Goal: Task Accomplishment & Management: Use online tool/utility

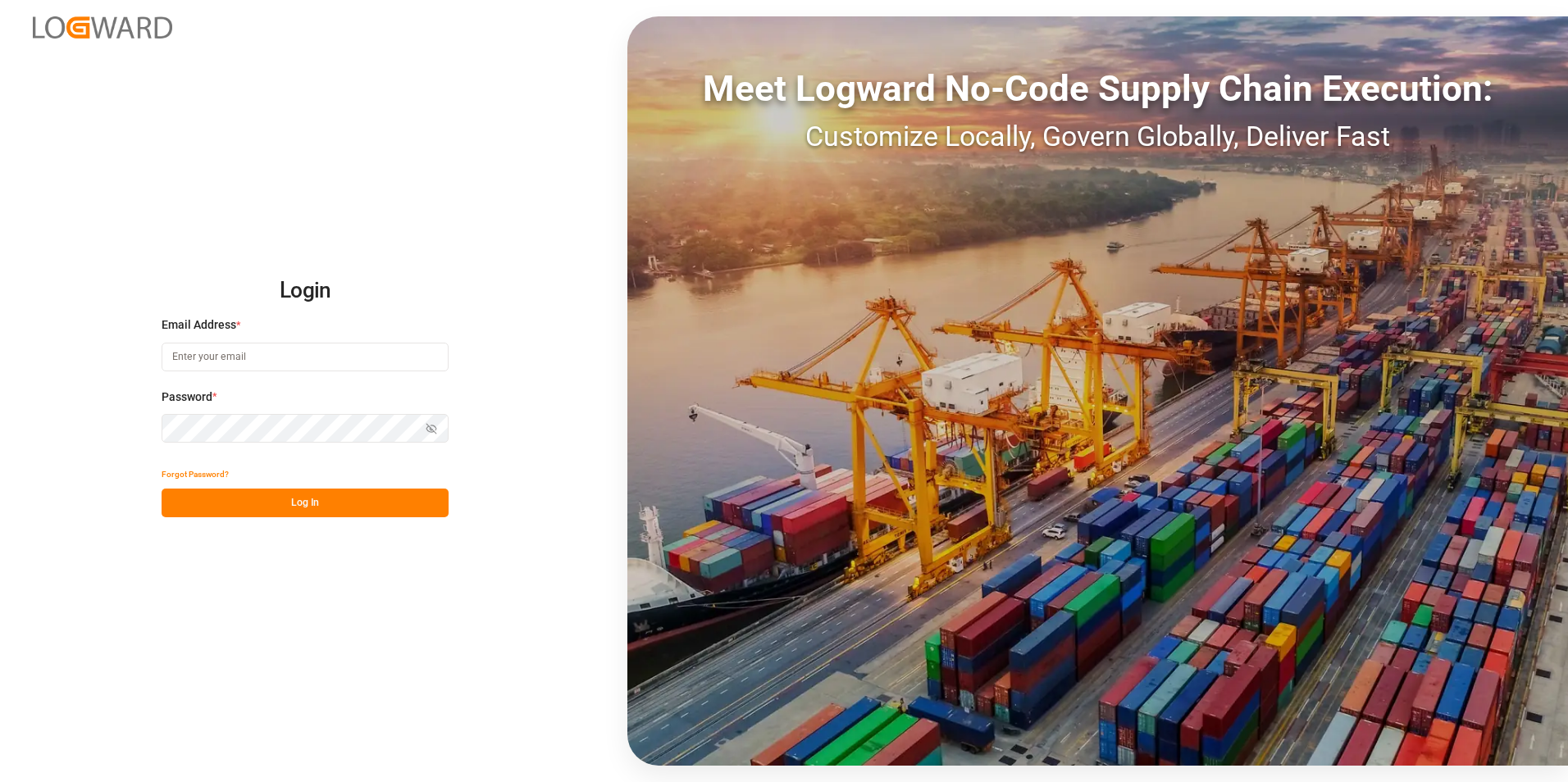
click at [265, 362] on input at bounding box center [305, 357] width 287 height 29
paste input "[EMAIL_ADDRESS][PERSON_NAME][DOMAIN_NAME]"
type input "[EMAIL_ADDRESS][PERSON_NAME][DOMAIN_NAME]"
click at [322, 511] on button "Log In" at bounding box center [305, 503] width 287 height 29
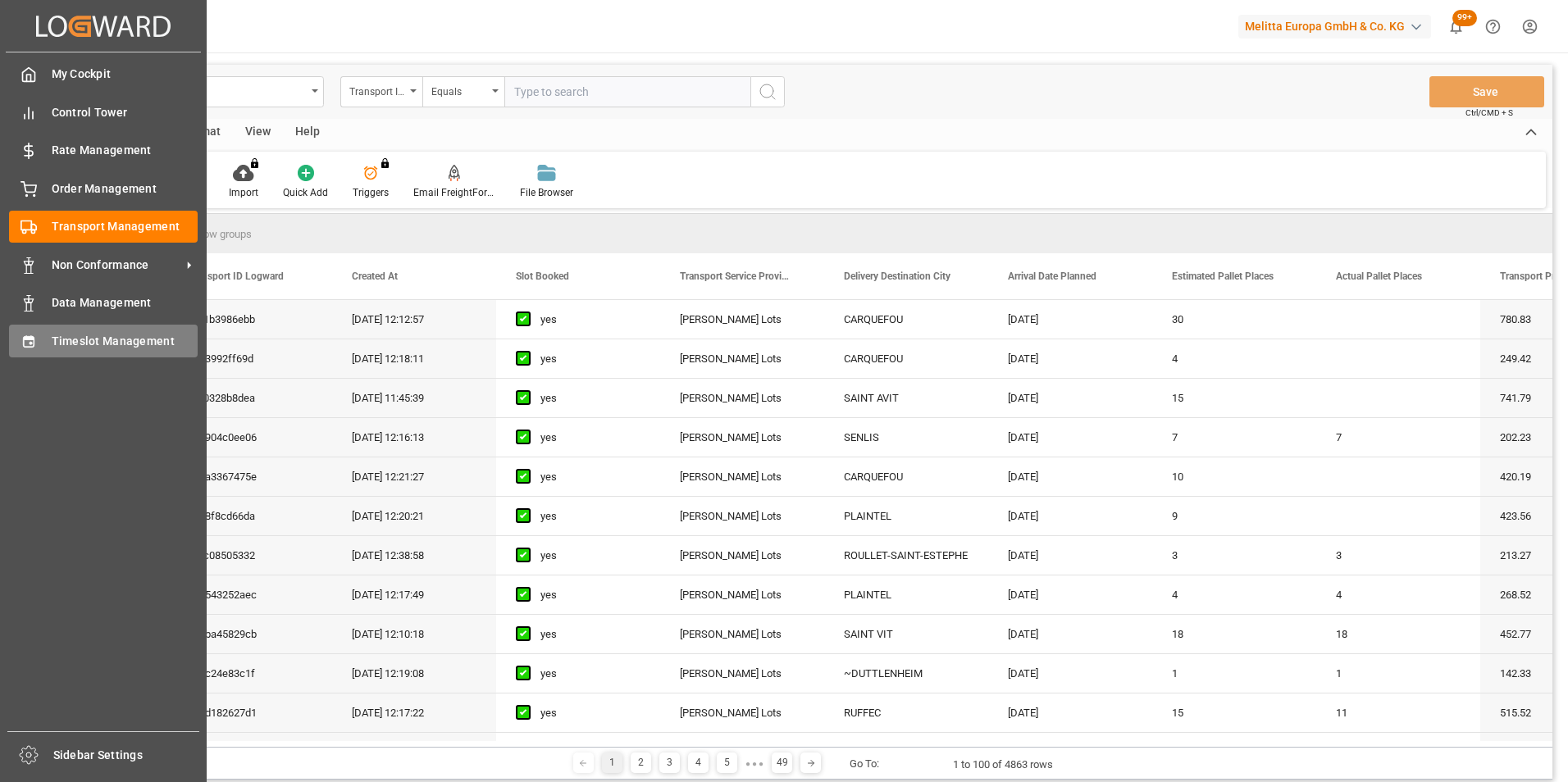
click at [111, 343] on span "Timeslot Management" at bounding box center [125, 341] width 147 height 17
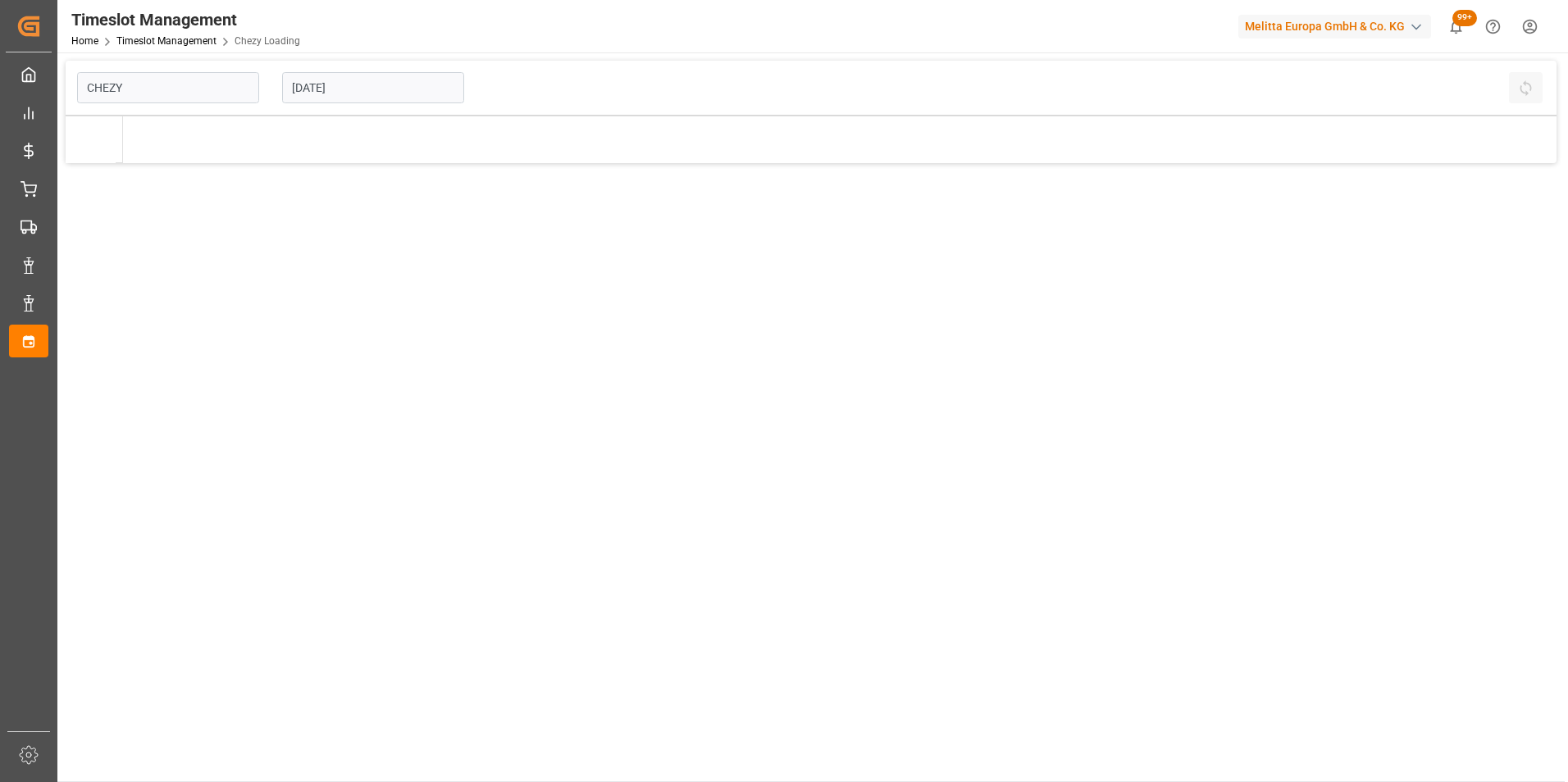
type input "Chezy Loading"
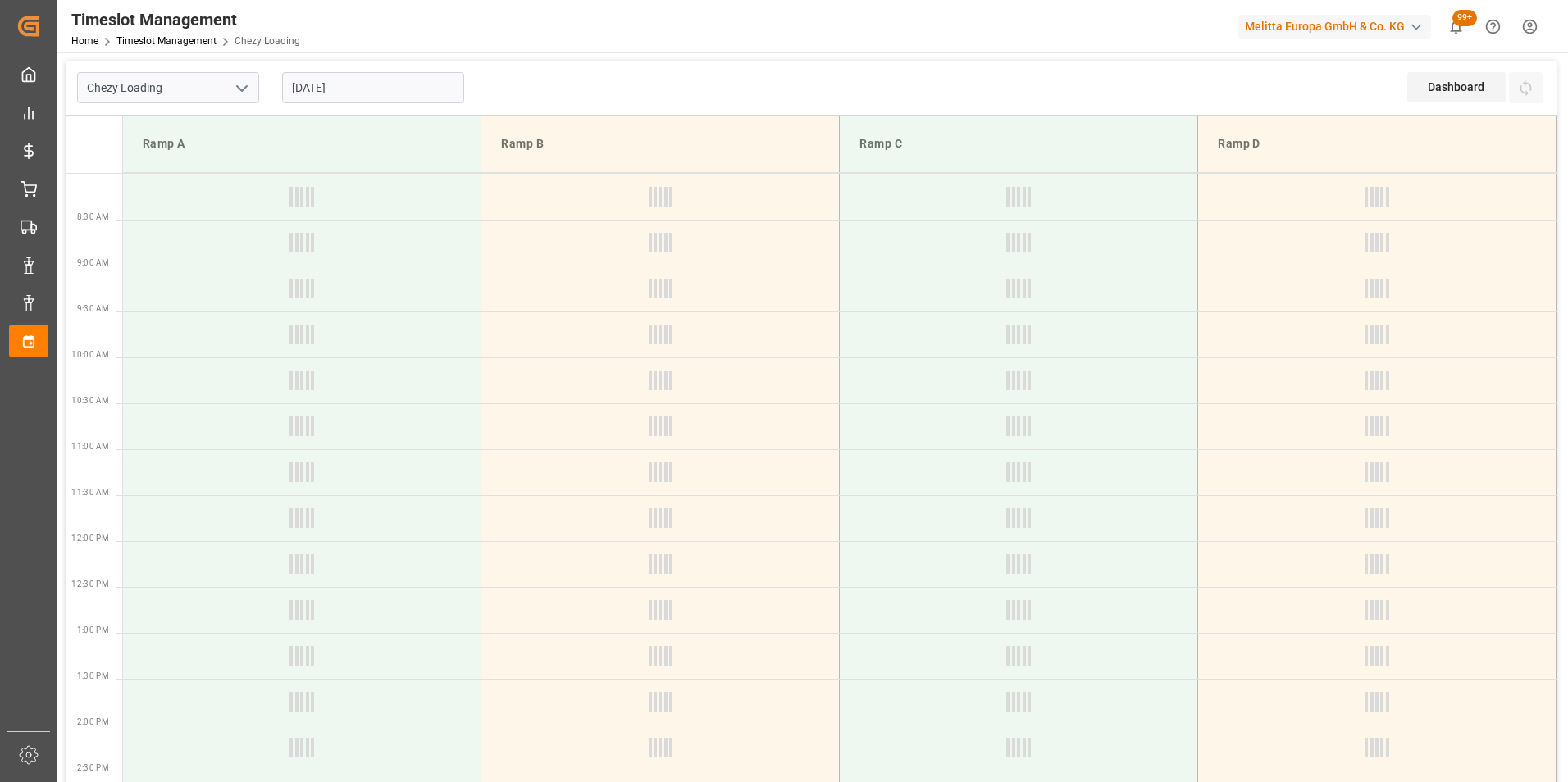
click at [328, 85] on input "[DATE]" at bounding box center [373, 88] width 182 height 31
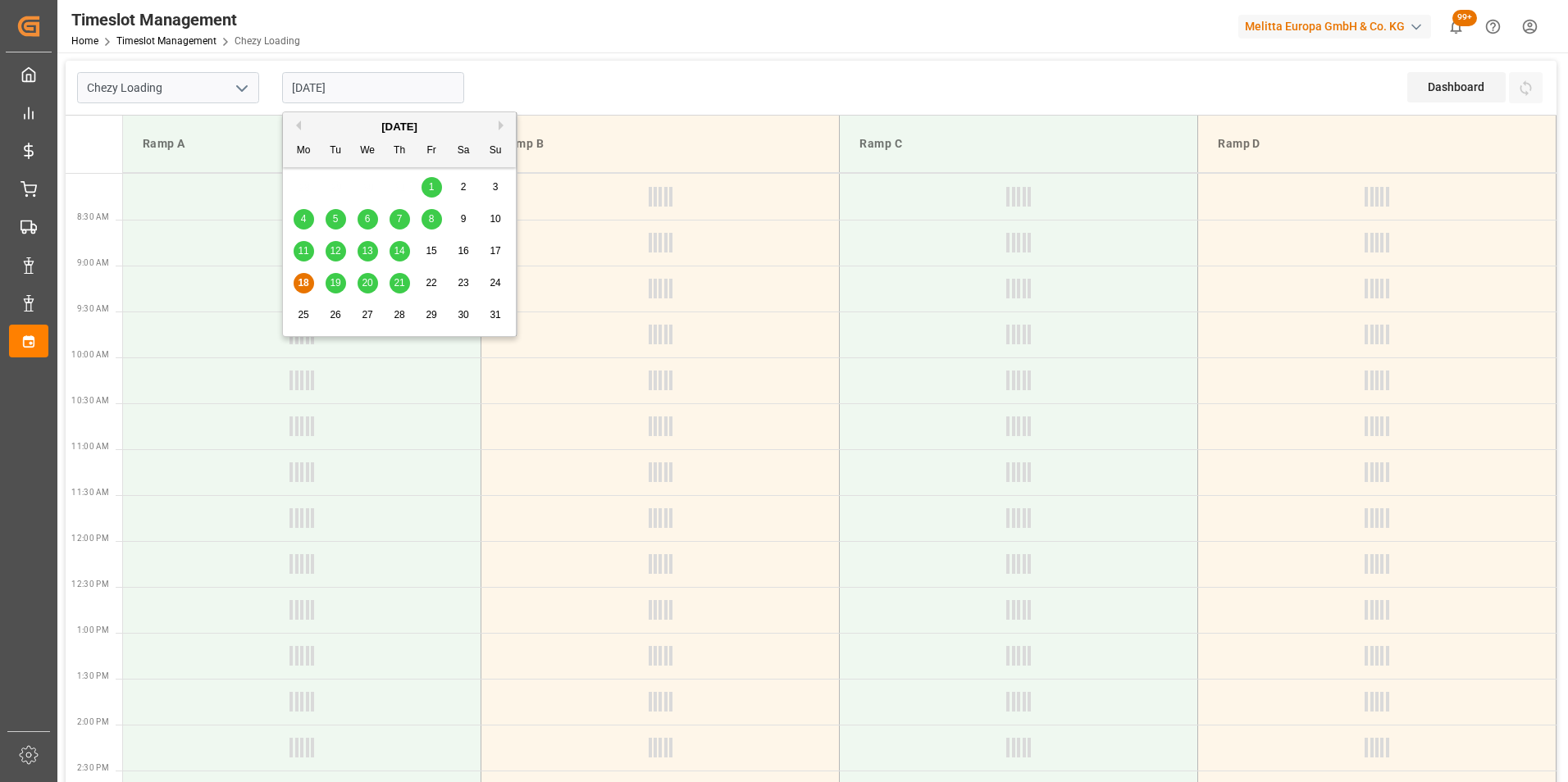
click at [336, 253] on span "12" at bounding box center [335, 251] width 11 height 11
type input "[DATE]"
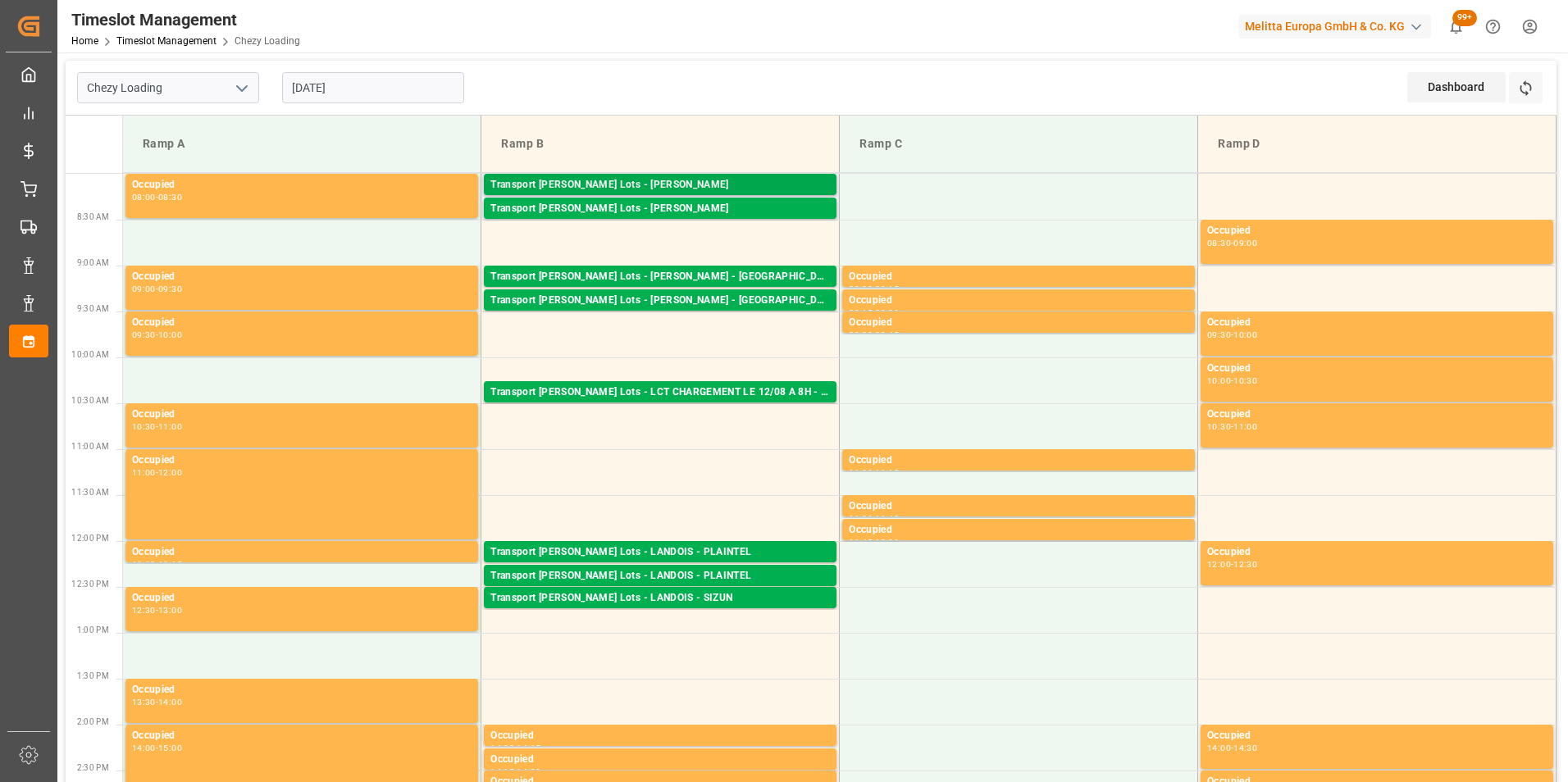
click at [680, 181] on div "Transport [PERSON_NAME] Lots - [PERSON_NAME]" at bounding box center [661, 185] width 340 height 16
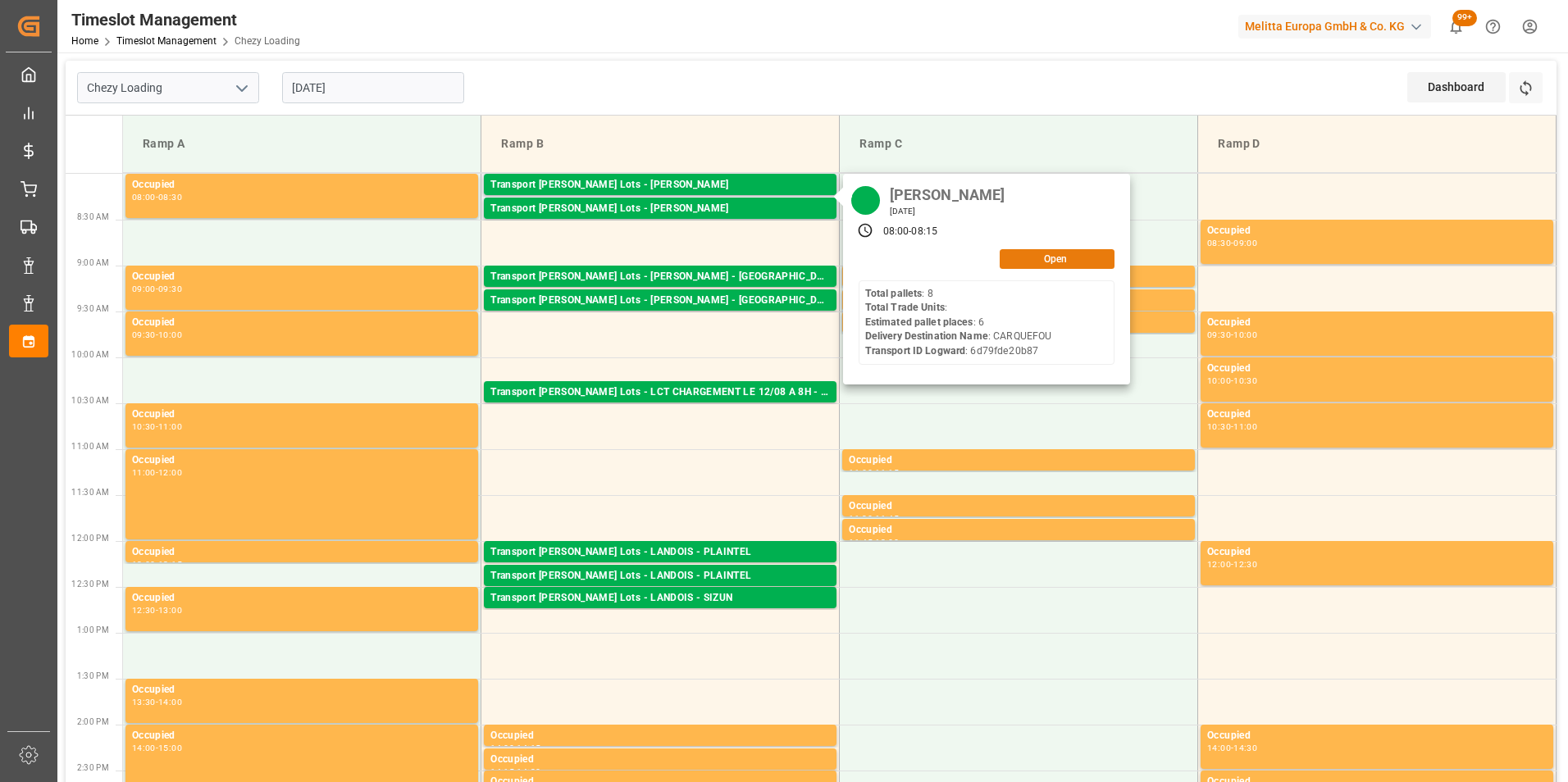
click at [1078, 264] on button "Open" at bounding box center [1057, 259] width 115 height 20
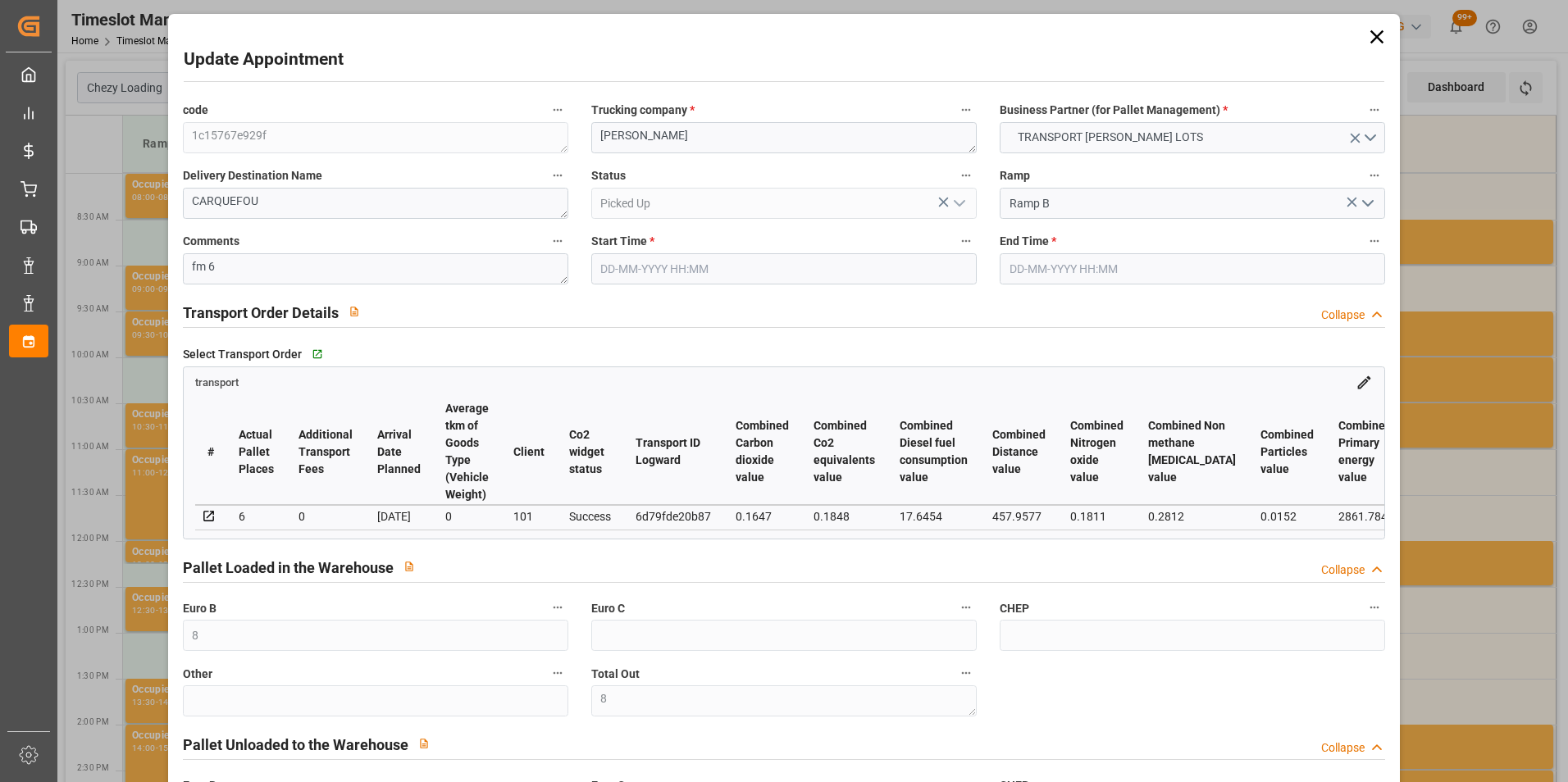
type input "8"
type input "6"
type input "297.73"
type input "0"
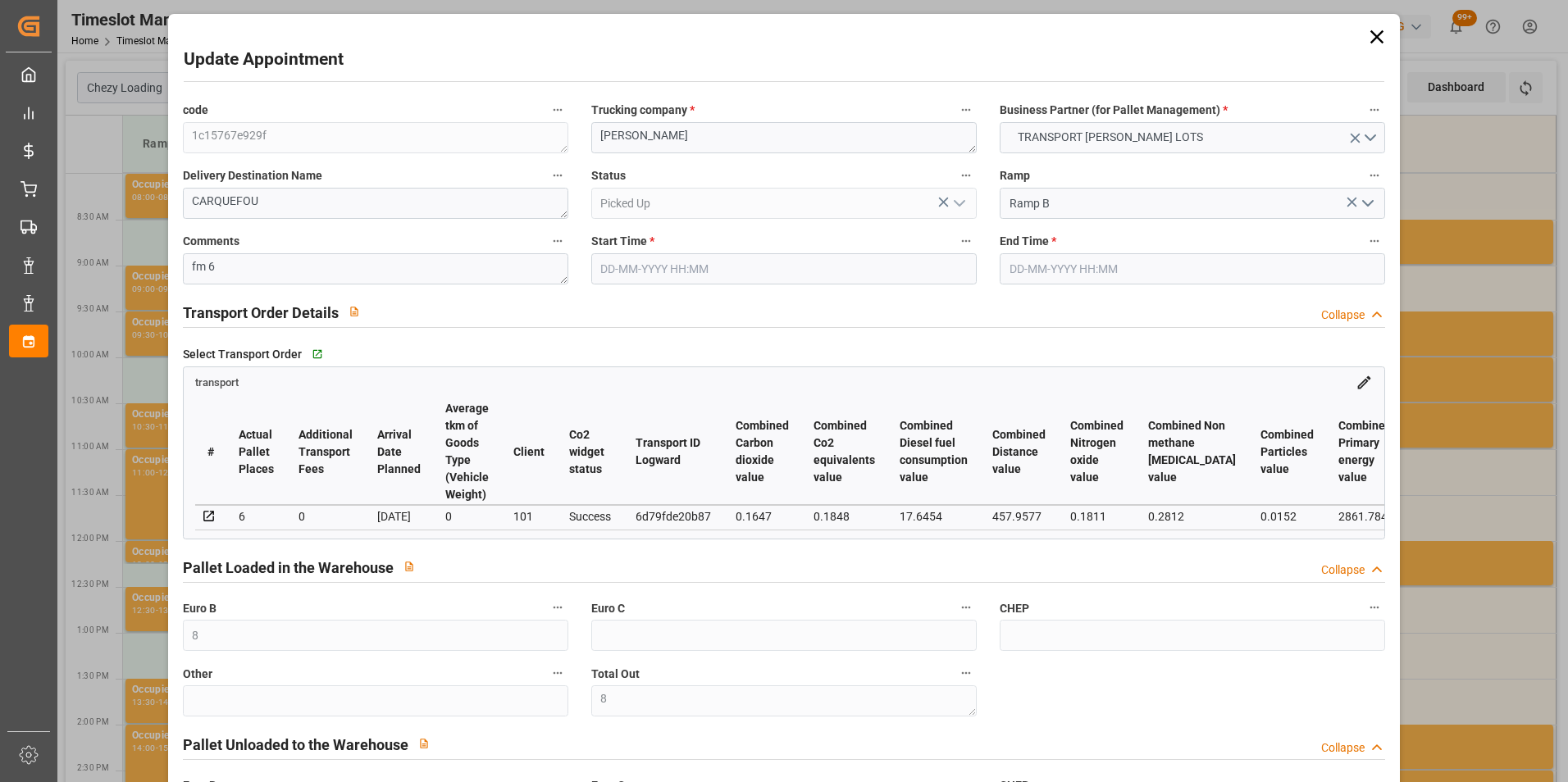
type input "0"
type input "297.73"
type input "0"
type input "8"
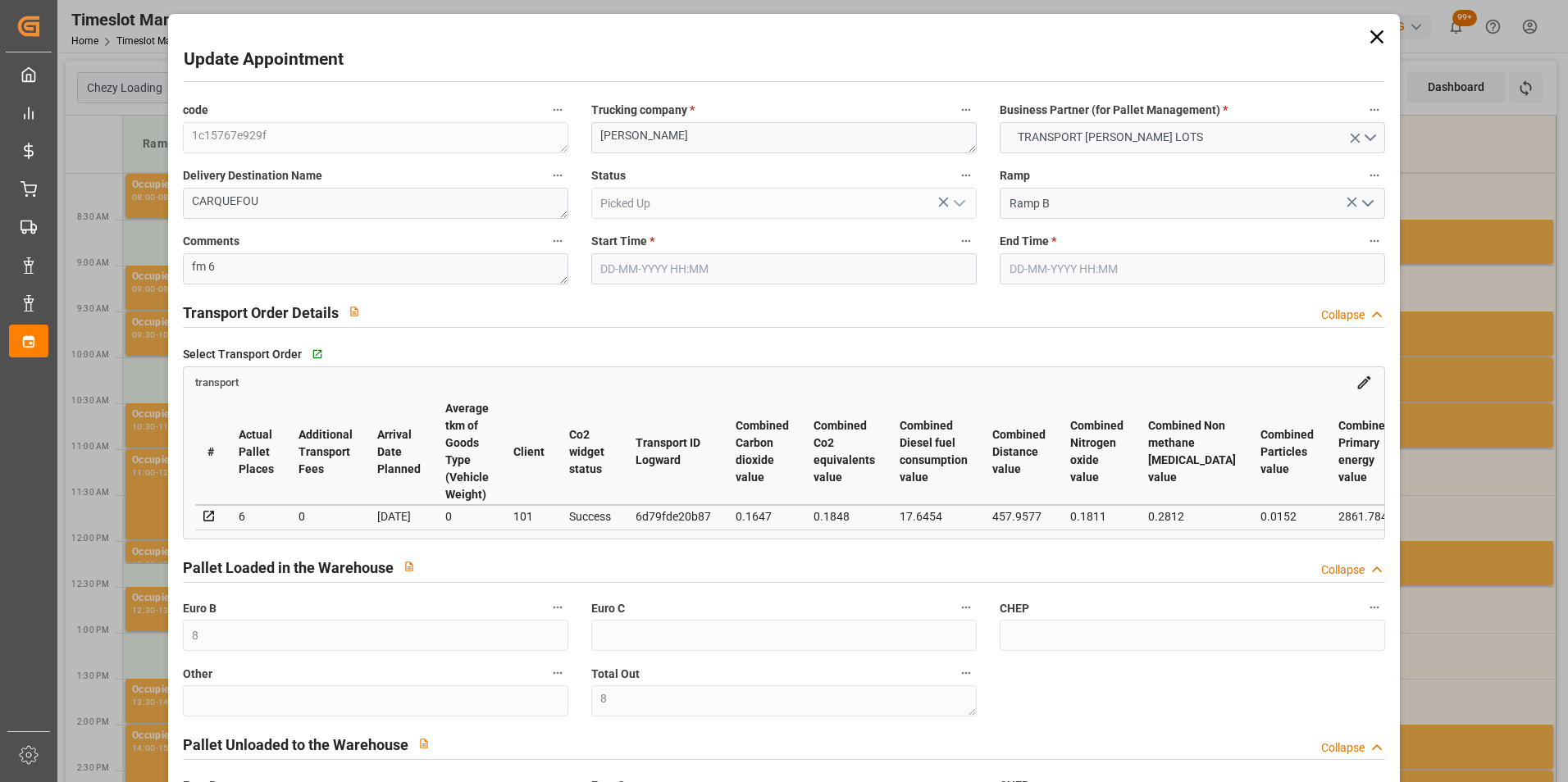
type input "2740.272"
type input "3493"
type input "7287.6"
type input "44"
type input "8"
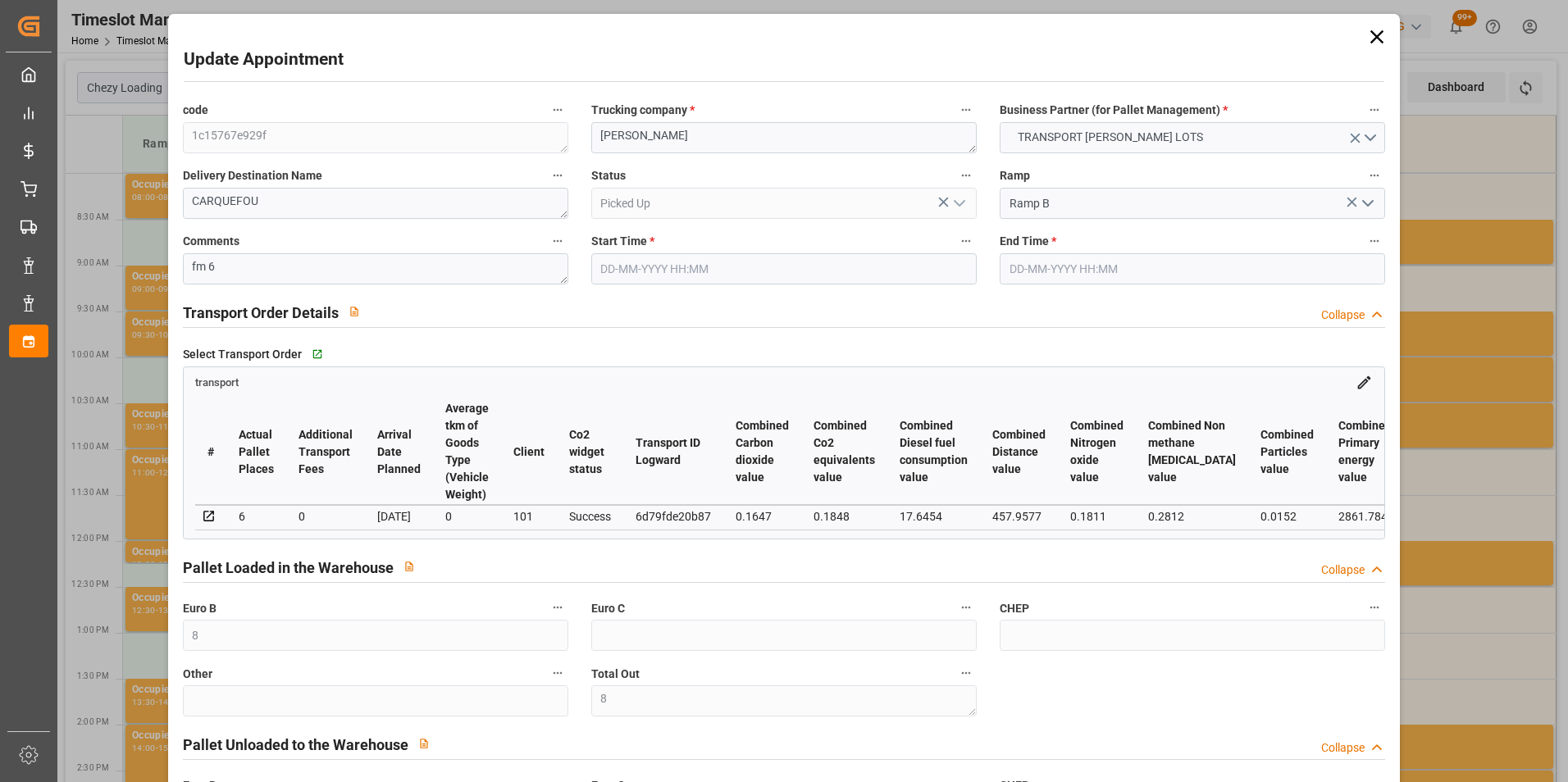
type input "0"
type input "8"
type input "101"
type input "3180.384"
type input "0"
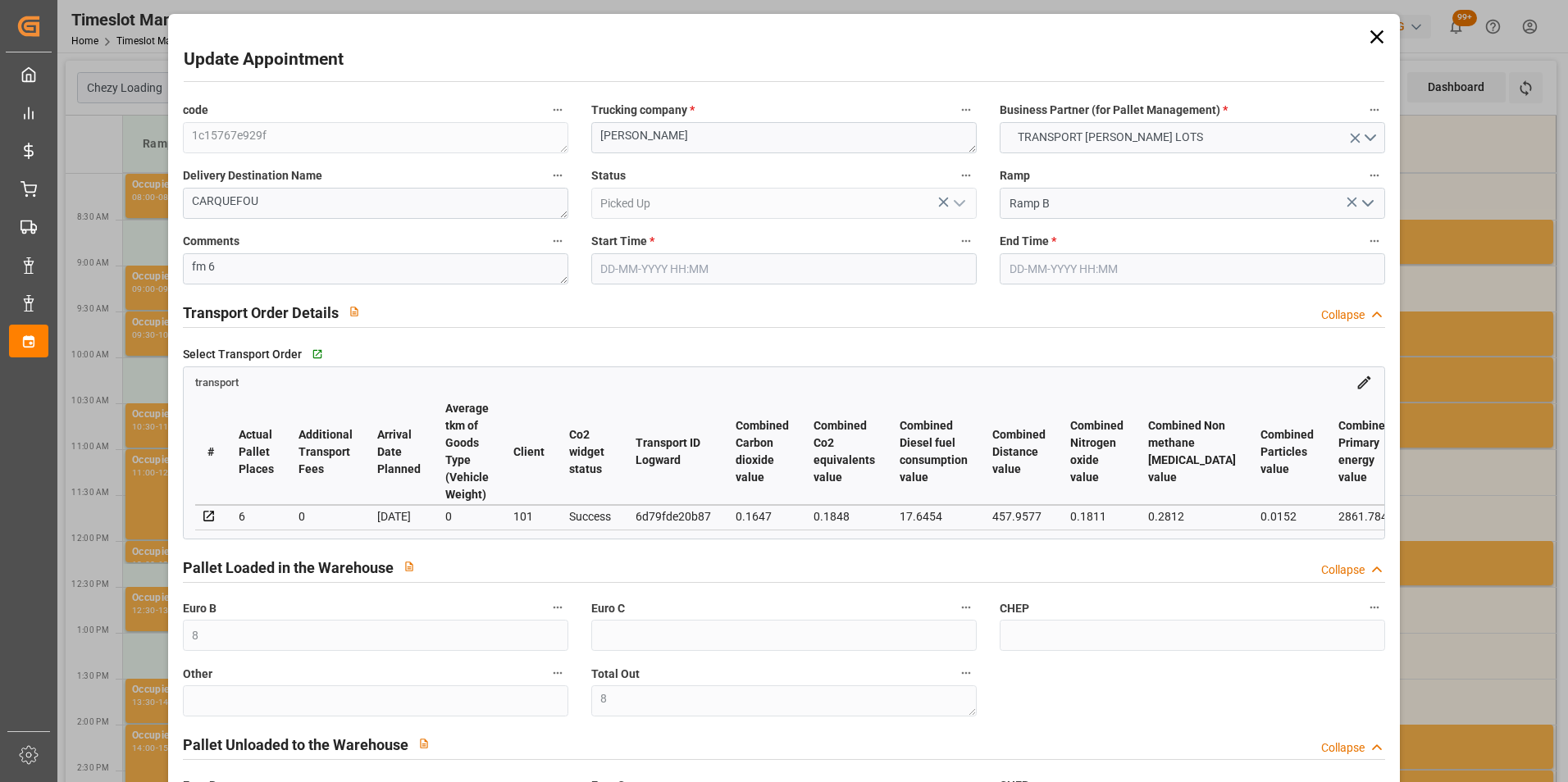
type input "4710.8598"
type input "0"
type input "21"
type input "35"
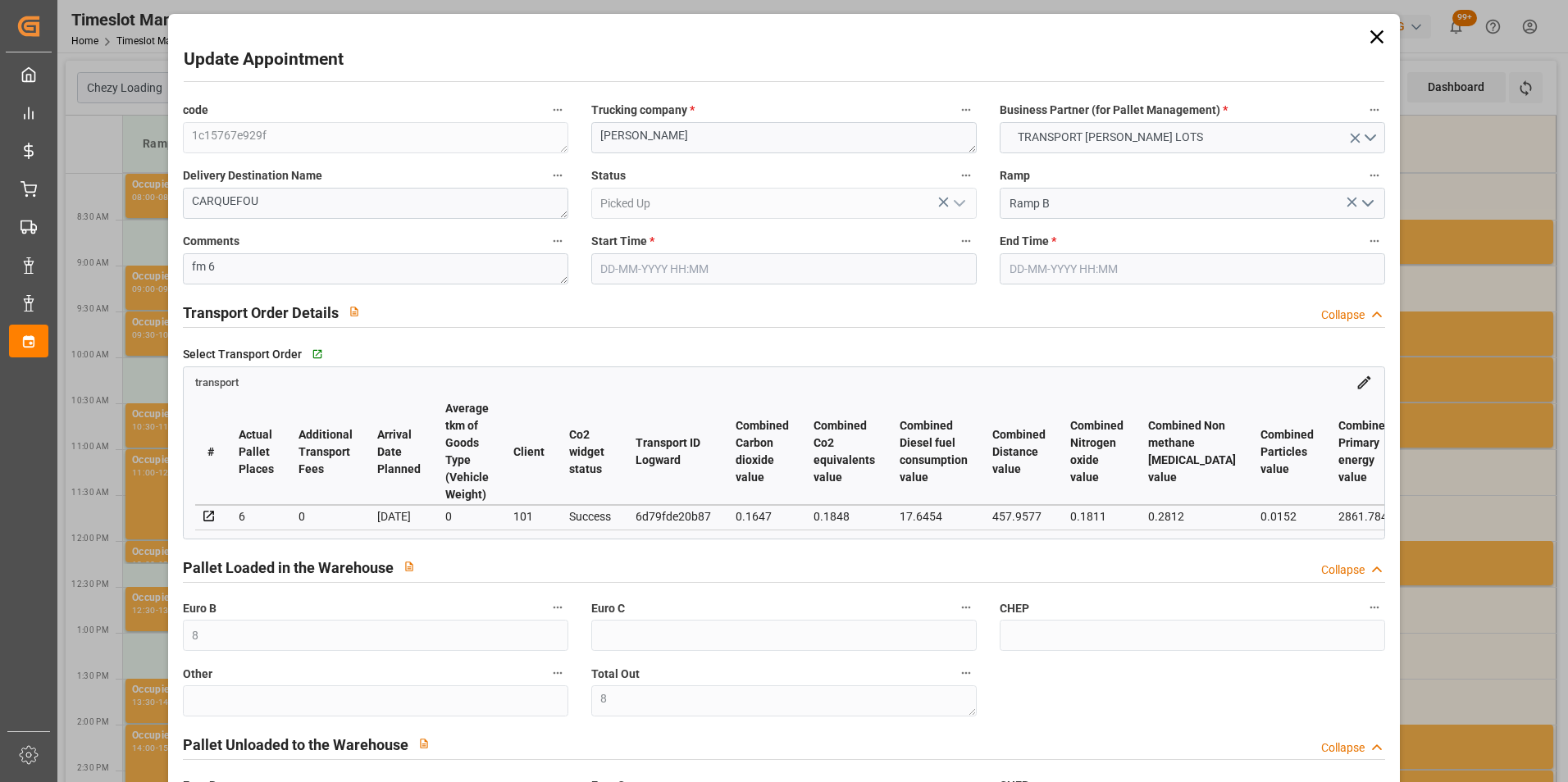
type input "[DATE] 08:00"
type input "[DATE] 08:15"
type input "[DATE] 15:20"
type input "[DATE] 12:40"
type input "[DATE]"
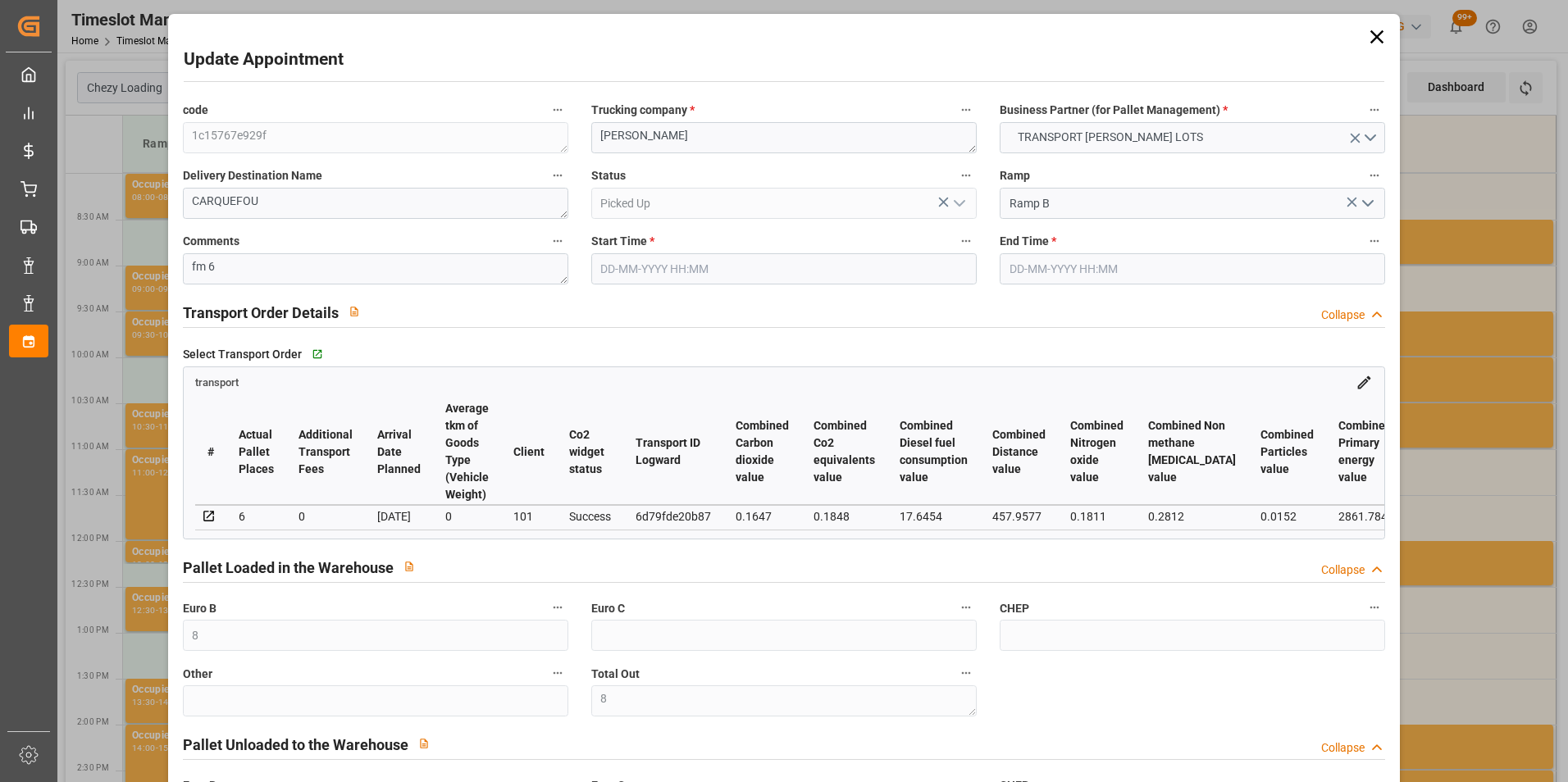
type input "[DATE]"
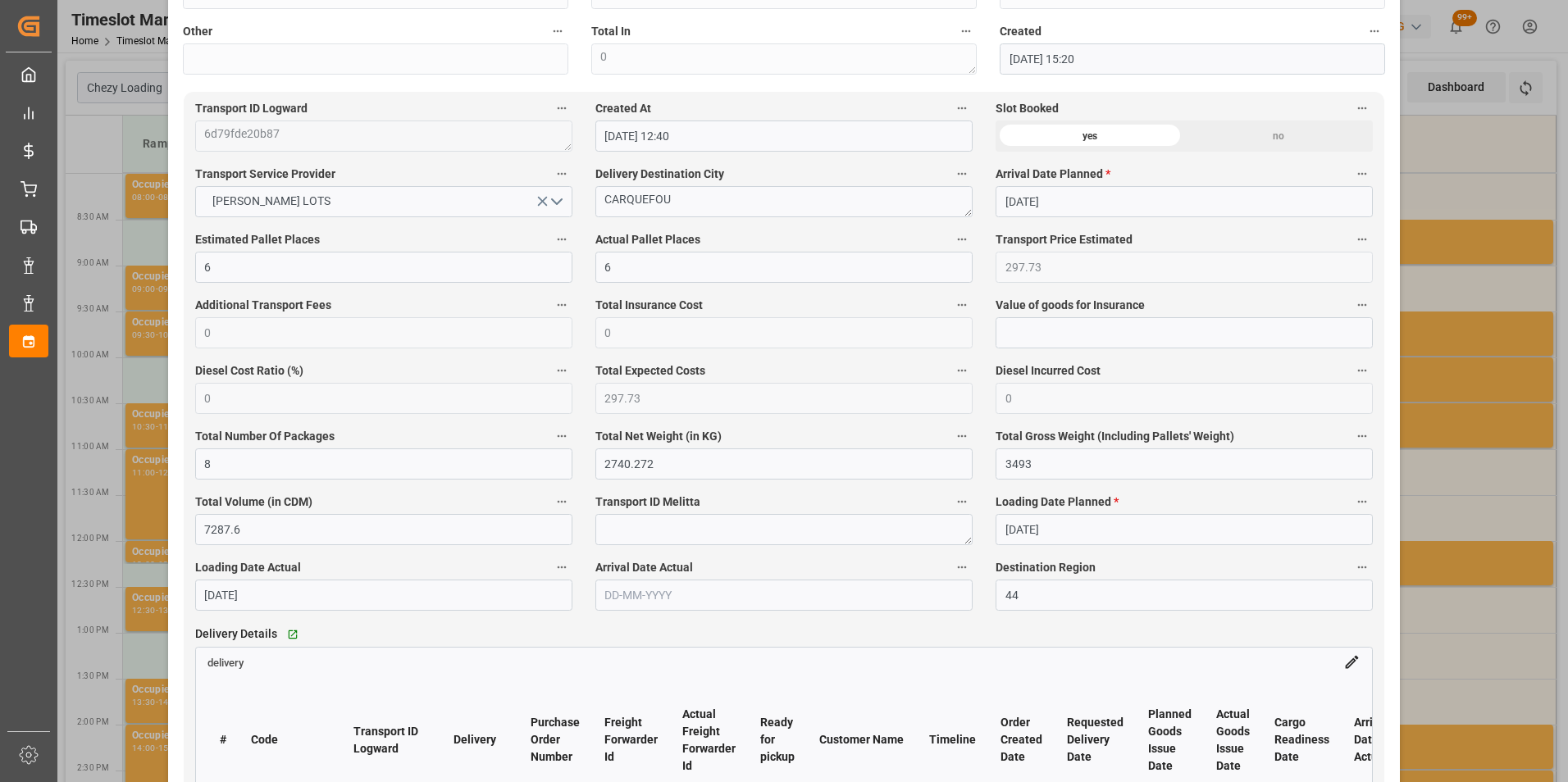
scroll to position [328, 0]
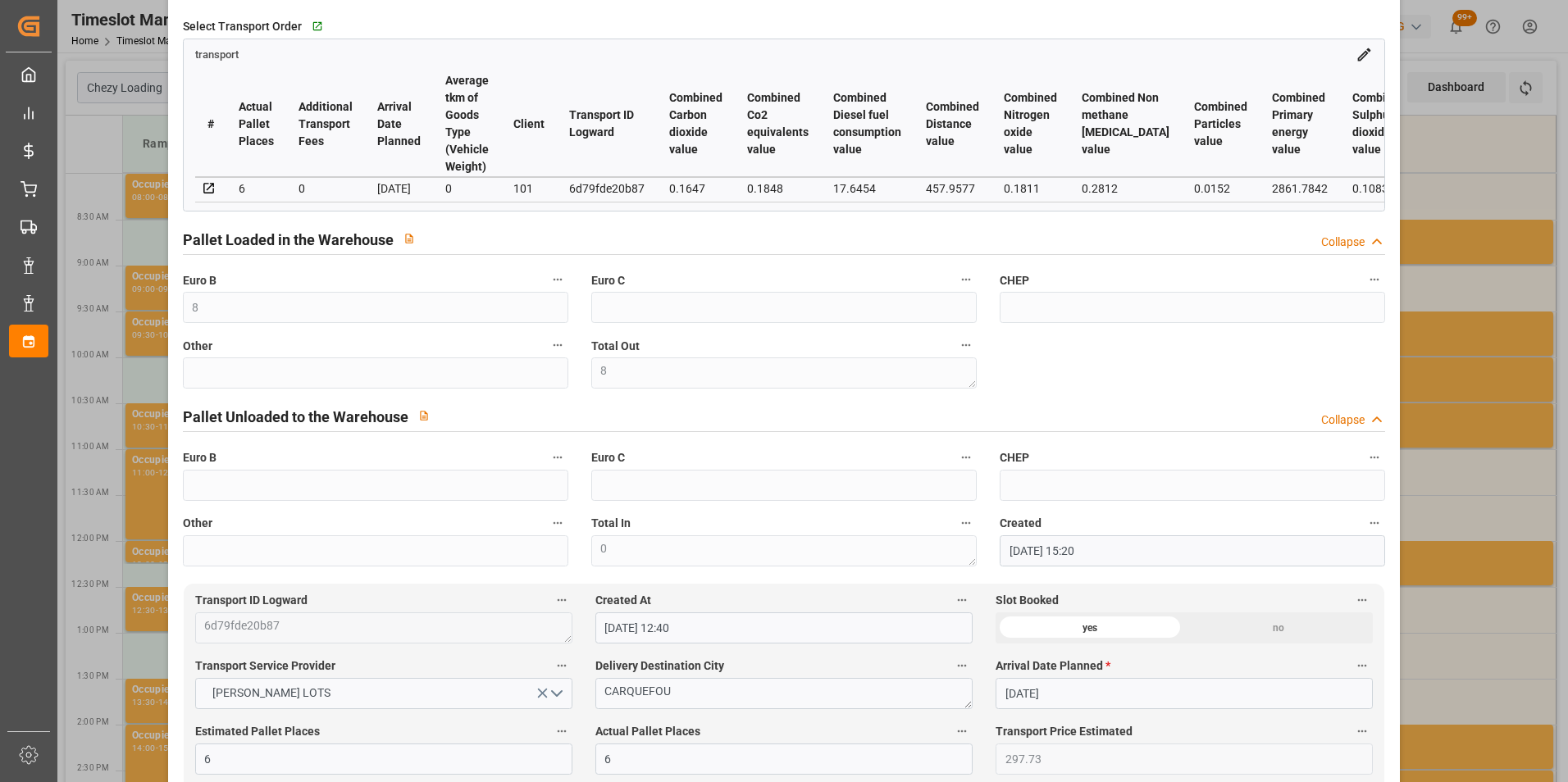
click at [1430, 217] on div "Update Appointment code 1c15767e929f Trucking company * ANTOINE Business Partne…" at bounding box center [784, 391] width 1568 height 782
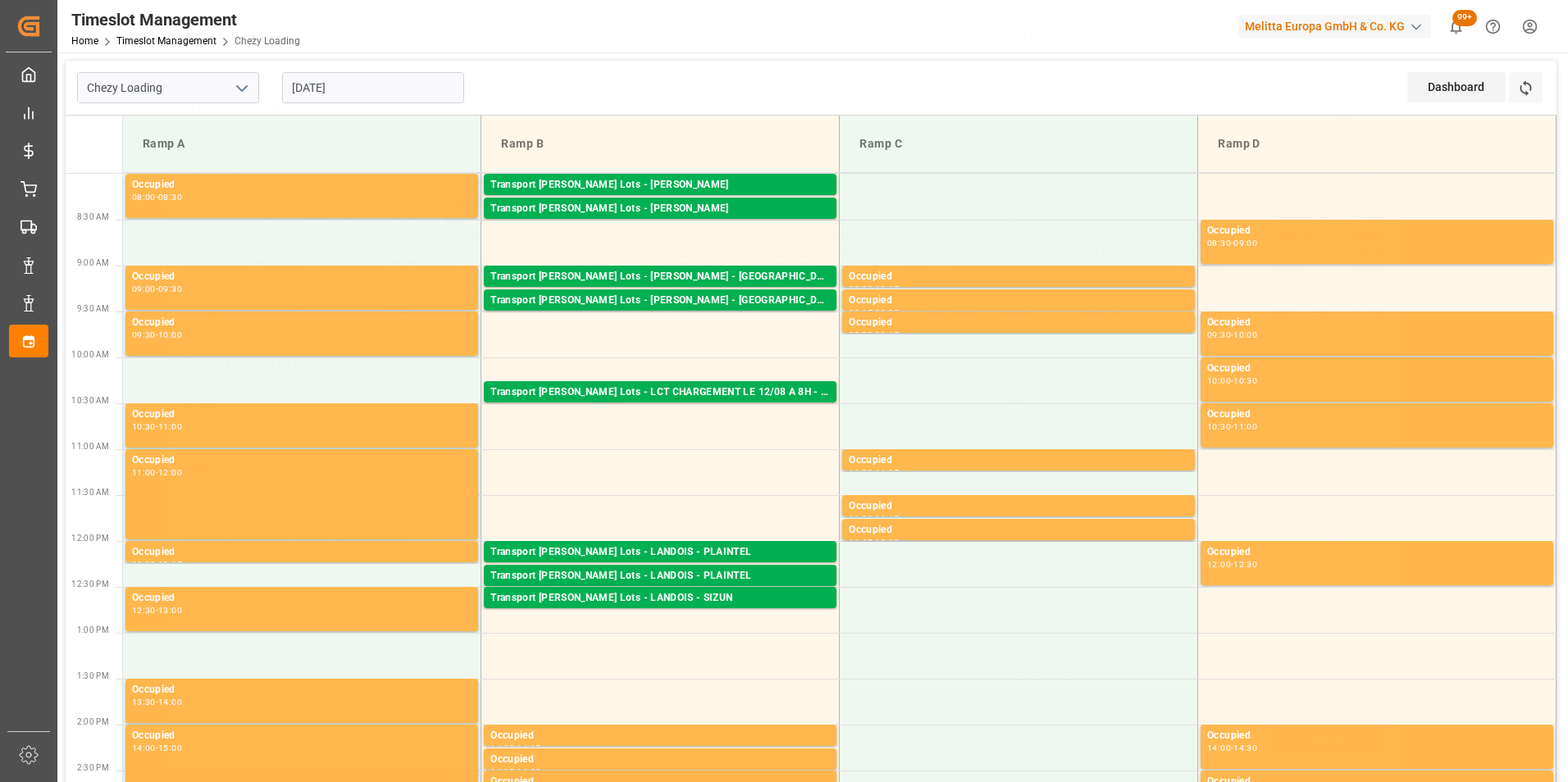
scroll to position [213, 0]
click at [733, 208] on div "Transport [PERSON_NAME] Lots - [PERSON_NAME]" at bounding box center [661, 209] width 340 height 16
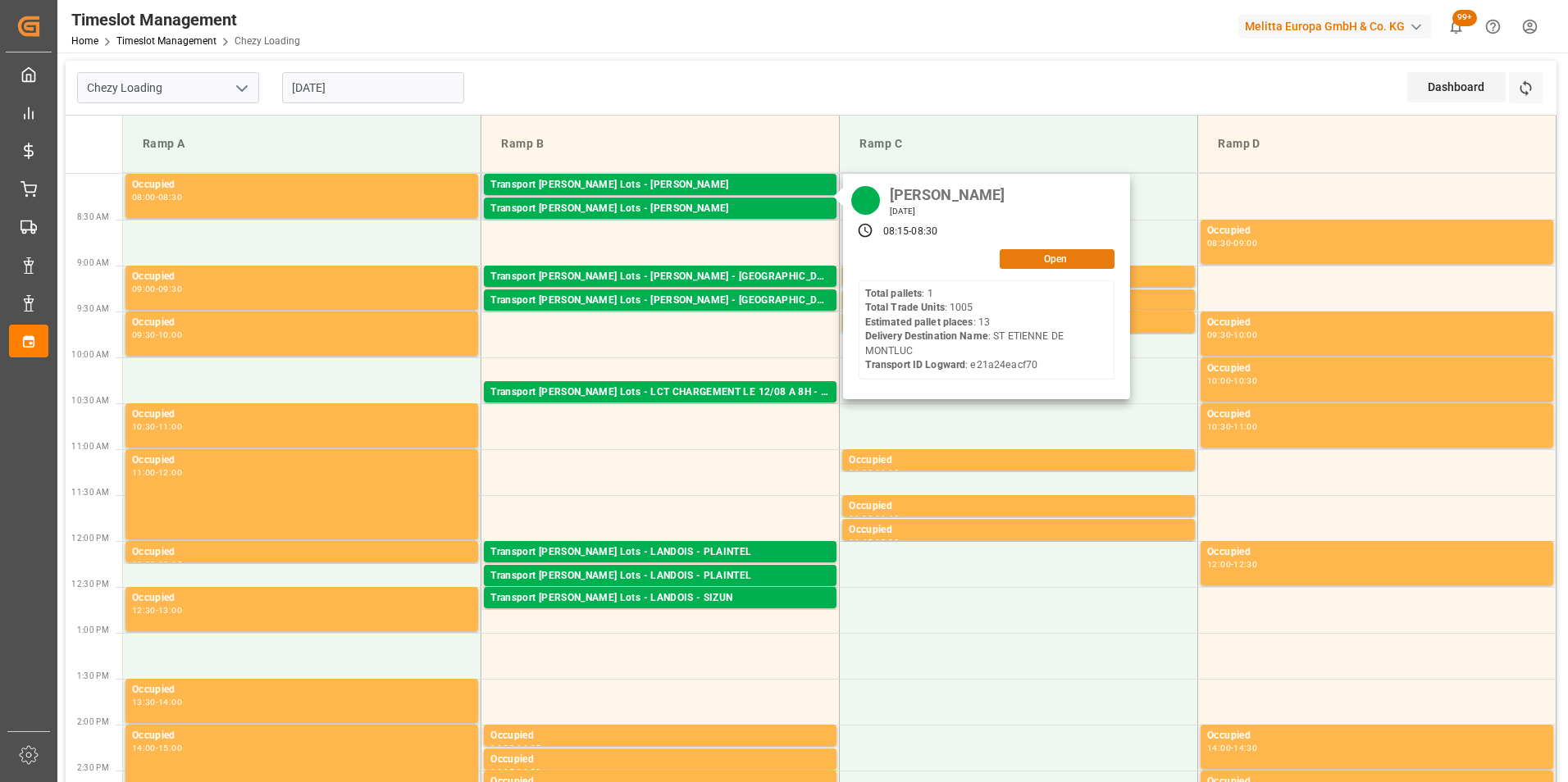
click at [1069, 258] on button "Open" at bounding box center [1057, 259] width 115 height 20
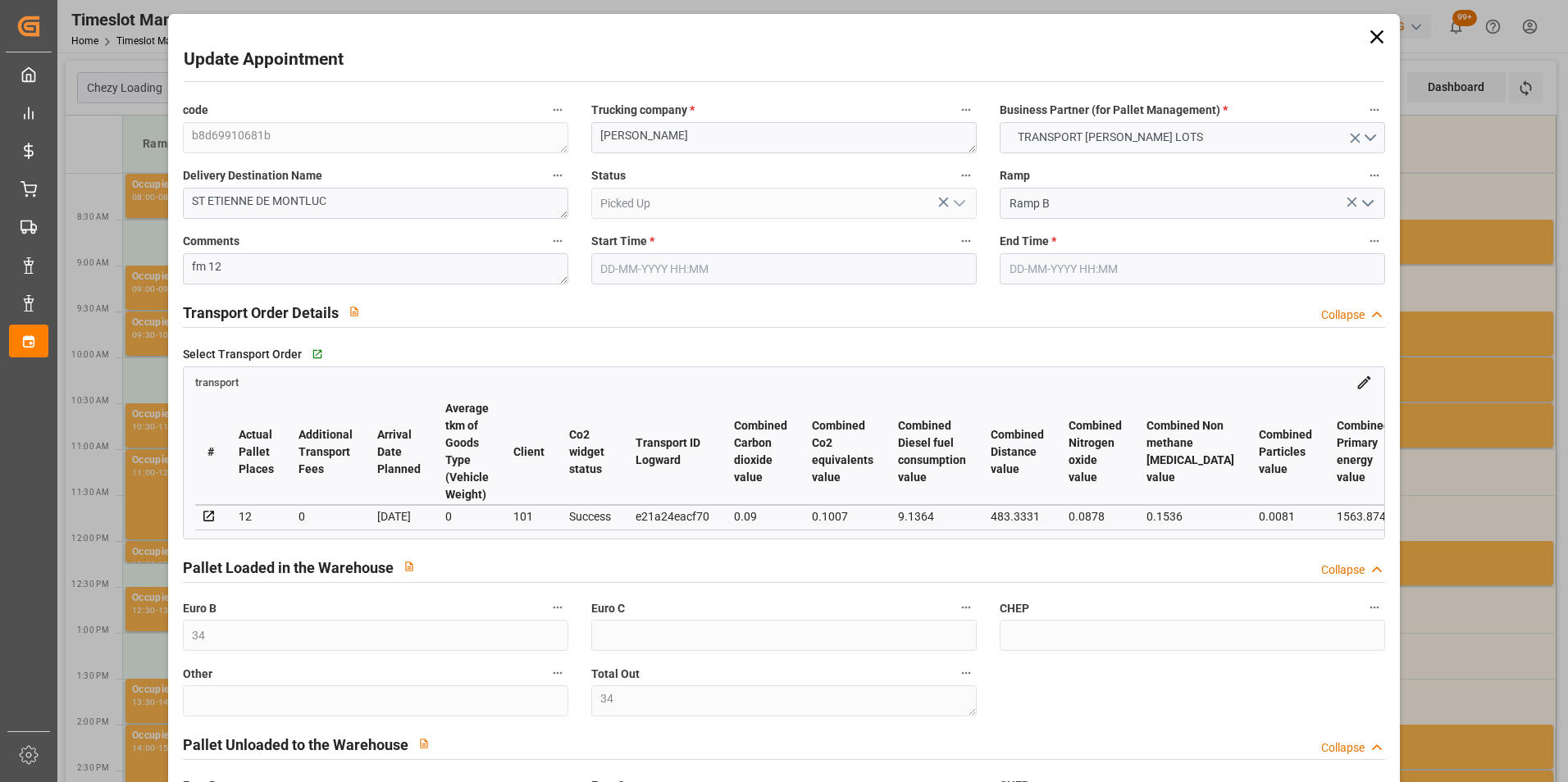
type input "[DATE] 08:15"
type input "[DATE] 08:30"
type input "[DATE] 15:14"
type input "[DATE] 12:40"
type input "[DATE]"
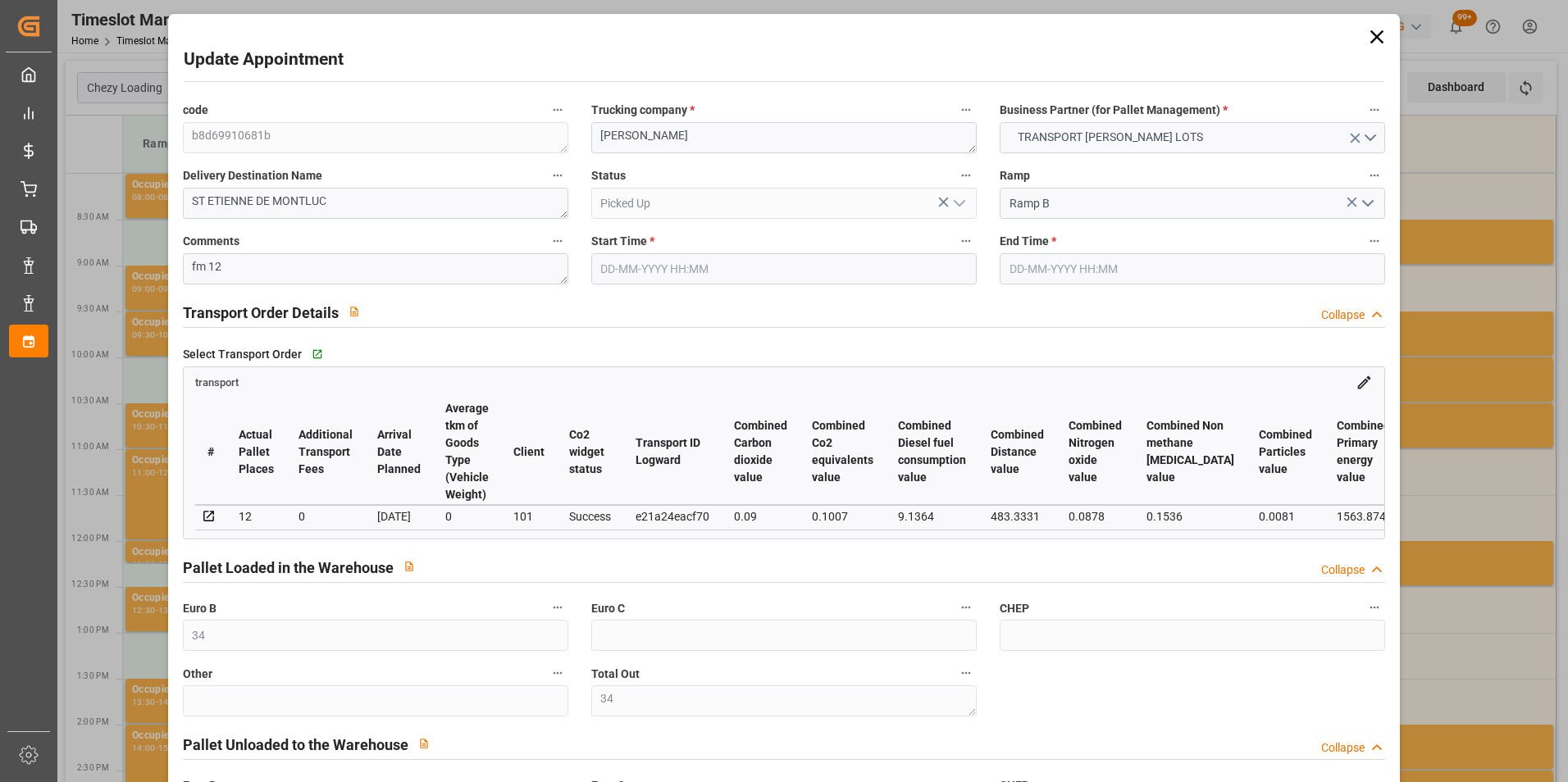
type input "[DATE]"
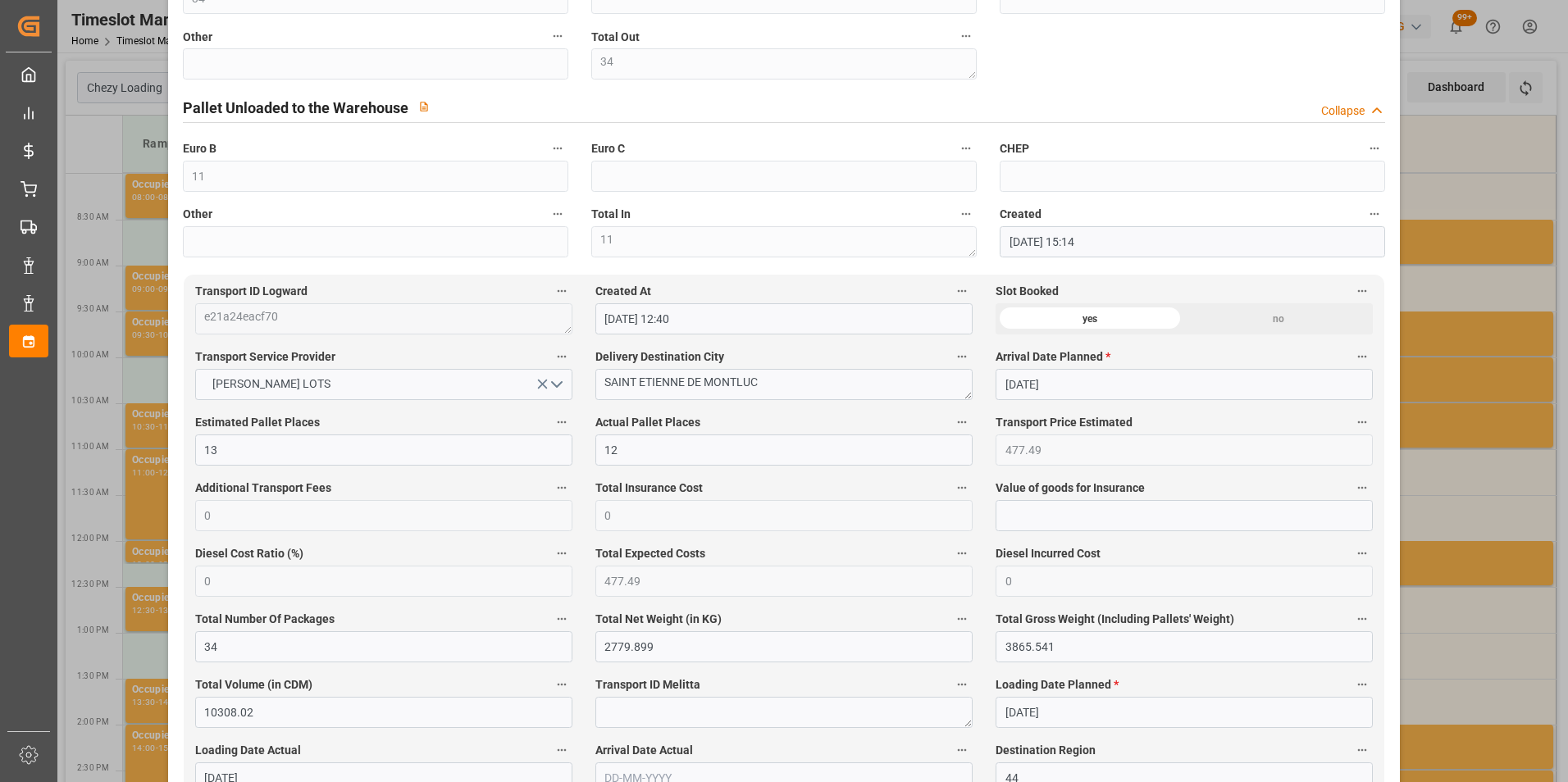
scroll to position [738, 0]
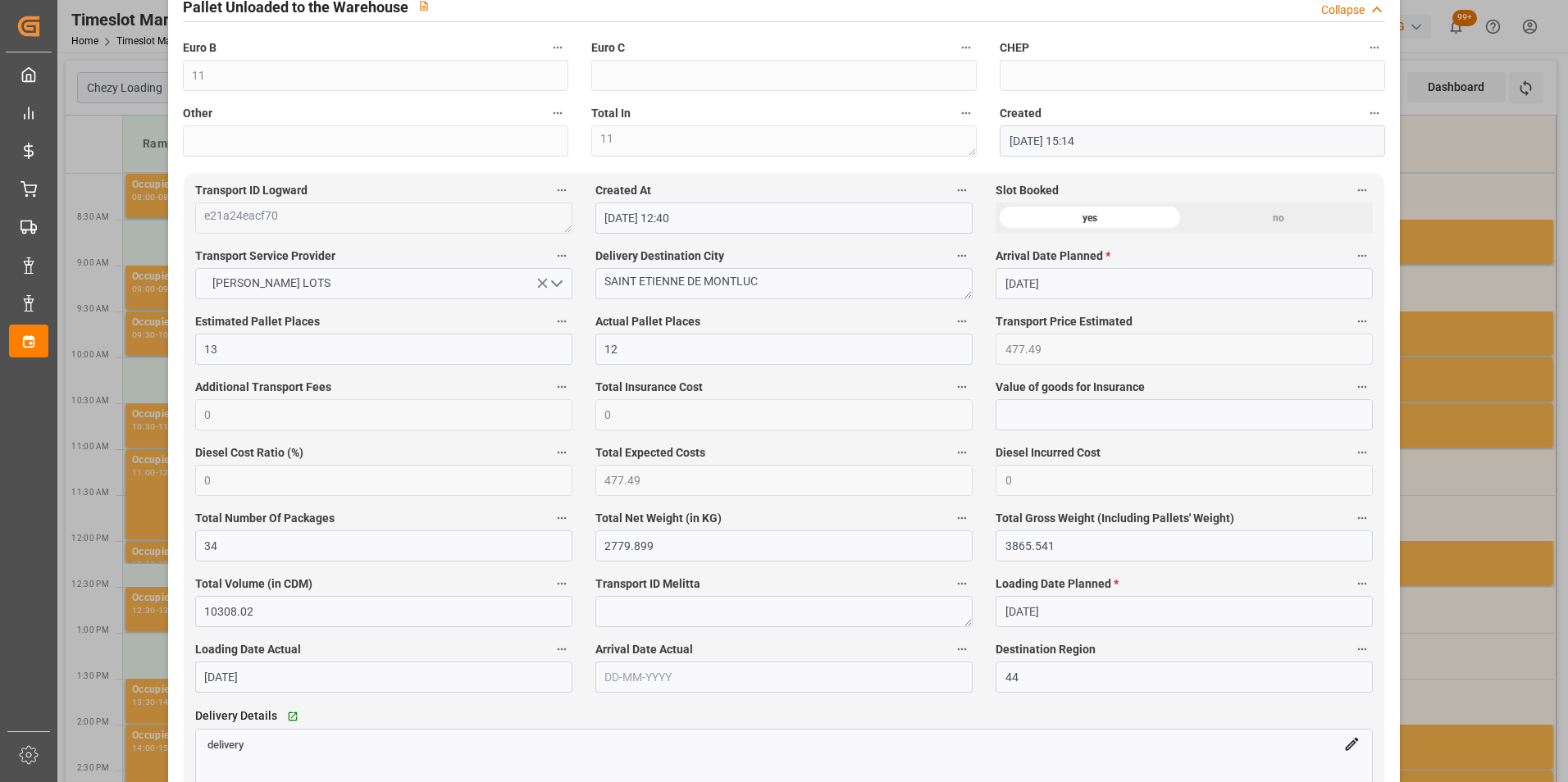
click at [1435, 342] on div "Update Appointment code b8d69910681b Trucking company * ANTOINE Business Partne…" at bounding box center [784, 391] width 1568 height 782
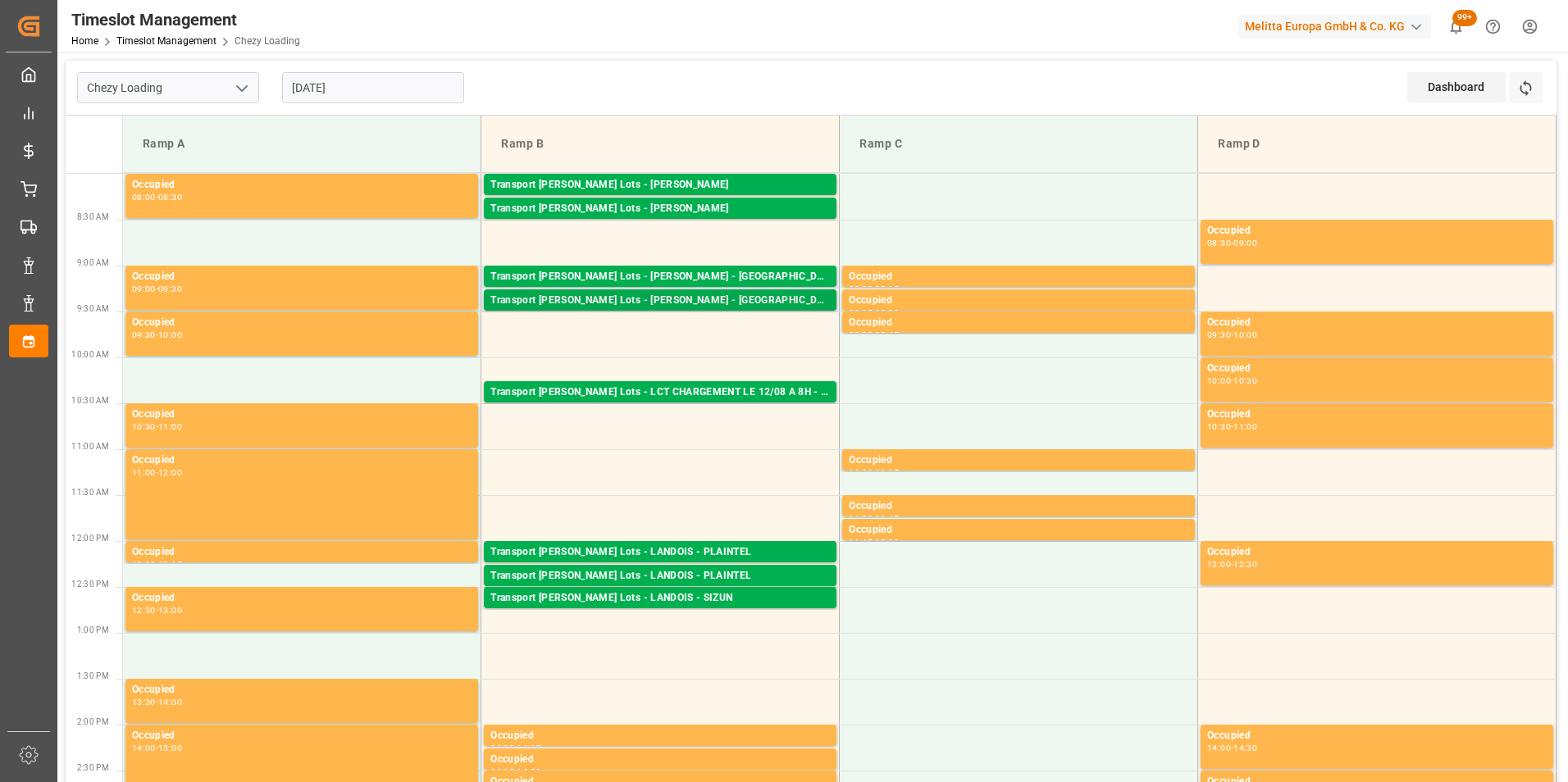
click at [670, 300] on div "Transport [PERSON_NAME] Lots - [PERSON_NAME] - [GEOGRAPHIC_DATA]" at bounding box center [661, 301] width 340 height 16
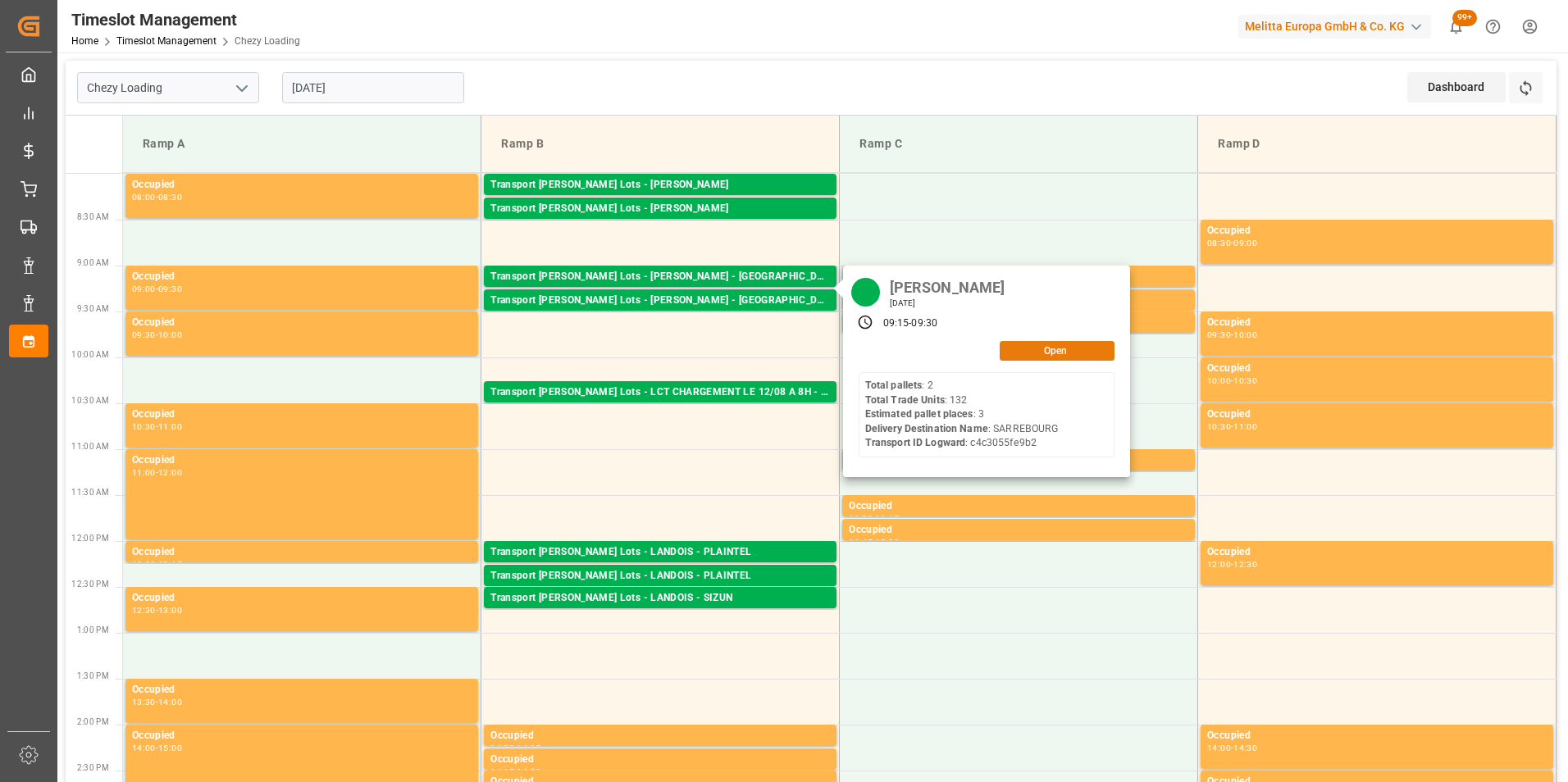
click at [1087, 347] on button "Open" at bounding box center [1057, 351] width 115 height 20
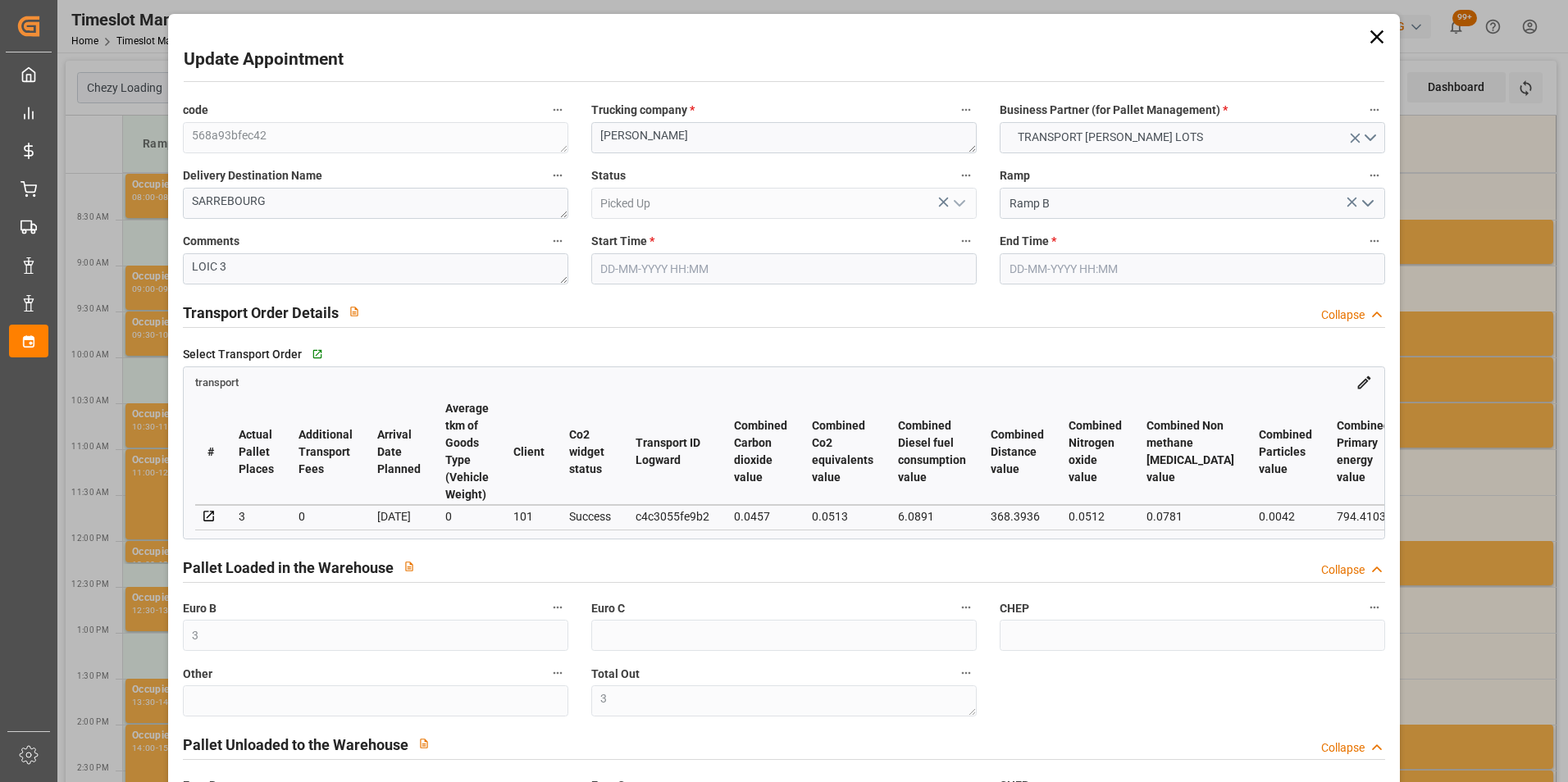
type input "3"
type input "152.75"
type input "0"
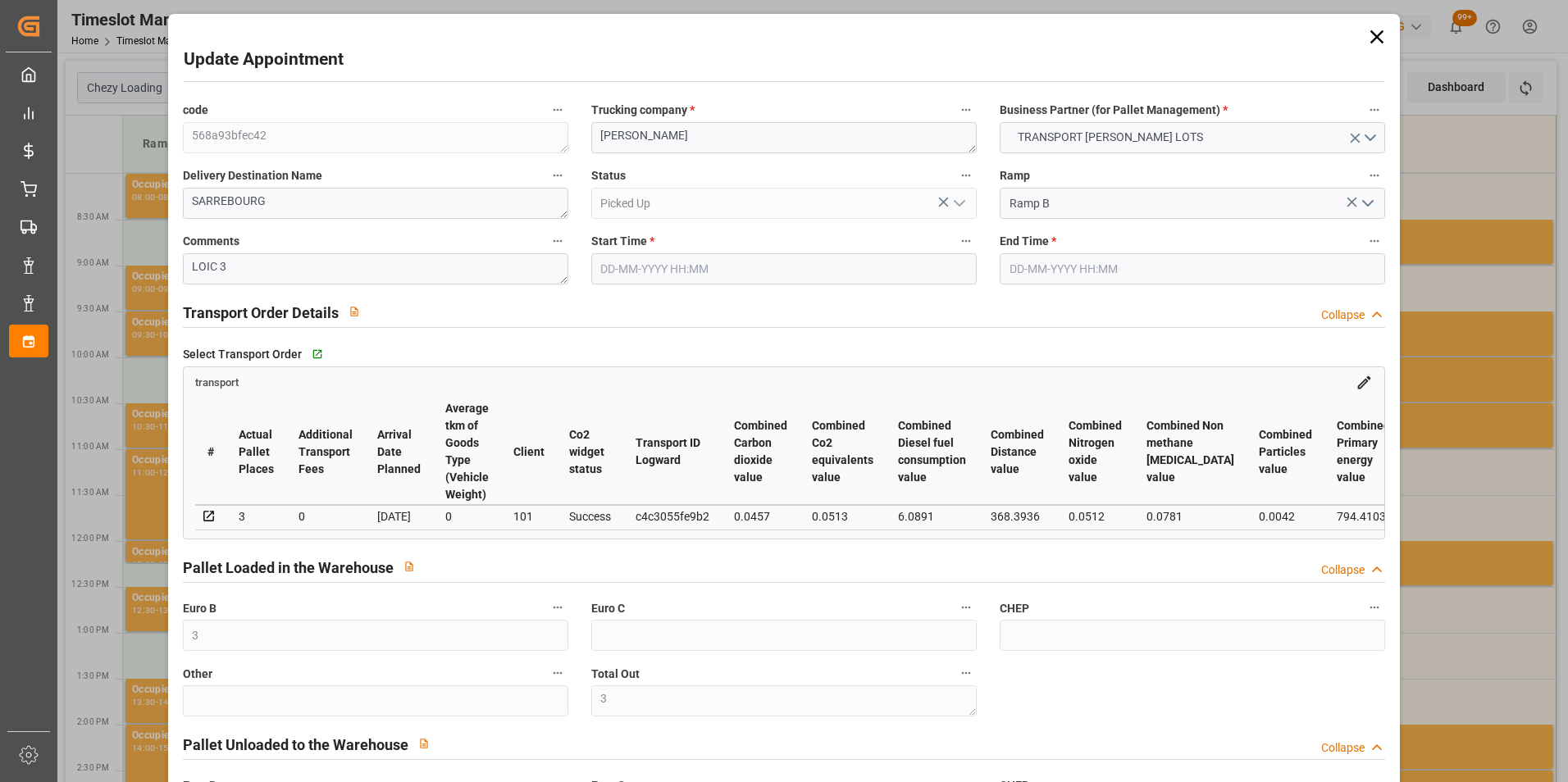
type input "0"
type input "152.75"
type input "0"
type input "3"
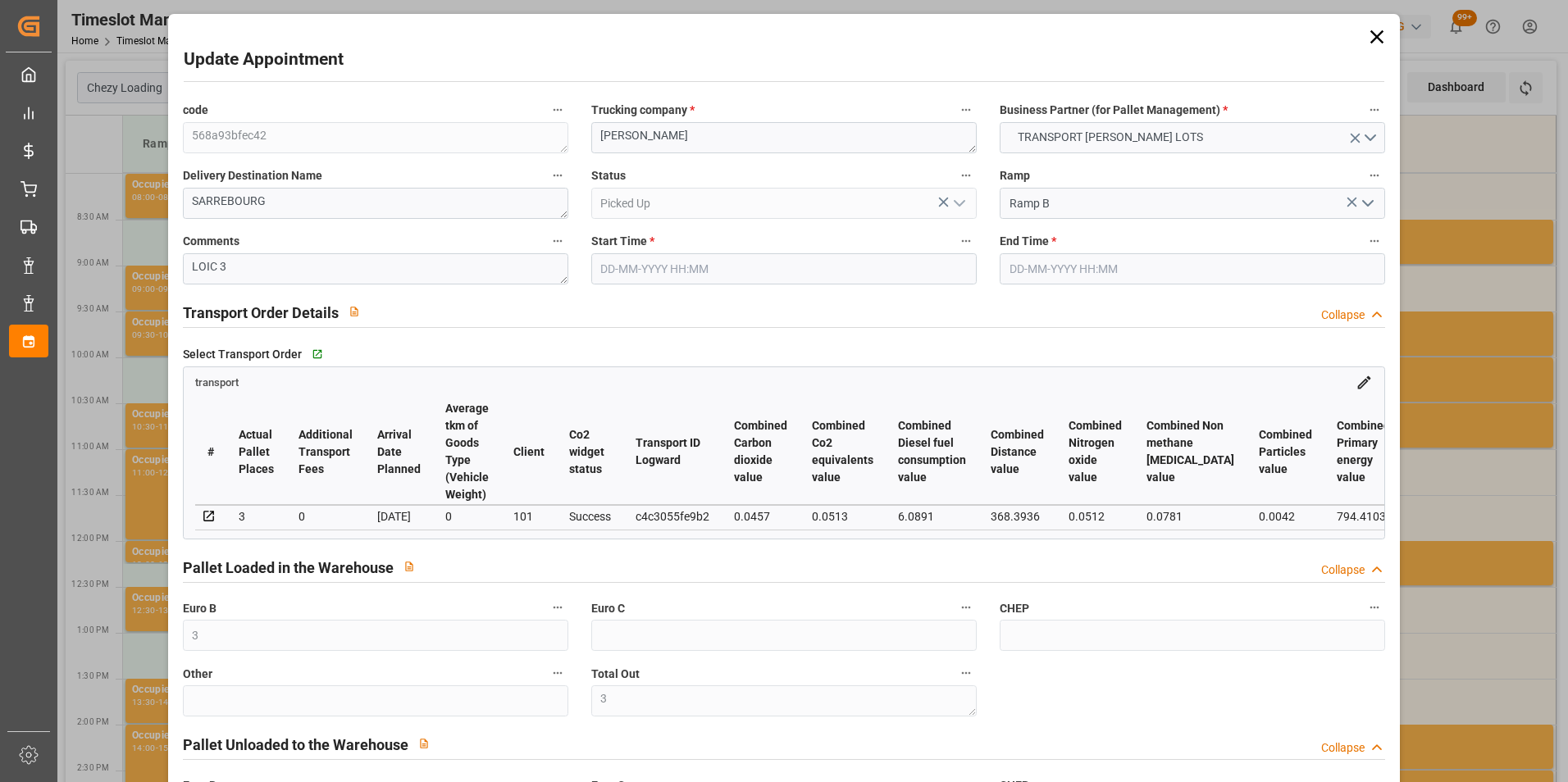
type input "990.312"
type input "1196.848"
type input "2762.592"
type input "57"
type input "2"
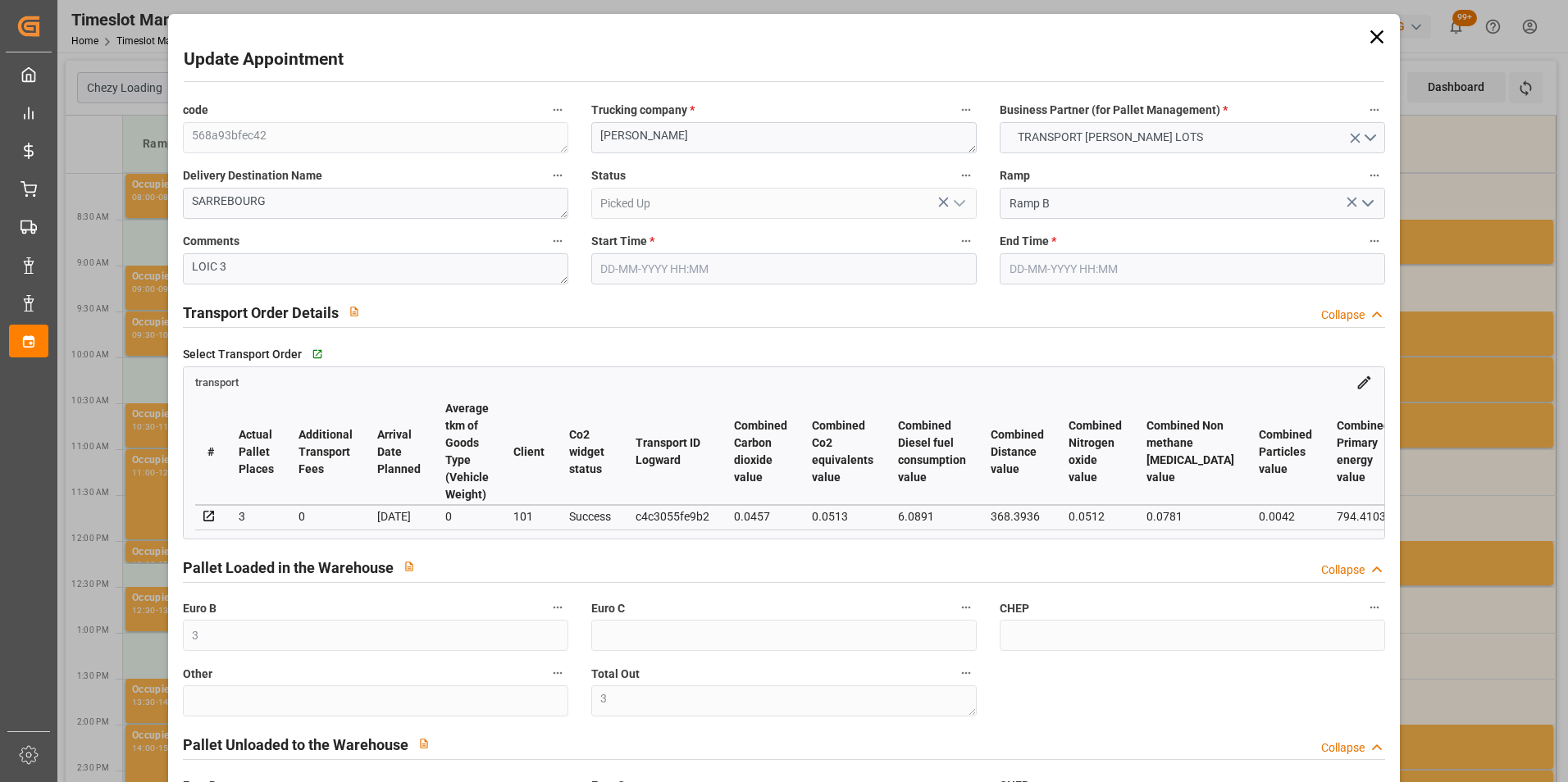
type input "132"
type input "3"
type input "101"
type input "1090.632"
type input "0"
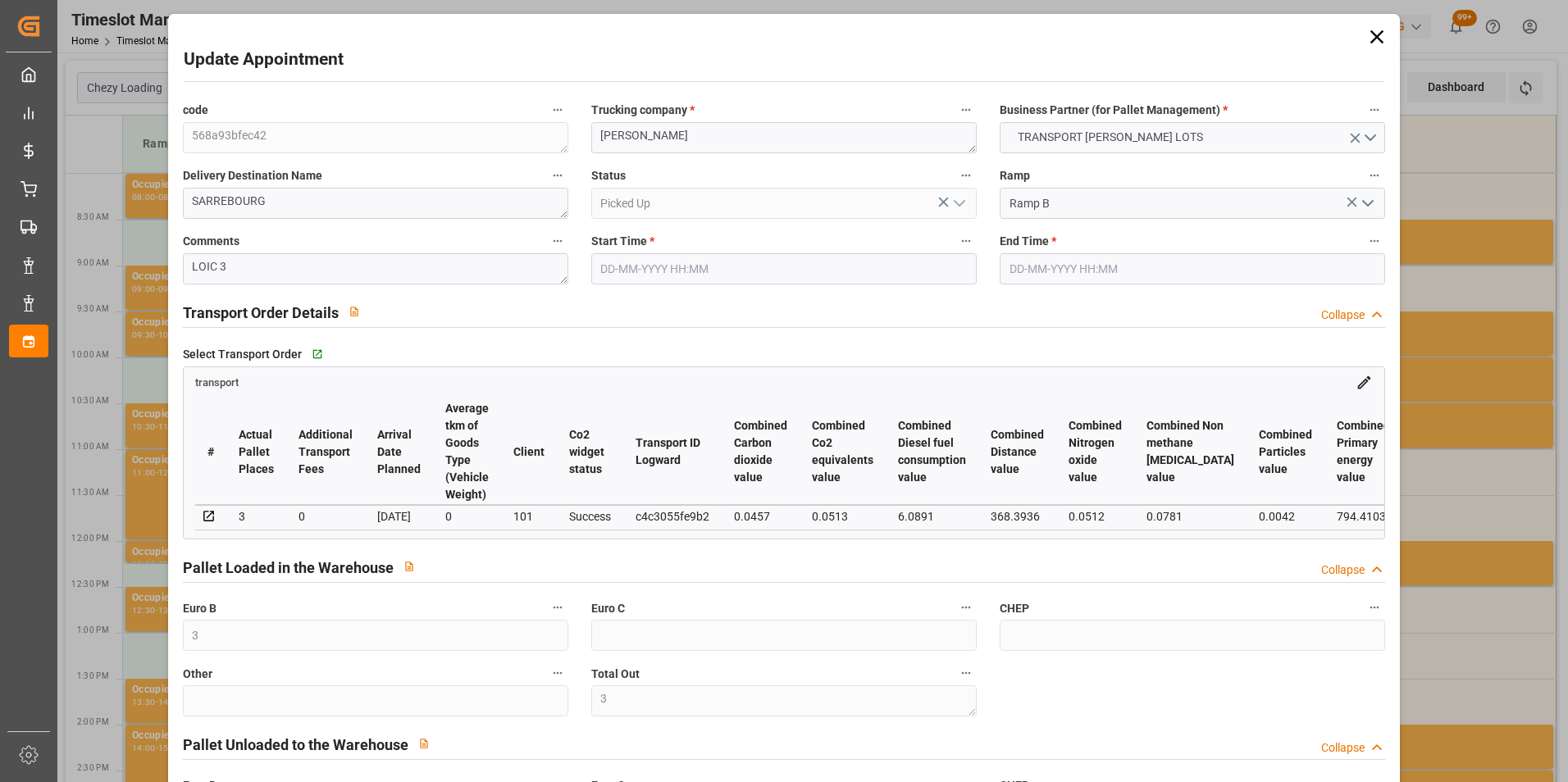
type input "4710.8598"
type input "0"
type input "21"
type input "35"
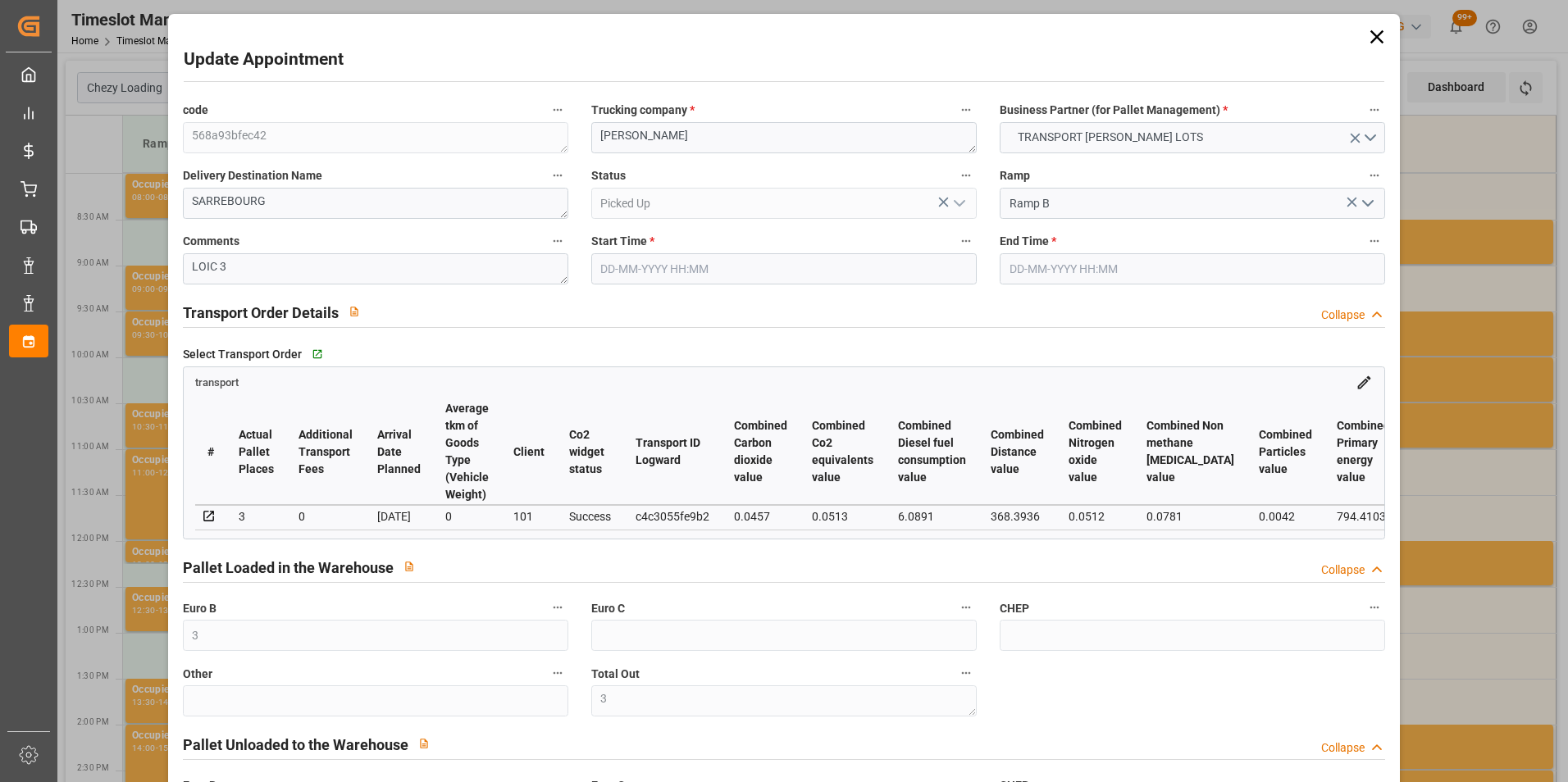
type input "[DATE] 09:15"
type input "[DATE] 09:30"
type input "[DATE] 13:20"
type input "[DATE] 12:39"
type input "[DATE]"
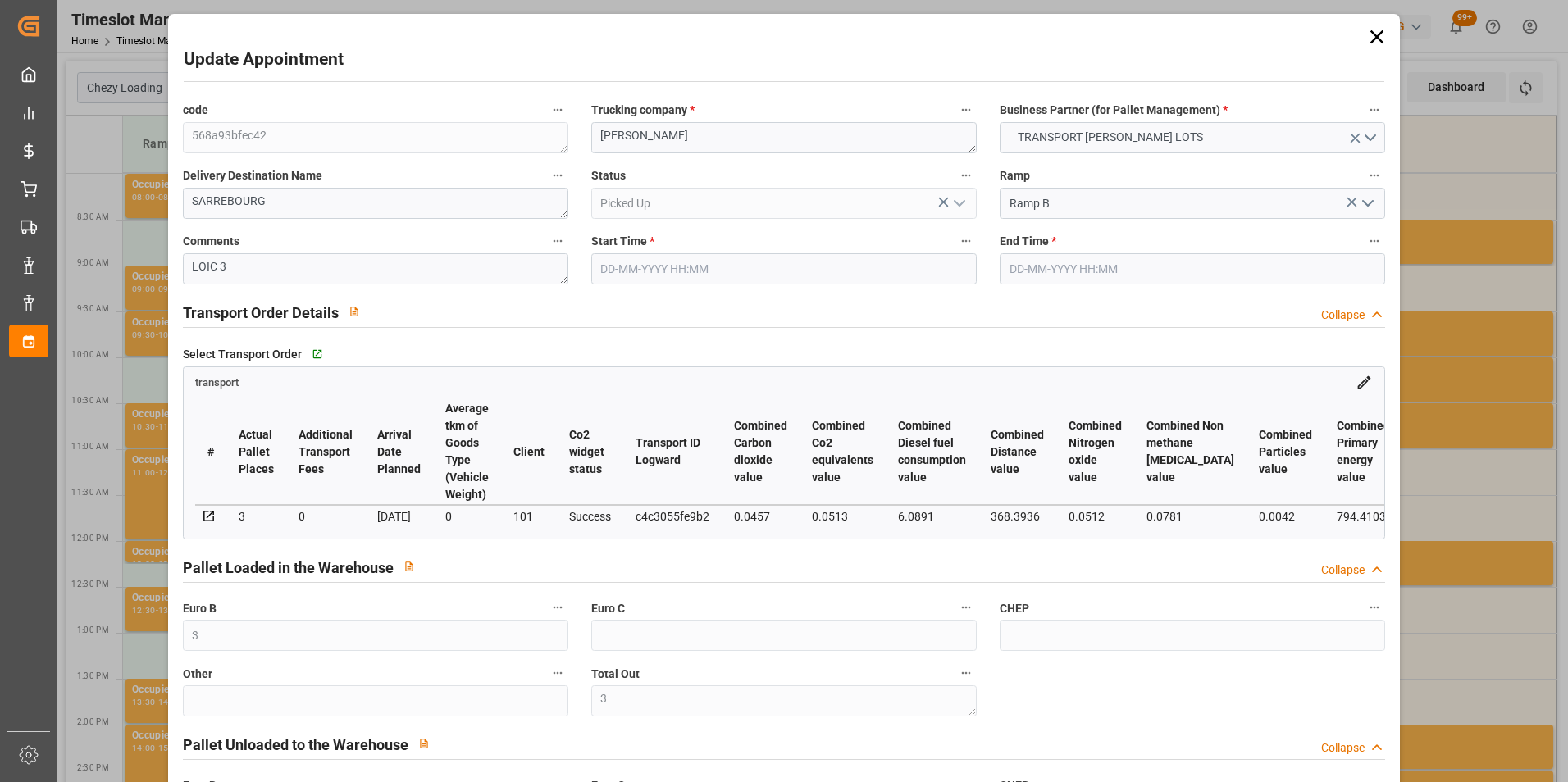
type input "[DATE]"
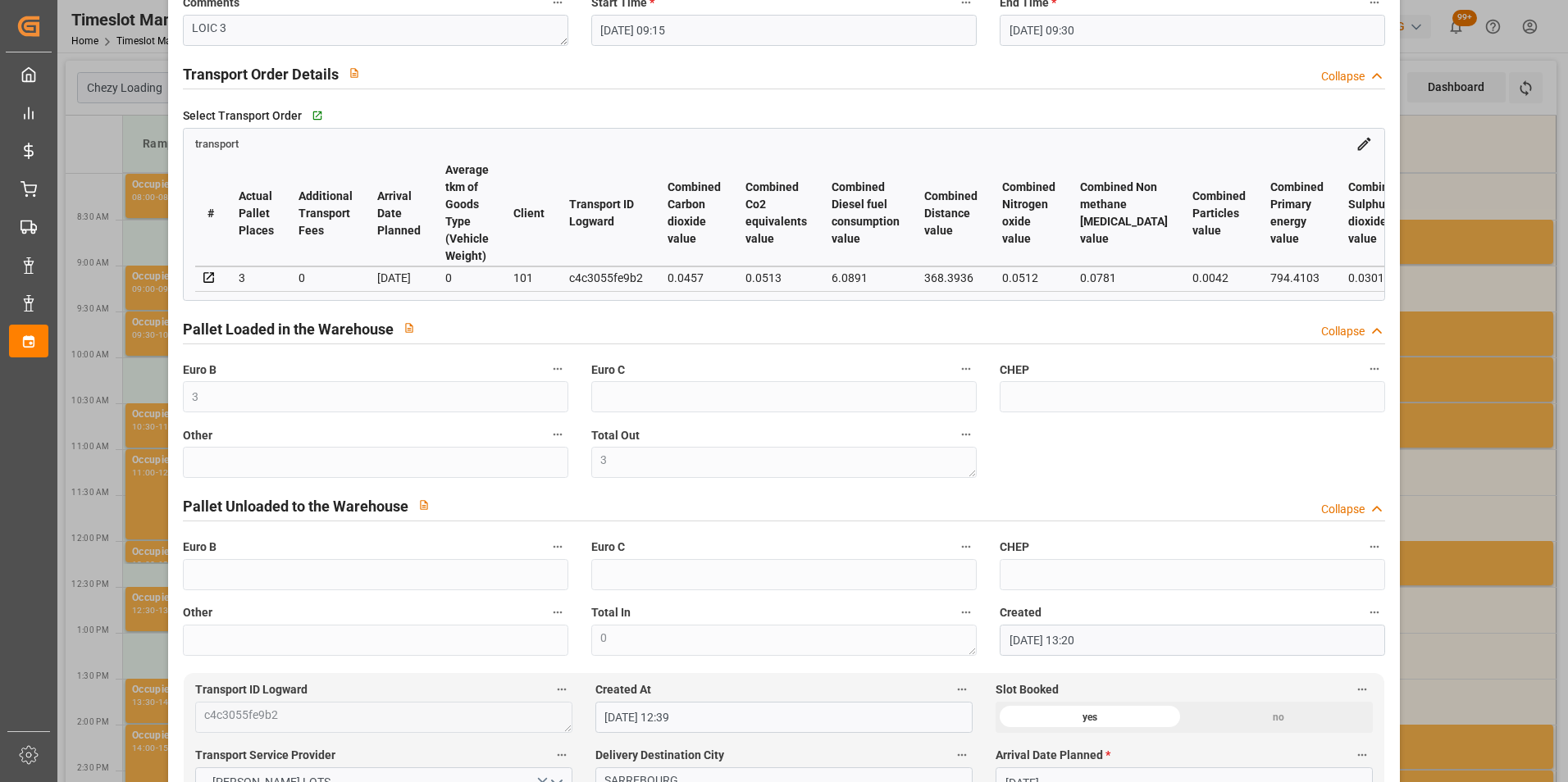
scroll to position [328, 0]
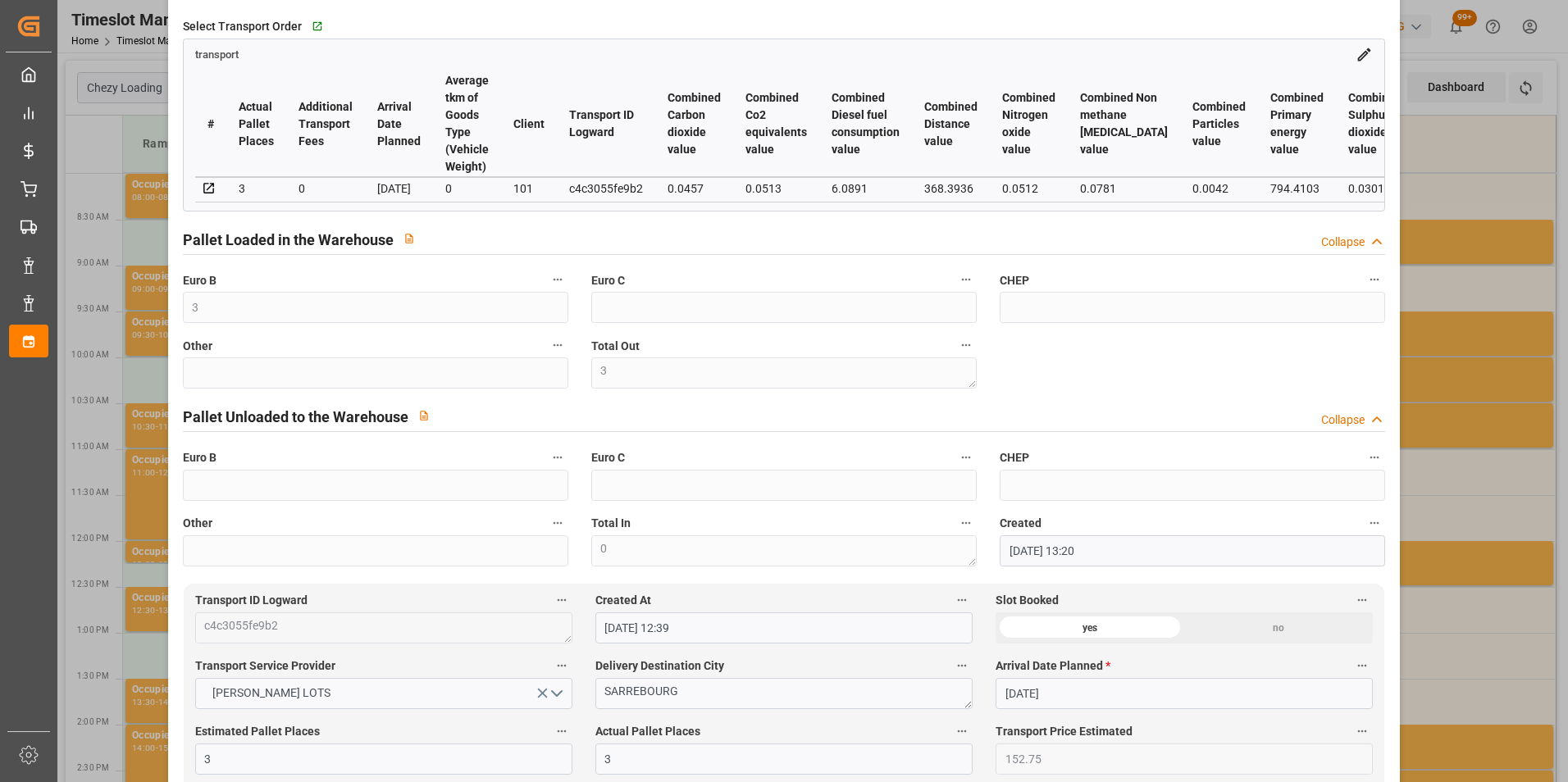
click at [1440, 310] on div "Update Appointment code 568a93bfec42 Trucking company * [PERSON_NAME] Business …" at bounding box center [784, 391] width 1568 height 782
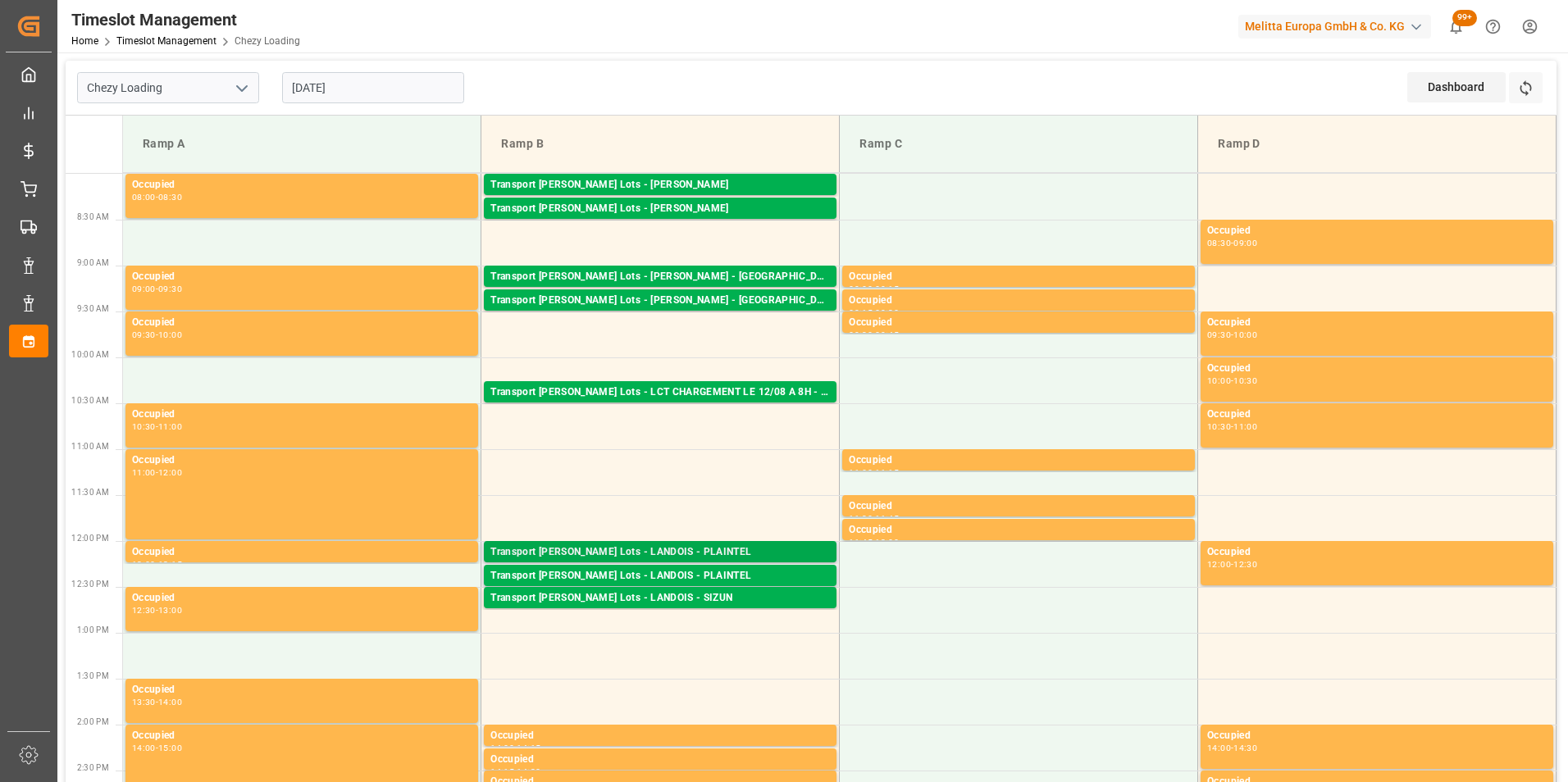
click at [659, 554] on div "Transport [PERSON_NAME] Lots - LANDOIS - PLAINTEL" at bounding box center [661, 552] width 340 height 16
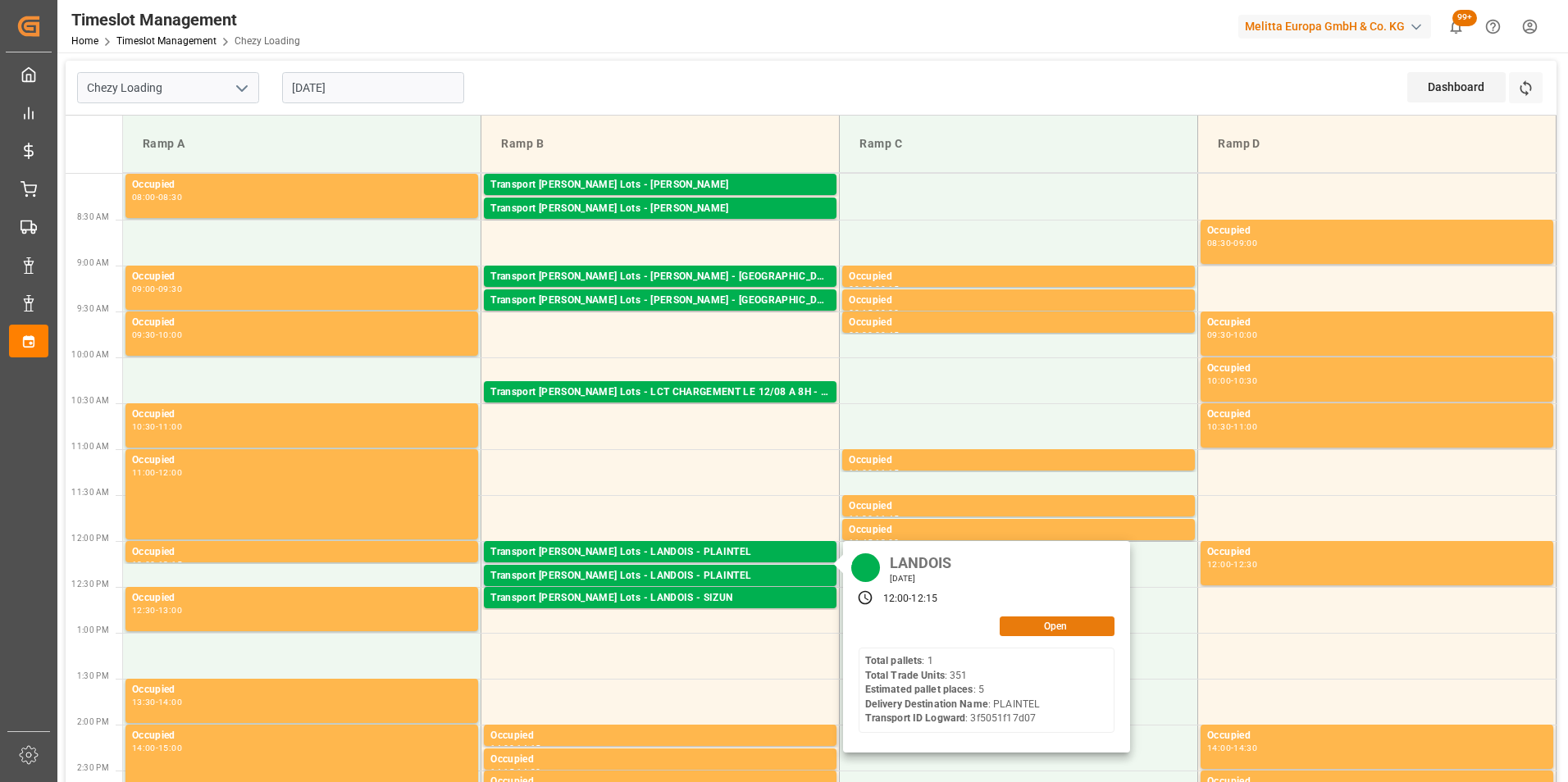
click at [1045, 623] on button "Open" at bounding box center [1057, 626] width 115 height 20
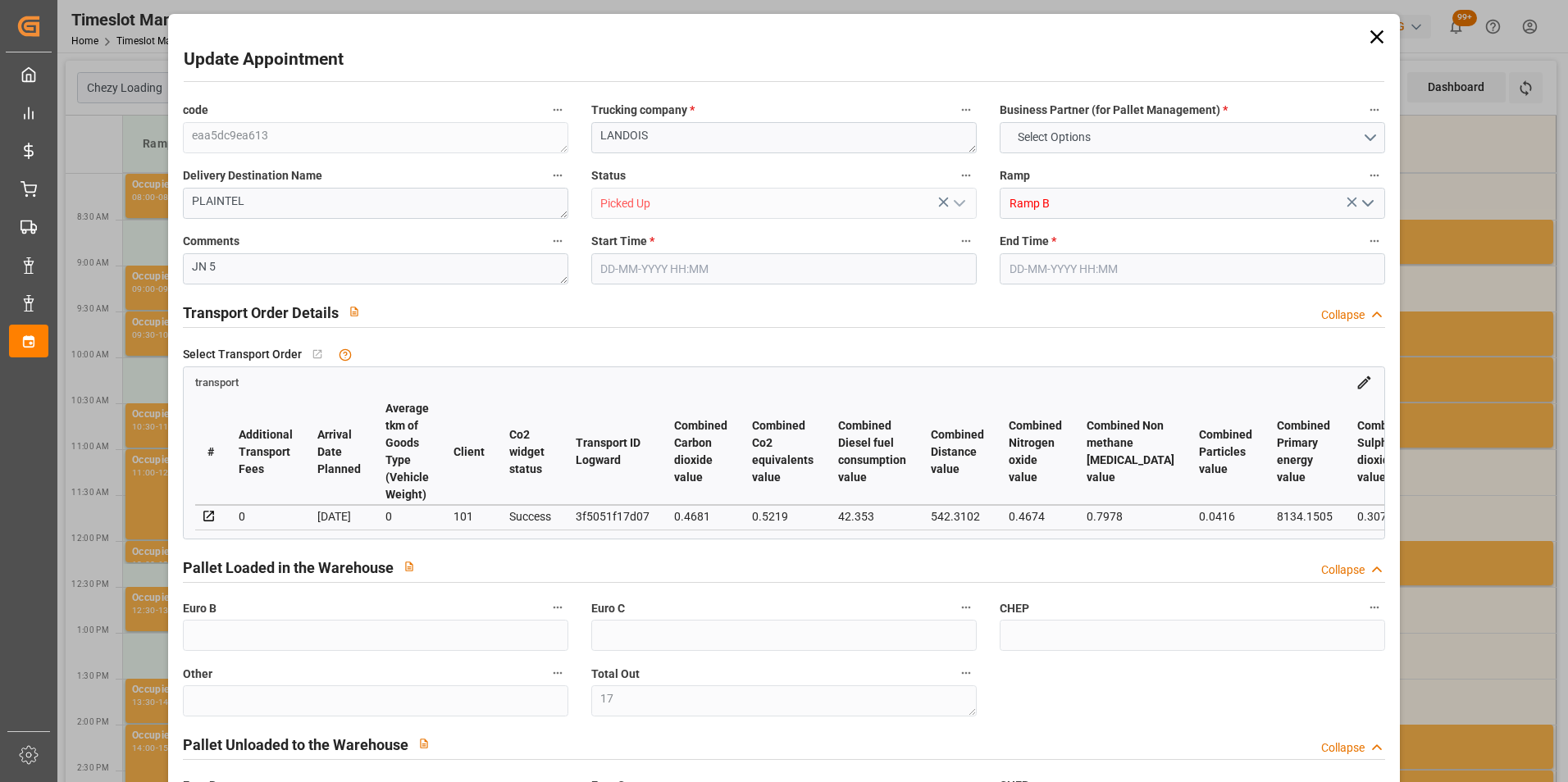
type input "17"
type input "22"
type input "5"
type input "323.57"
type input "0"
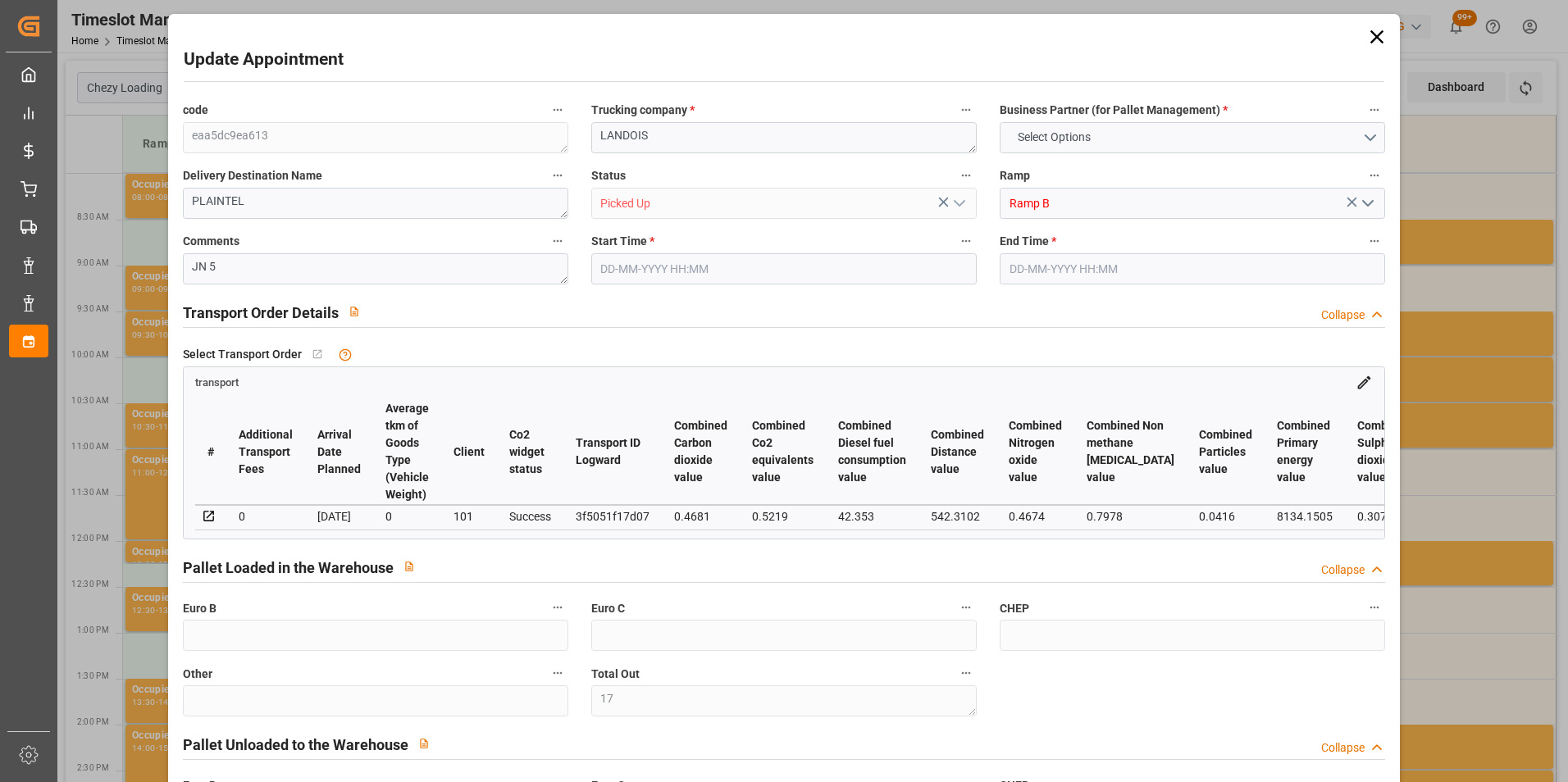
type input "0"
type input "323.57"
type input "0"
type input "17"
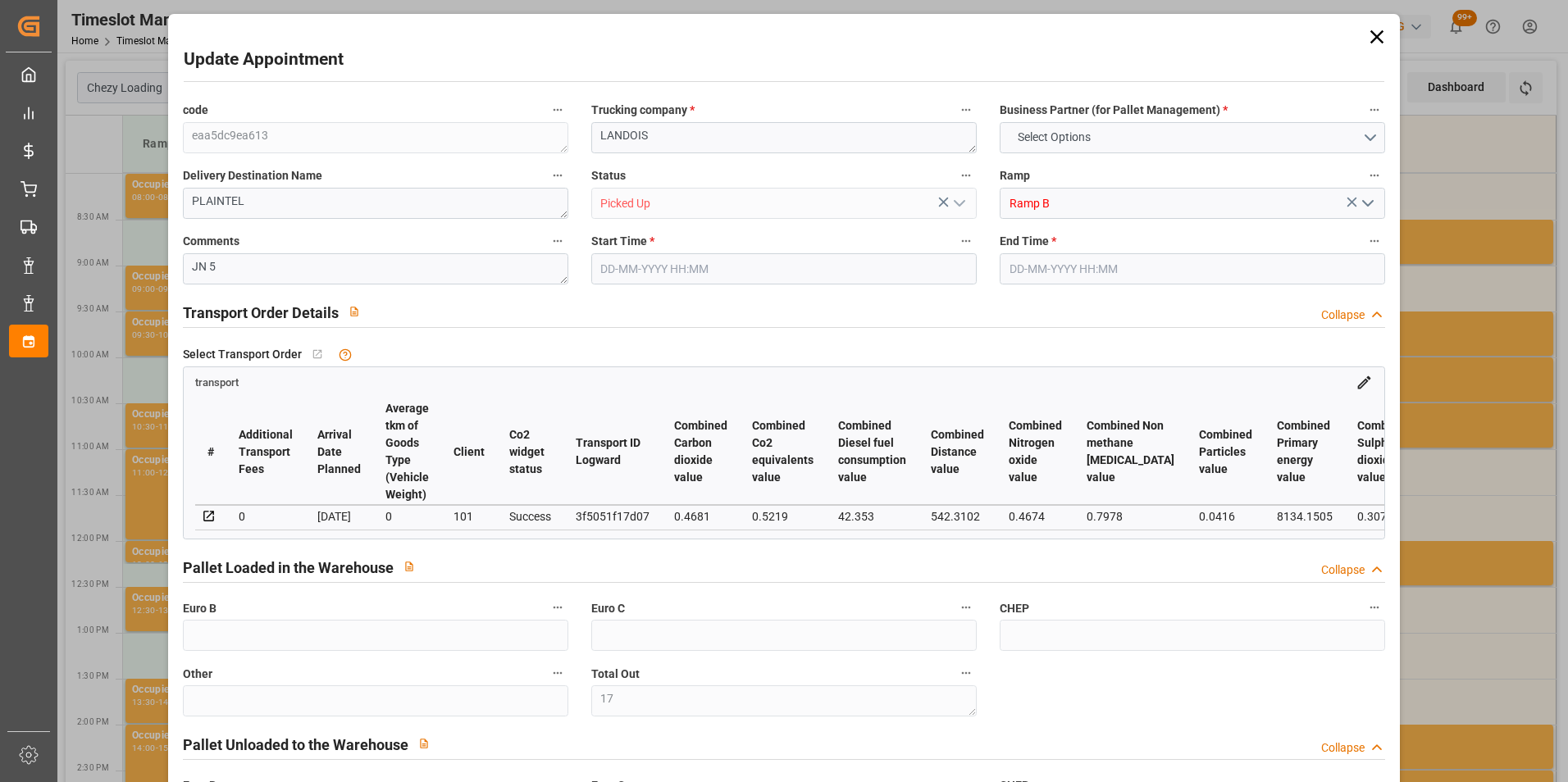
type input "1489.676"
type input "2133.952"
type input "4876.608"
type input "22"
type input "1"
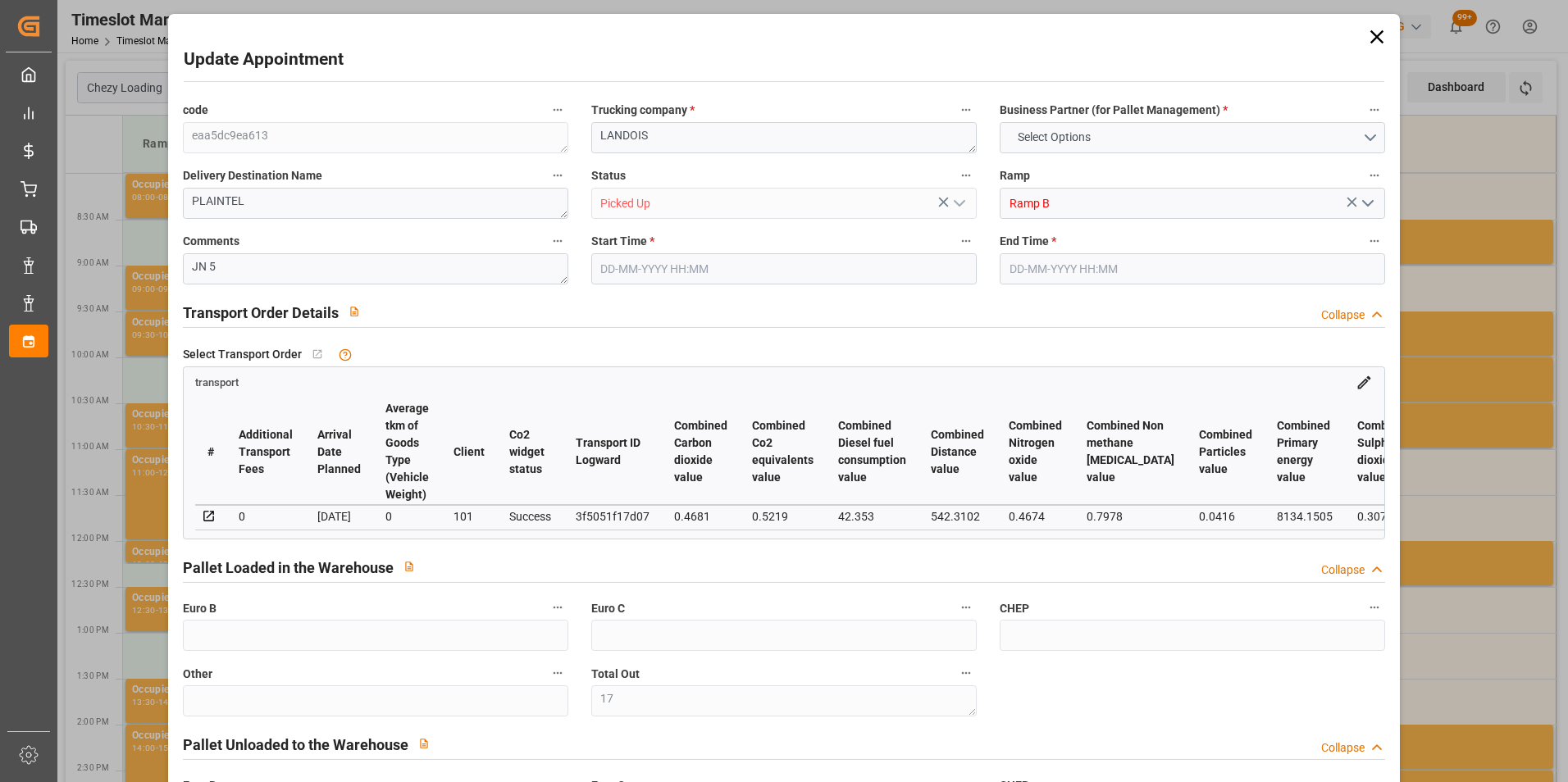
type input "351"
type input "17"
type input "101"
type input "1715.04"
type input "0"
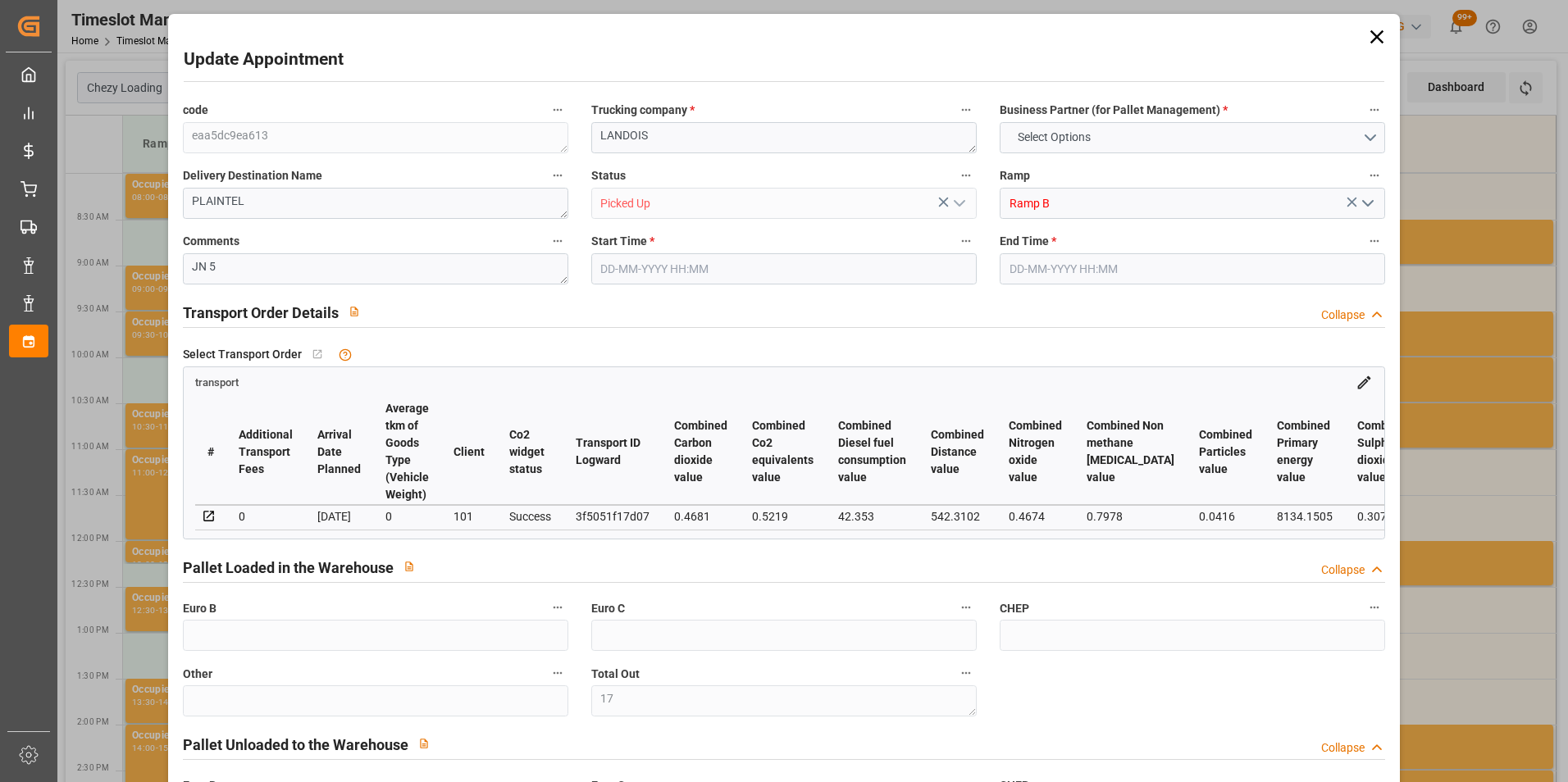
type input "4710.8598"
type input "0"
type input "21"
type input "35"
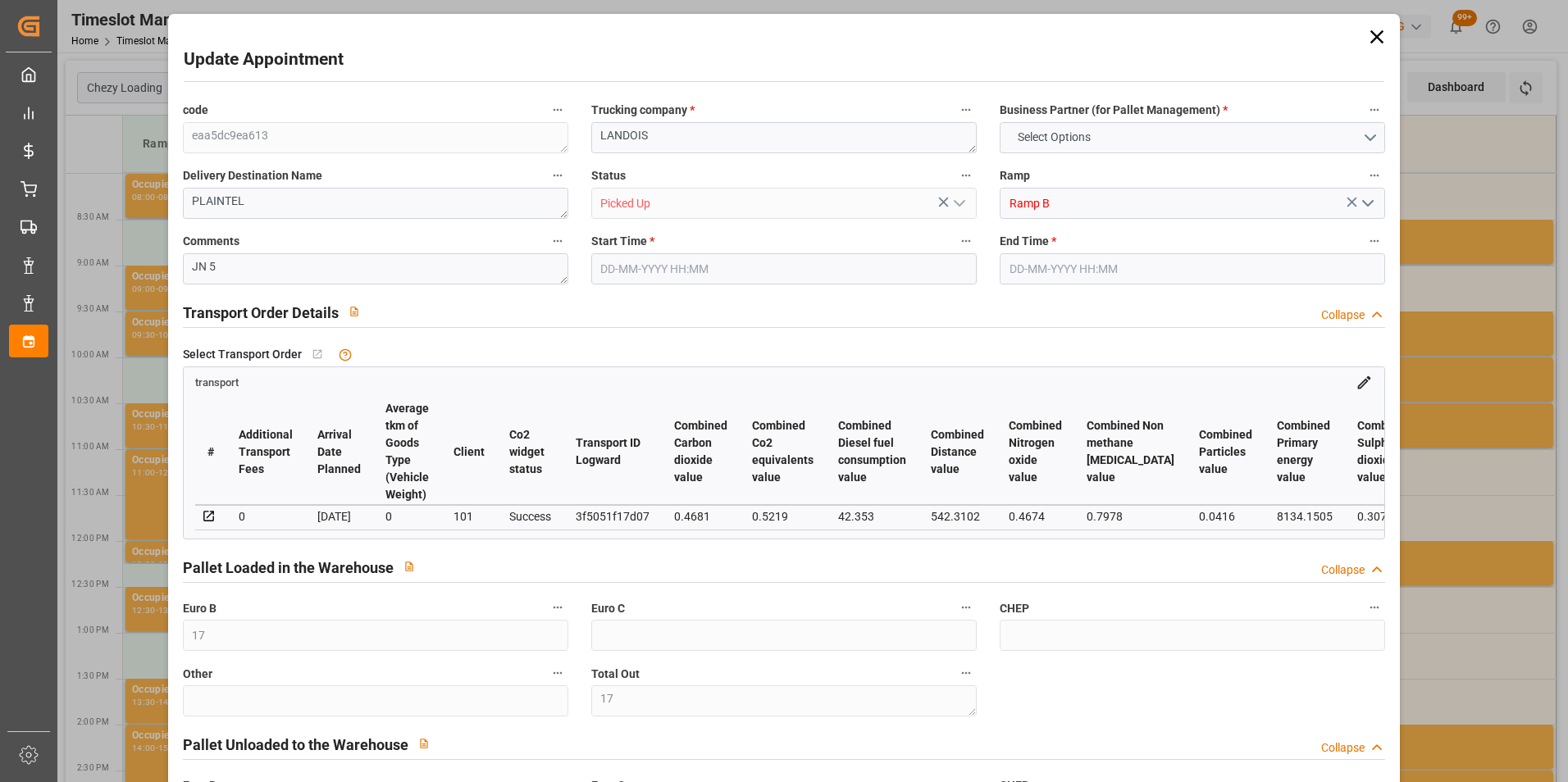
type input "[DATE] 12:00"
type input "[DATE] 12:15"
type input "[DATE] 15:00"
type input "[DATE] 12:33"
type input "[DATE]"
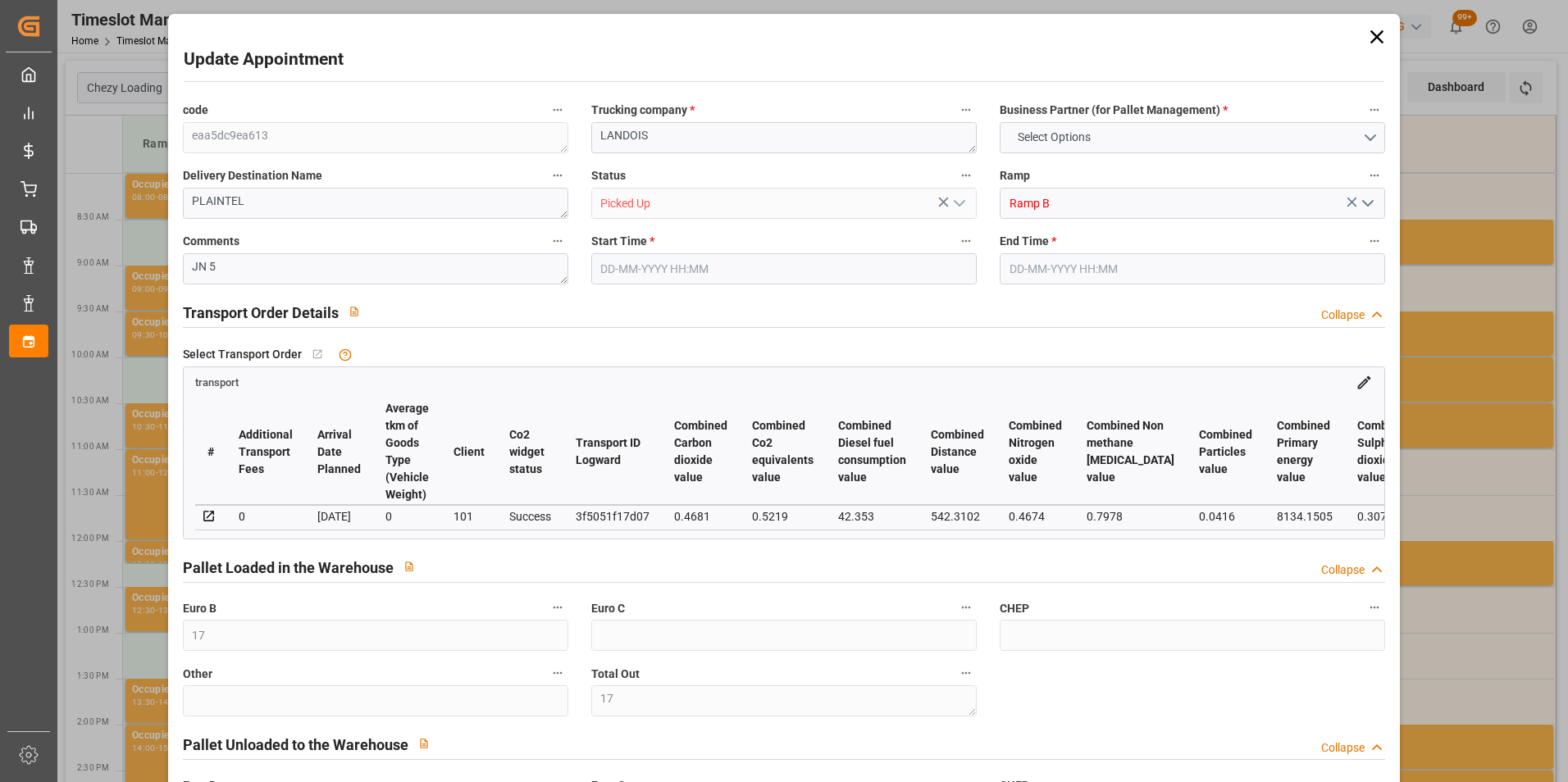
type input "[DATE]"
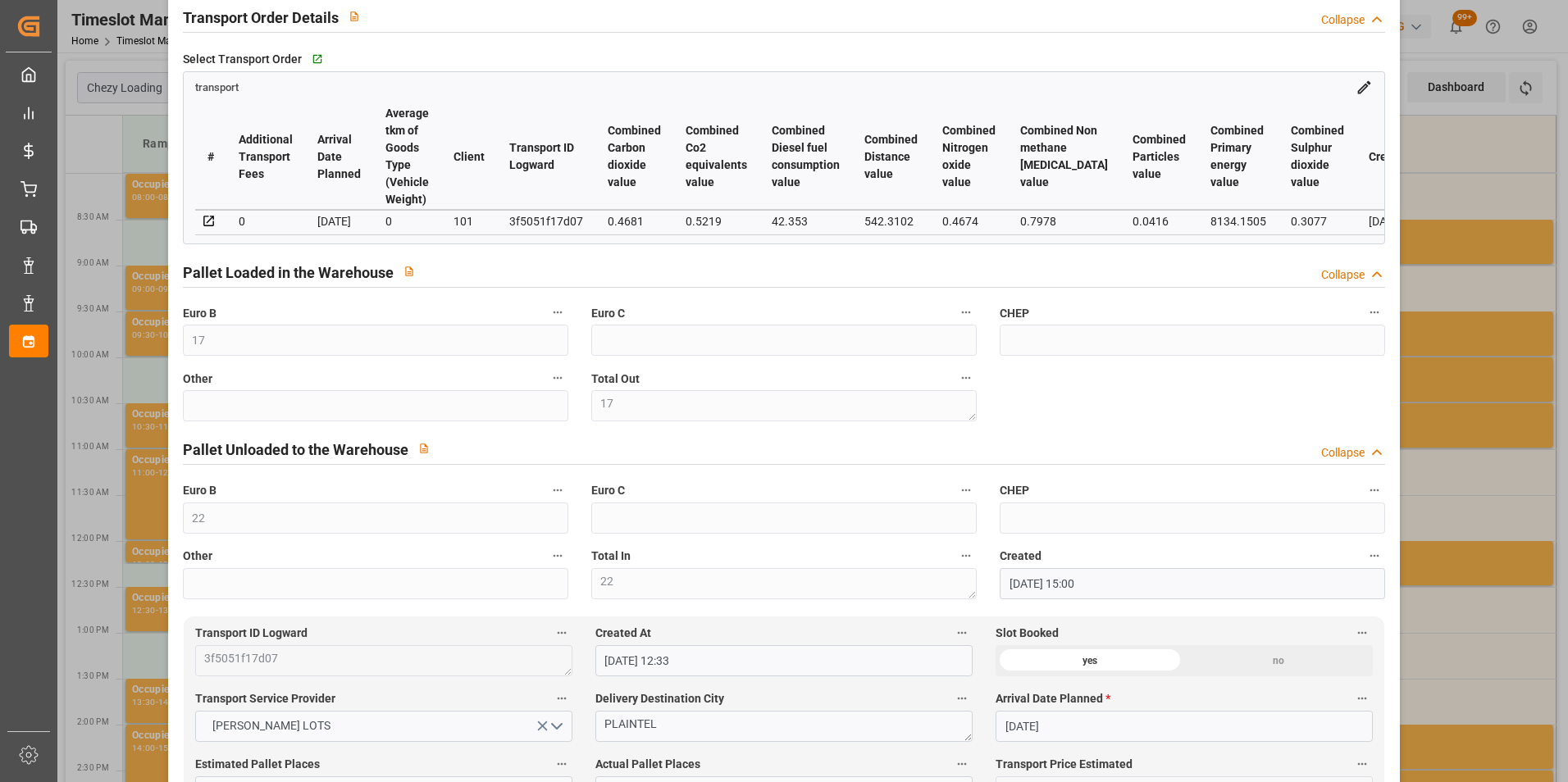
scroll to position [410, 0]
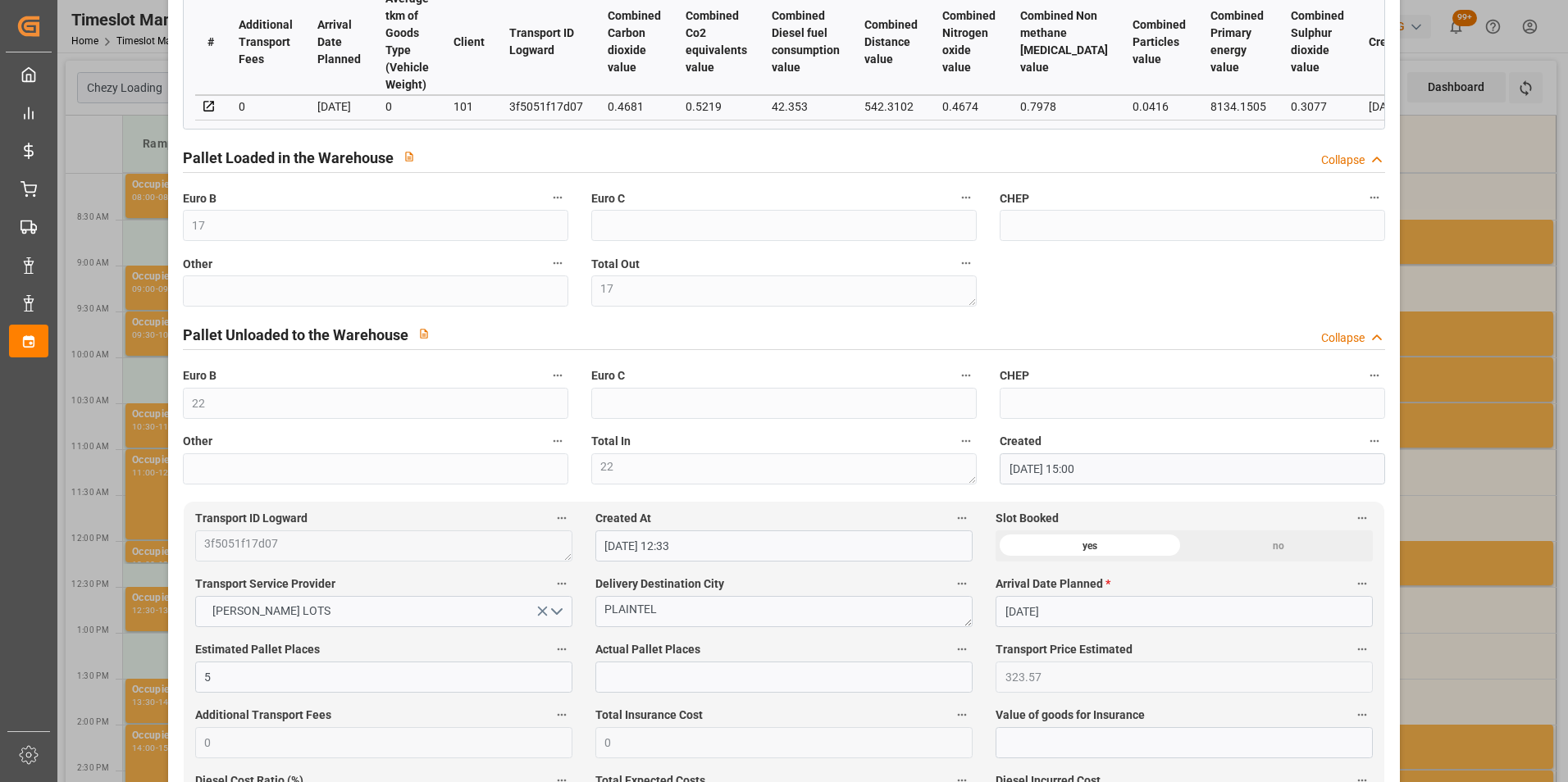
click at [1421, 274] on div "Update Appointment code eaa5dc9ea613 Trucking company * LANDOIS Business Partne…" at bounding box center [784, 391] width 1568 height 782
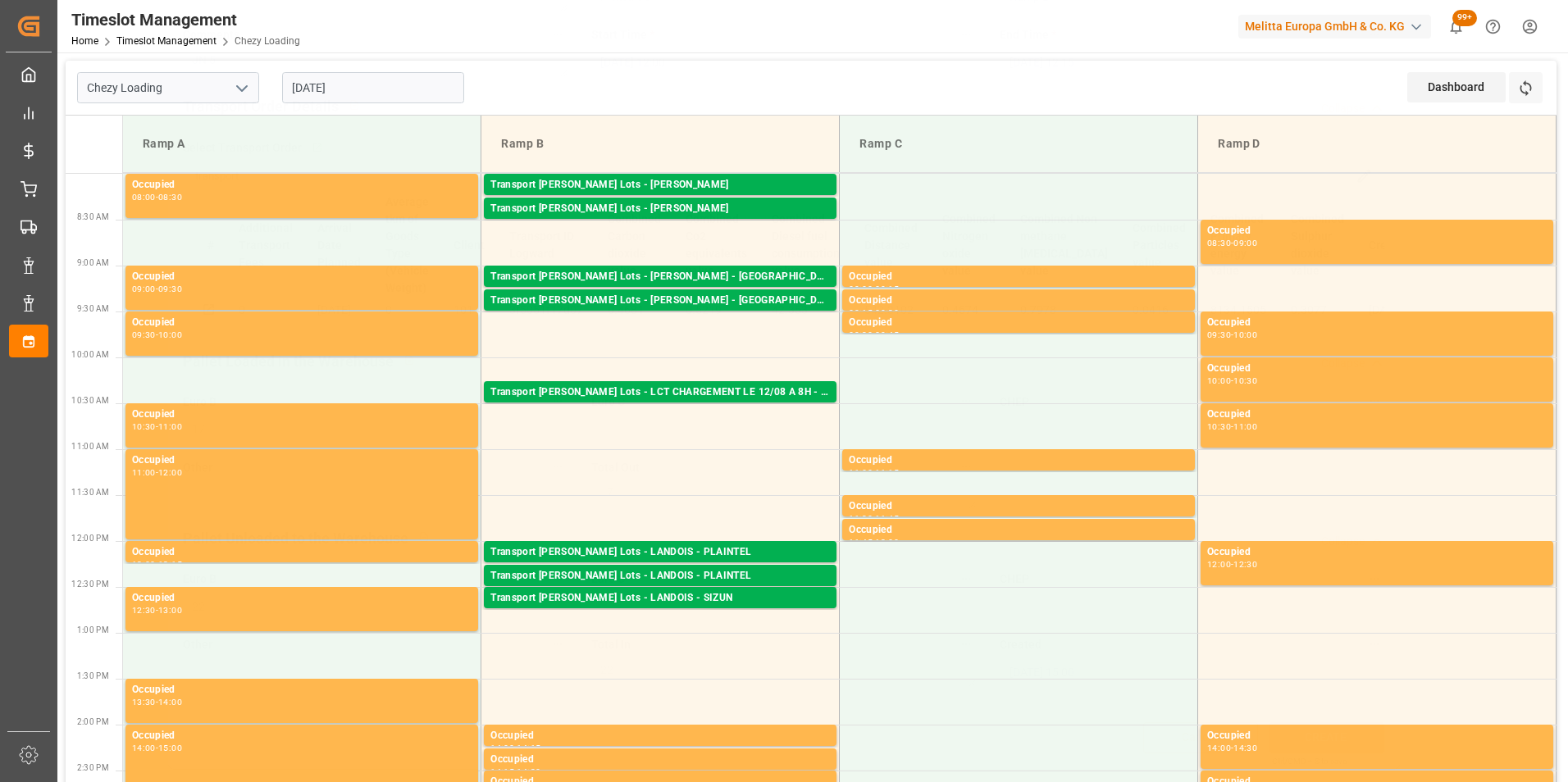
scroll to position [213, 0]
click at [688, 578] on div "Transport [PERSON_NAME] Lots - LANDOIS - PLAINTEL" at bounding box center [661, 576] width 340 height 16
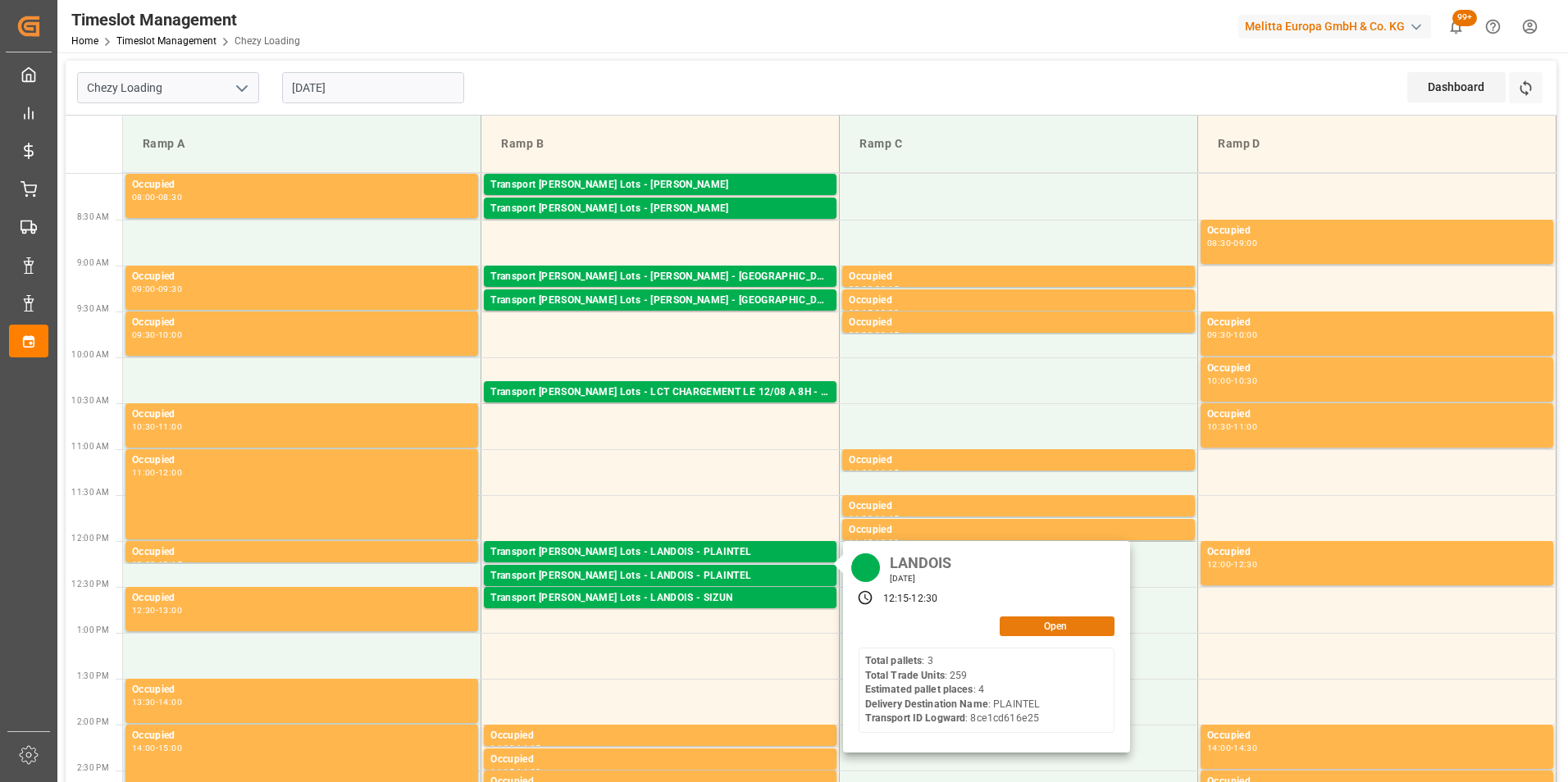
click at [1039, 630] on button "Open" at bounding box center [1057, 626] width 115 height 20
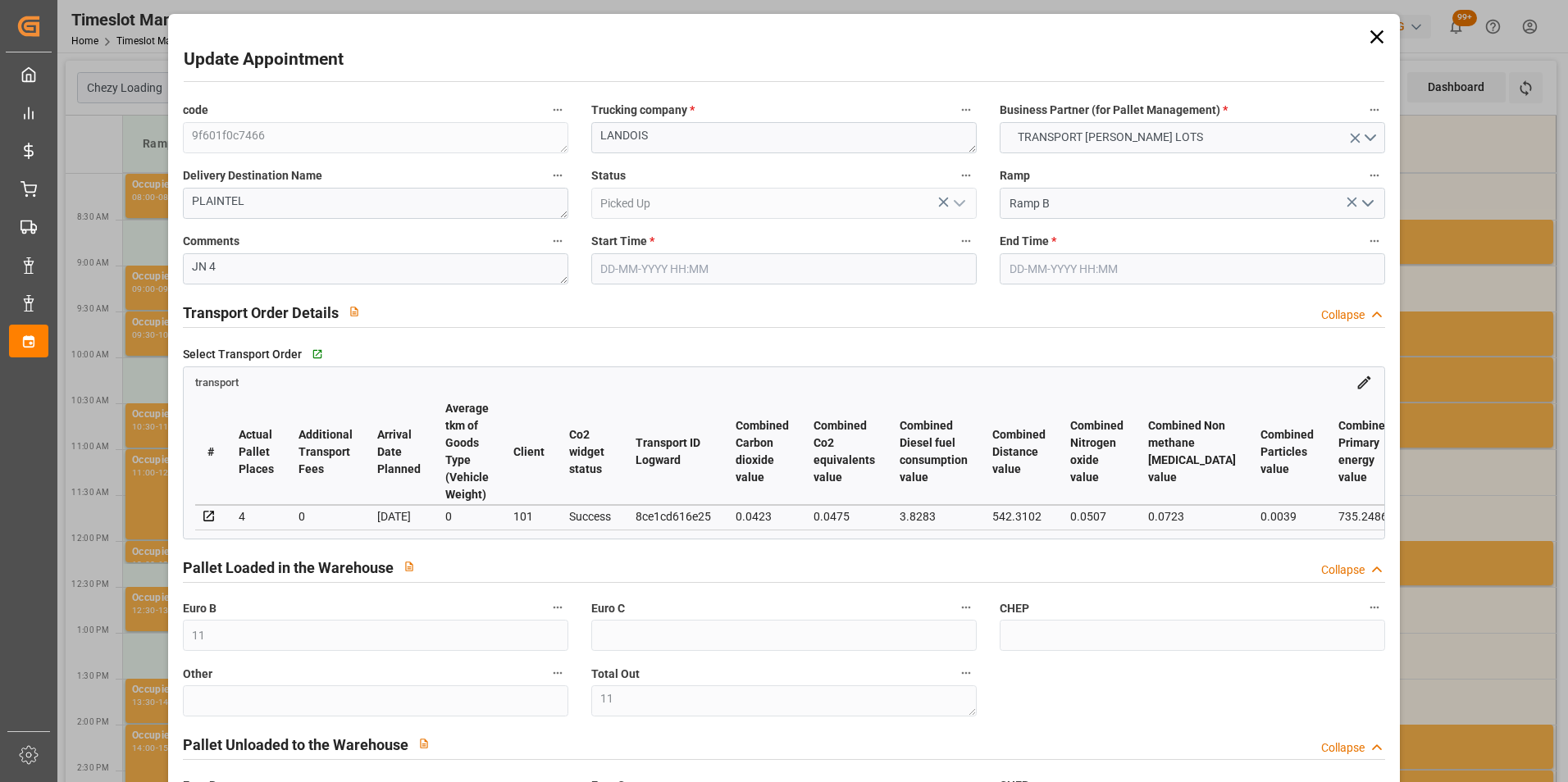
type input "11"
type input "4"
type input "268.52"
type input "0"
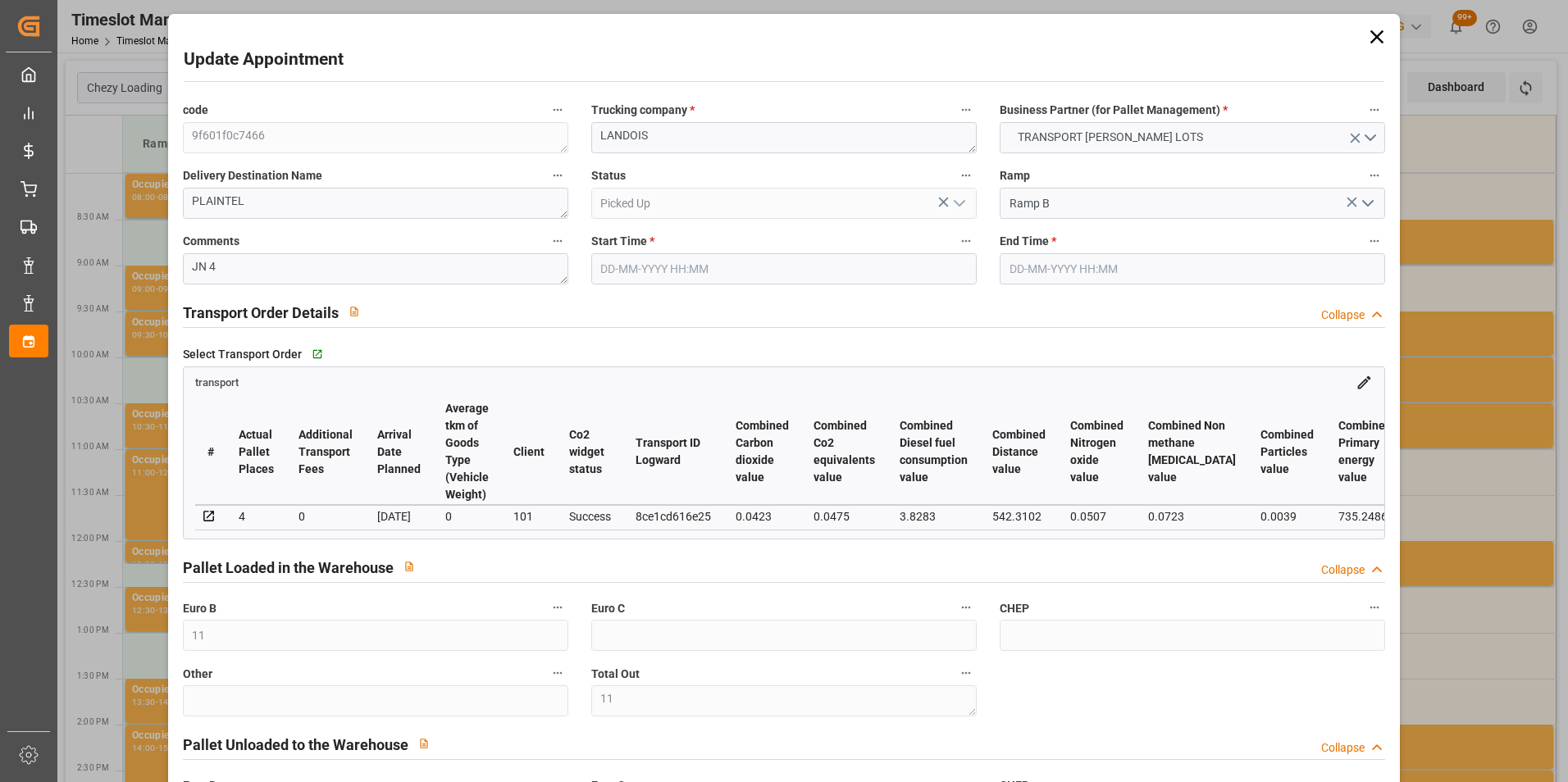
type input "0"
type input "268.52"
type input "0"
type input "11"
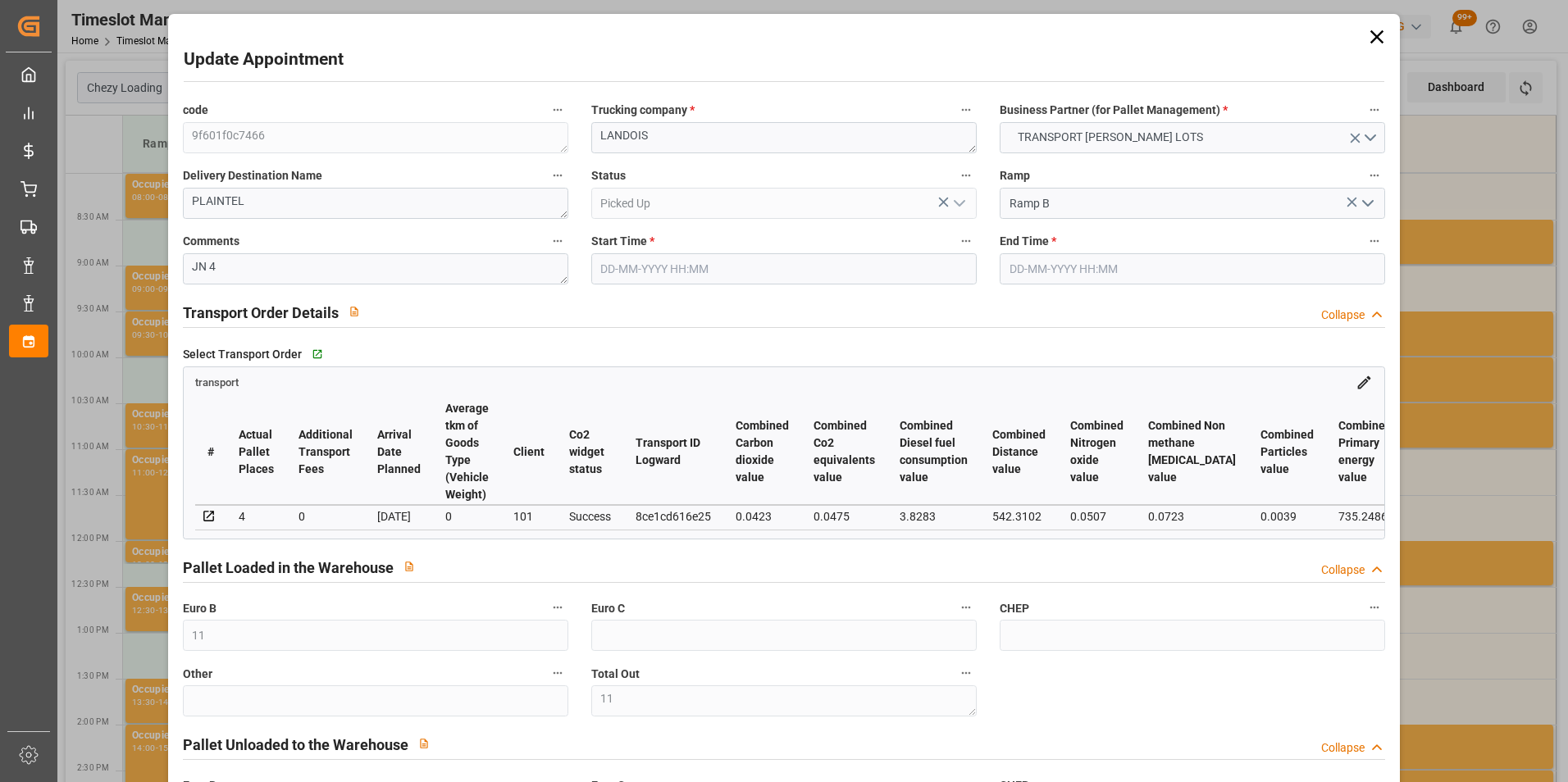
type input "542.175"
type input "1009.607"
type input "4094.458"
type input "22"
type input "3"
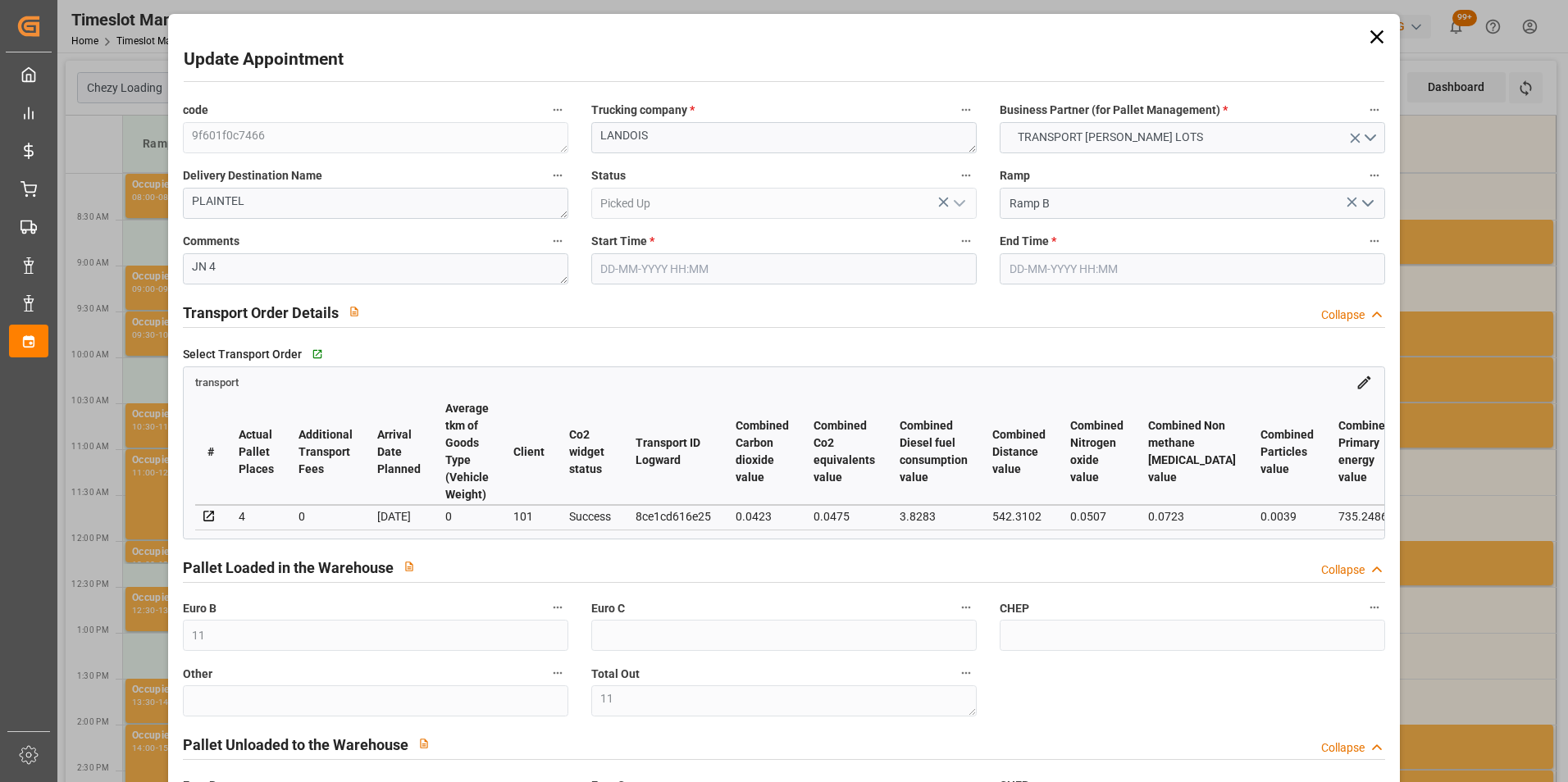
type input "259"
type input "11"
type input "101"
type input "670.671"
type input "0"
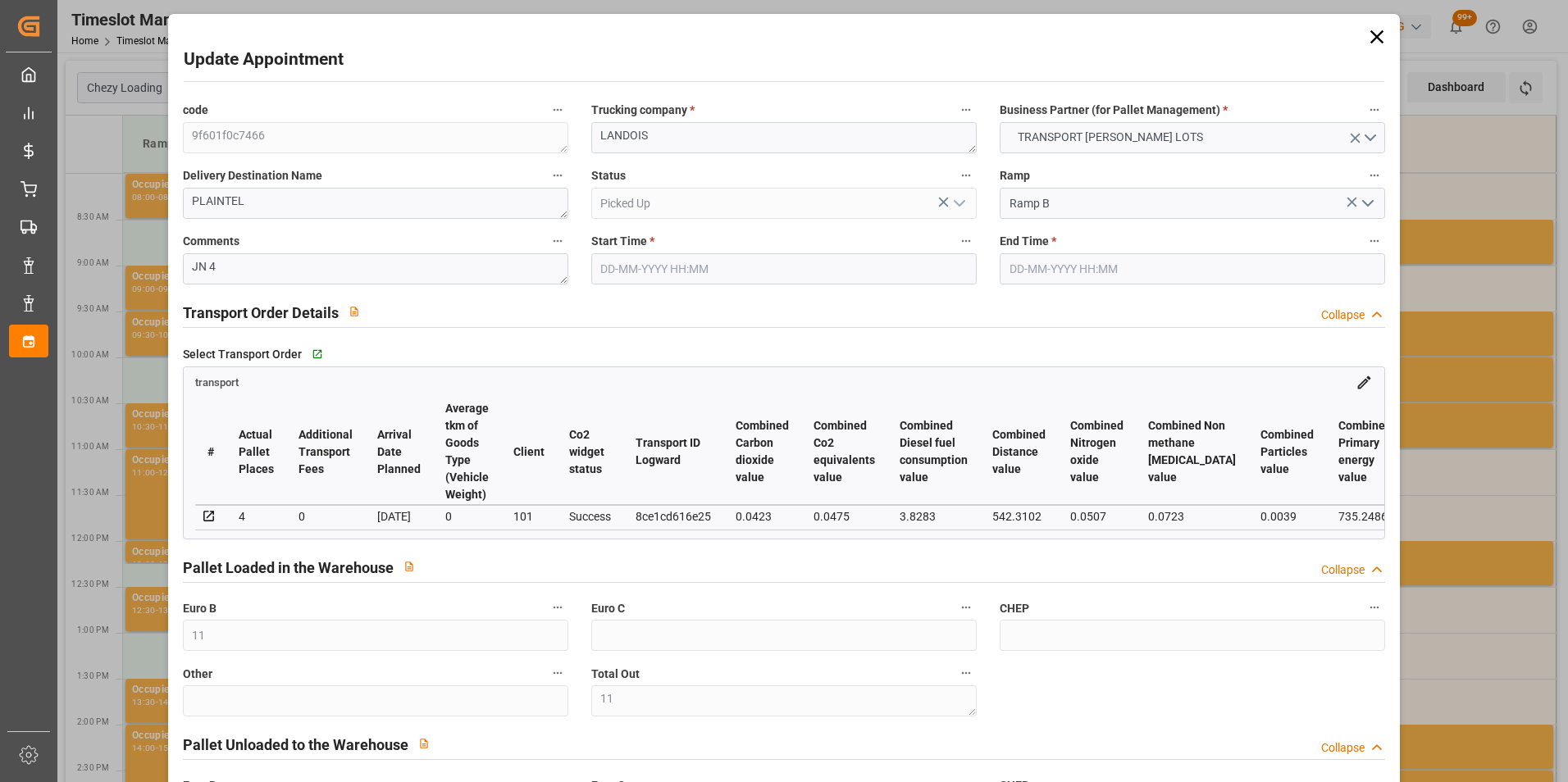
type input "4710.8598"
type input "0"
type input "21"
type input "35"
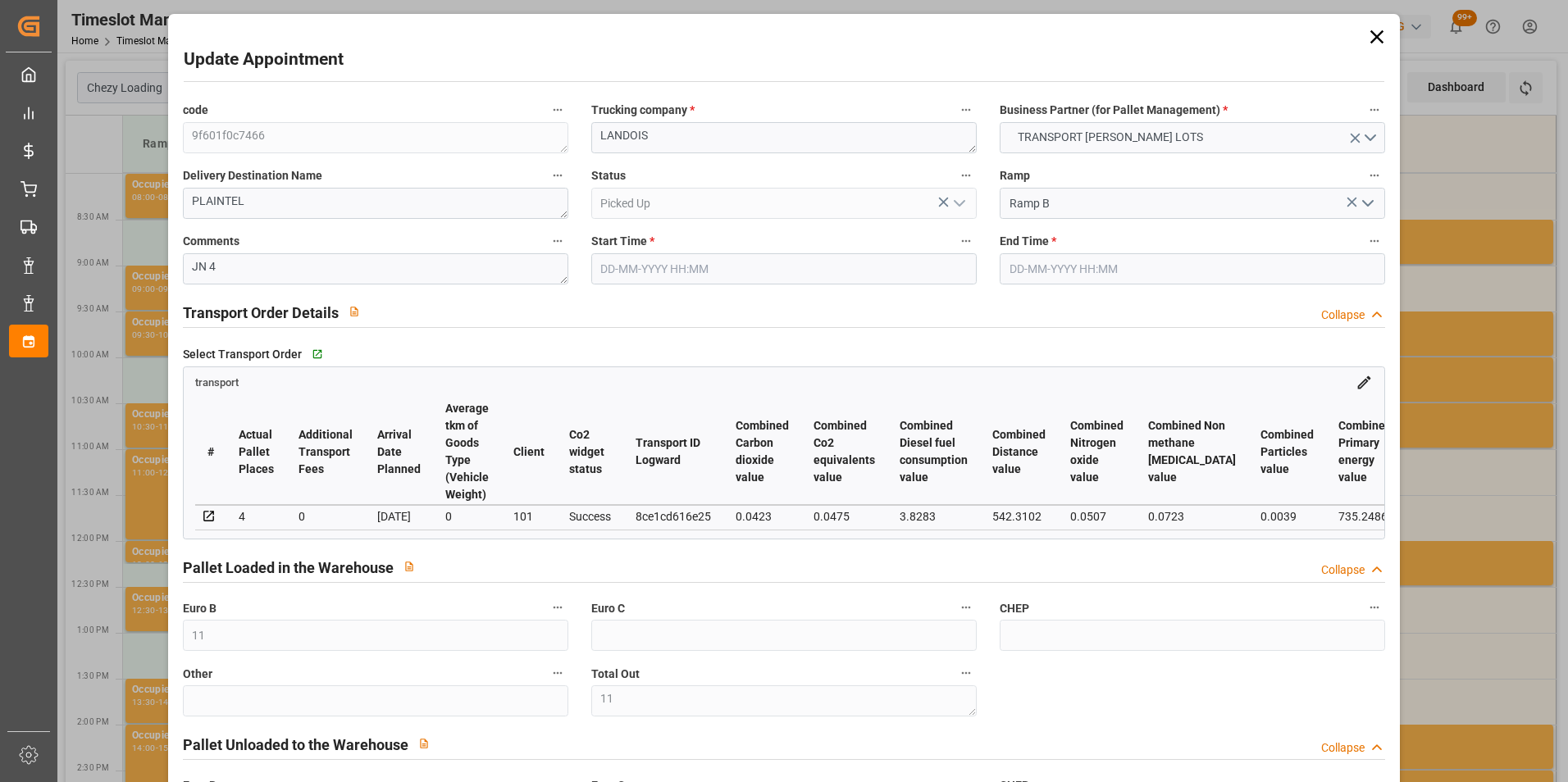
type input "[DATE] 12:15"
type input "[DATE] 12:30"
type input "[DATE] 15:18"
type input "[DATE] 12:38"
type input "[DATE]"
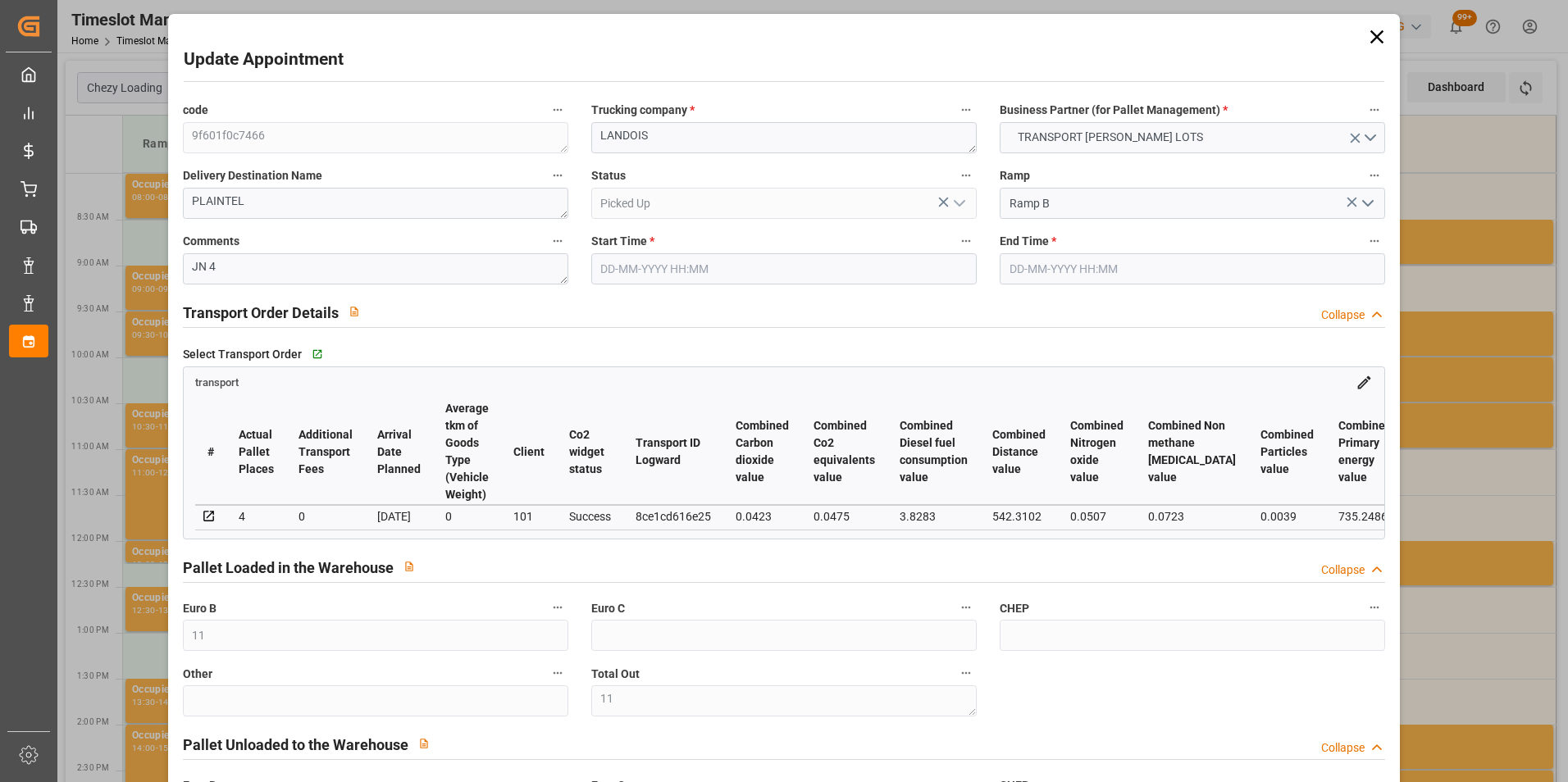
type input "[DATE]"
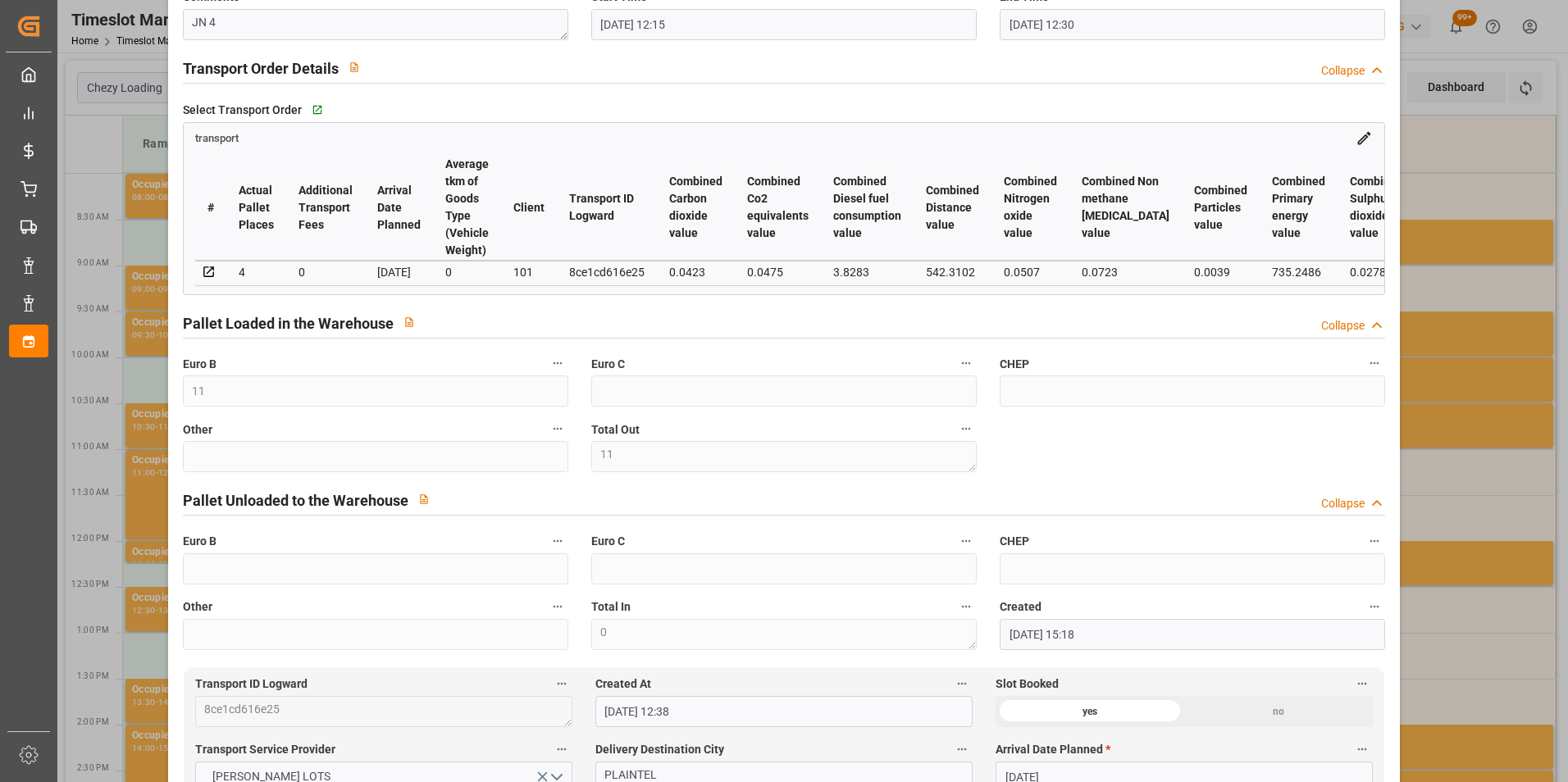
scroll to position [246, 0]
click at [1422, 377] on div "Update Appointment code 9f601f0c7466 Trucking company * LANDOIS Business Partne…" at bounding box center [784, 391] width 1568 height 782
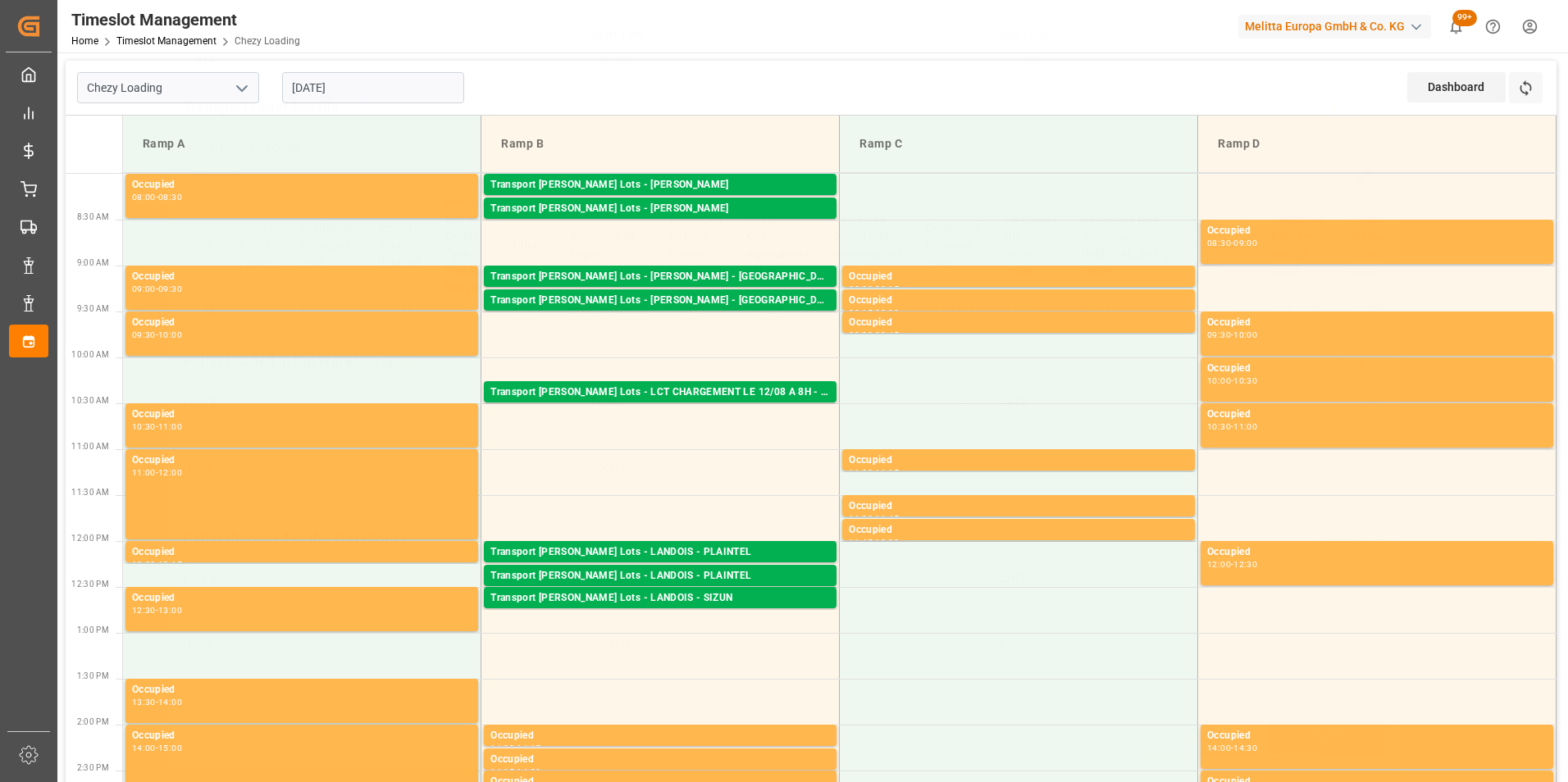
scroll to position [213, 0]
click at [679, 545] on div "Transport [PERSON_NAME] Lots - LANDOIS - PLAINTEL" at bounding box center [661, 552] width 340 height 16
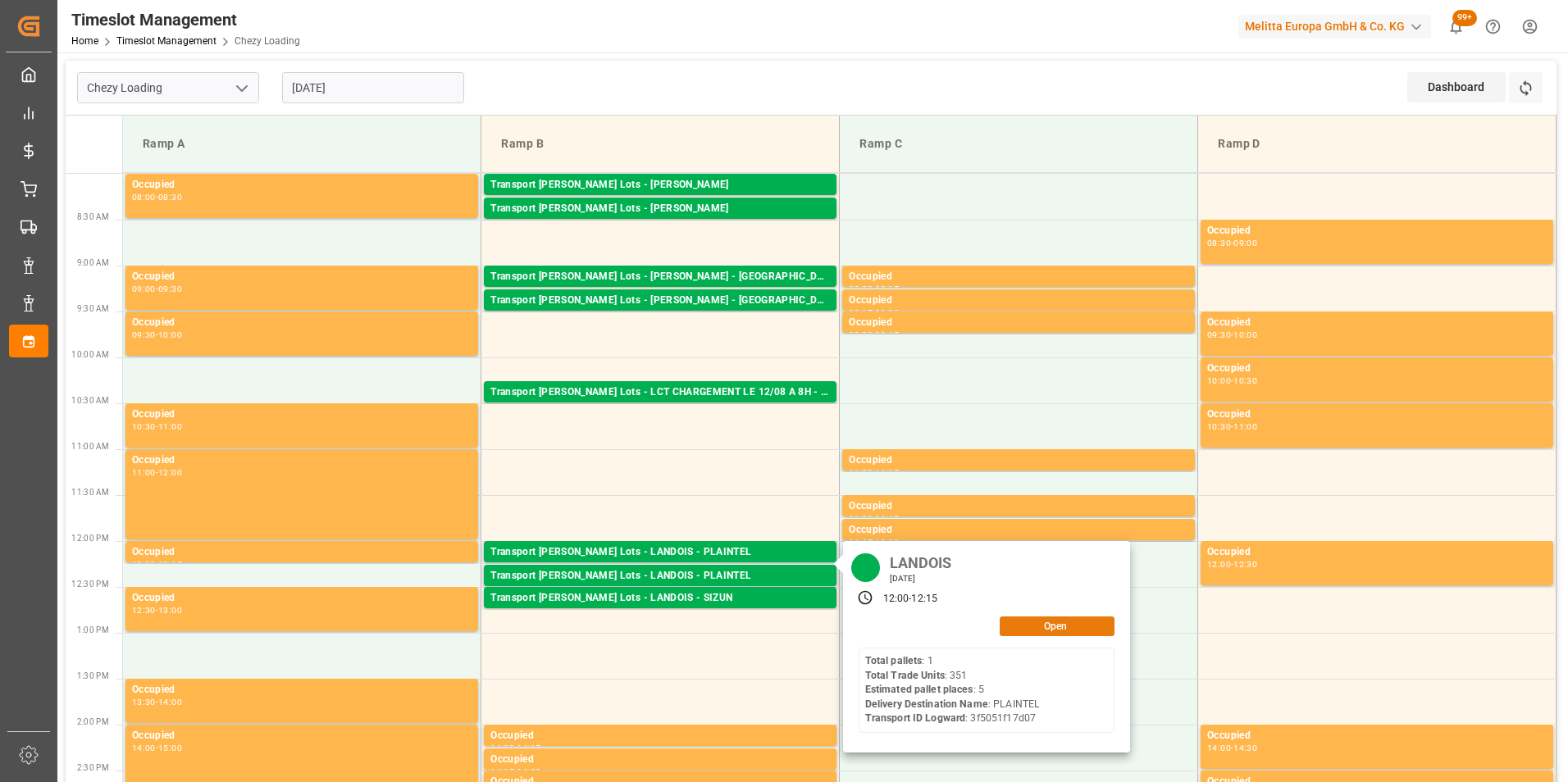
click at [1092, 632] on button "Open" at bounding box center [1057, 626] width 115 height 20
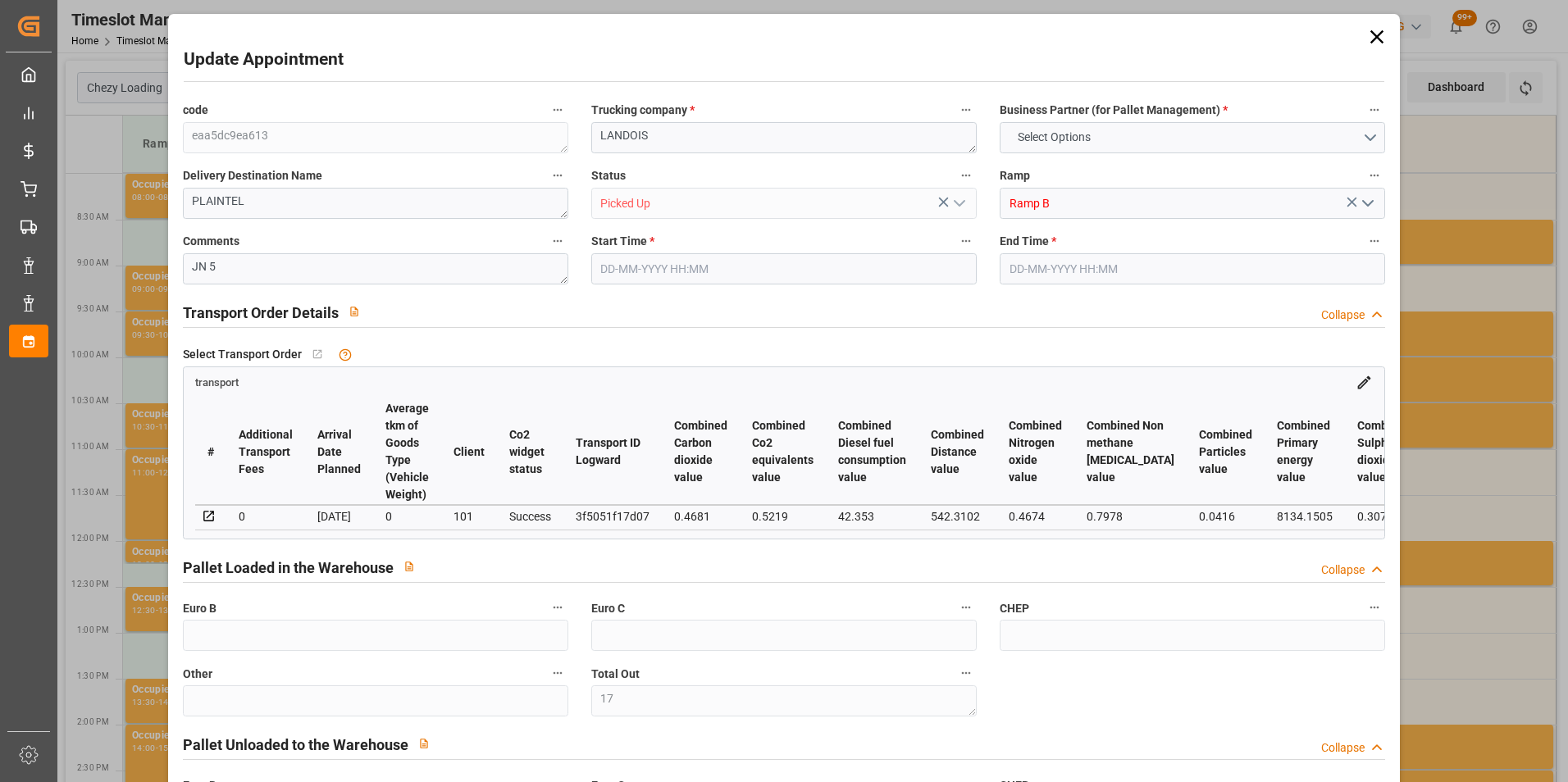
type input "17"
type input "22"
type input "5"
type input "323.57"
type input "0"
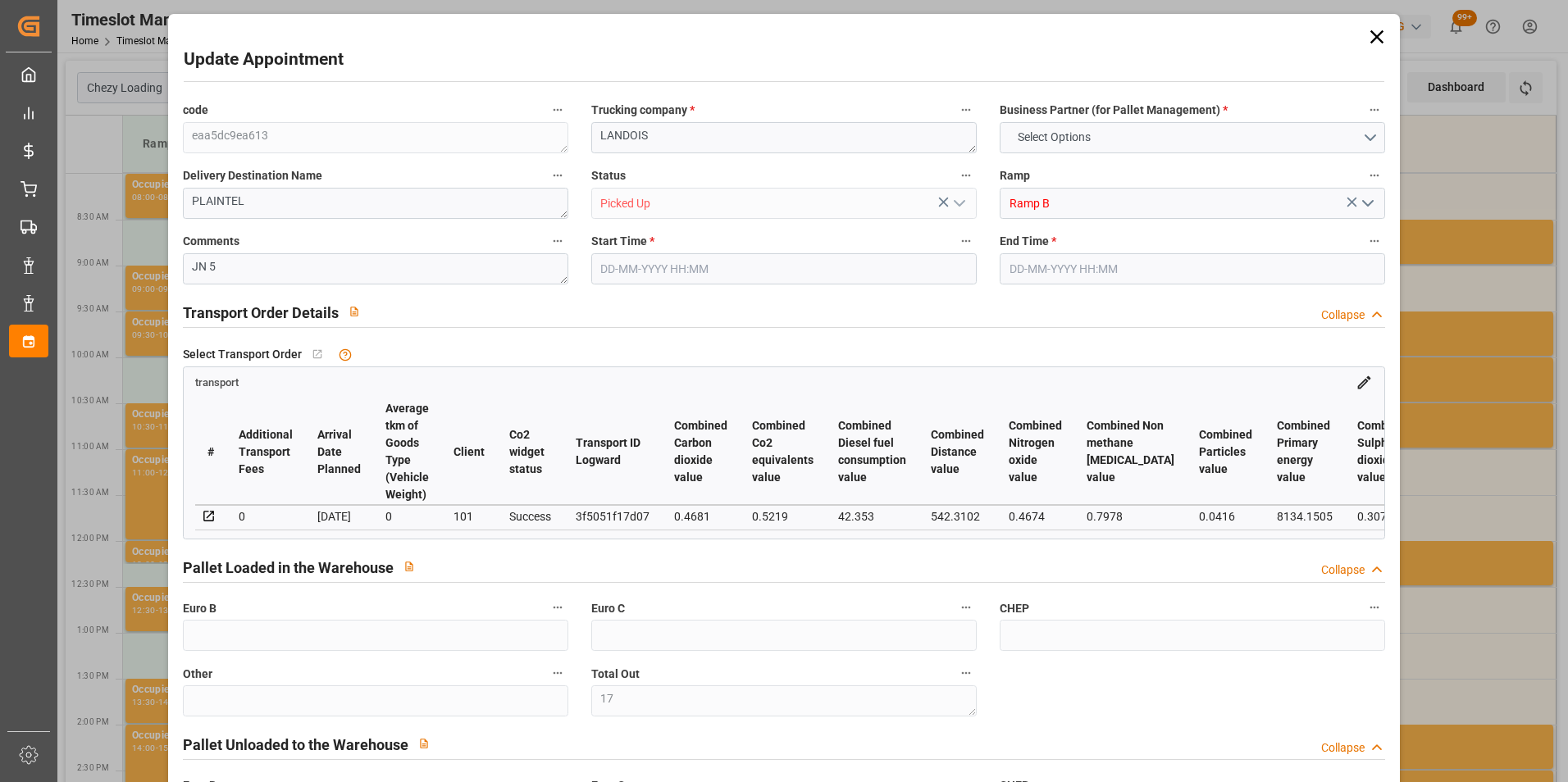
type input "0"
type input "323.57"
type input "0"
type input "17"
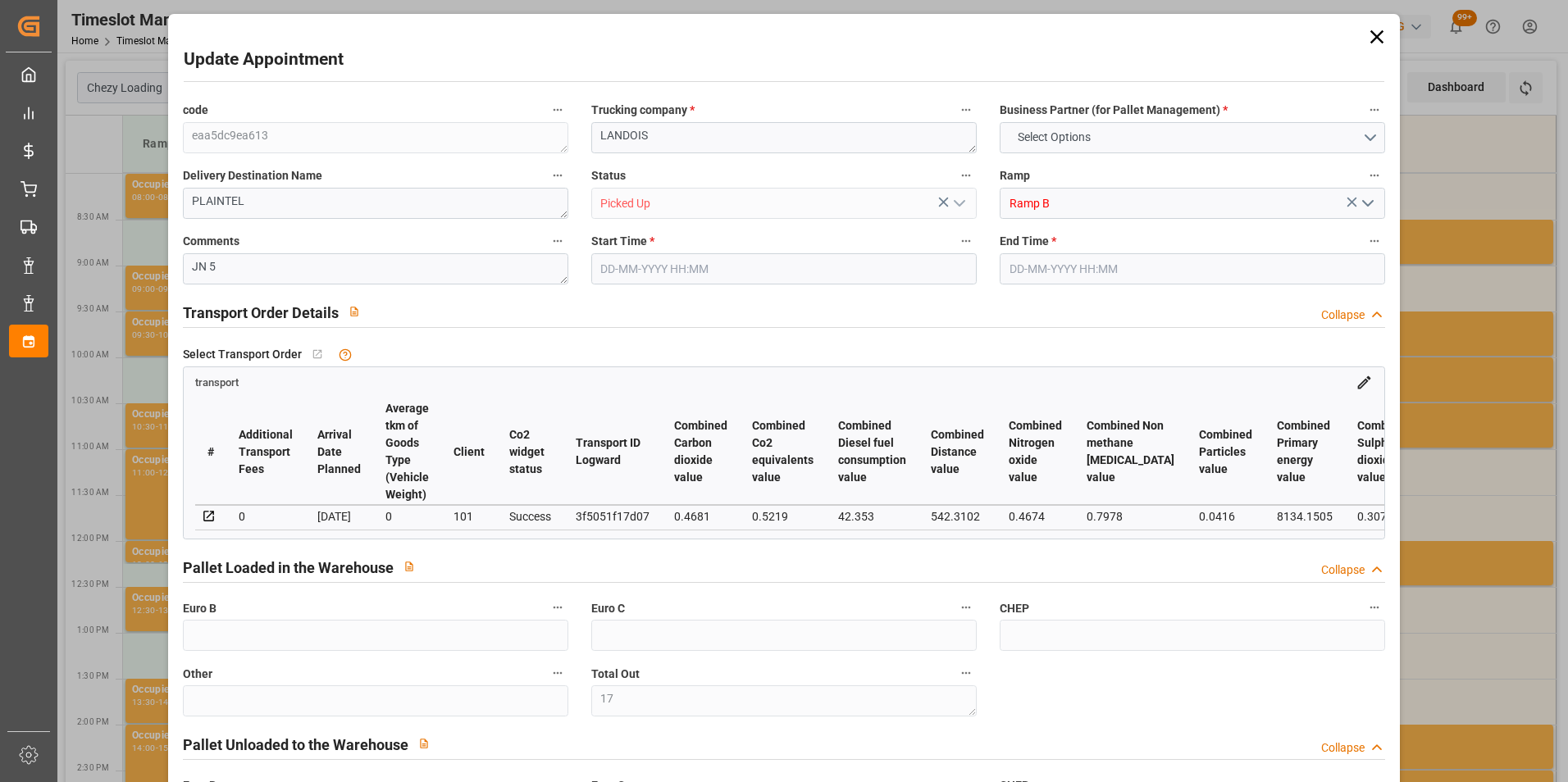
type input "1489.676"
type input "2133.952"
type input "4876.608"
type input "22"
type input "1"
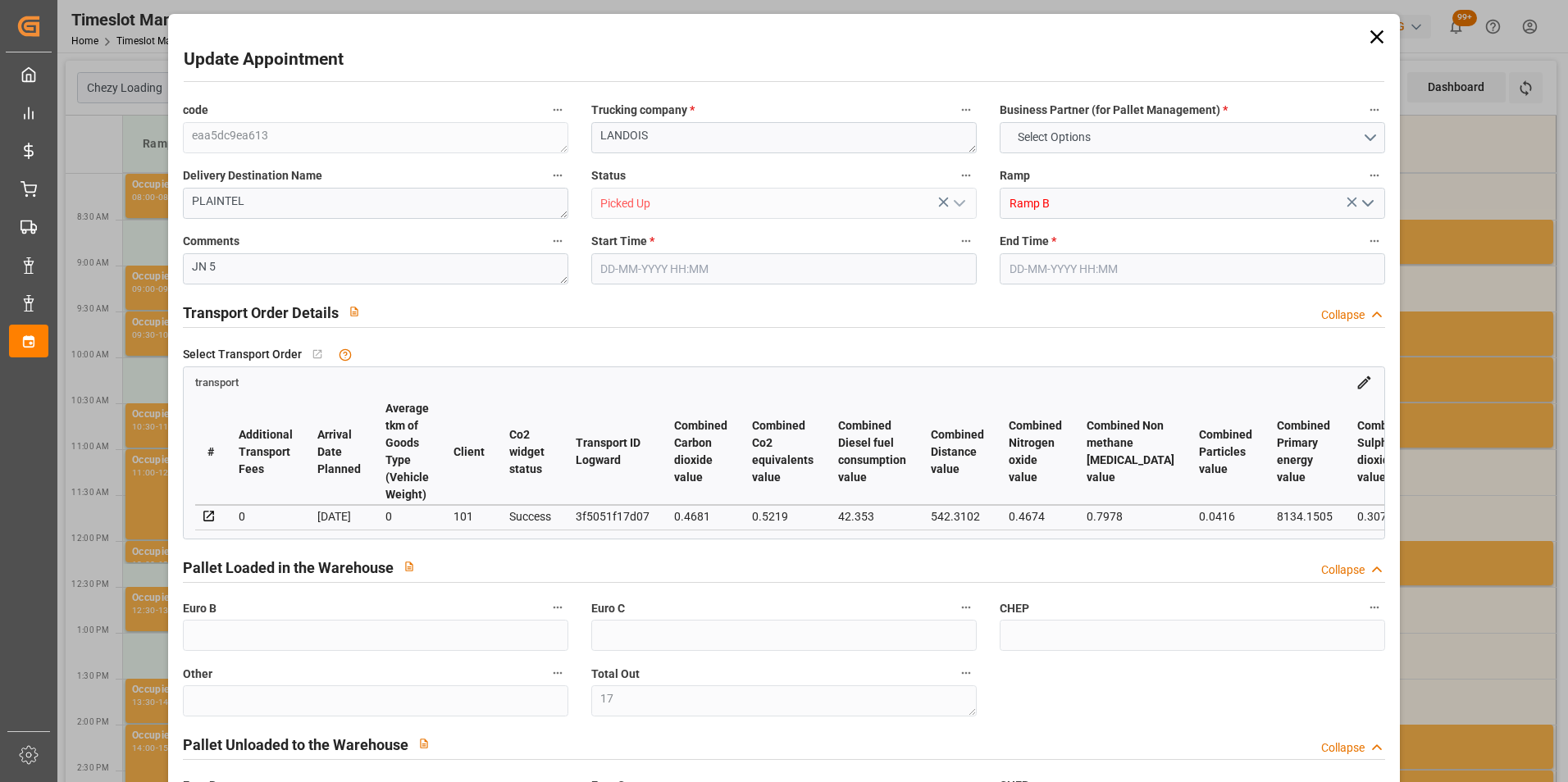
type input "351"
type input "17"
type input "101"
type input "1715.04"
type input "0"
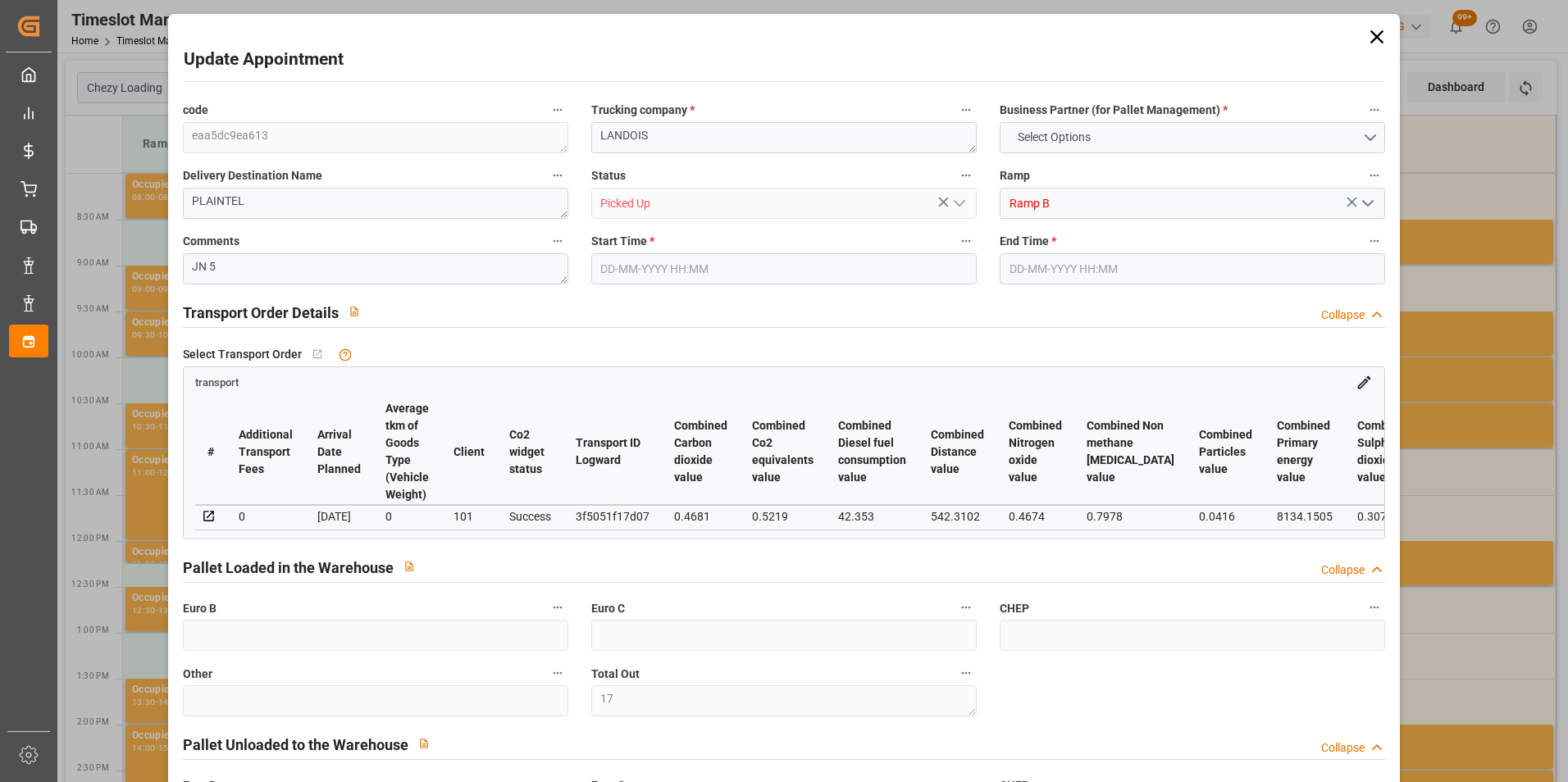
type input "4710.8598"
type input "0"
type input "21"
type input "35"
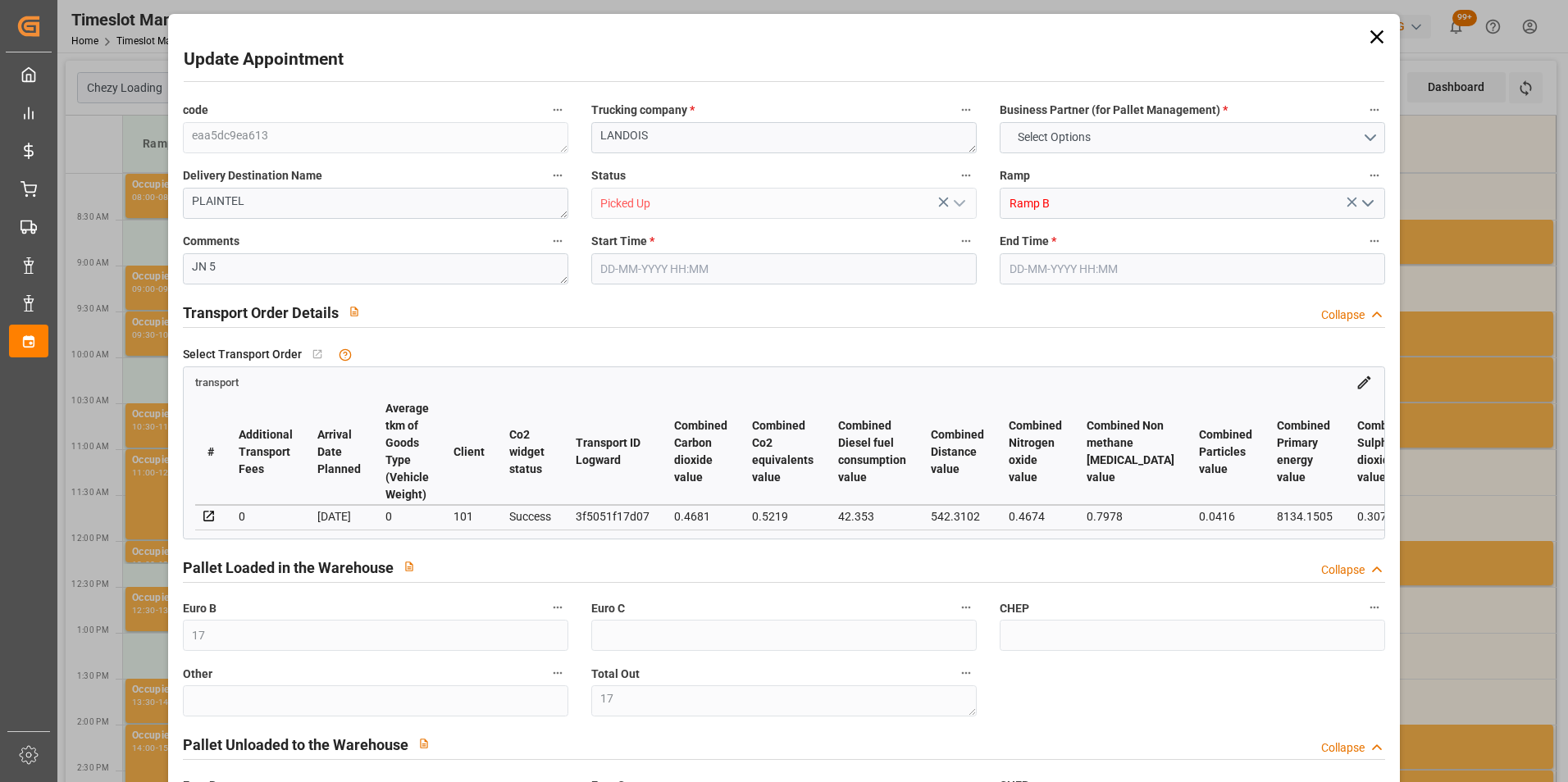
type input "[DATE] 12:00"
type input "[DATE] 12:15"
type input "[DATE] 15:00"
type input "[DATE] 12:33"
type input "[DATE]"
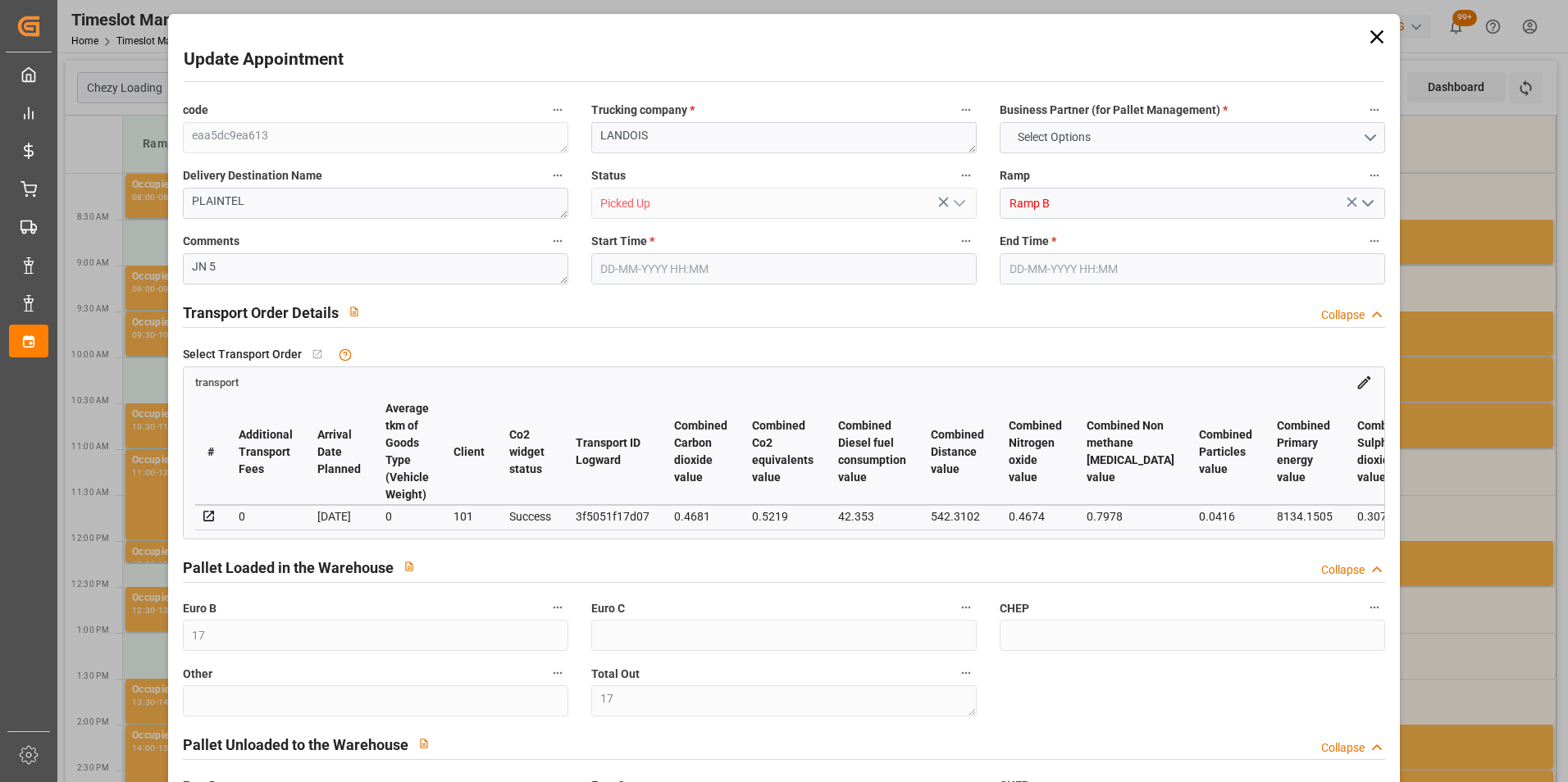
type input "[DATE]"
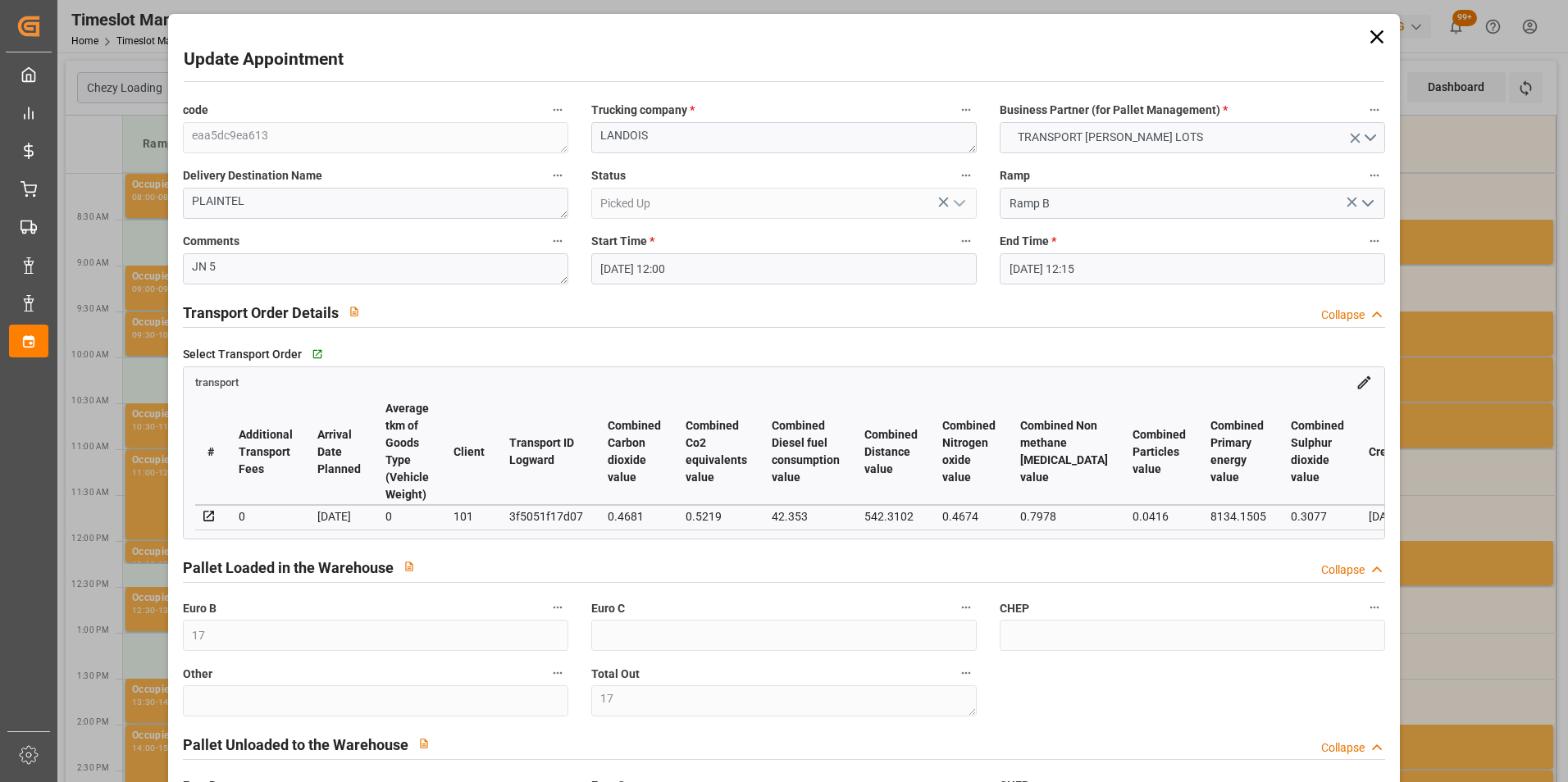
click at [1442, 280] on div "Update Appointment code eaa5dc9ea613 Trucking company * LANDOIS Business Partne…" at bounding box center [784, 391] width 1568 height 782
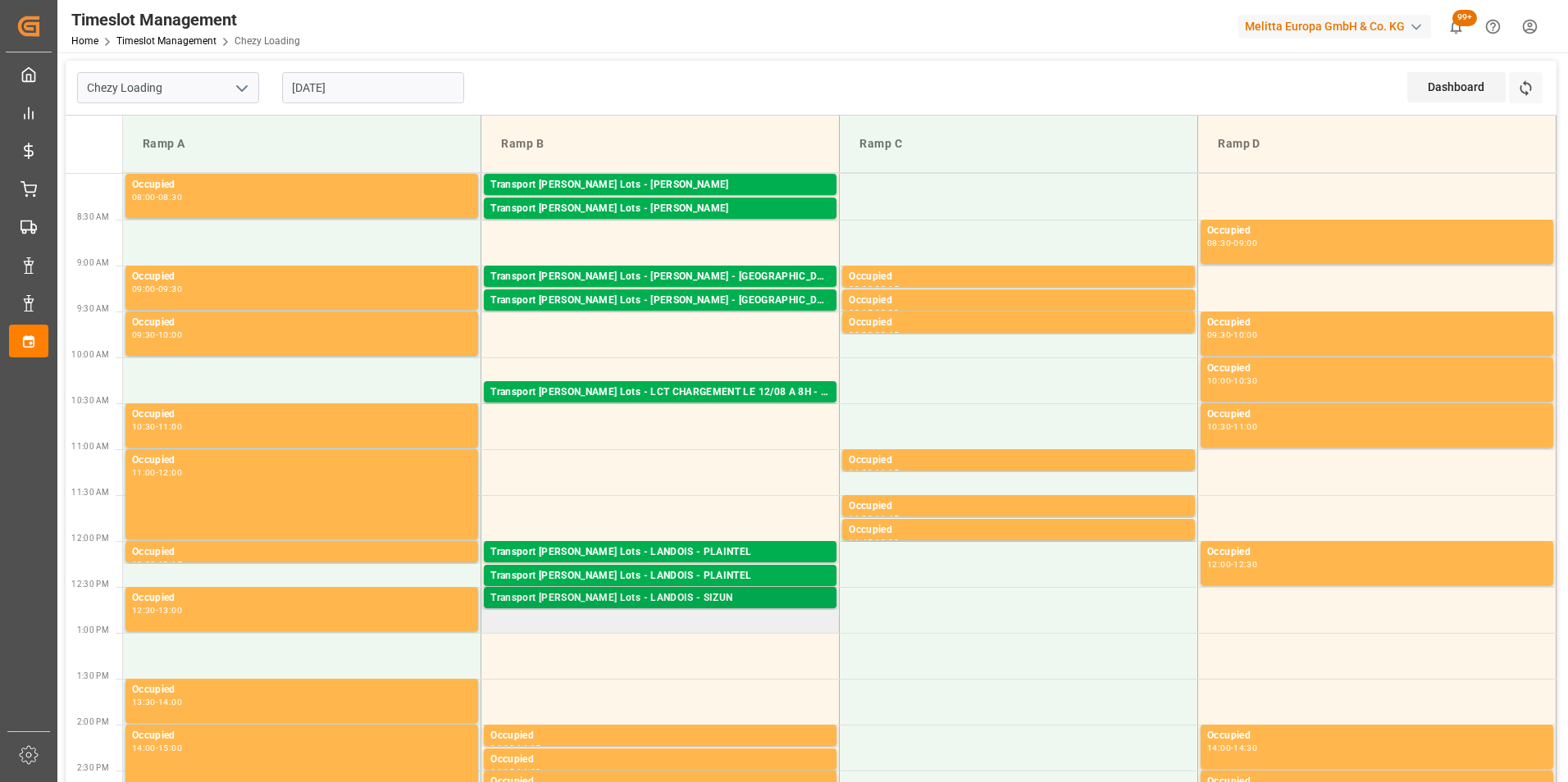
click at [670, 597] on div "Transport [PERSON_NAME] Lots - LANDOIS - SIZUN" at bounding box center [661, 598] width 340 height 16
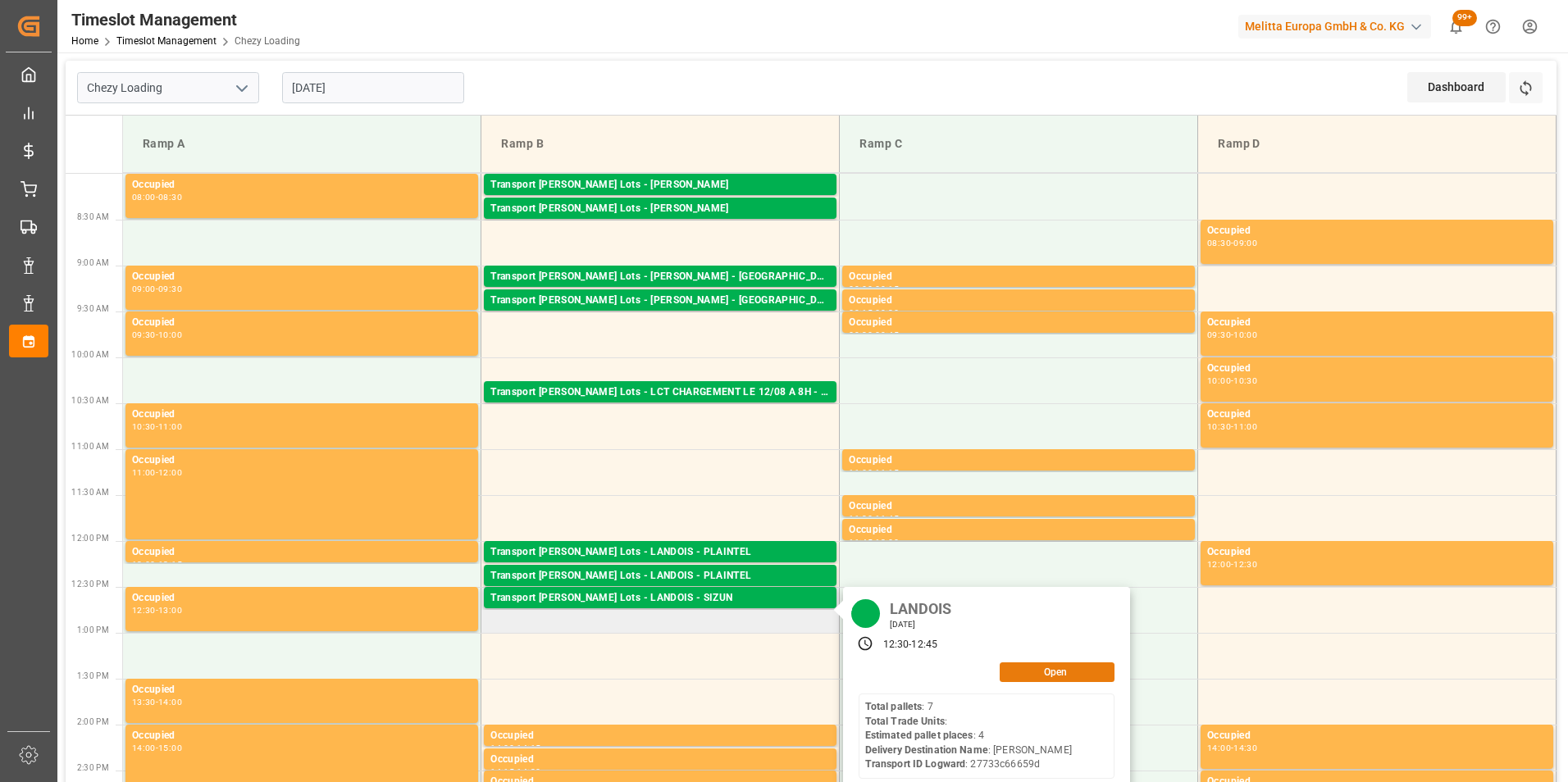
click at [1051, 668] on button "Open" at bounding box center [1057, 672] width 115 height 20
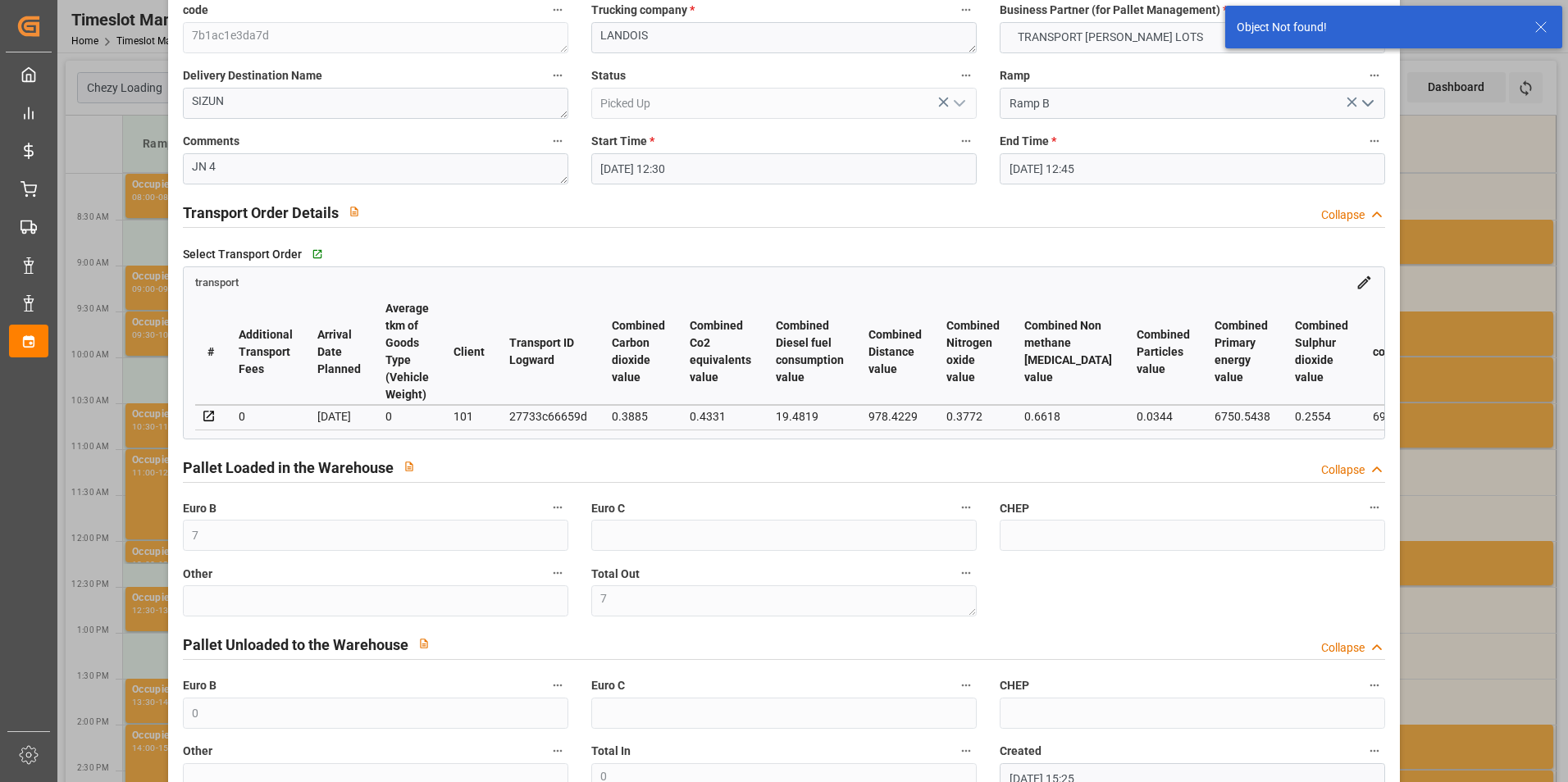
scroll to position [0, 0]
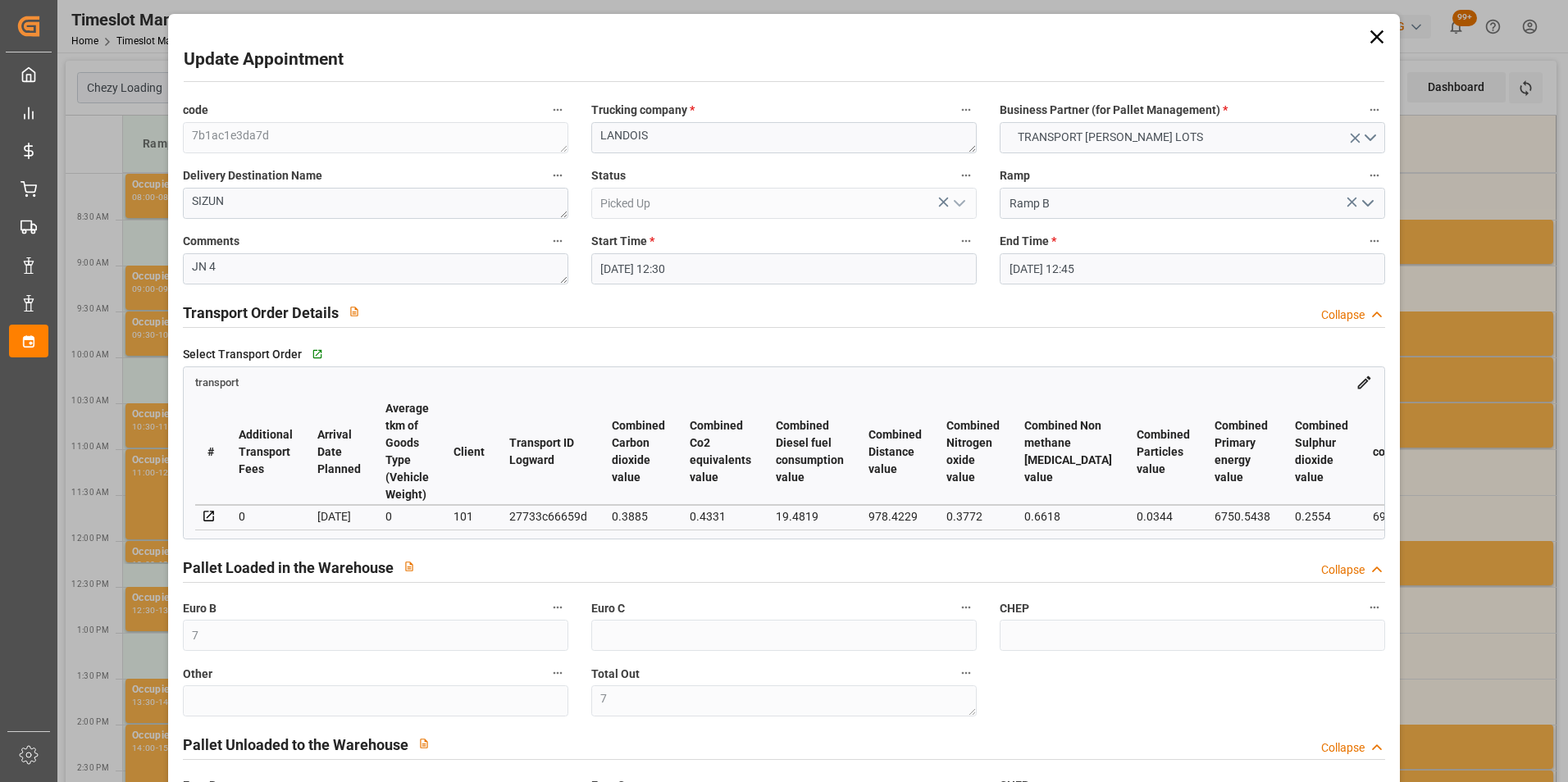
click at [1406, 431] on div "Update Appointment code 7b1ac1e3da7d Trucking company * LANDOIS Business Partne…" at bounding box center [784, 391] width 1568 height 782
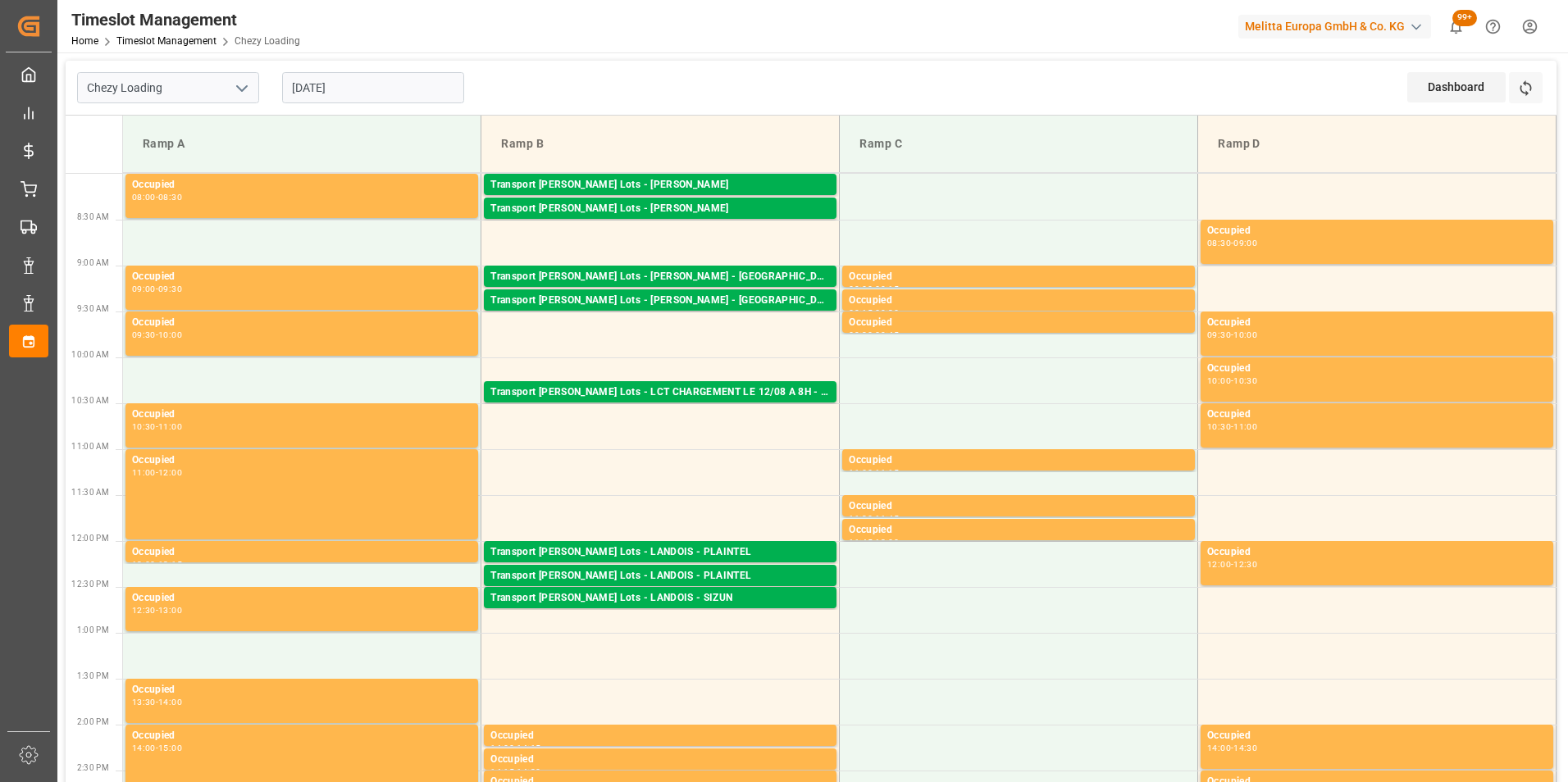
drag, startPoint x: 333, startPoint y: 85, endPoint x: 351, endPoint y: 98, distance: 22.2
click at [334, 85] on input "[DATE]" at bounding box center [373, 88] width 182 height 31
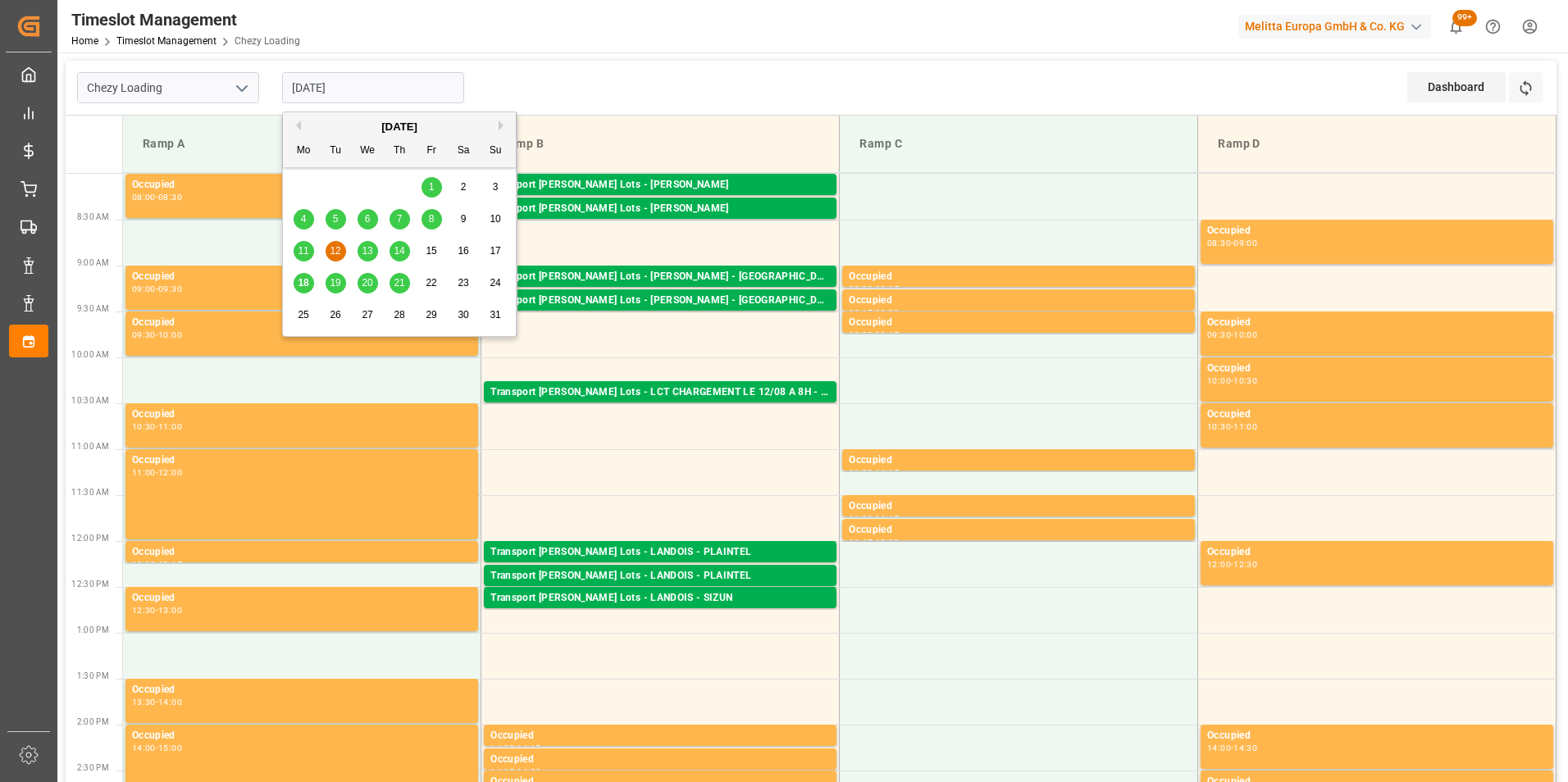
click at [368, 252] on span "13" at bounding box center [367, 251] width 11 height 11
type input "[DATE]"
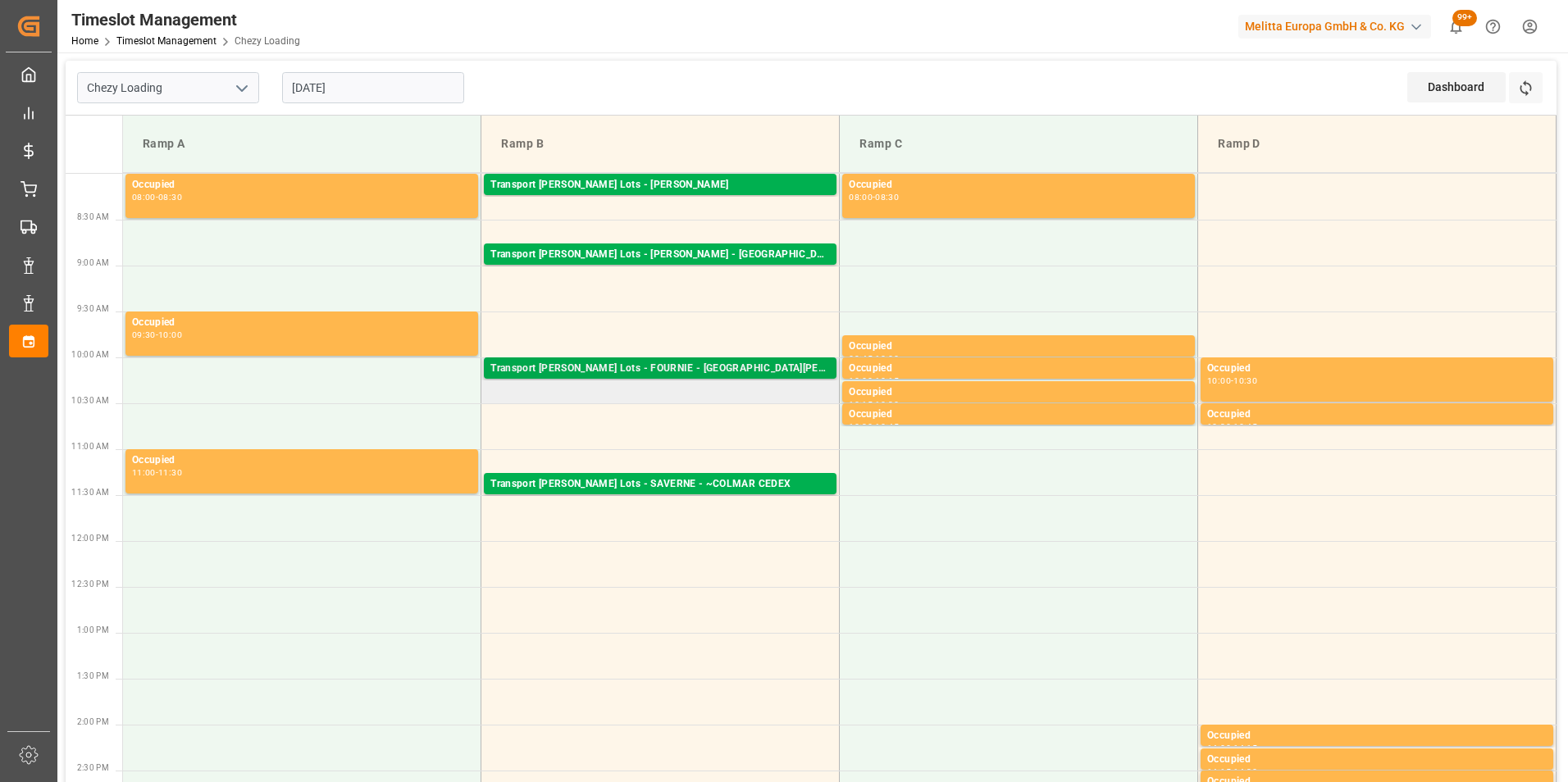
click at [715, 364] on div "Transport [PERSON_NAME] Lots - FOURNIE - [GEOGRAPHIC_DATA][PERSON_NAME]" at bounding box center [661, 369] width 340 height 16
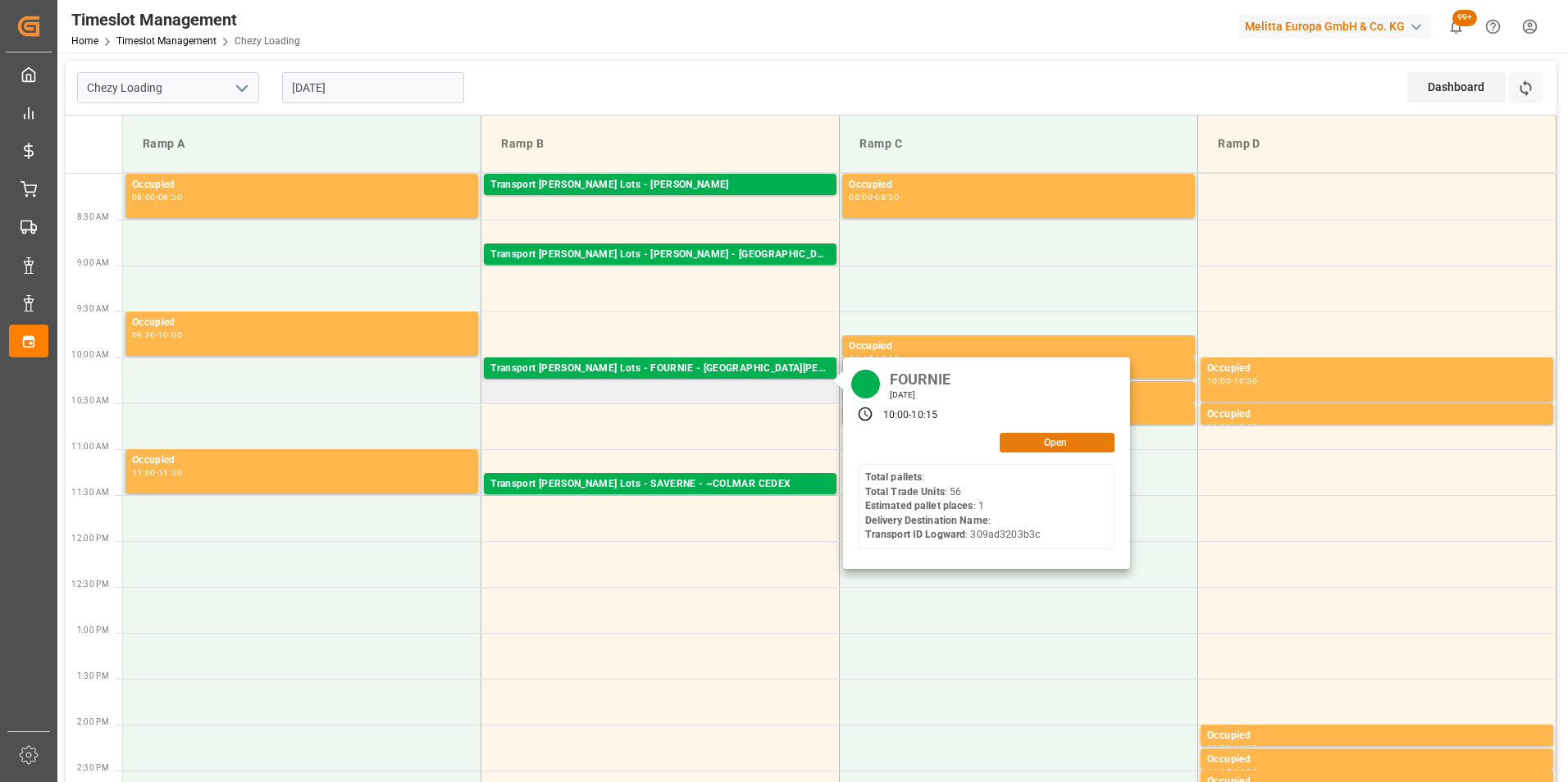
click at [1027, 445] on button "Open" at bounding box center [1057, 443] width 115 height 20
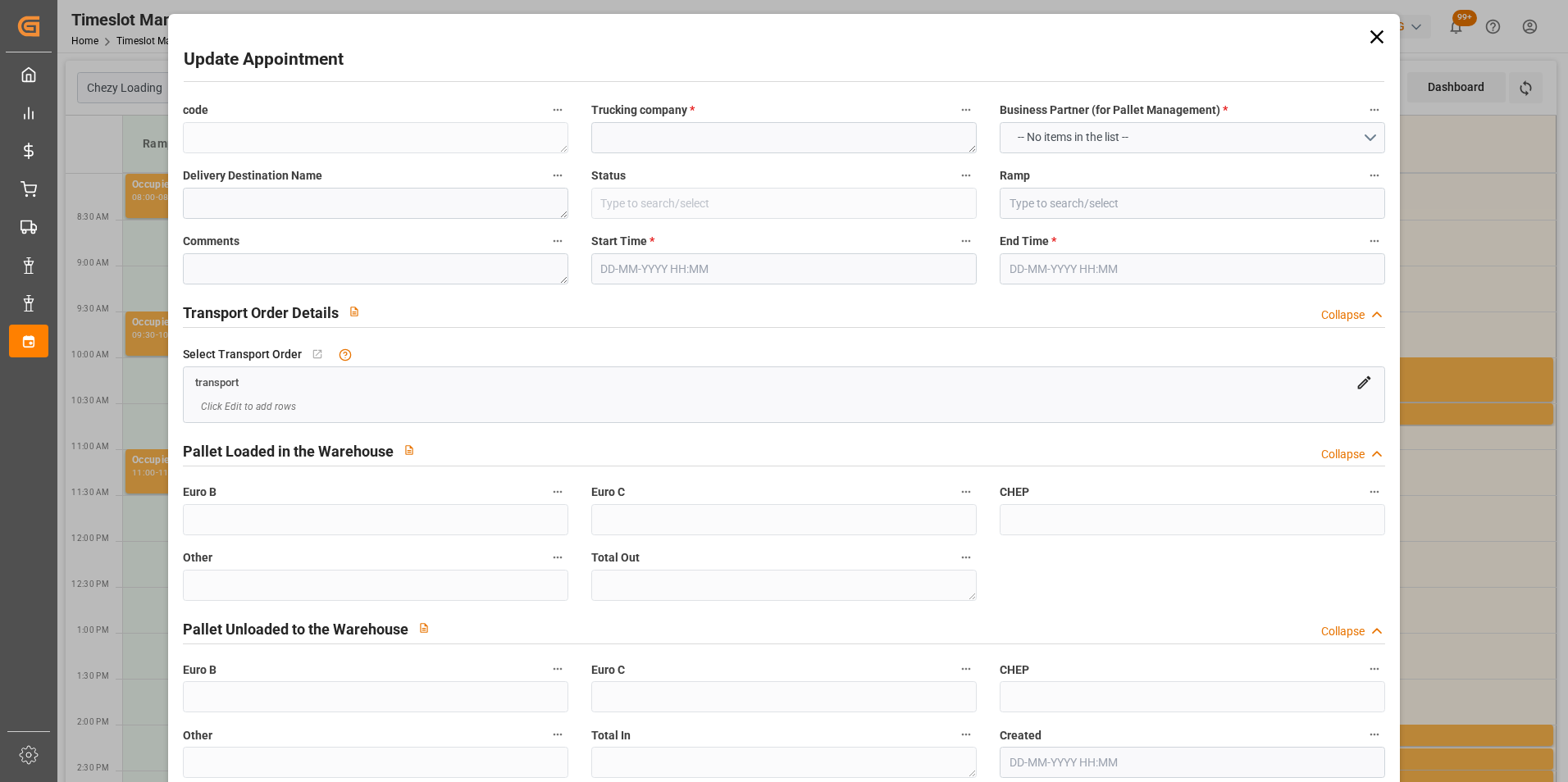
type textarea "26ee6c2f33c1"
type textarea "FOURNIE"
type input "Picked Up"
type input "Ramp B"
type textarea "CCaro"
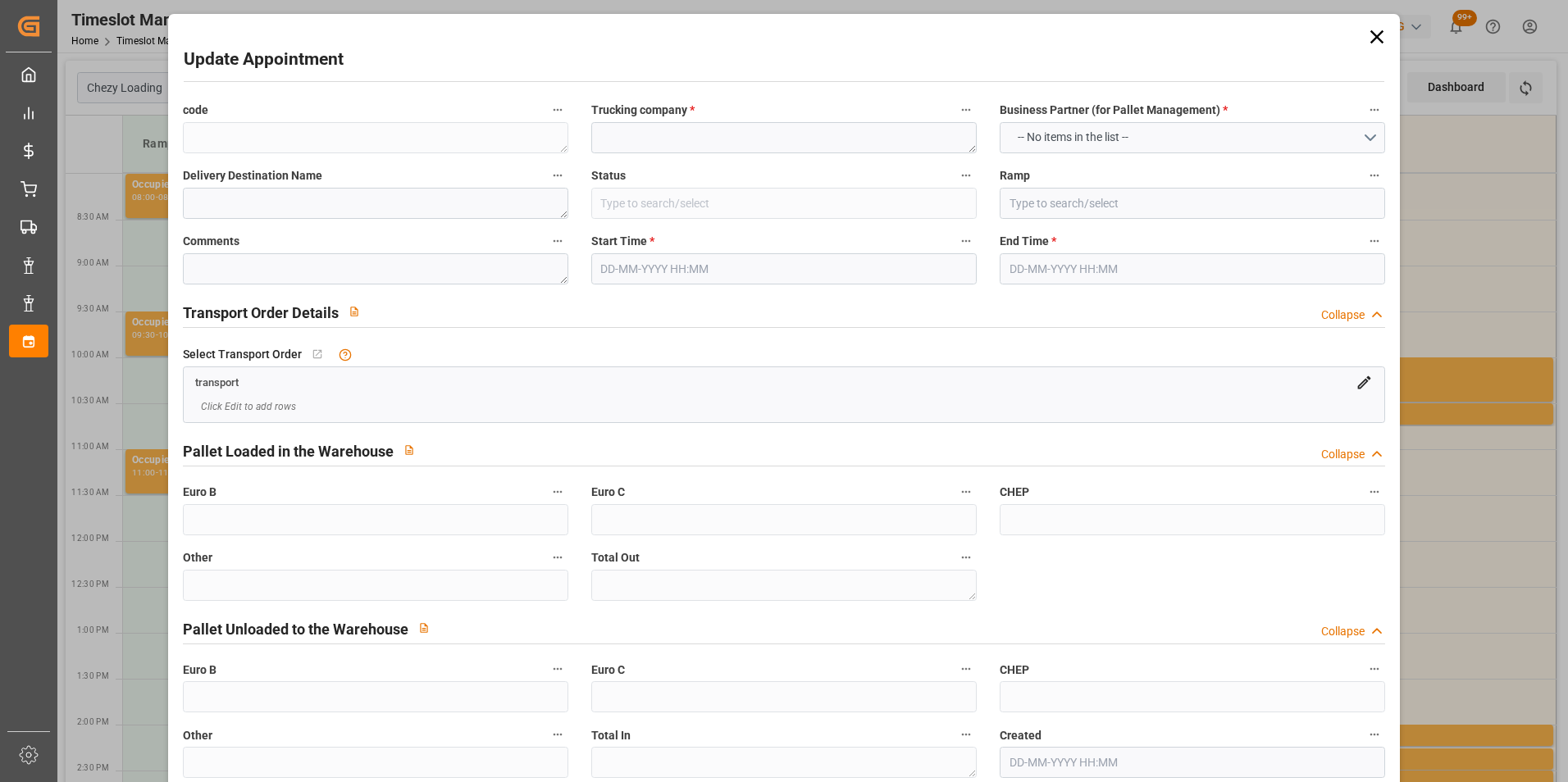
type textarea "1"
type textarea "309ad3203b3c"
type textarea "SAINT [PERSON_NAME] DE CRAU"
type textarea "0000709982"
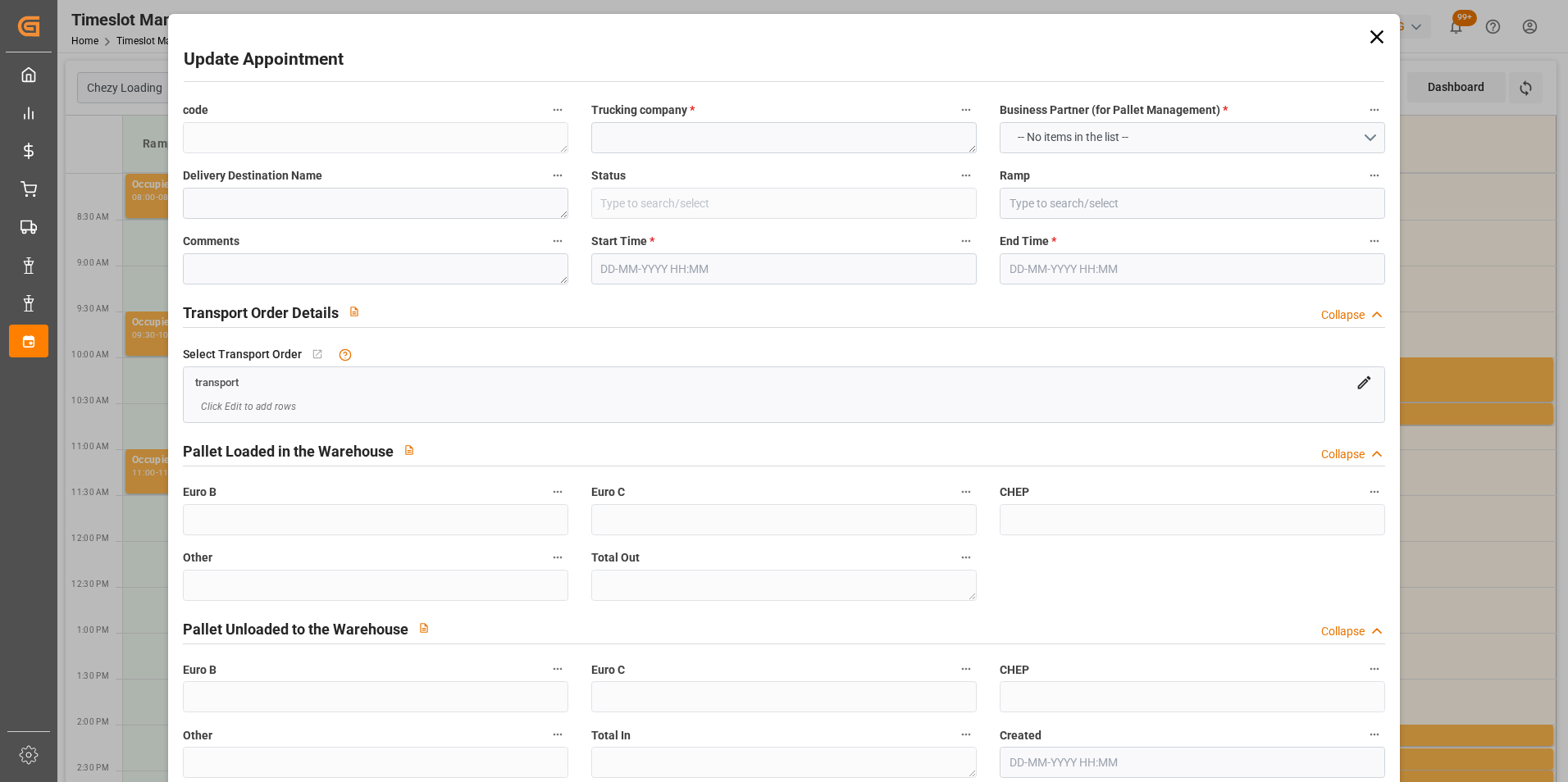
type textarea "26ee6c2f33c1"
type textarea "FR-02570"
type textarea "FR"
type input "Road"
type input "FR"
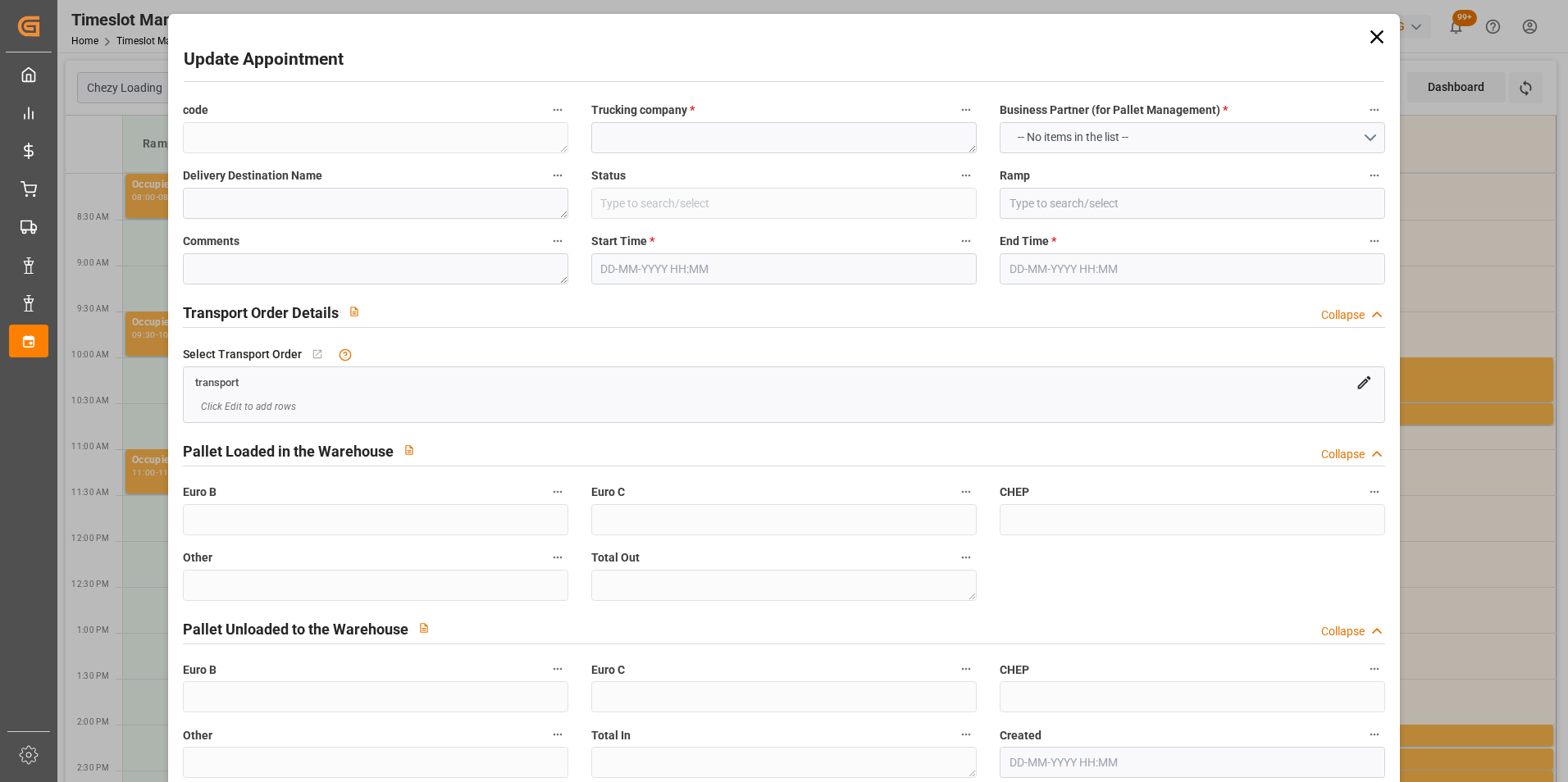
type input "02570"
type input "FR"
type input "13310"
type input "Small Shipment"
type input "3.5-7.5 t"
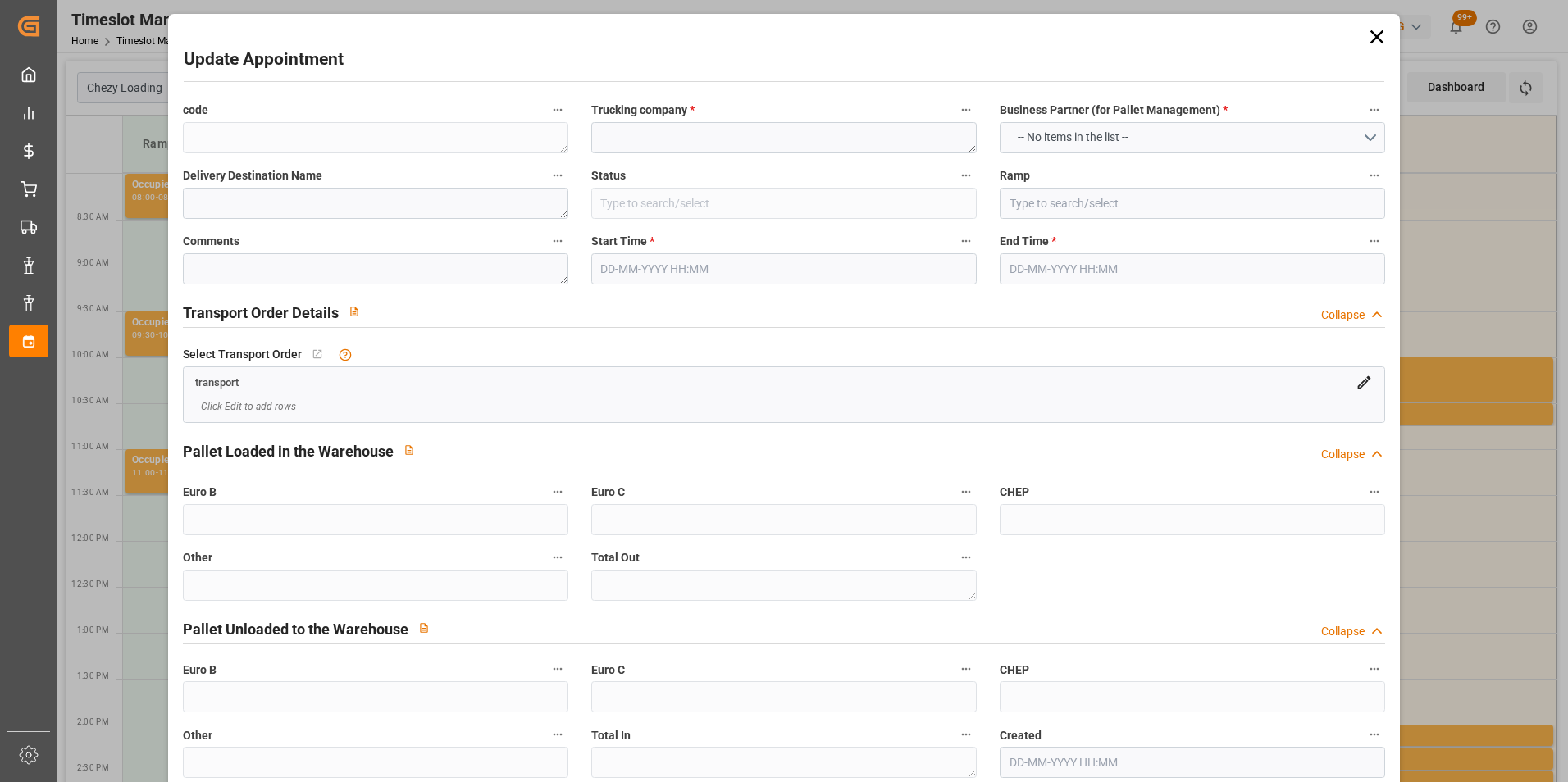
type input "EURO 6"
type input "Diesel"
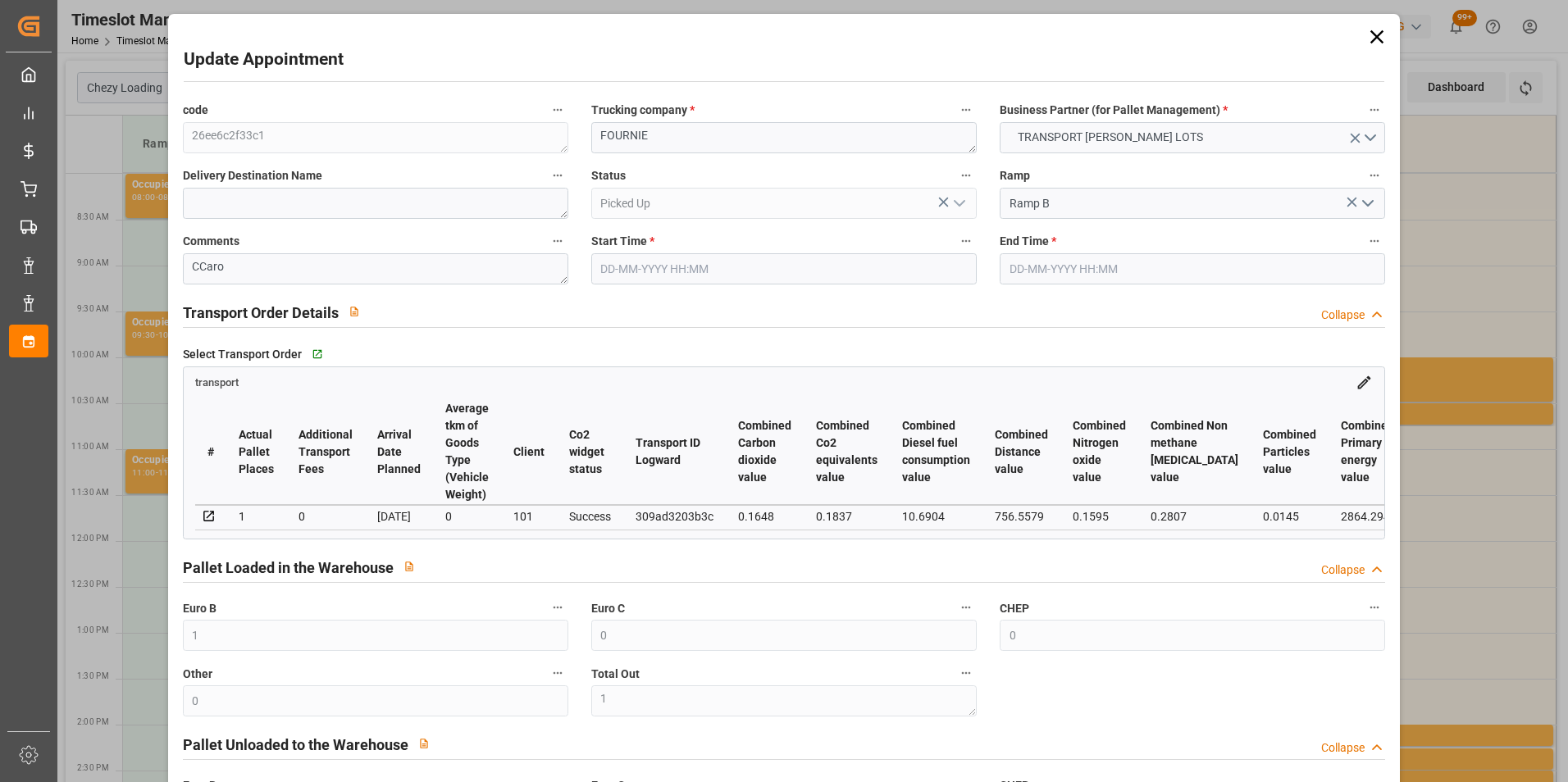
type input "1"
type input "0"
type input "1"
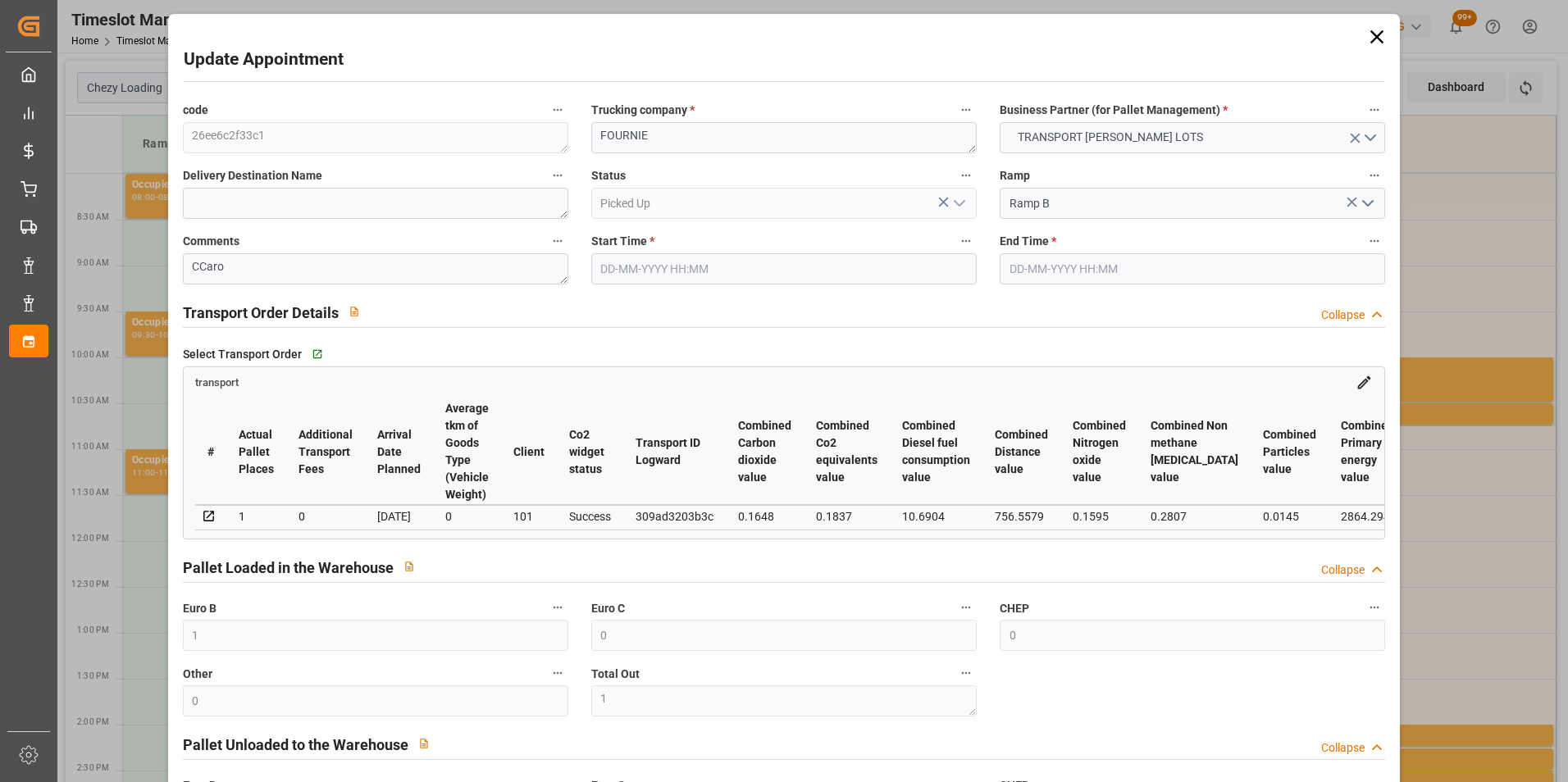
type input "0"
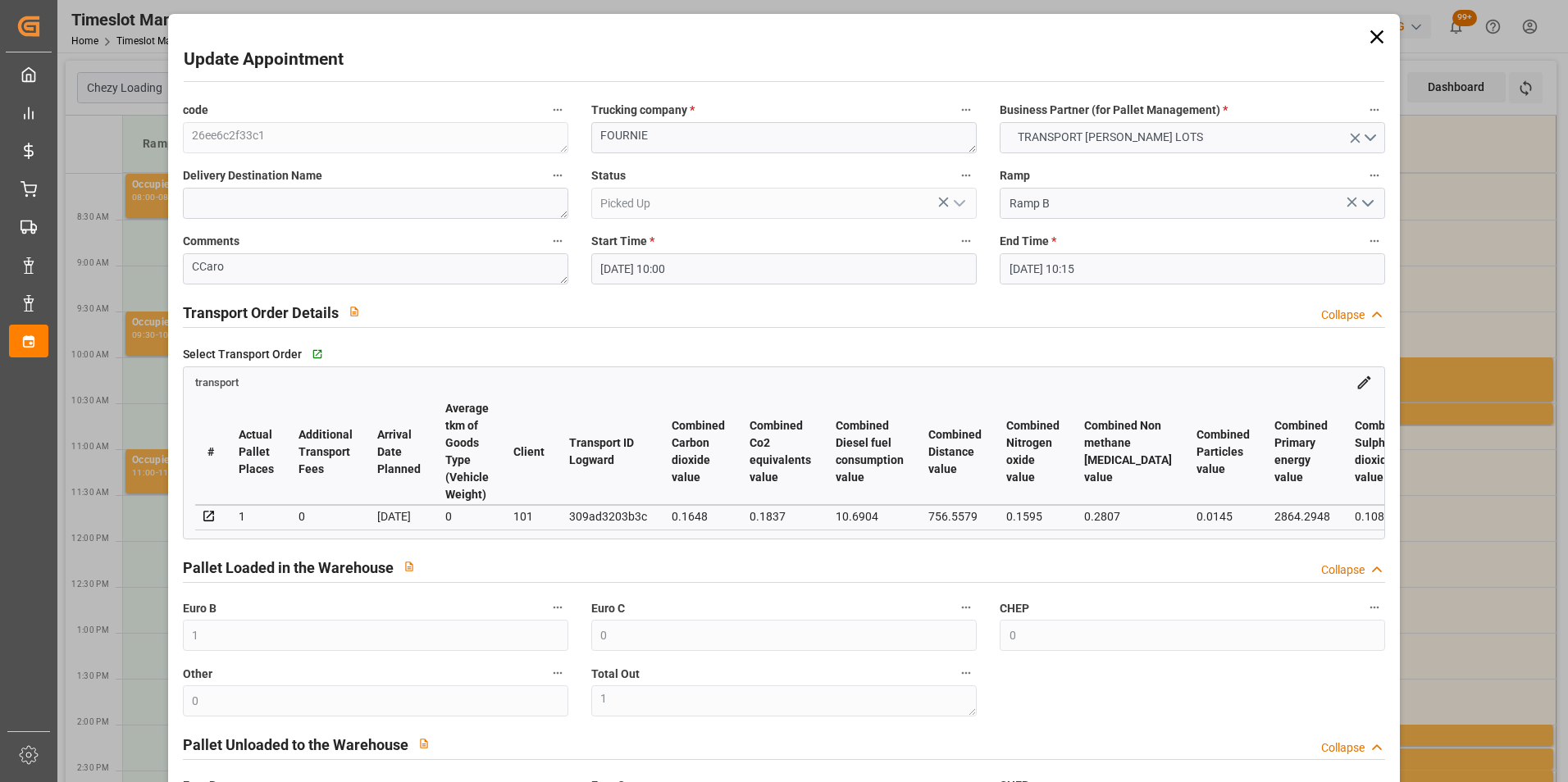
click at [1479, 514] on div "Update Appointment code 26ee6c2f33c1 Trucking company * FOURNIE Business Partne…" at bounding box center [784, 391] width 1568 height 782
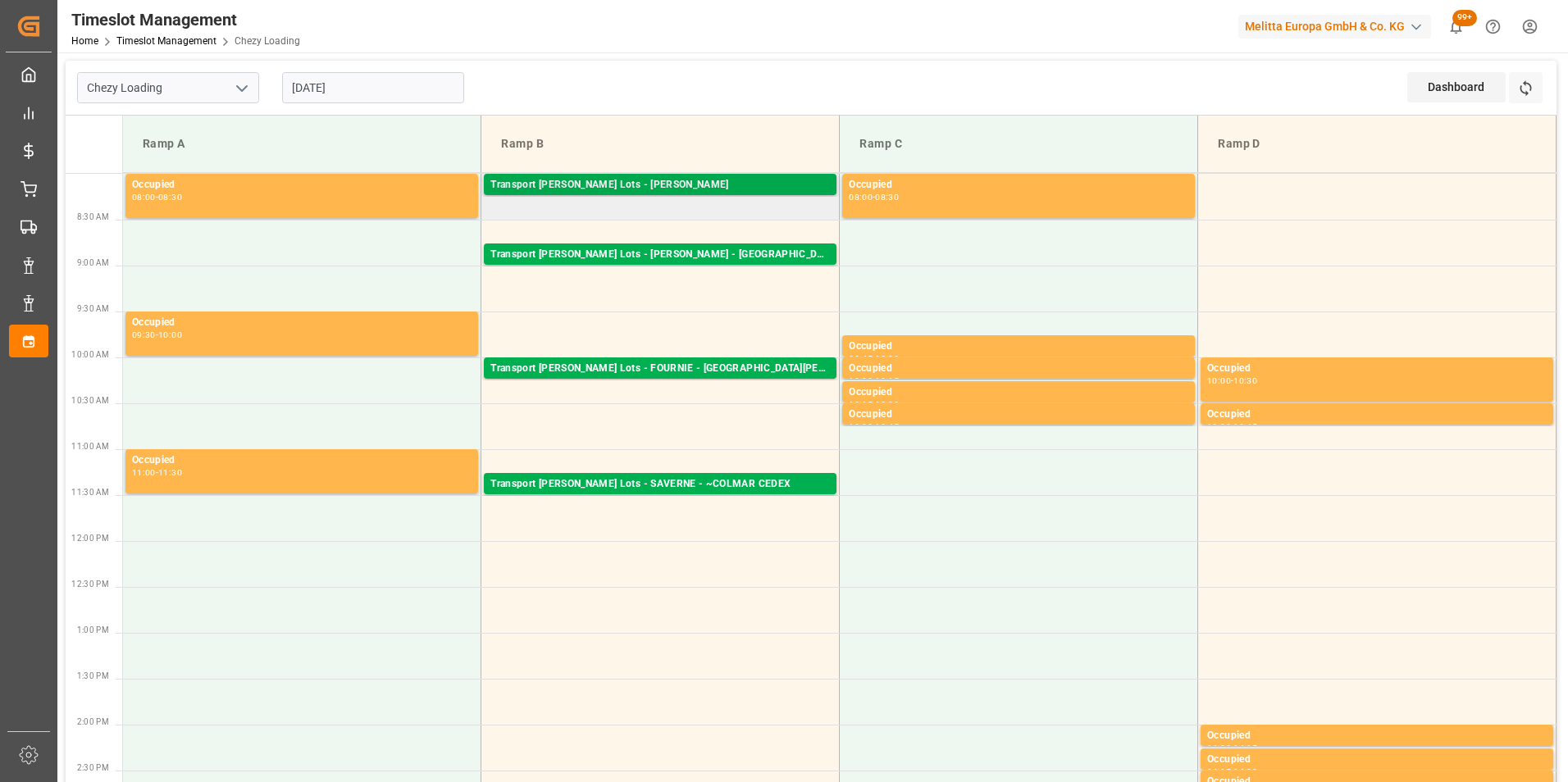
click at [706, 192] on div "Transport [PERSON_NAME] Lots - [PERSON_NAME]" at bounding box center [661, 185] width 340 height 16
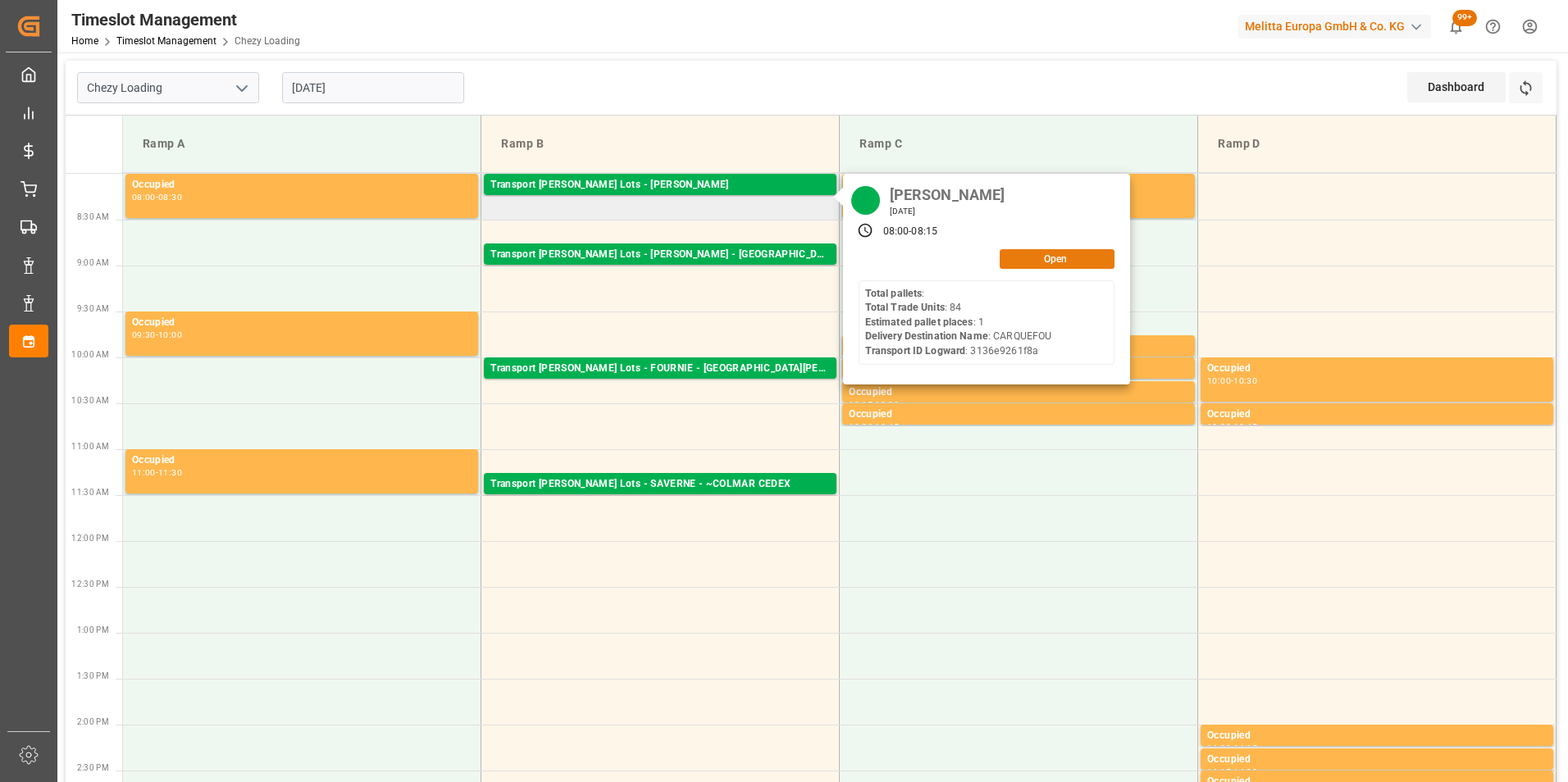
click at [1099, 253] on button "Open" at bounding box center [1057, 259] width 115 height 20
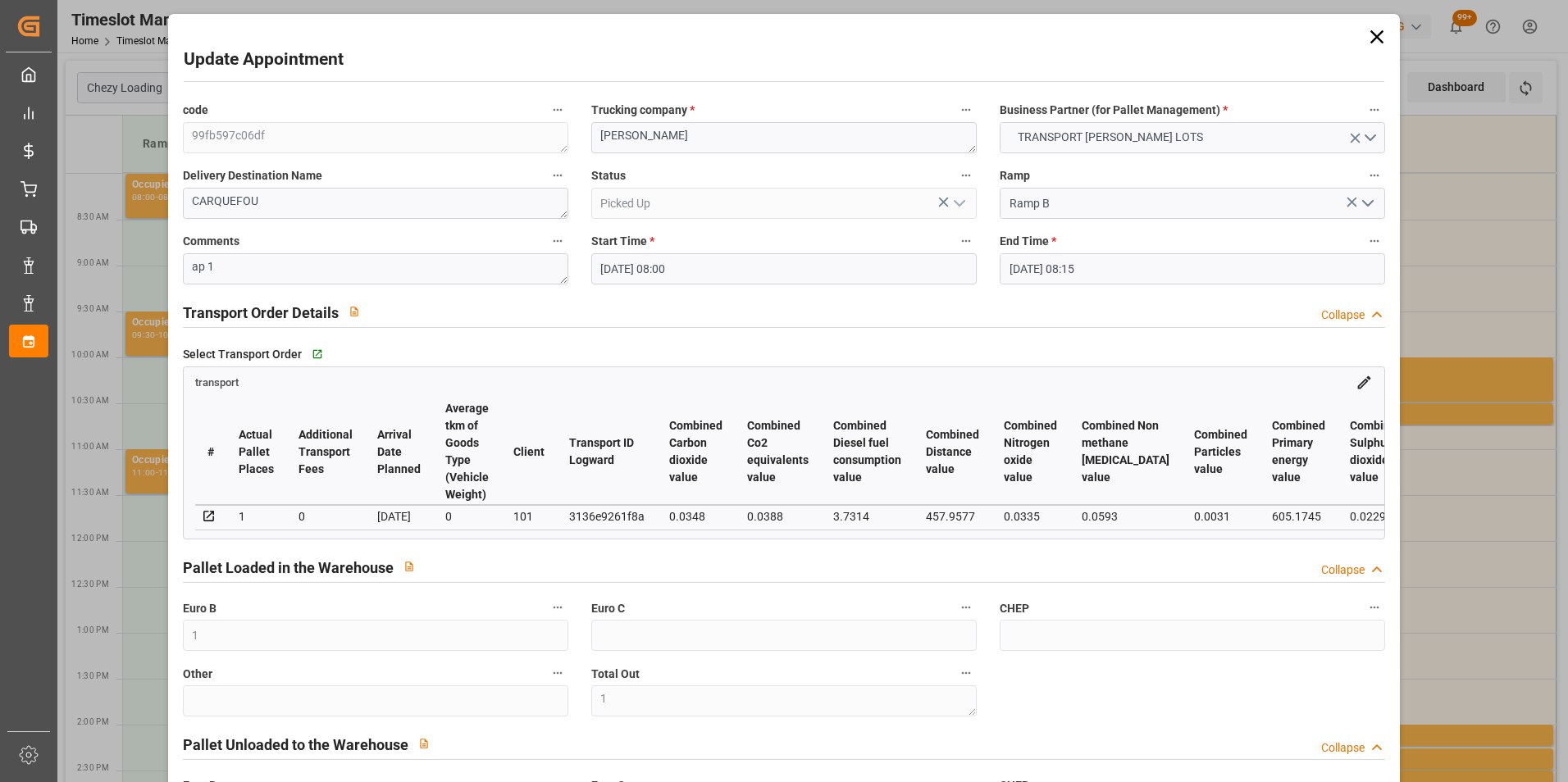
click at [1447, 281] on div "Update Appointment code 99fb597c06df Trucking company * ANTOINE Business Partne…" at bounding box center [784, 391] width 1568 height 782
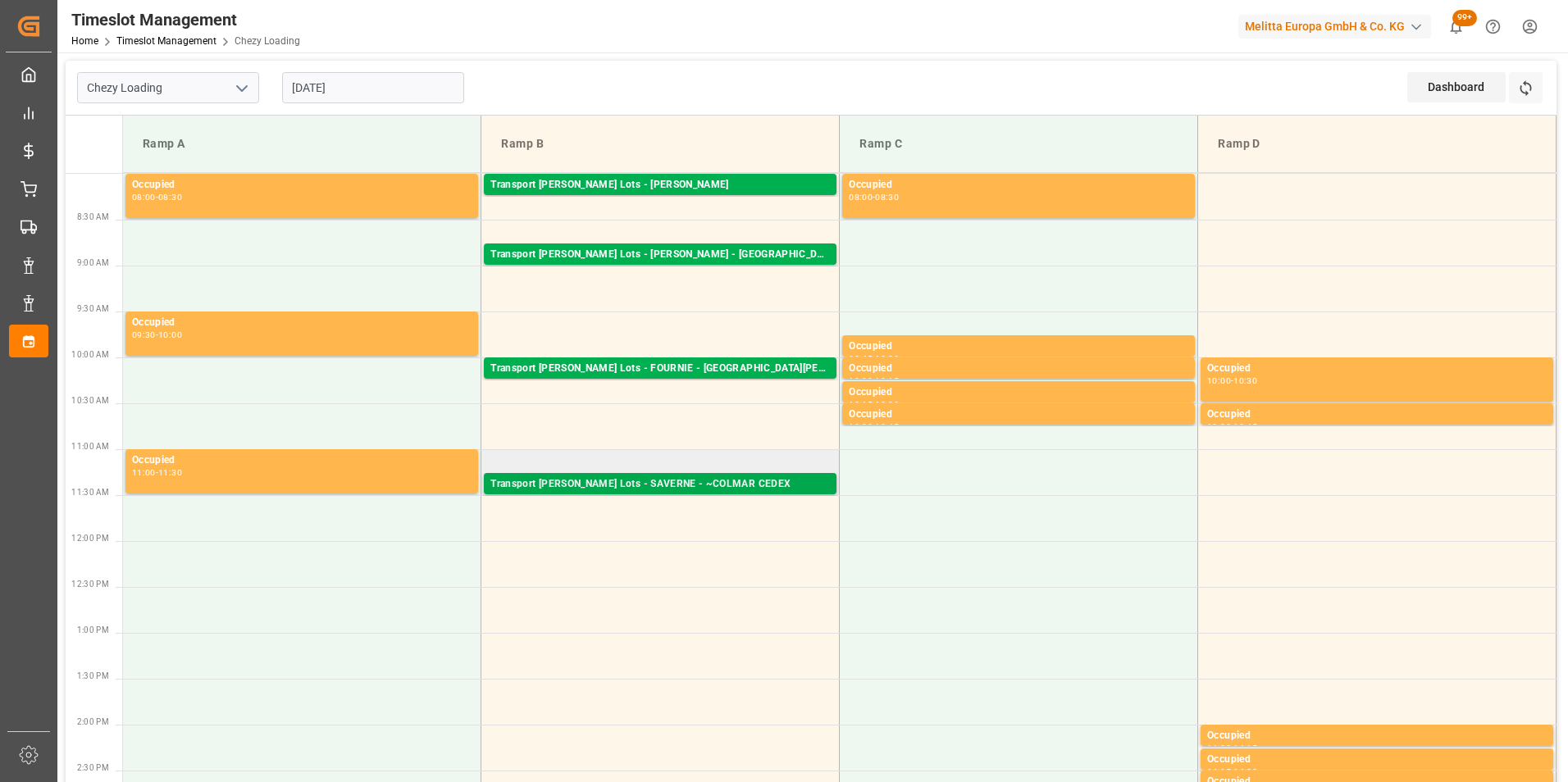
click at [695, 485] on div "Transport [PERSON_NAME] Lots - SAVERNE - ~COLMAR CEDEX" at bounding box center [661, 485] width 340 height 16
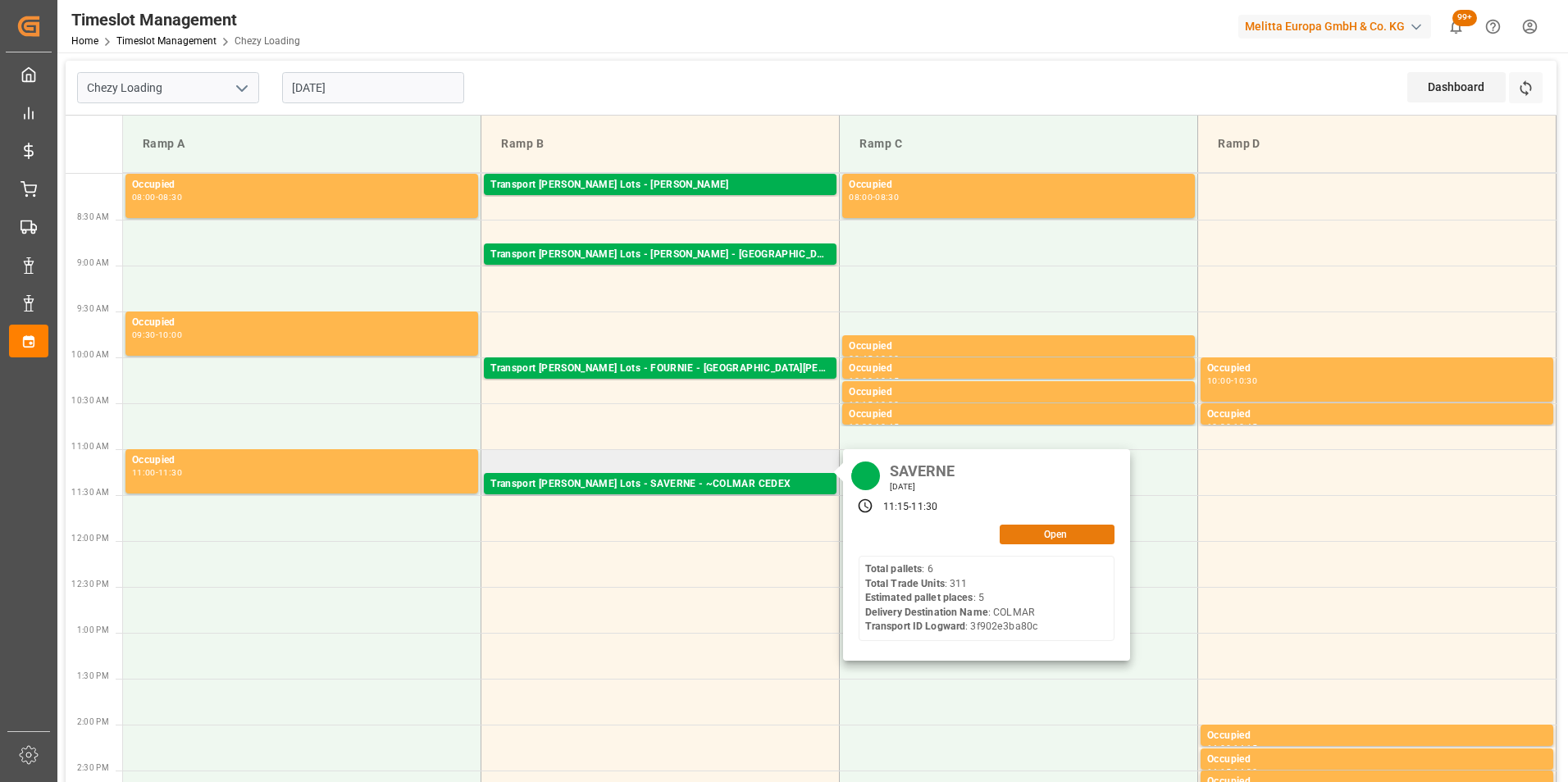
click at [1039, 530] on button "Open" at bounding box center [1057, 535] width 115 height 20
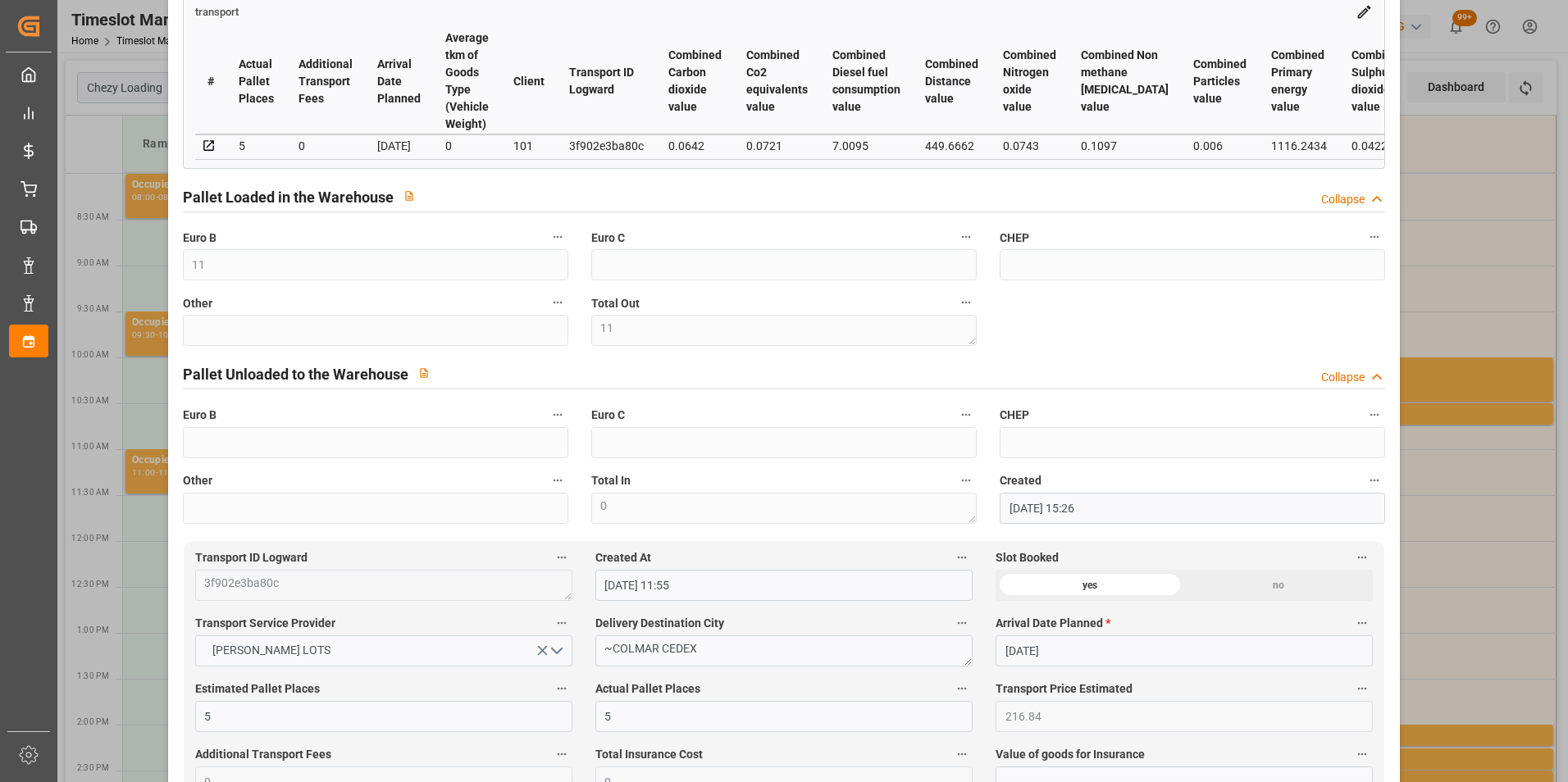
scroll to position [410, 0]
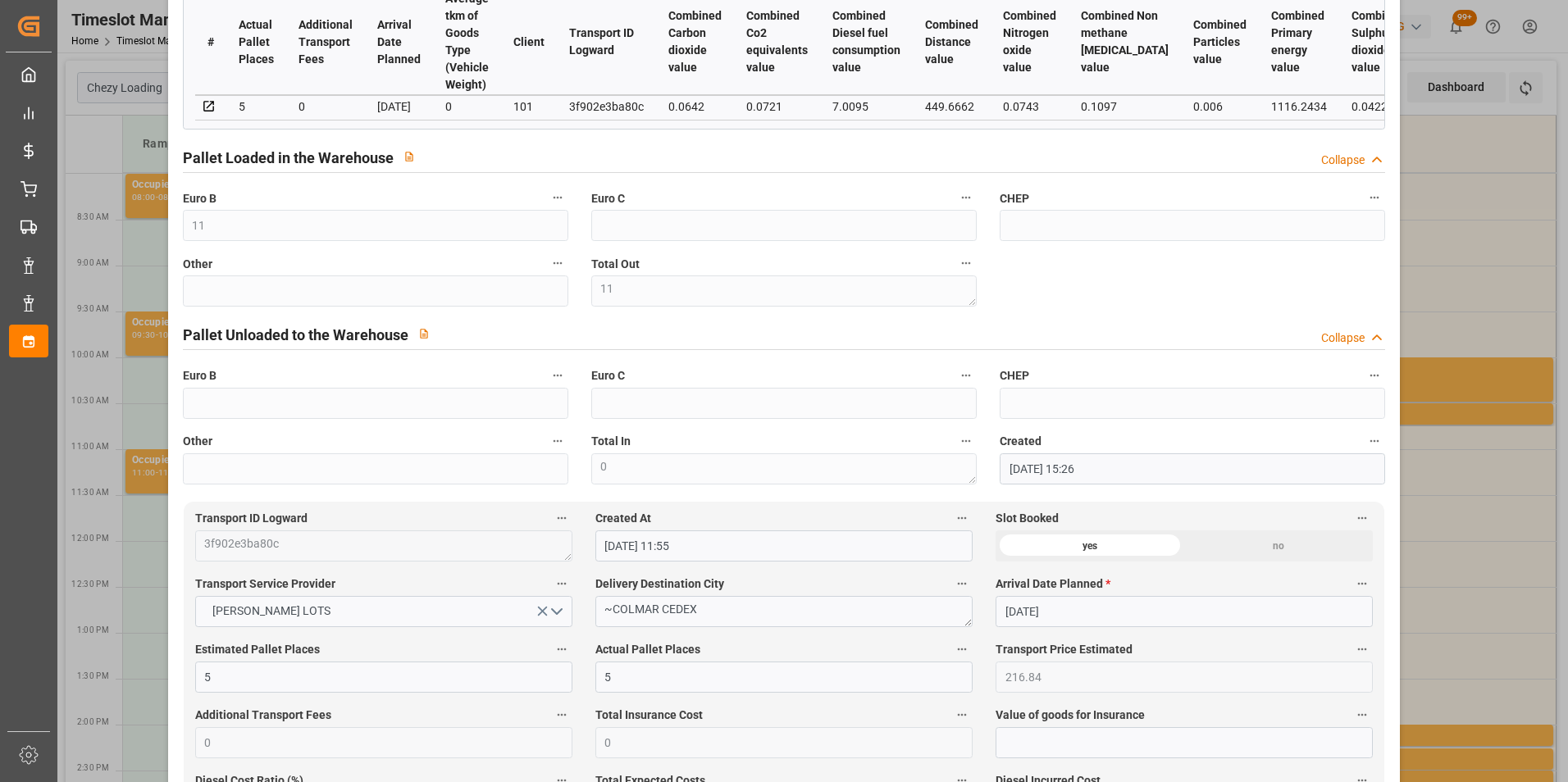
click at [1387, 340] on div "Pallet Unloaded to the Warehouse Collapse" at bounding box center [784, 336] width 1226 height 47
click at [1505, 201] on div "Update Appointment code 455f355867aa Trucking company * SAVERNE Business Partne…" at bounding box center [784, 391] width 1568 height 782
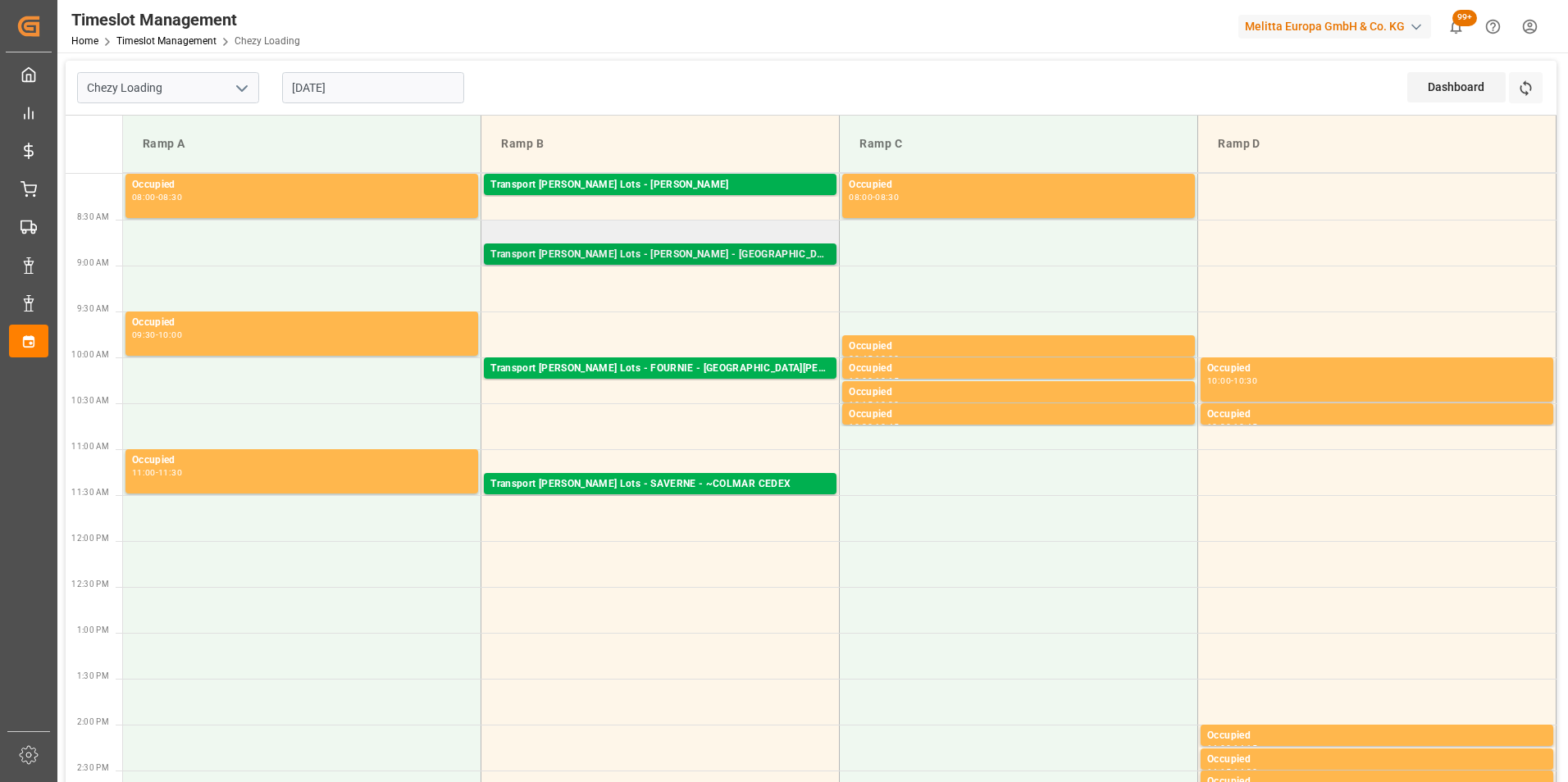
click at [694, 254] on div "Transport [PERSON_NAME] Lots - [PERSON_NAME] - [GEOGRAPHIC_DATA]" at bounding box center [661, 255] width 340 height 16
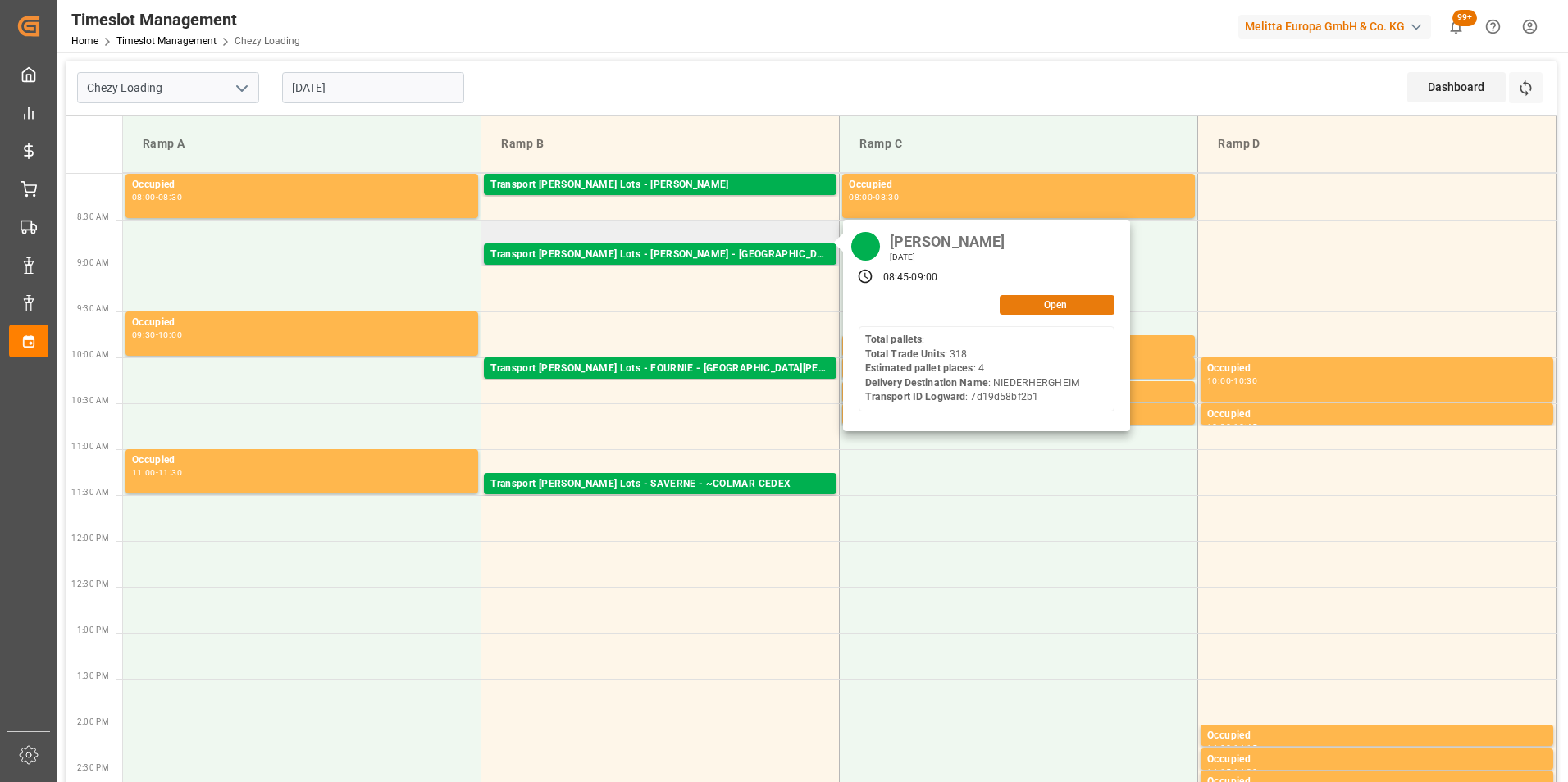
click at [1037, 309] on button "Open" at bounding box center [1057, 305] width 115 height 20
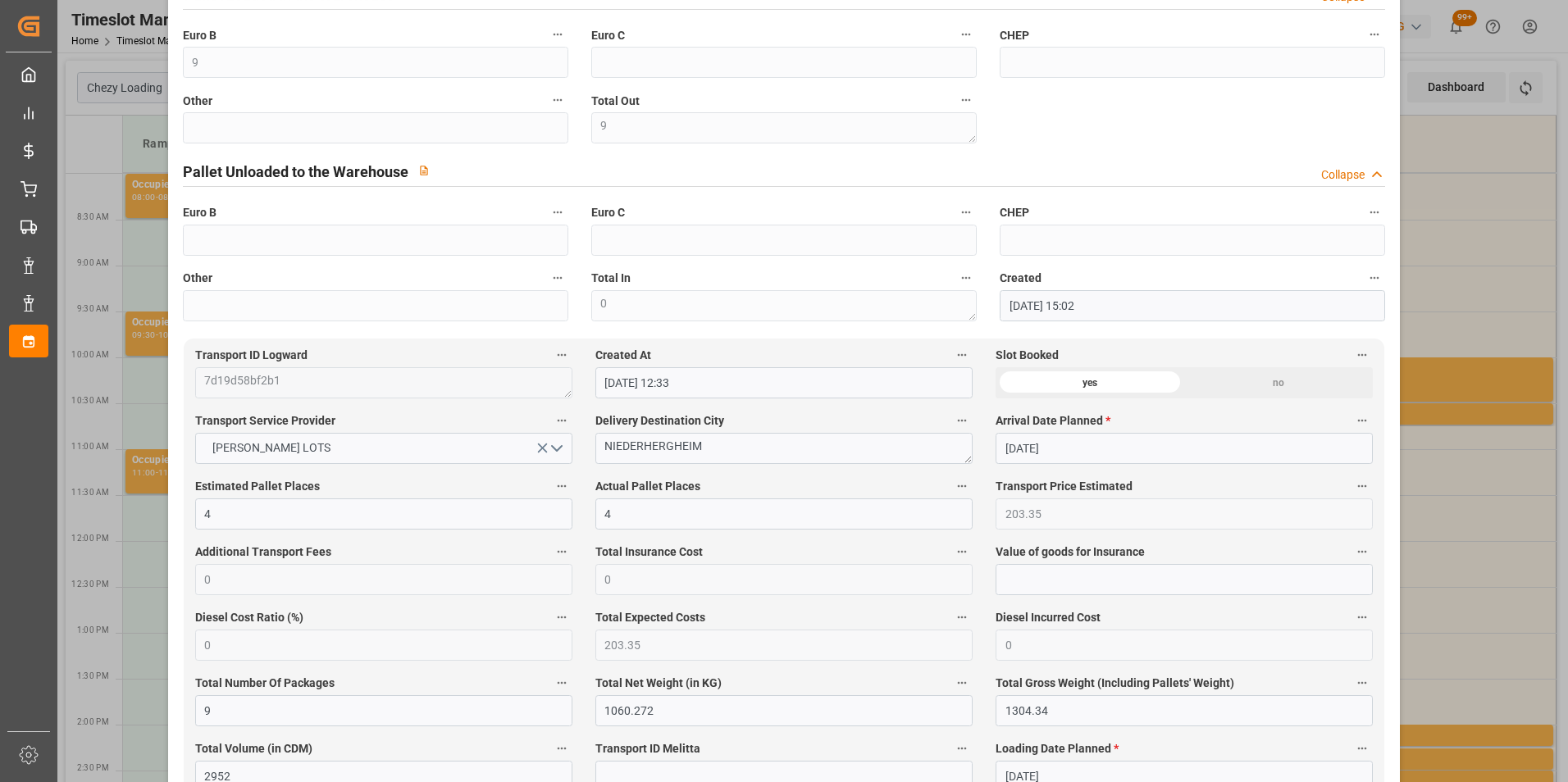
scroll to position [574, 0]
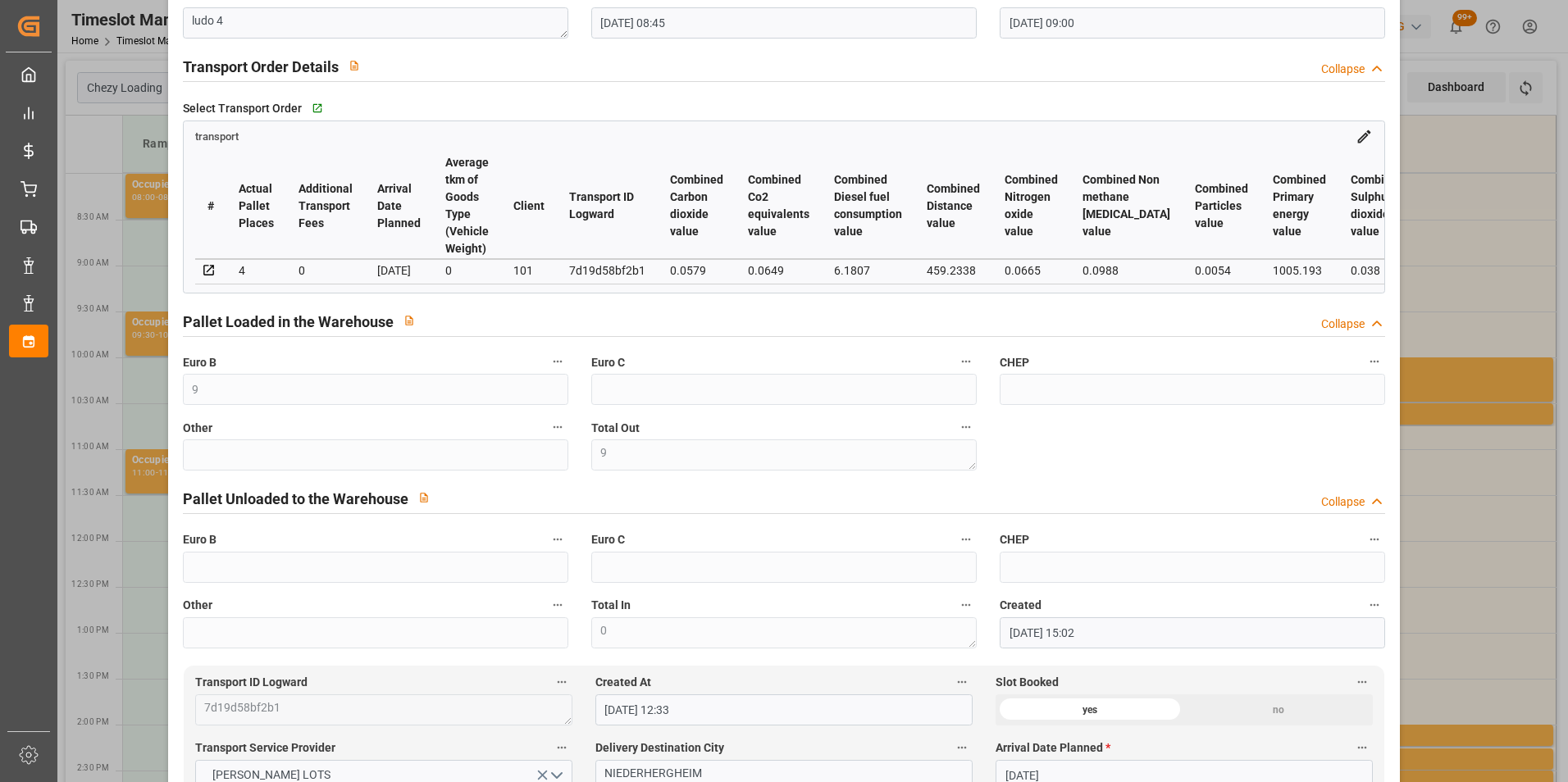
click at [1487, 203] on div "Update Appointment code d2a099e3586e Trucking company * [PERSON_NAME] Business …" at bounding box center [784, 391] width 1568 height 782
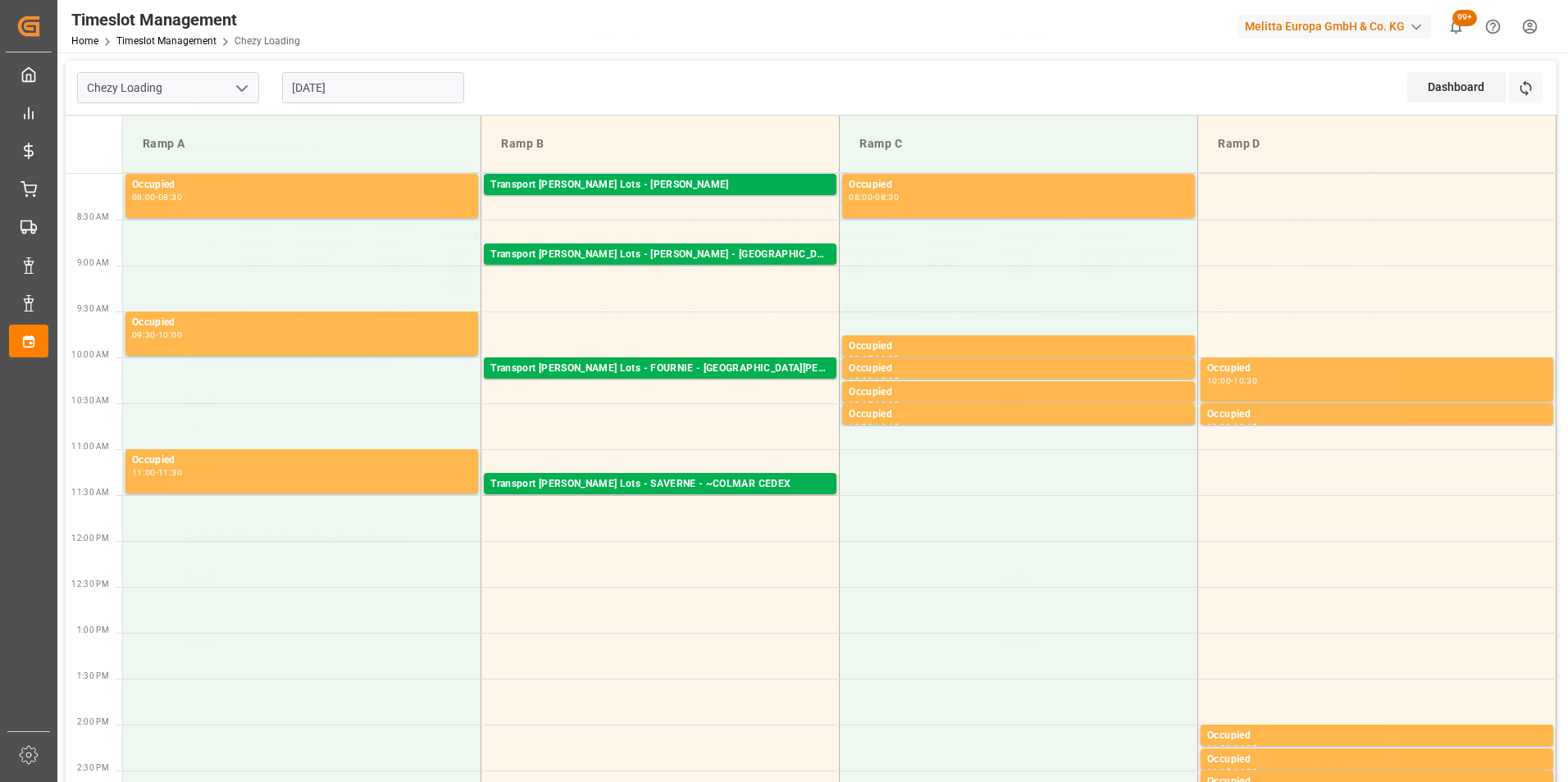
scroll to position [213, 0]
click at [377, 89] on input "[DATE]" at bounding box center [373, 88] width 182 height 31
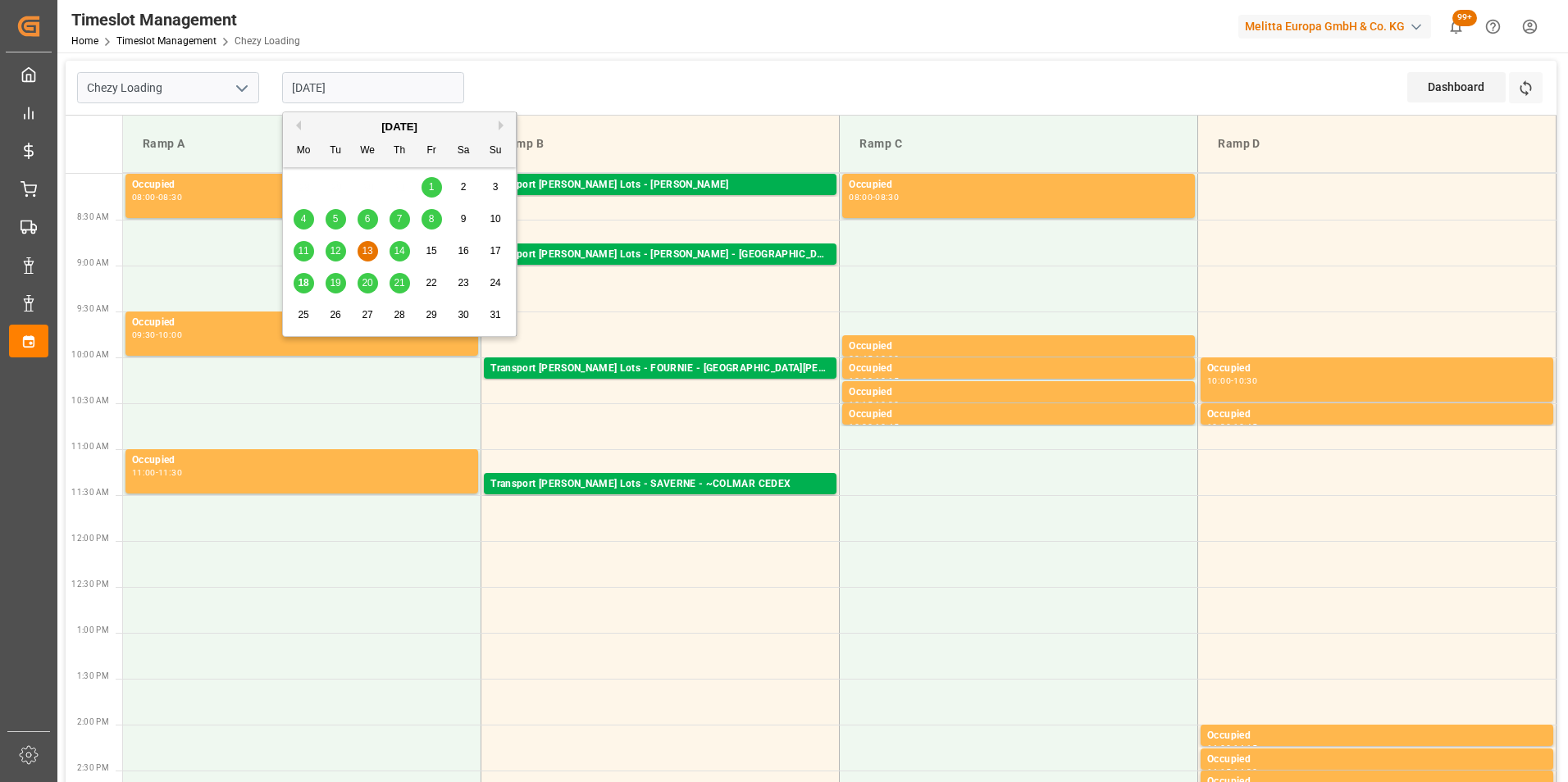
click at [398, 249] on span "14" at bounding box center [399, 251] width 11 height 11
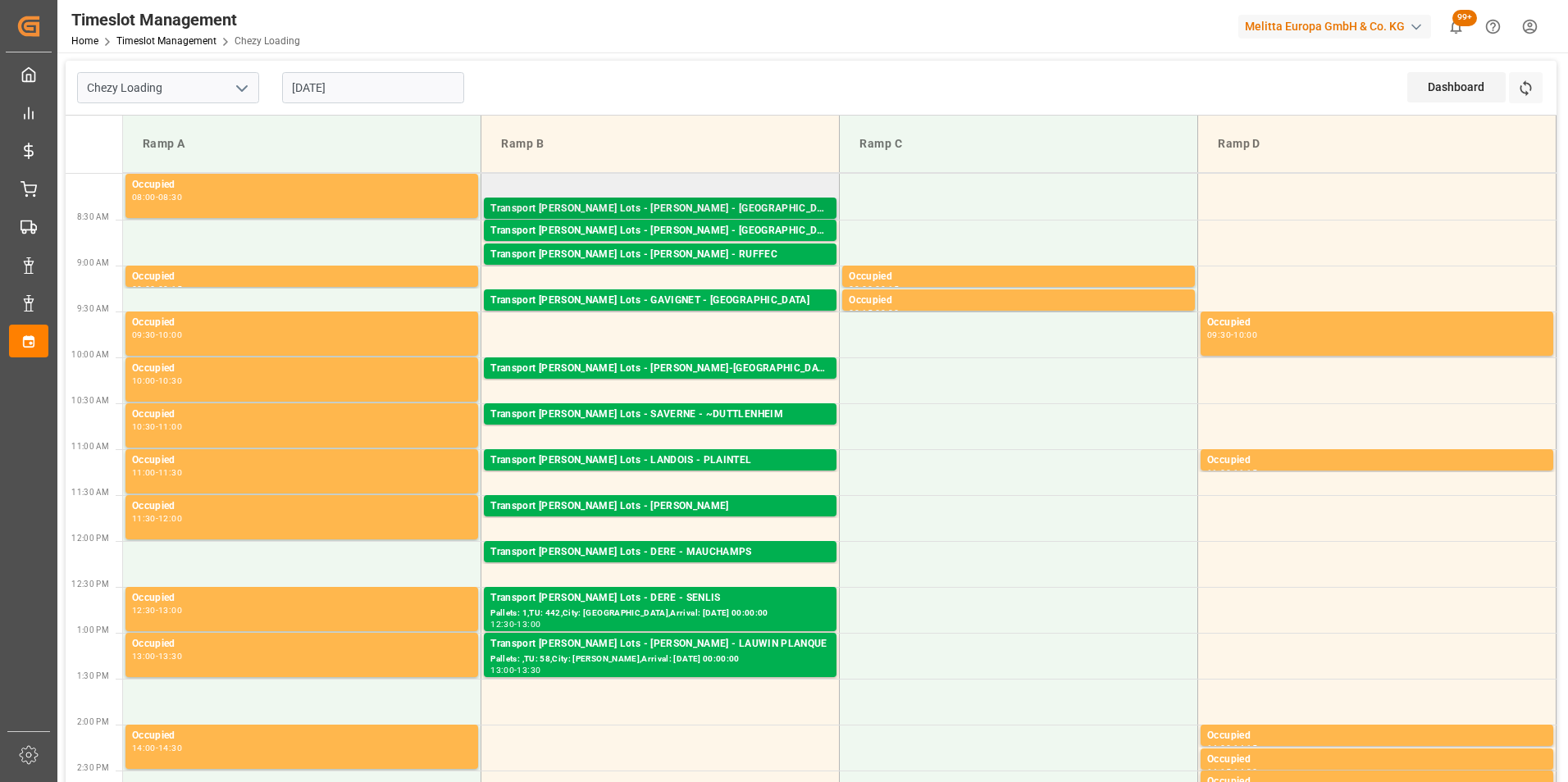
click at [740, 208] on div "Transport [PERSON_NAME] Lots - [PERSON_NAME] - [GEOGRAPHIC_DATA]" at bounding box center [661, 209] width 340 height 16
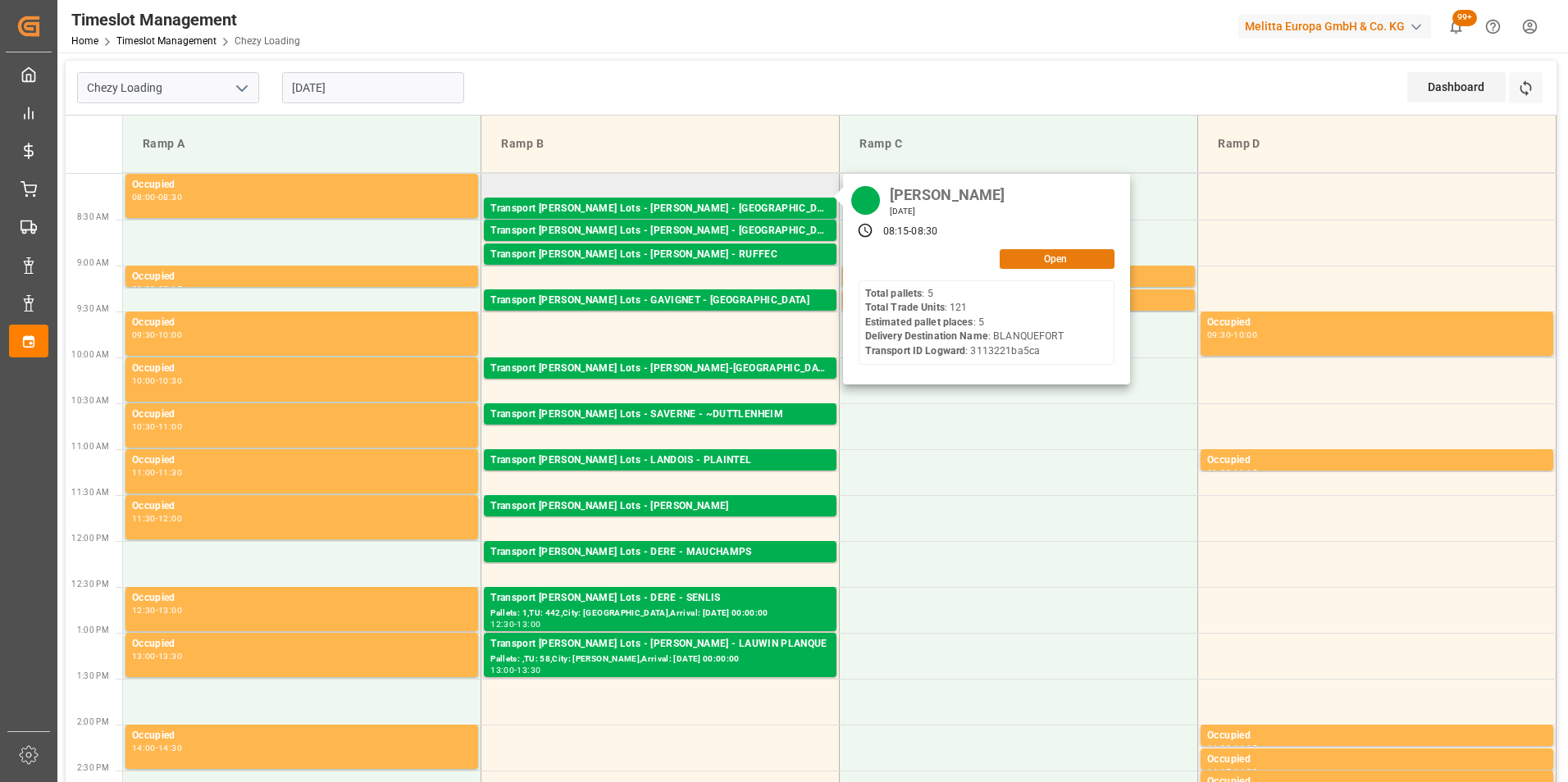
click at [1057, 267] on button "Open" at bounding box center [1057, 259] width 115 height 20
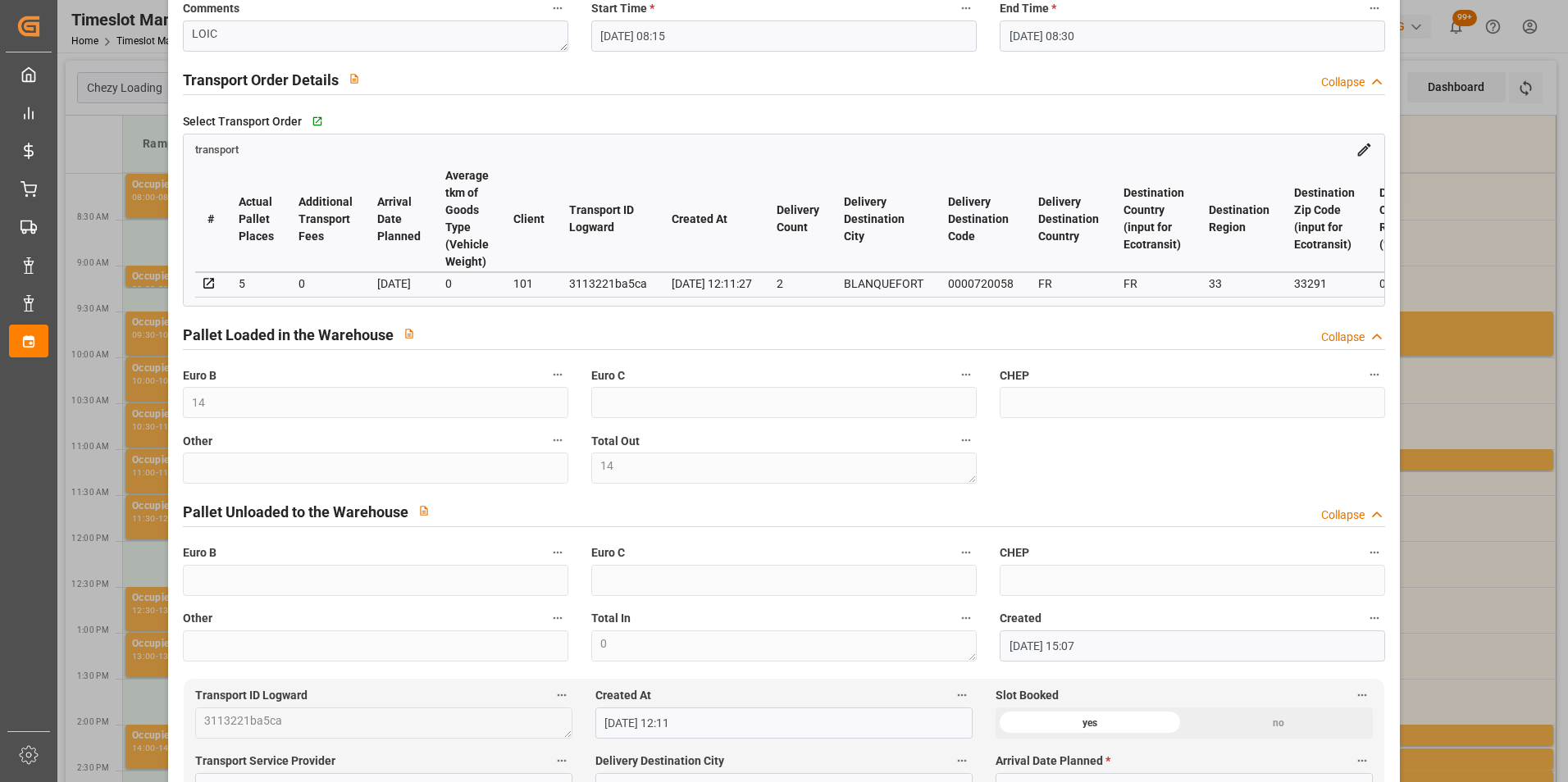
scroll to position [246, 0]
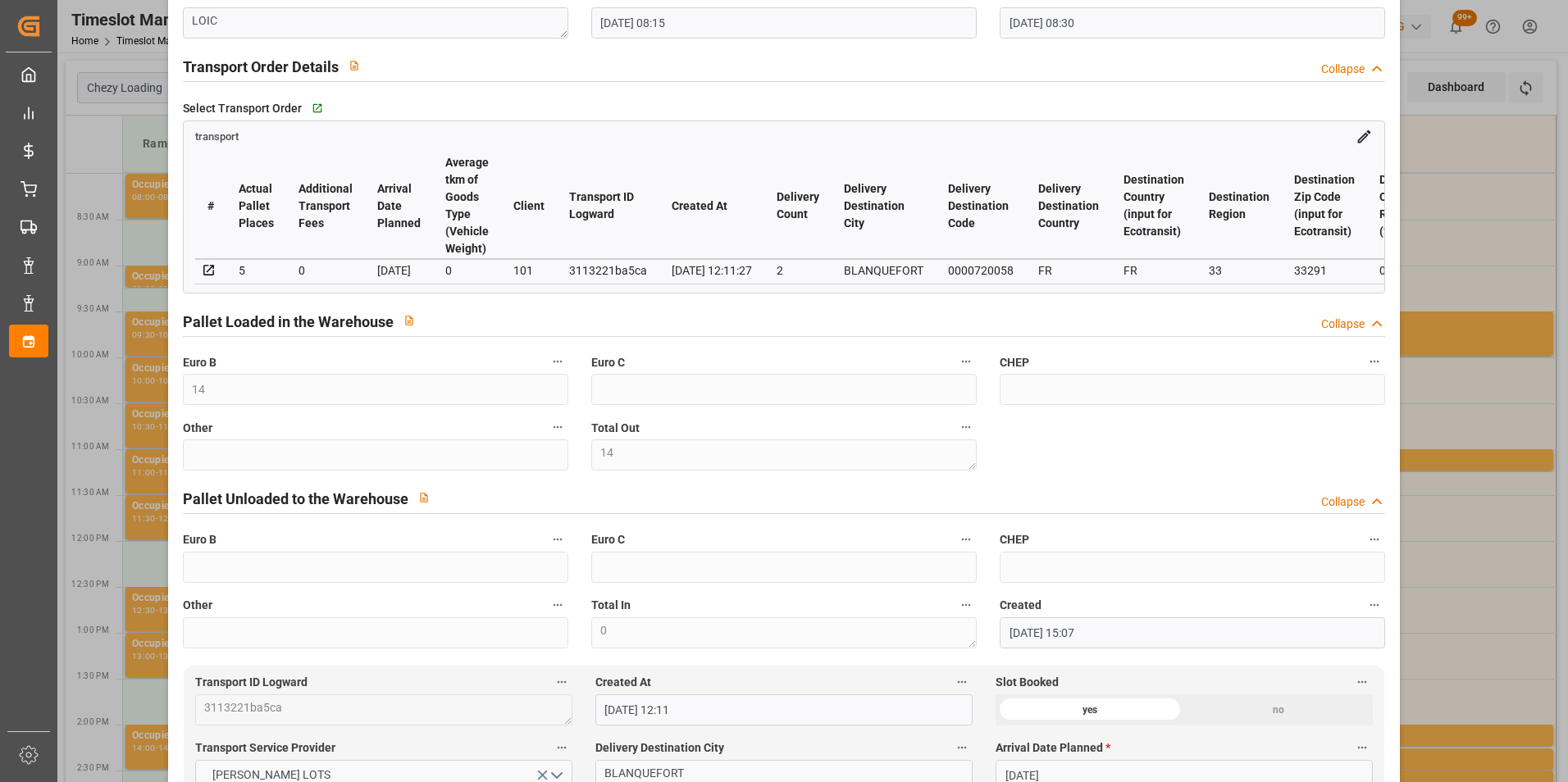
click at [1405, 337] on div "Update Appointment code c42347dc079c Trucking company * [PERSON_NAME] Business …" at bounding box center [784, 391] width 1568 height 782
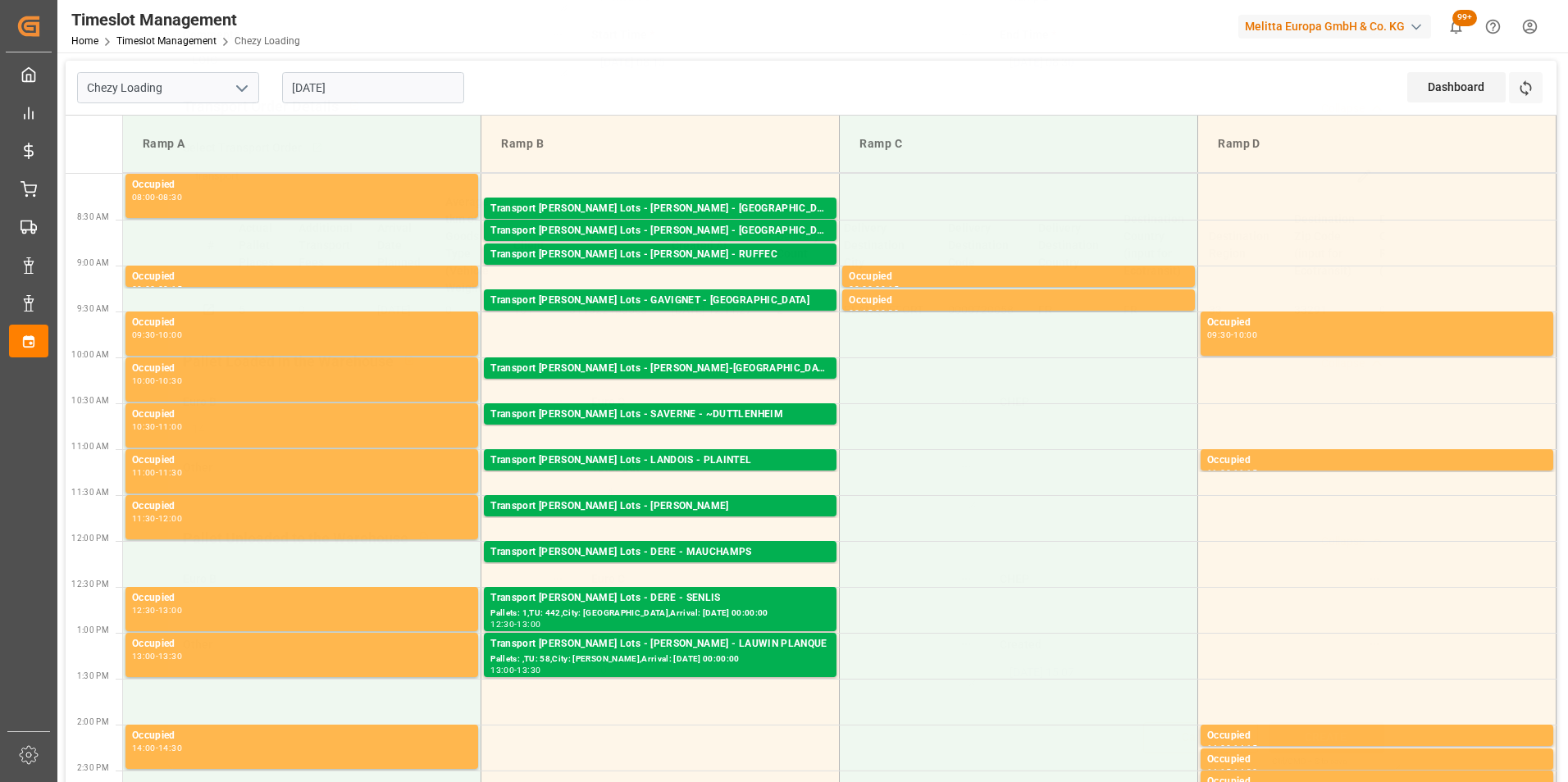
scroll to position [213, 0]
click at [653, 230] on div "Transport [PERSON_NAME] Lots - [PERSON_NAME] - [GEOGRAPHIC_DATA]" at bounding box center [661, 231] width 340 height 16
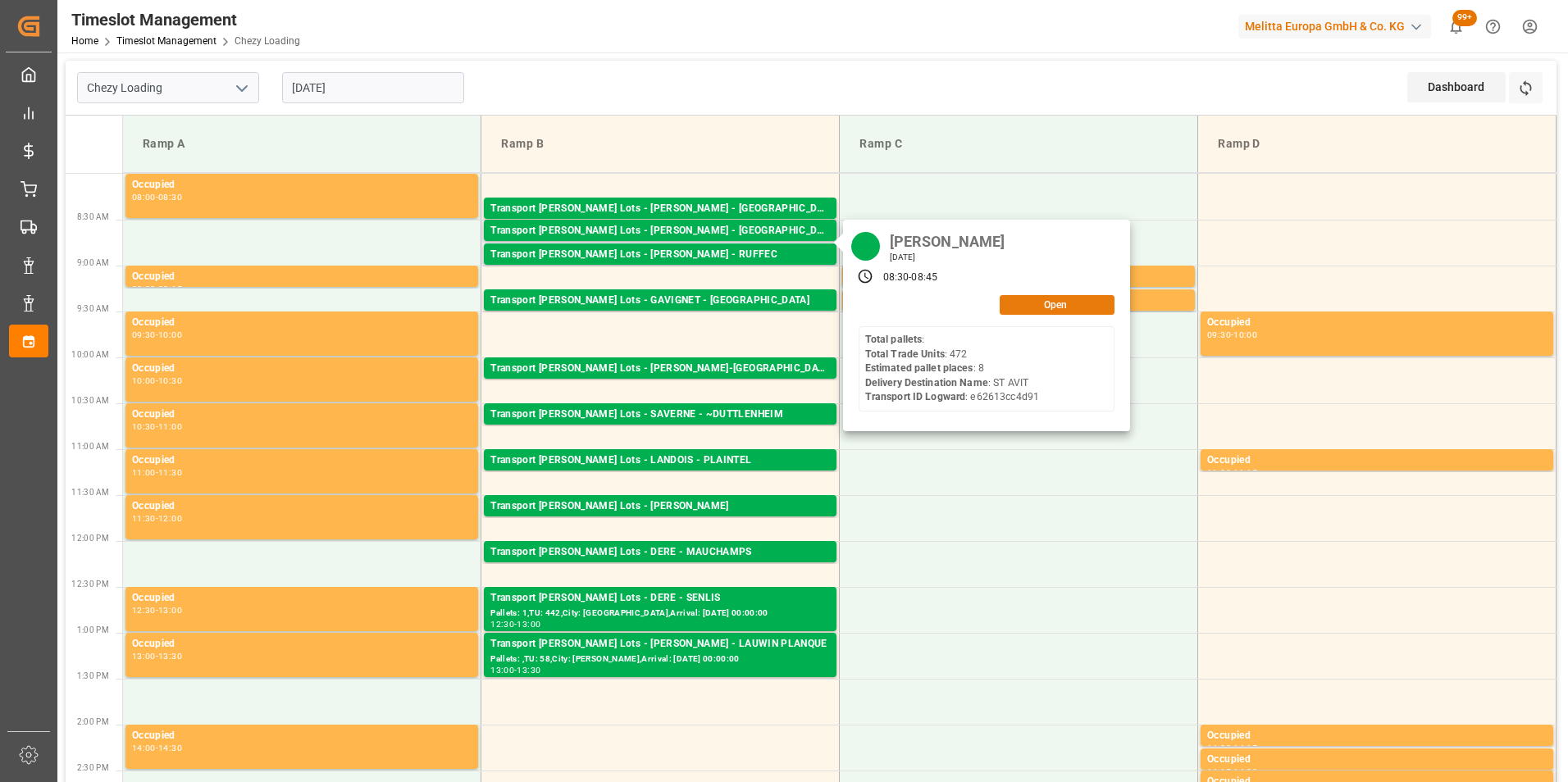
click at [1073, 313] on button "Open" at bounding box center [1057, 305] width 115 height 20
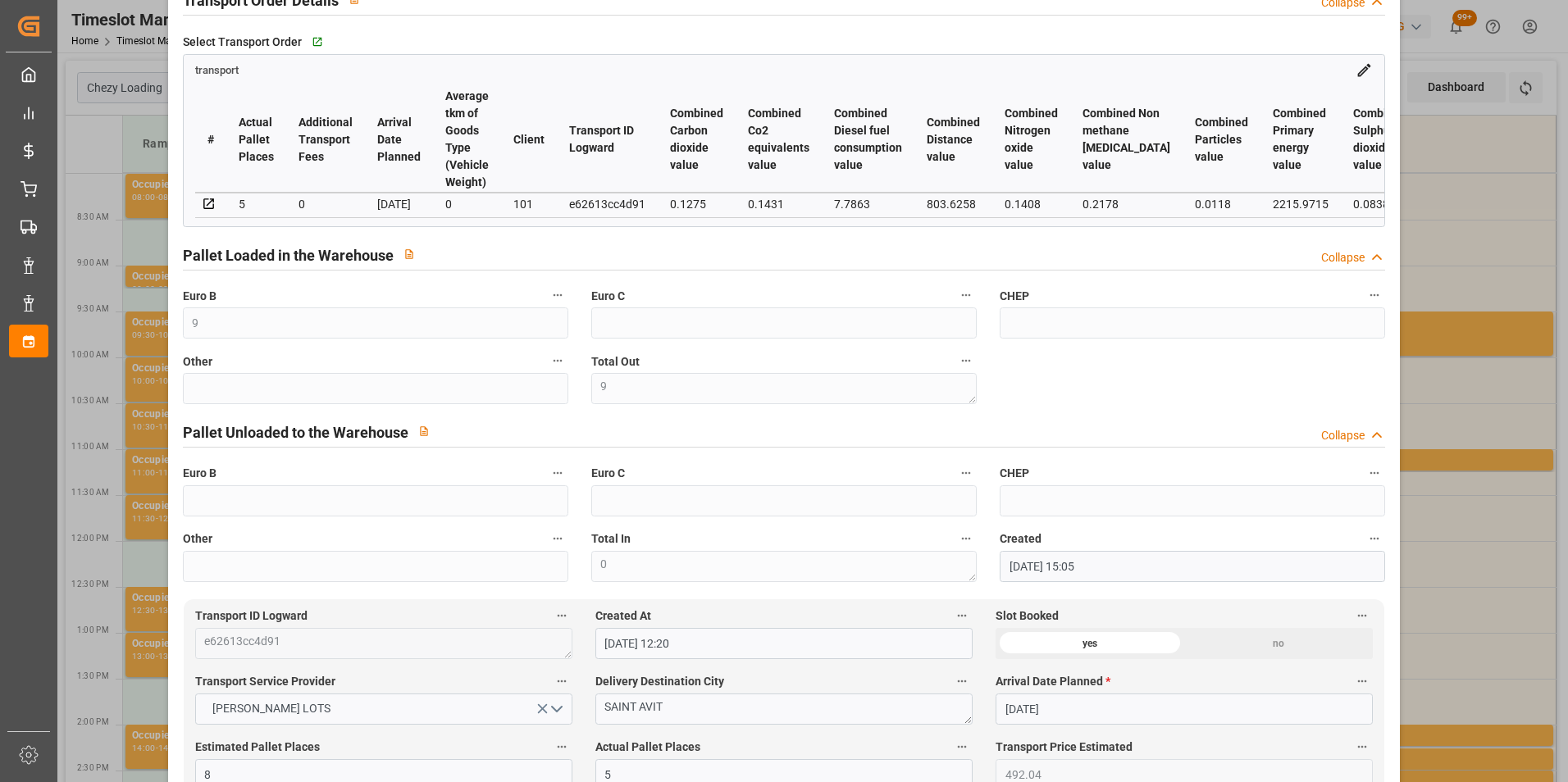
scroll to position [164, 0]
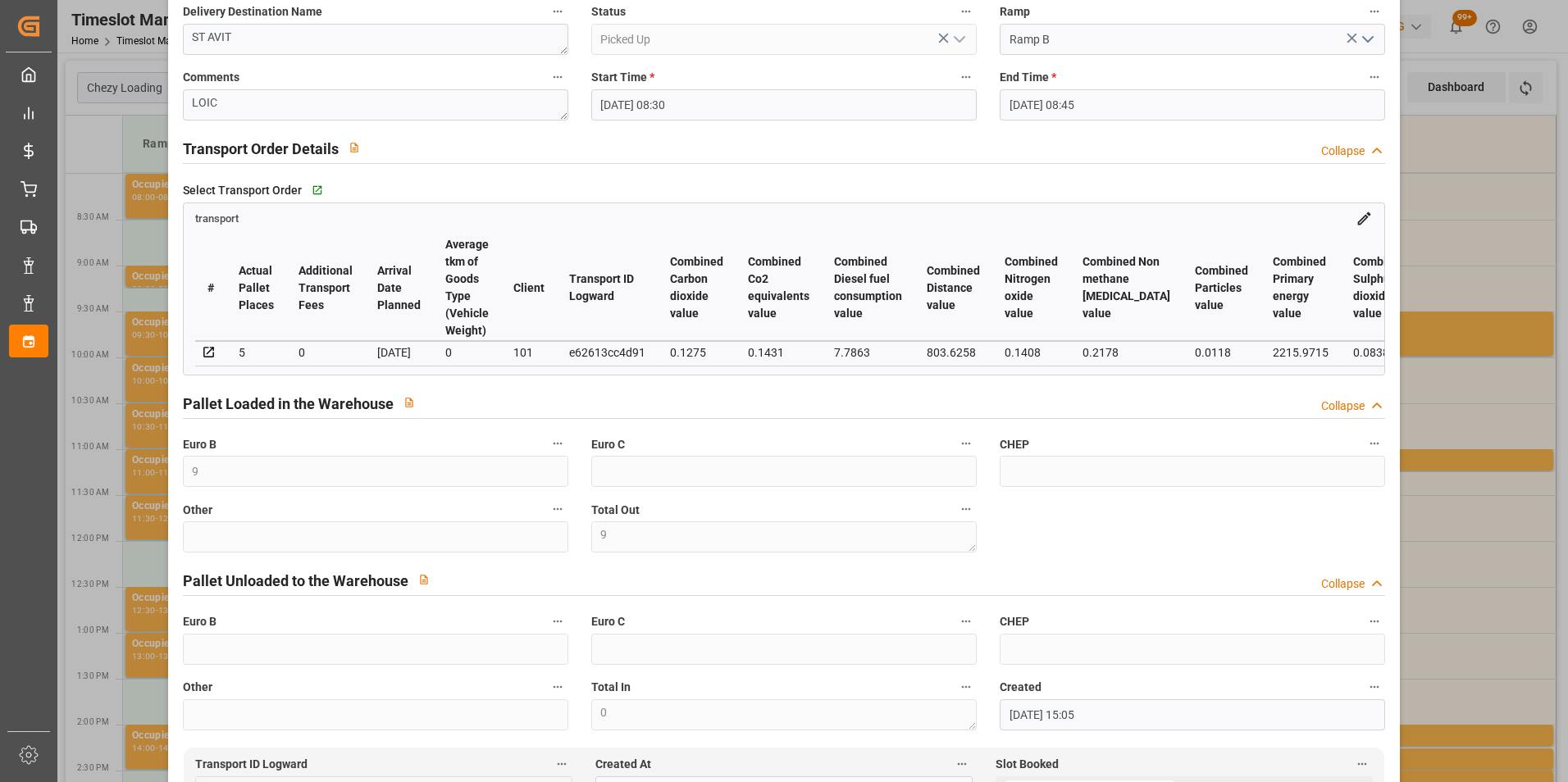
click at [1437, 213] on div "Update Appointment code f8b740f261a3 Trucking company * [PERSON_NAME] Business …" at bounding box center [784, 391] width 1568 height 782
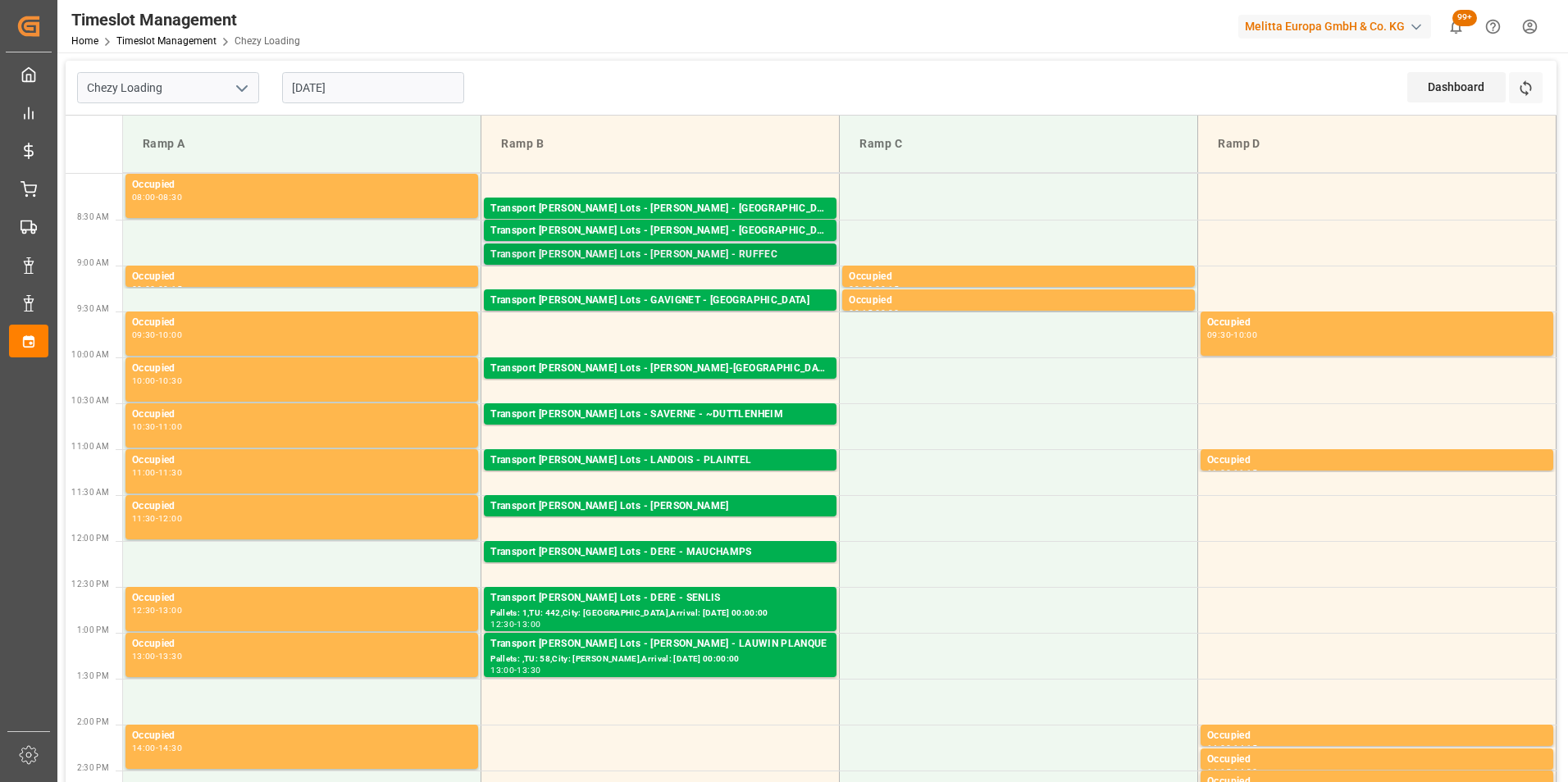
click at [697, 250] on div "Transport [PERSON_NAME] Lots - [PERSON_NAME] - RUFFEC" at bounding box center [661, 255] width 340 height 16
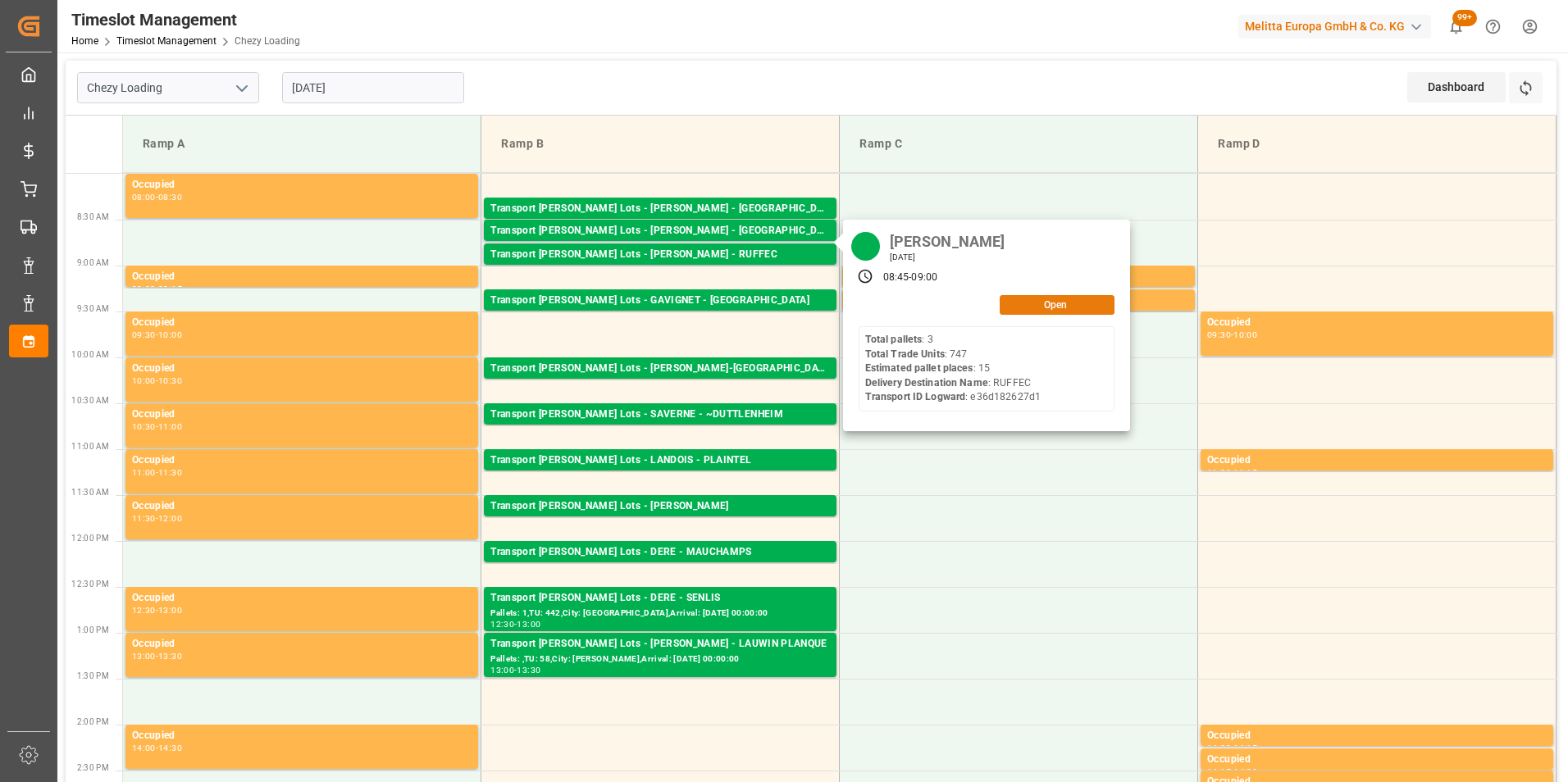
click at [1032, 300] on button "Open" at bounding box center [1057, 305] width 115 height 20
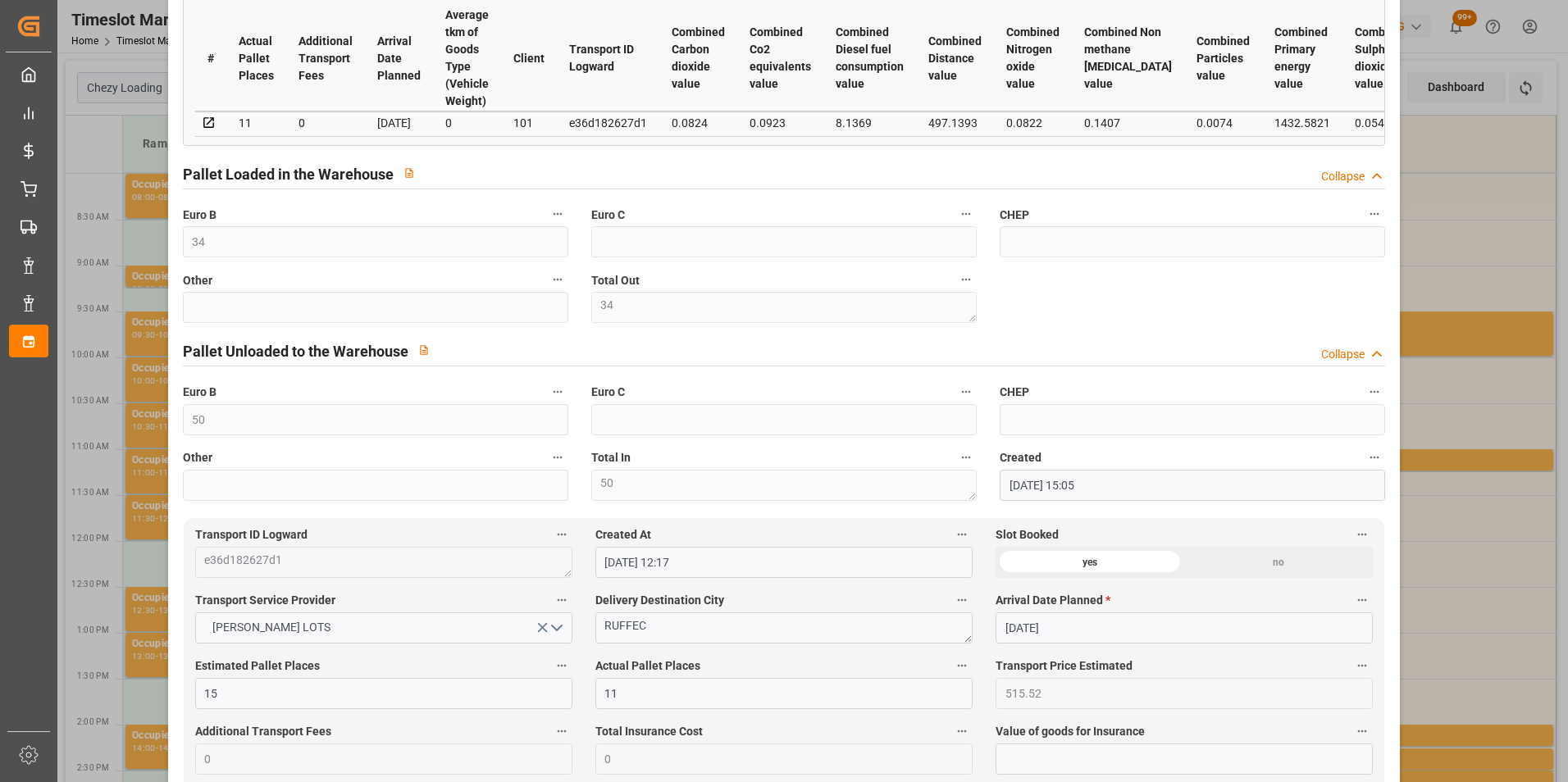
scroll to position [410, 0]
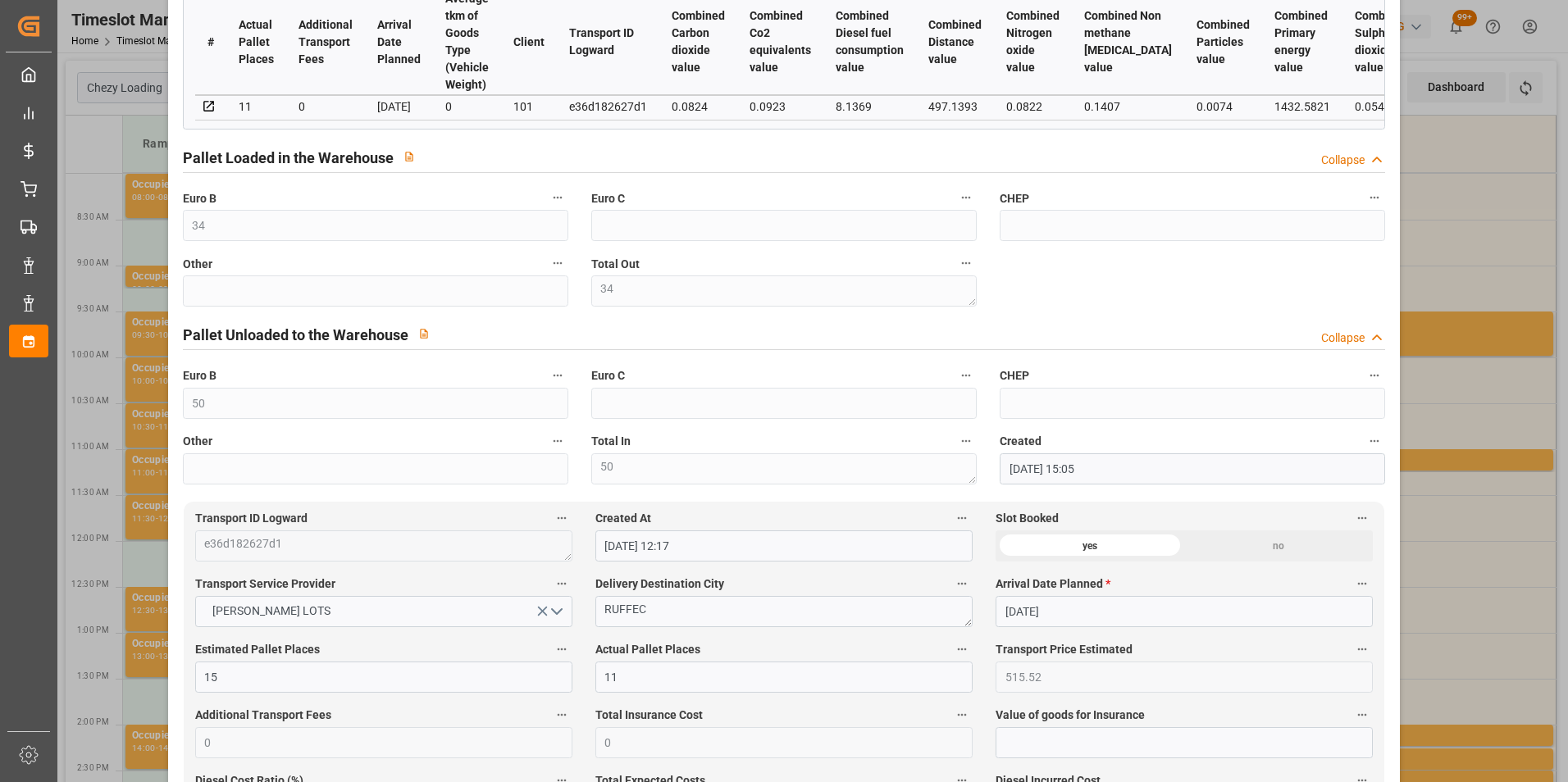
click at [1457, 428] on div "Update Appointment code 8068c927239c Trucking company * [PERSON_NAME] Business …" at bounding box center [784, 391] width 1568 height 782
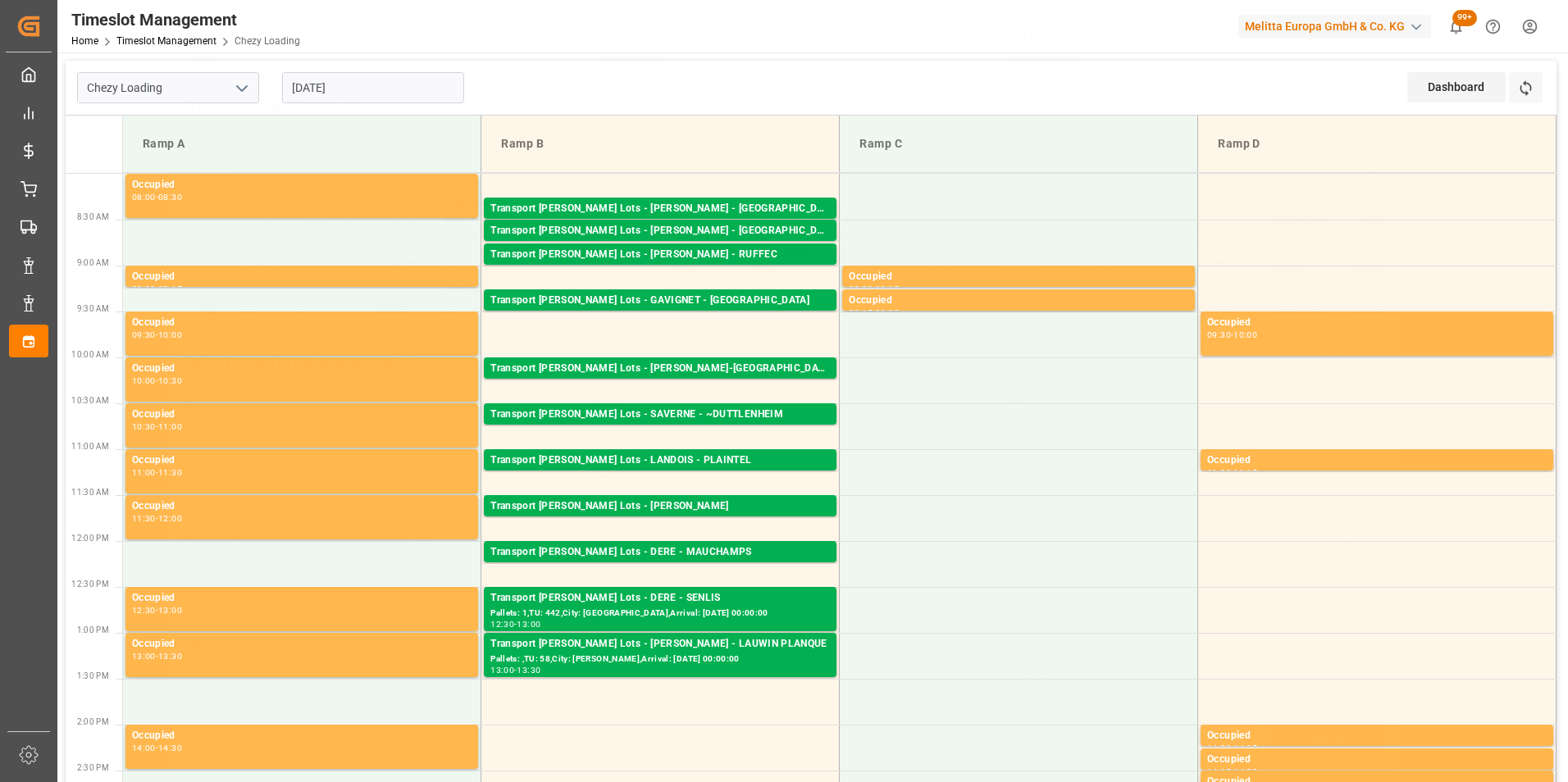
scroll to position [213, 0]
click at [715, 647] on div "Transport [PERSON_NAME] Lots - [PERSON_NAME] - LAUWIN PLANQUE" at bounding box center [661, 644] width 340 height 16
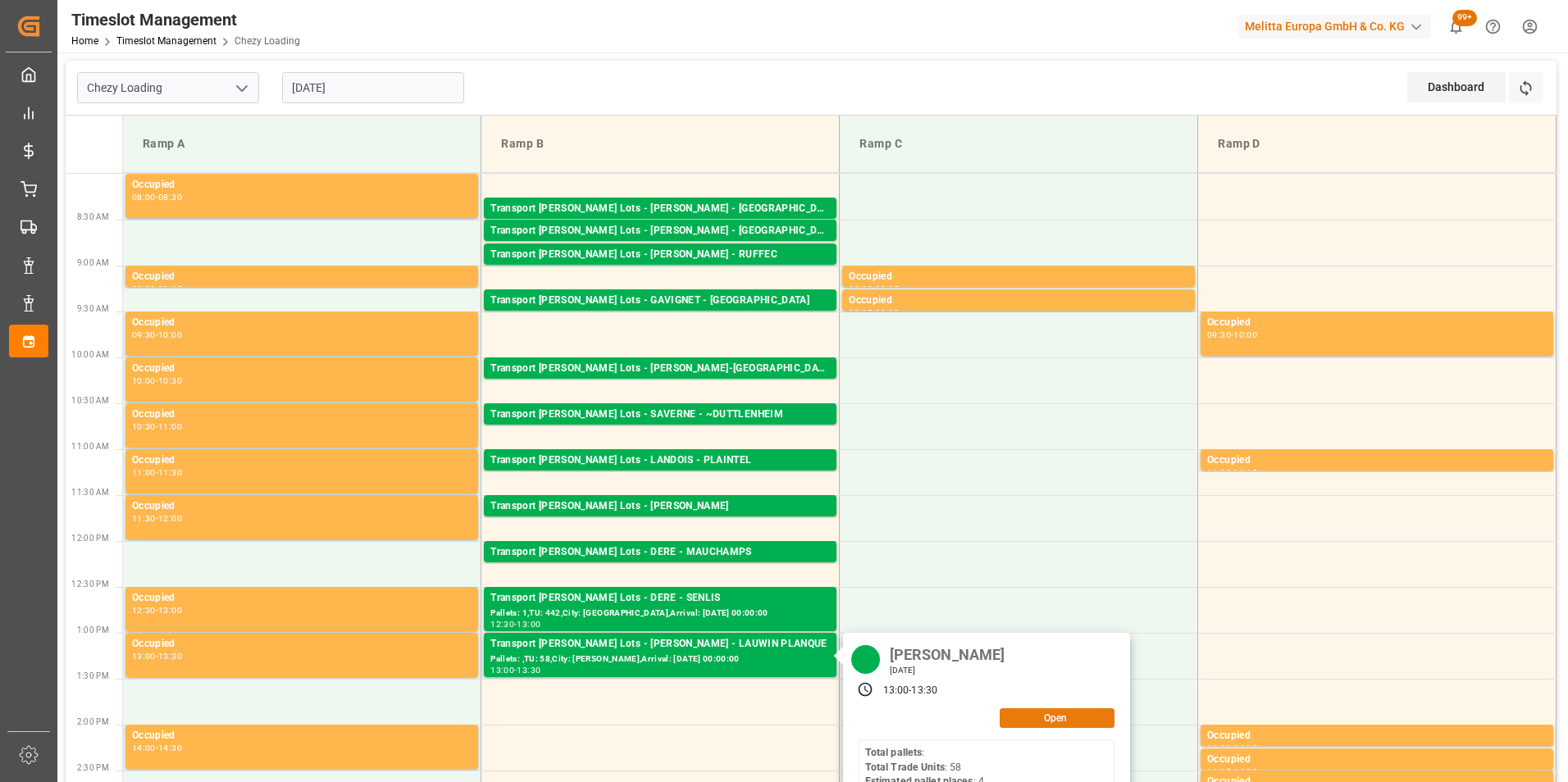
click at [1069, 715] on button "Open" at bounding box center [1057, 718] width 115 height 20
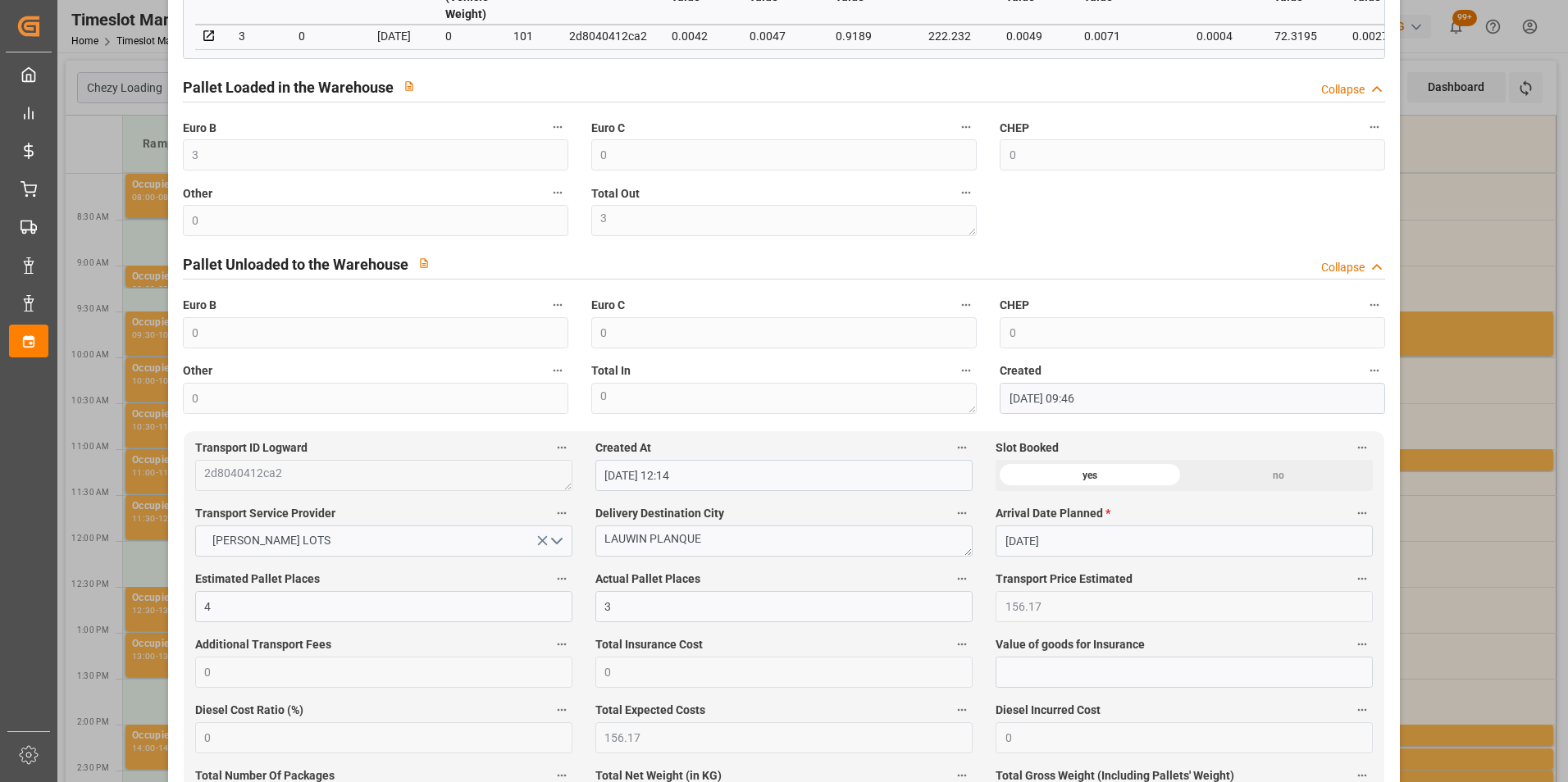
scroll to position [492, 0]
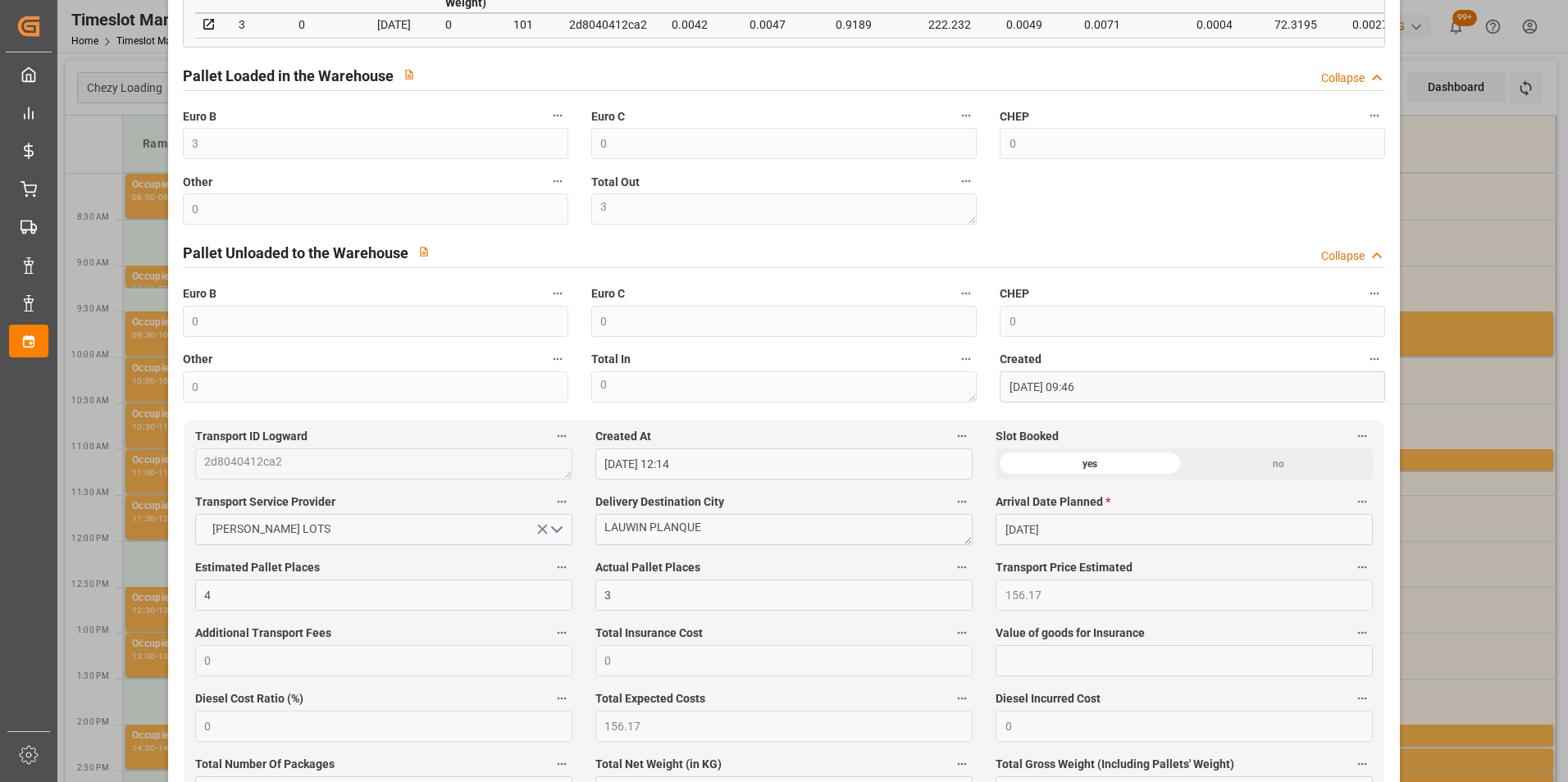
click at [1446, 335] on div "Update Appointment code 73913f780d20 Trucking company * [PERSON_NAME] Business …" at bounding box center [784, 391] width 1568 height 782
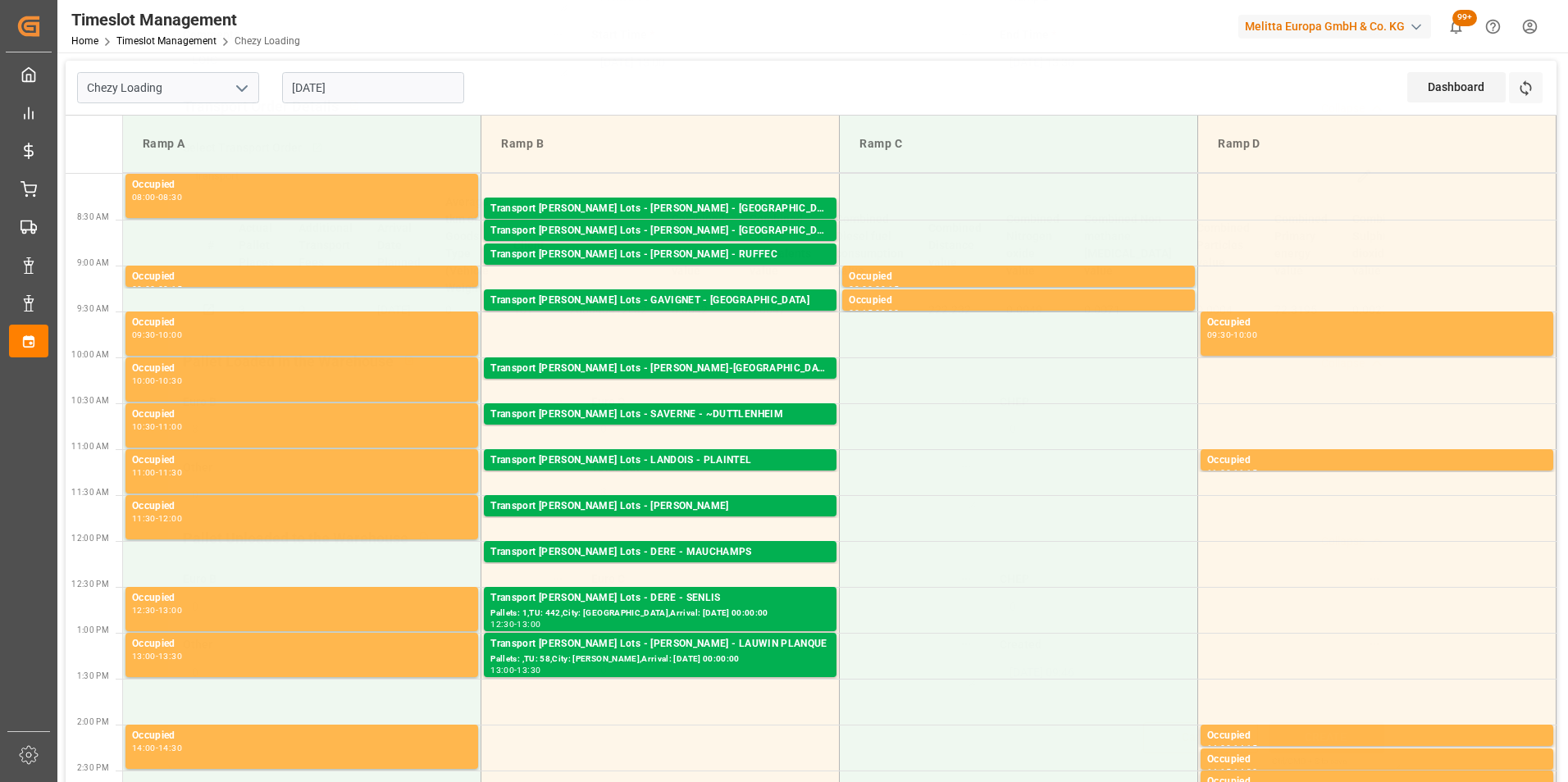
scroll to position [213, 0]
click at [686, 300] on div "Transport [PERSON_NAME] Lots - GAVIGNET - [GEOGRAPHIC_DATA]" at bounding box center [661, 301] width 340 height 16
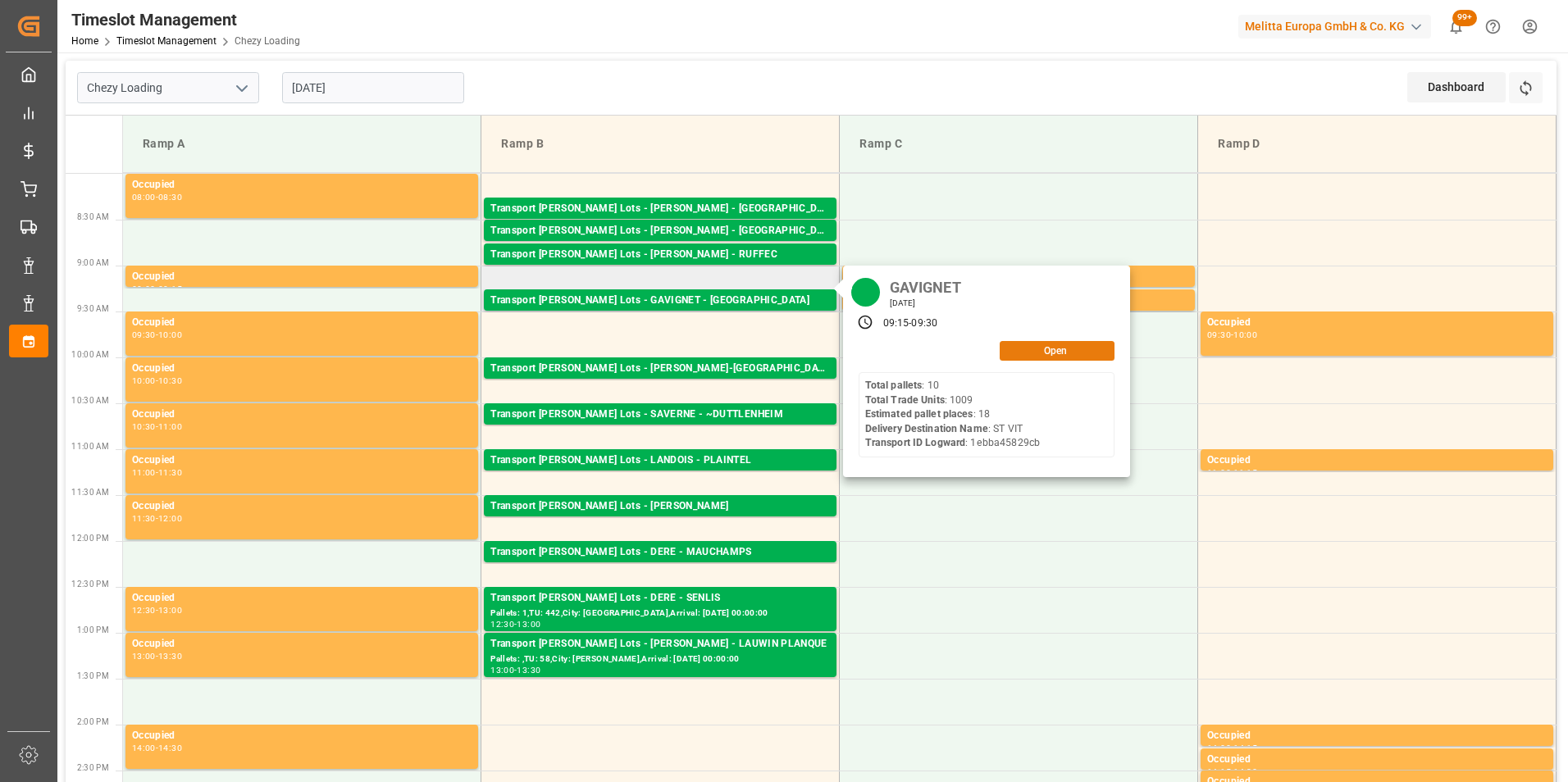
click at [1046, 354] on button "Open" at bounding box center [1057, 351] width 115 height 20
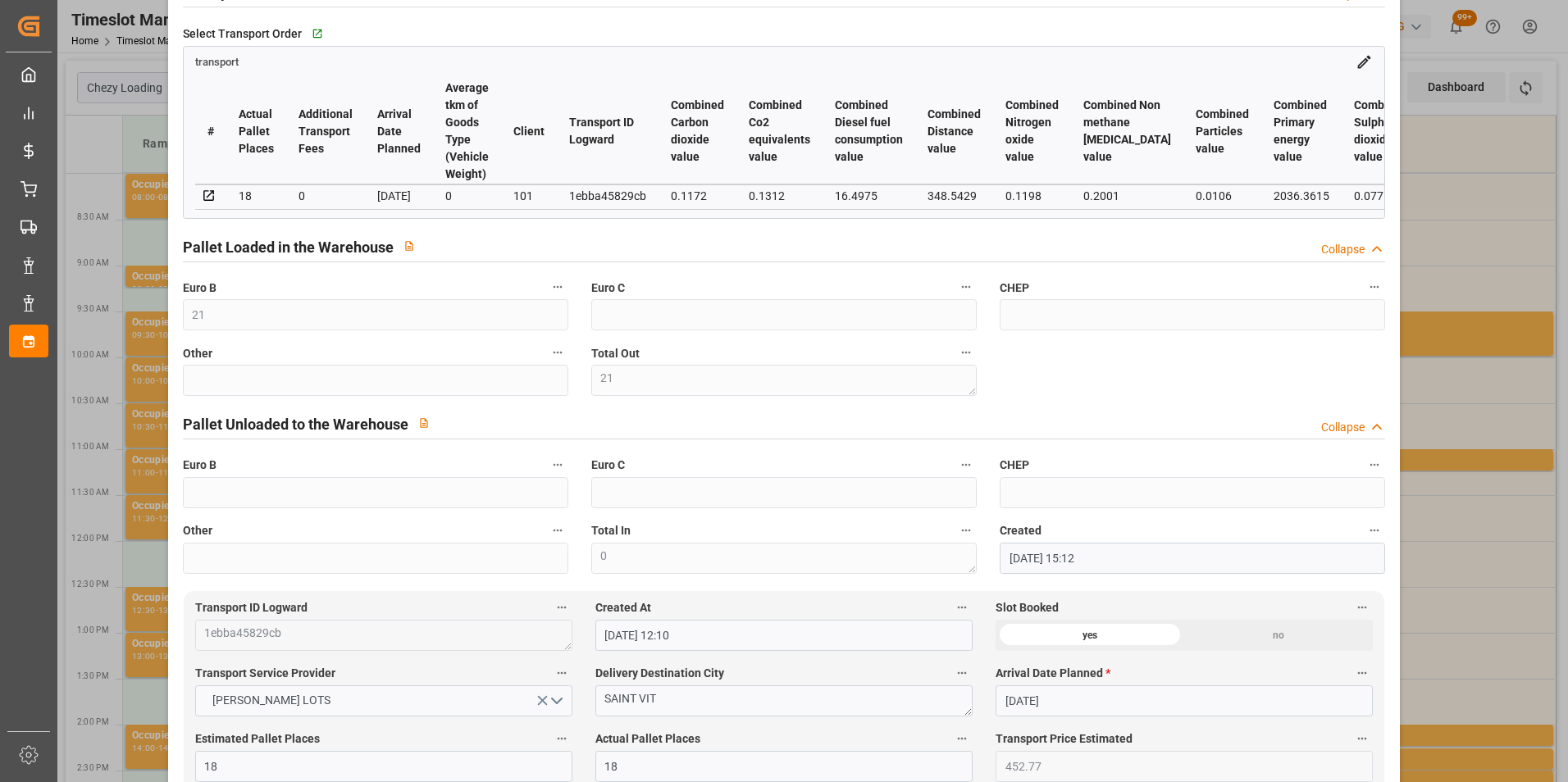
scroll to position [328, 0]
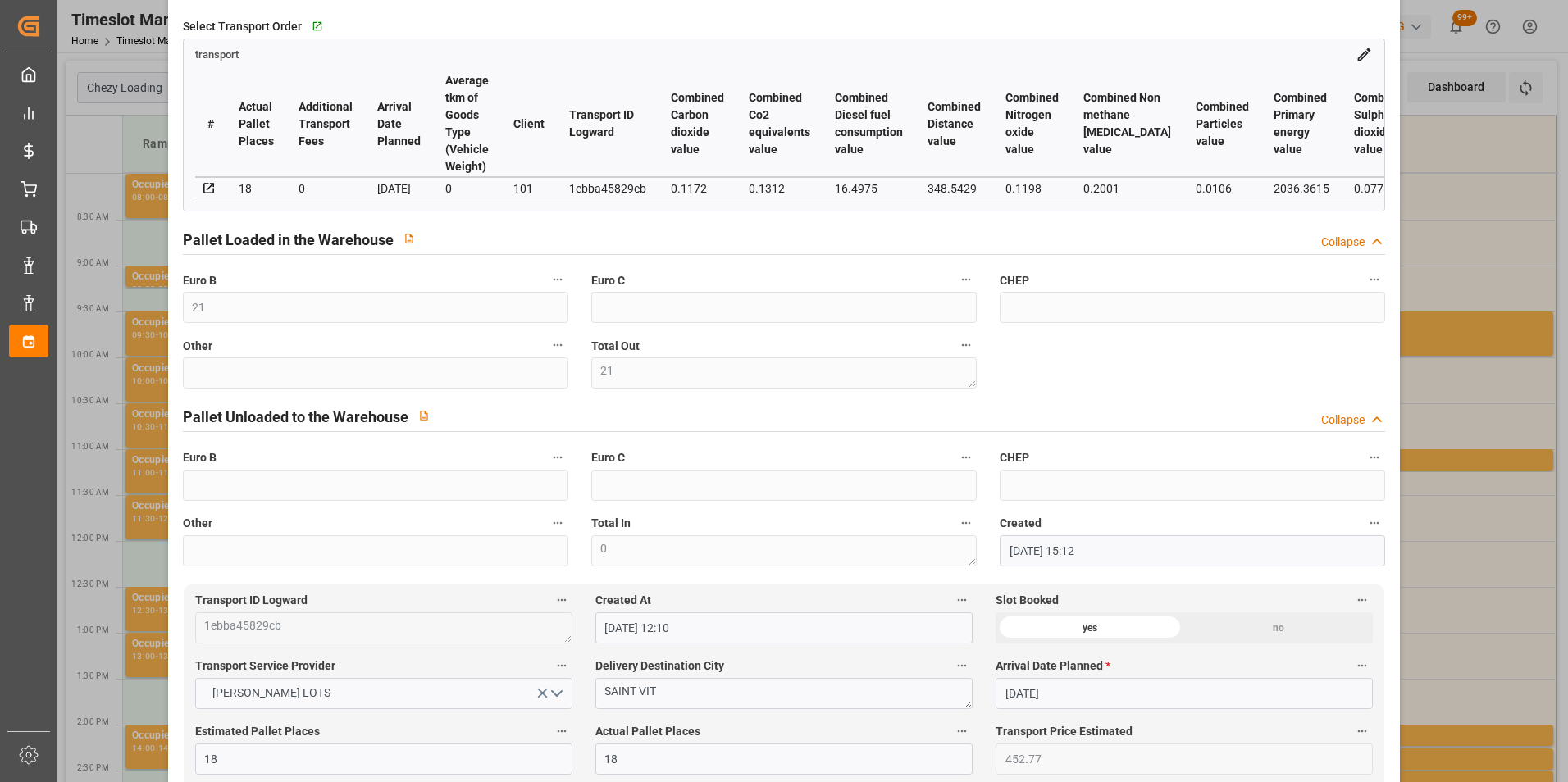
click at [1448, 423] on div "Update Appointment code 6b52635196a2 Trucking company * GAVIGNET Business Partn…" at bounding box center [784, 391] width 1568 height 782
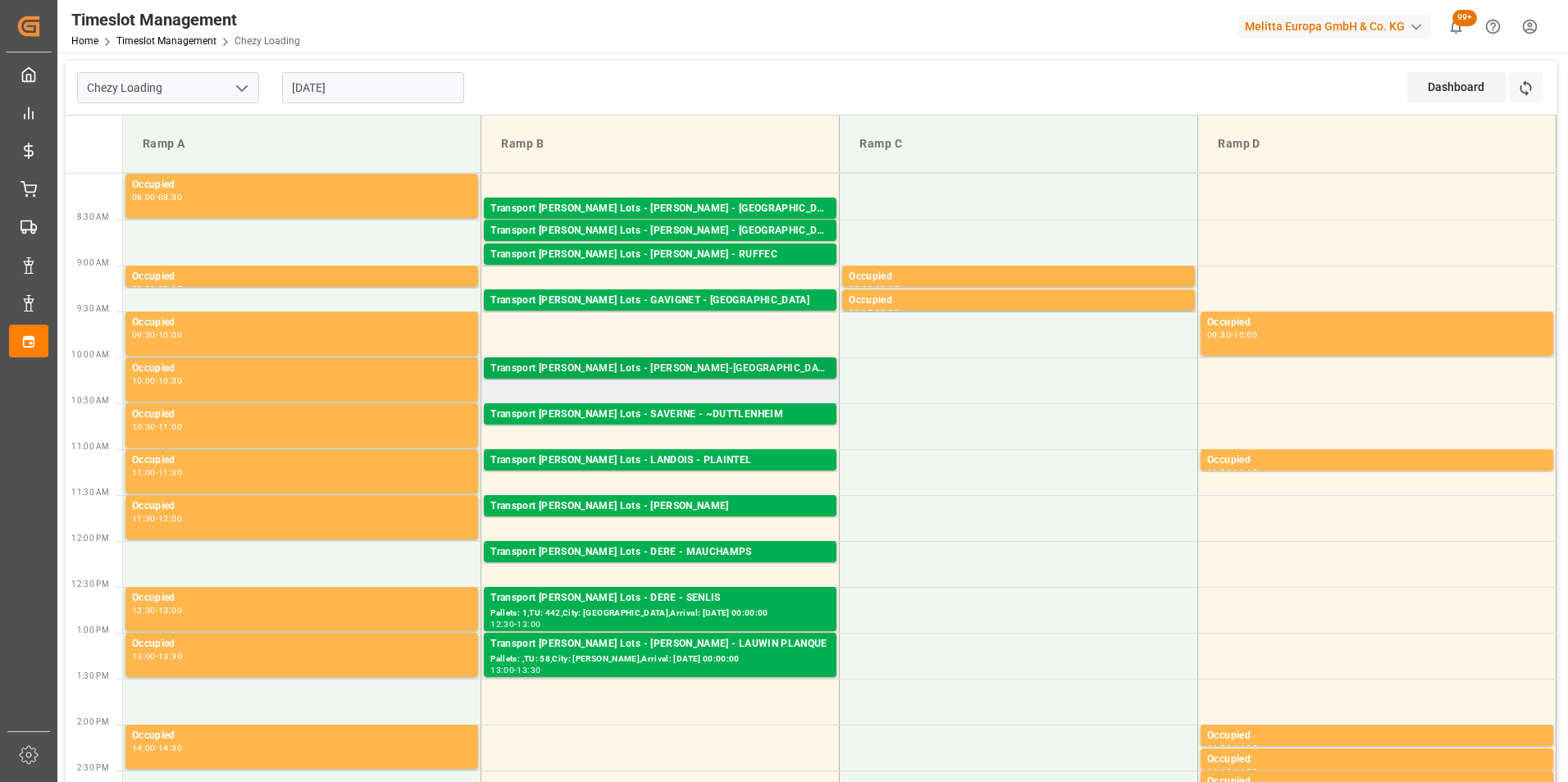
click at [679, 370] on div "Transport [PERSON_NAME] Lots - [PERSON_NAME]-[GEOGRAPHIC_DATA]" at bounding box center [661, 369] width 340 height 16
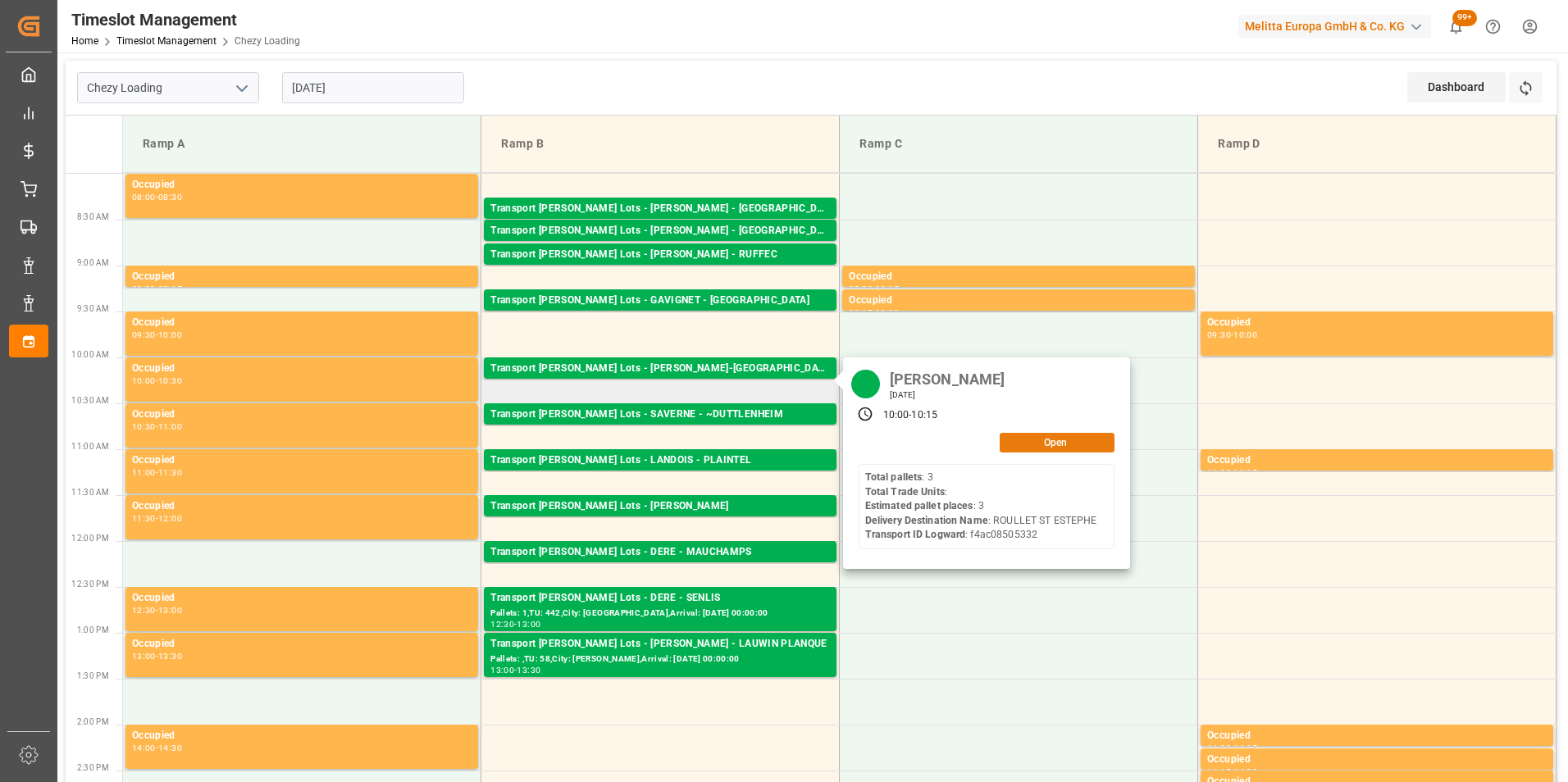
click at [1023, 437] on button "Open" at bounding box center [1057, 443] width 115 height 20
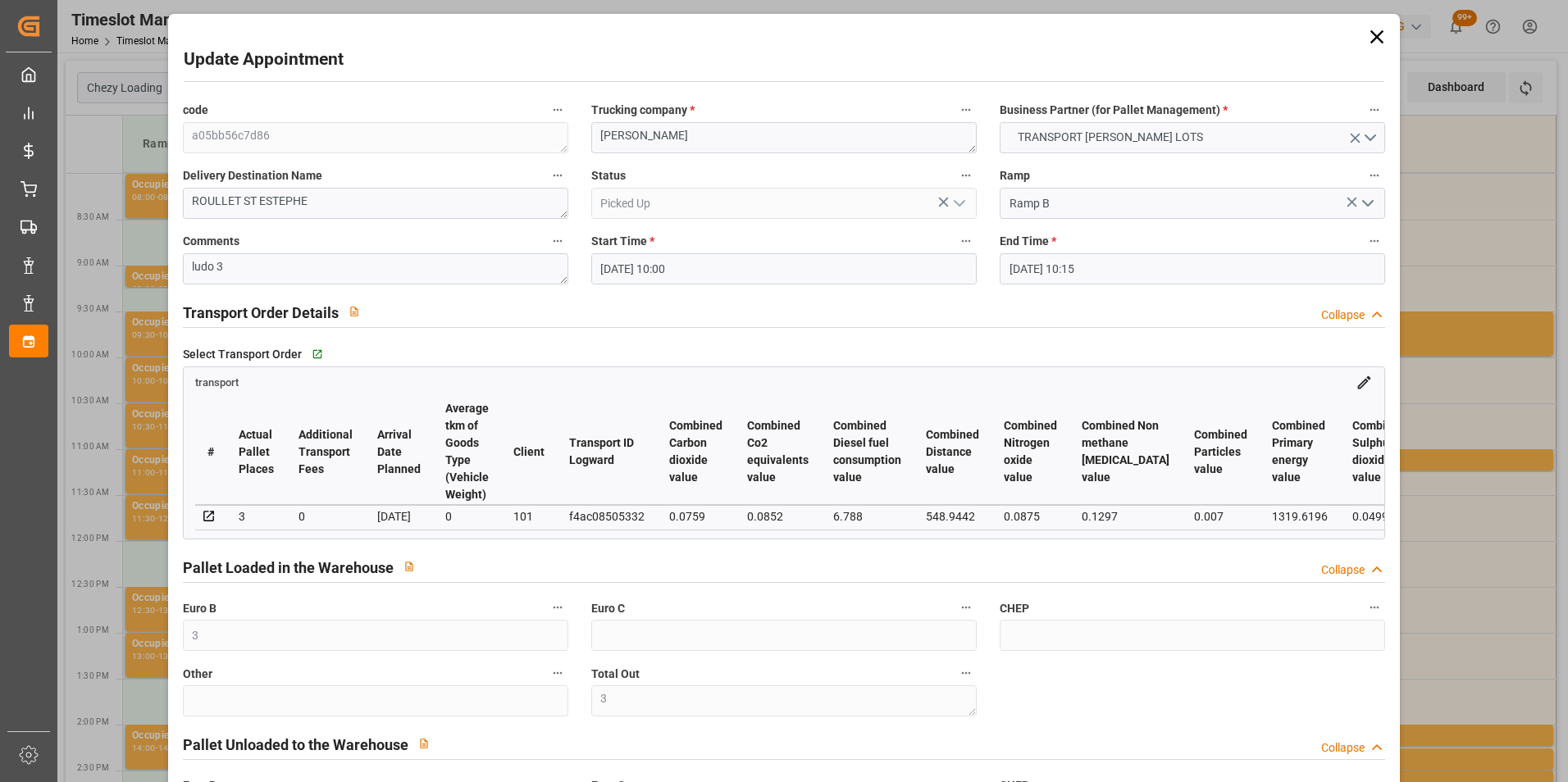
click at [1428, 546] on div "Update Appointment code a05bb56c7d86 Trucking company * [PERSON_NAME] Business …" at bounding box center [784, 391] width 1568 height 782
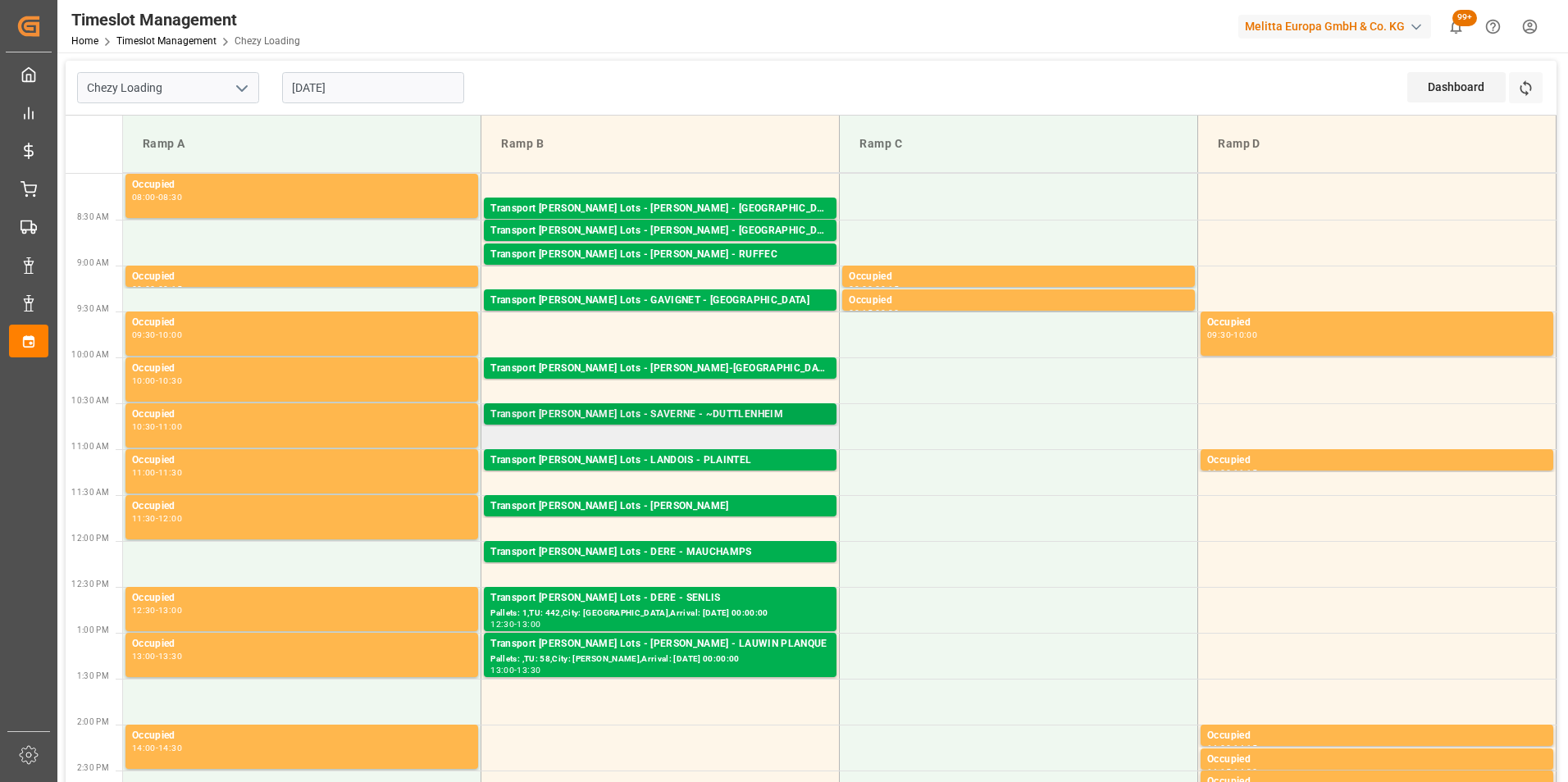
click at [684, 415] on div "Transport [PERSON_NAME] Lots - SAVERNE - ~DUTTLENHEIM" at bounding box center [661, 415] width 340 height 16
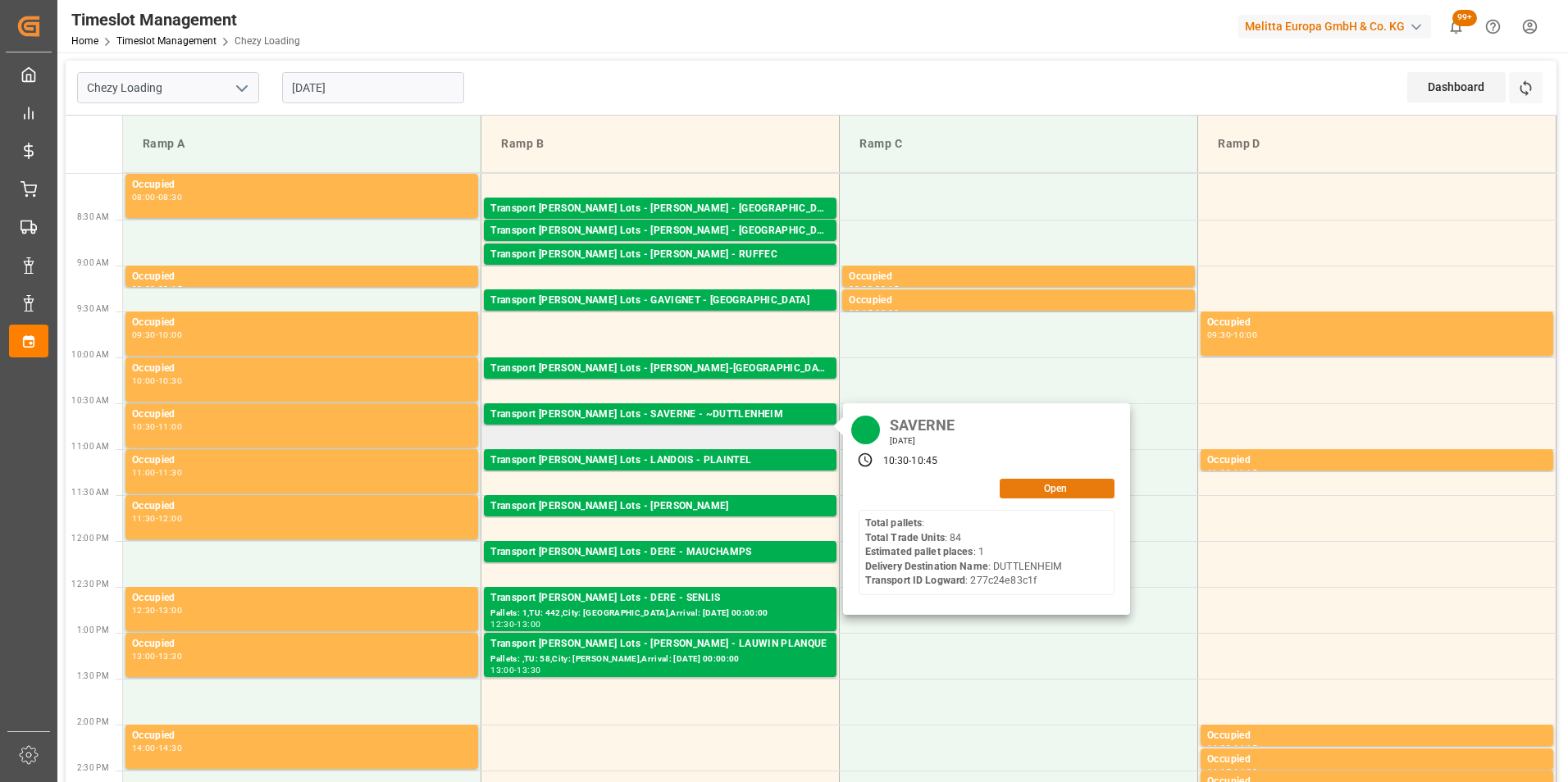
click at [1036, 489] on button "Open" at bounding box center [1057, 489] width 115 height 20
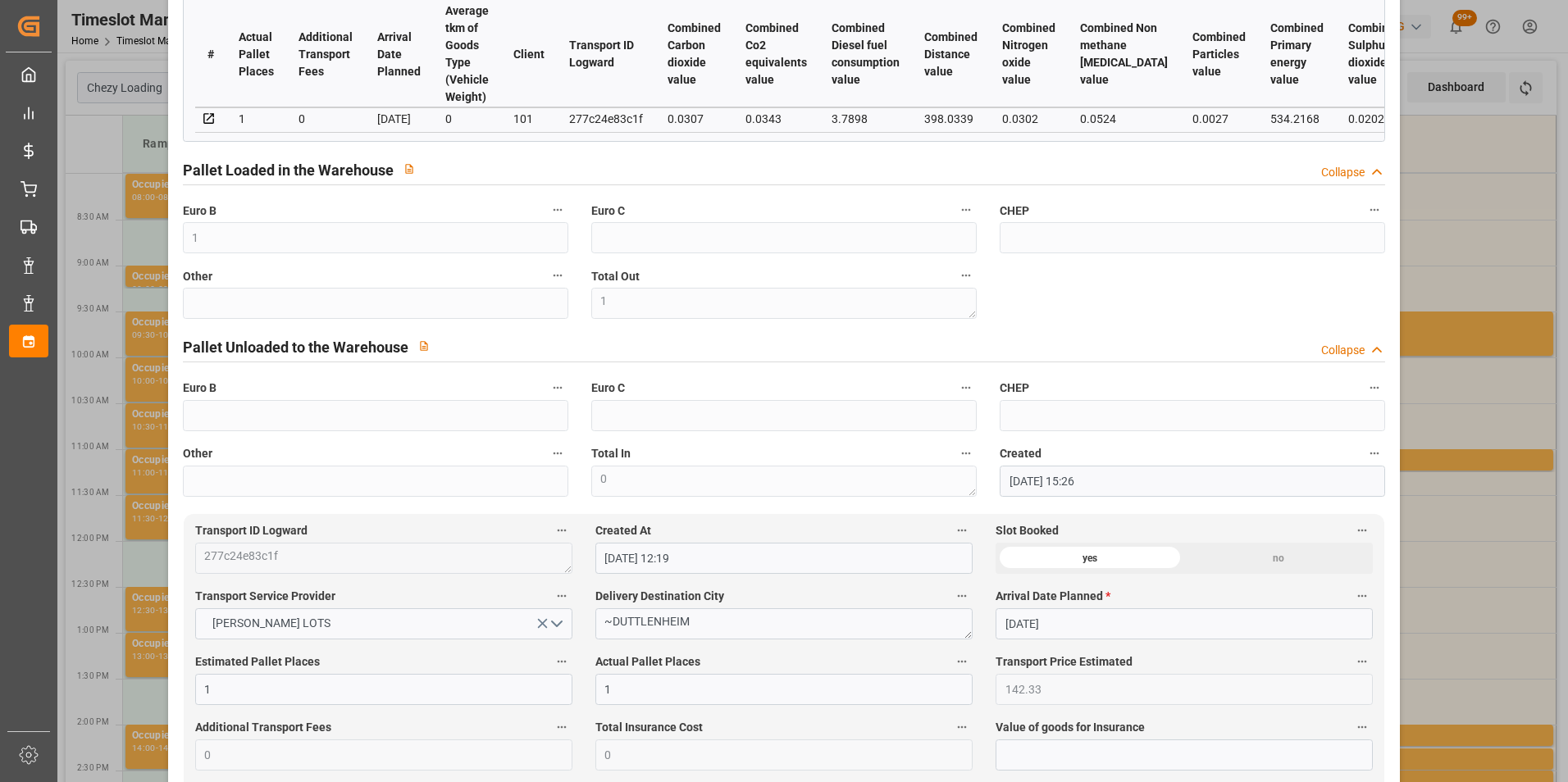
scroll to position [410, 0]
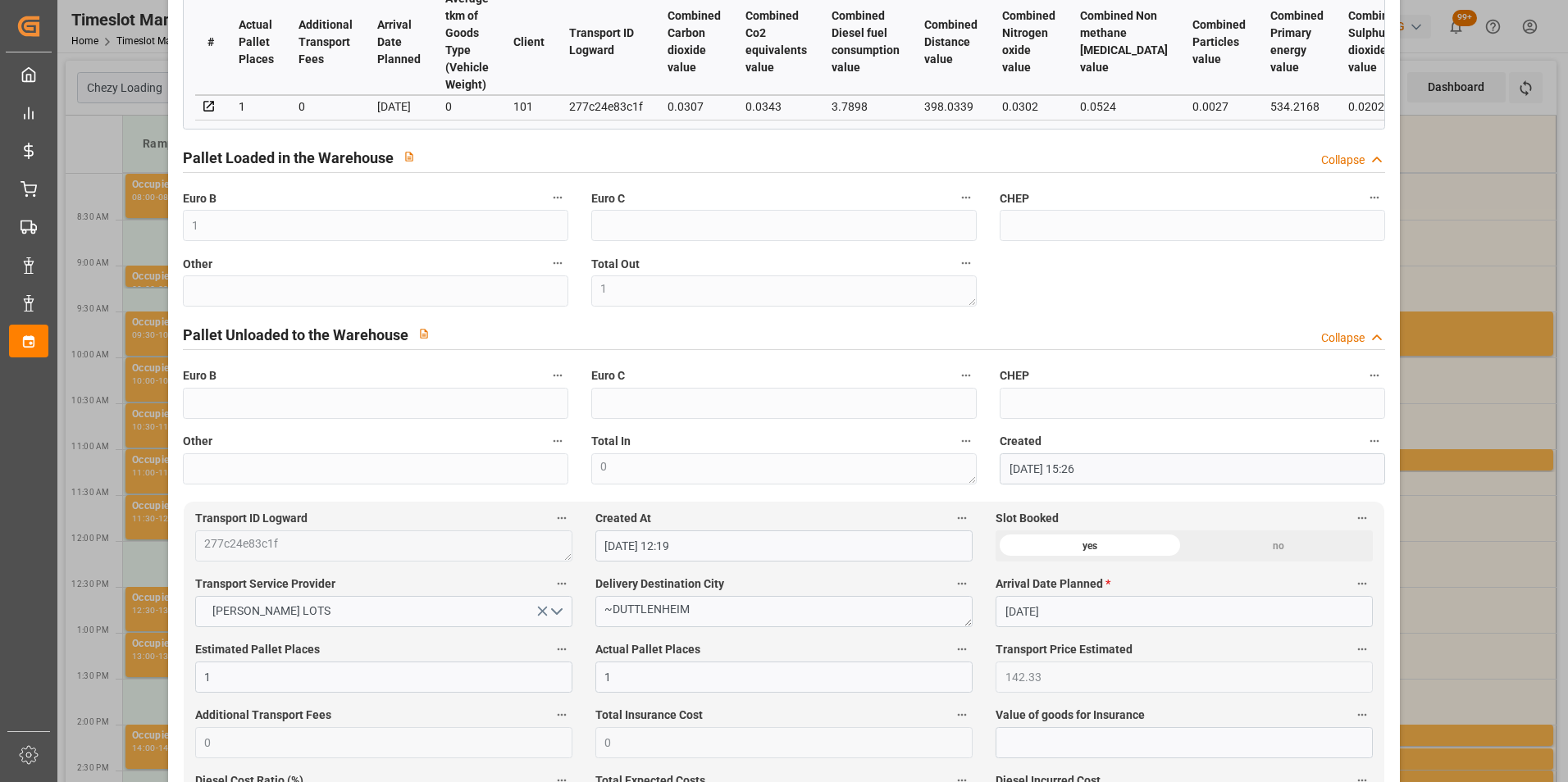
click at [1483, 564] on div "Update Appointment code 9a926a60435e Trucking company * SAVERNE Business Partne…" at bounding box center [784, 391] width 1568 height 782
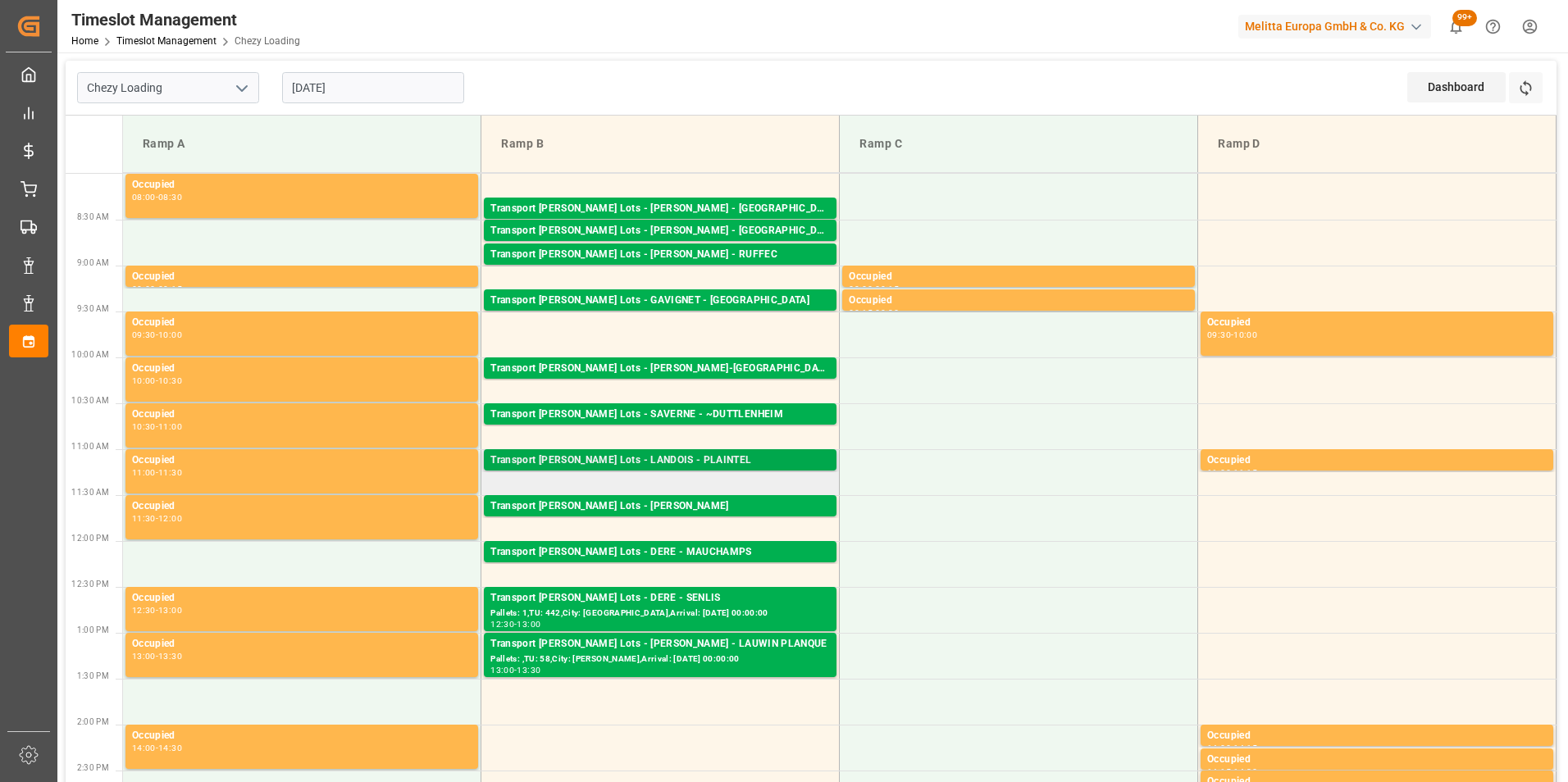
click at [721, 457] on div "Transport [PERSON_NAME] Lots - LANDOIS - PLAINTEL" at bounding box center [661, 461] width 340 height 16
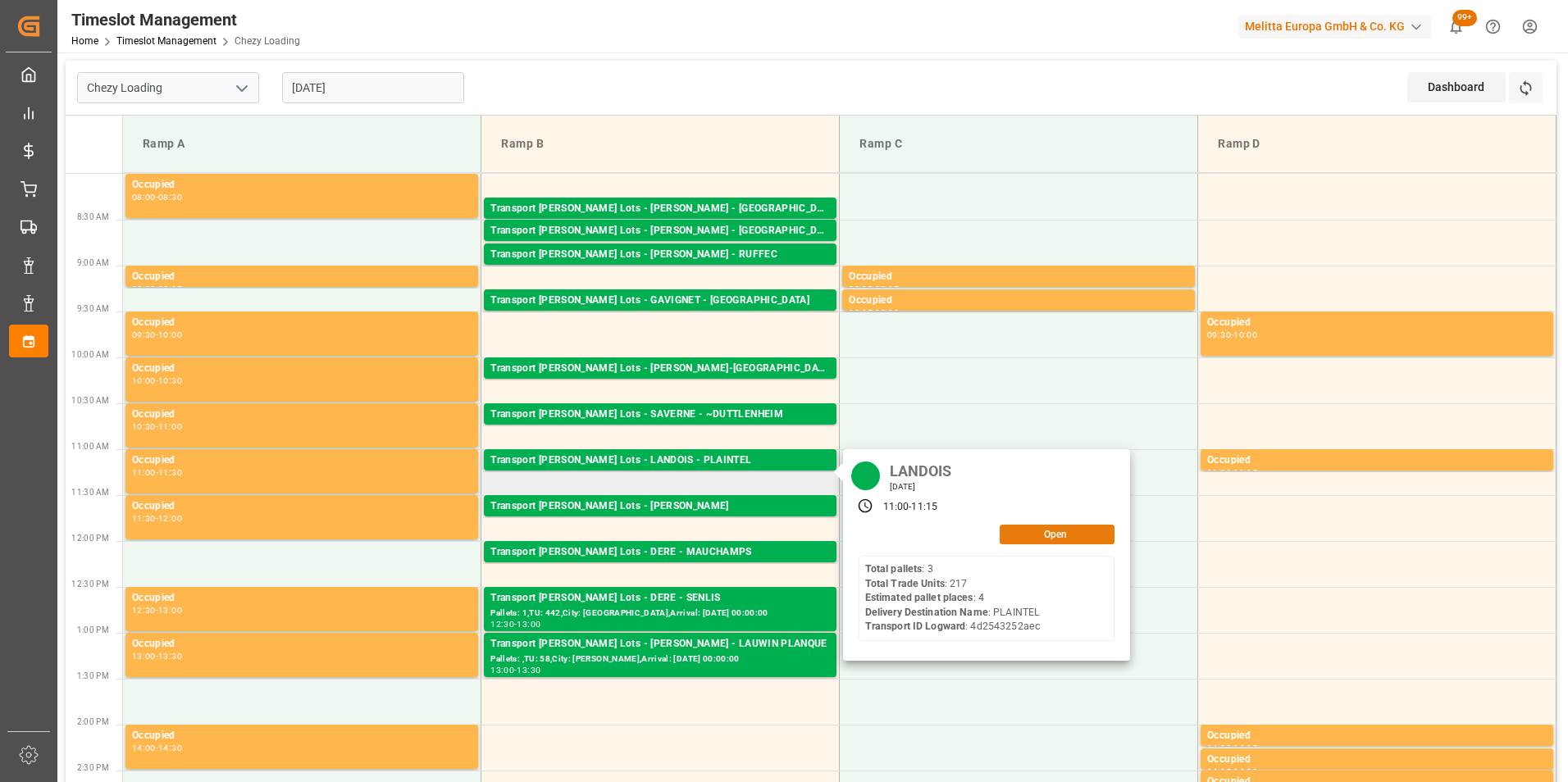
click at [1026, 537] on button "Open" at bounding box center [1057, 535] width 115 height 20
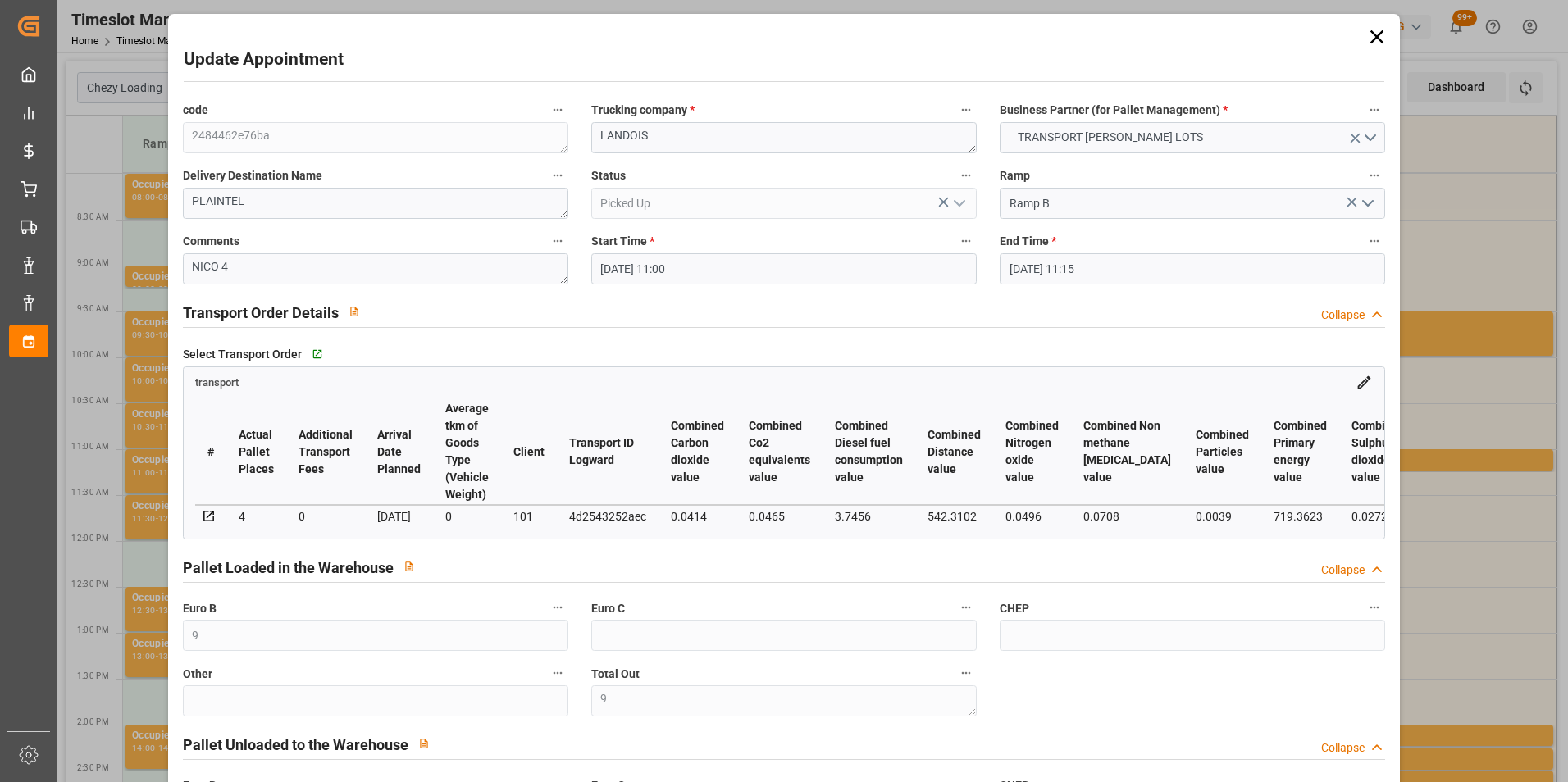
scroll to position [410, 0]
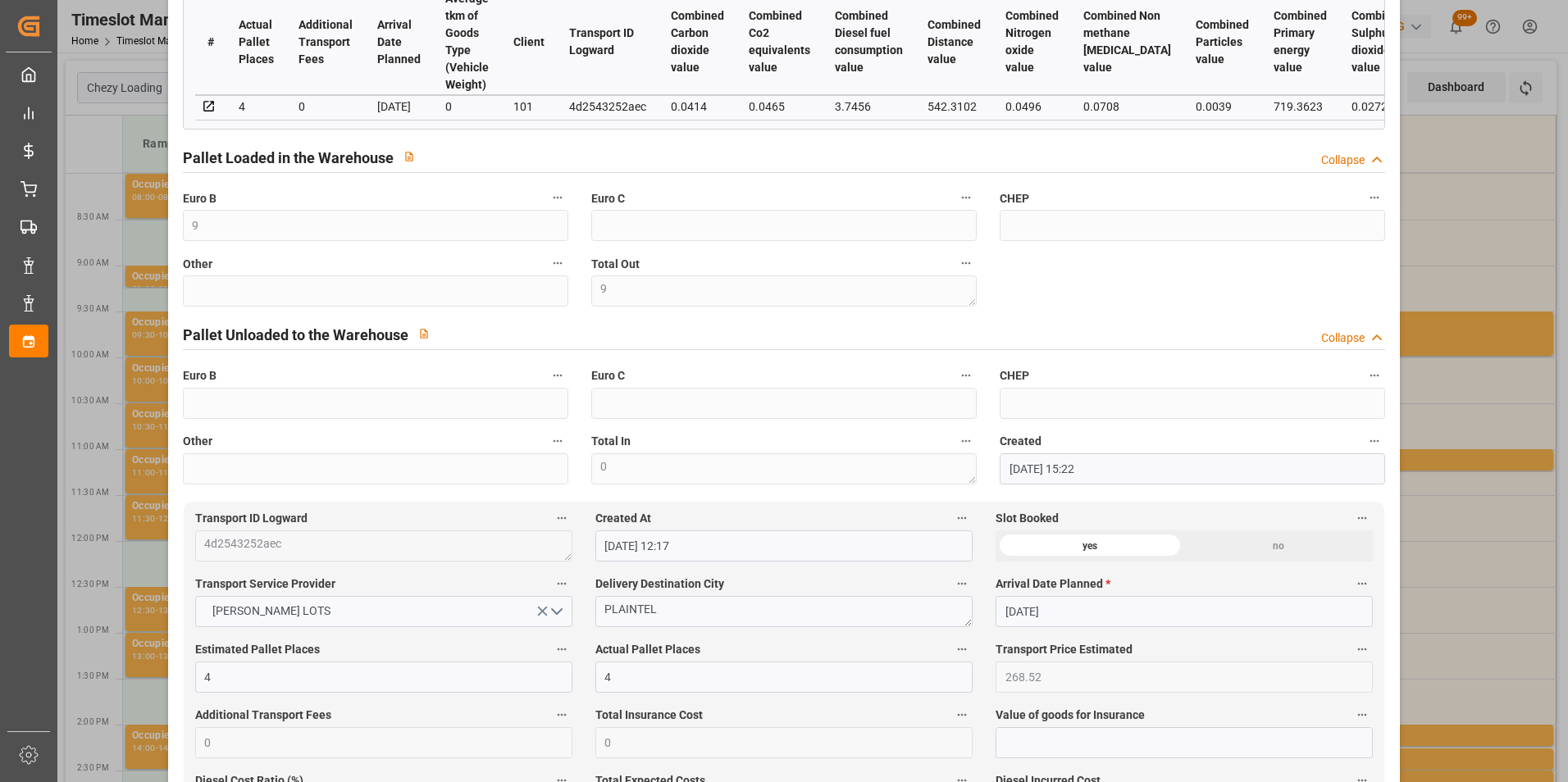
click at [1462, 372] on div "Update Appointment code 2484462e76ba Trucking company * LANDOIS Business Partne…" at bounding box center [784, 391] width 1568 height 782
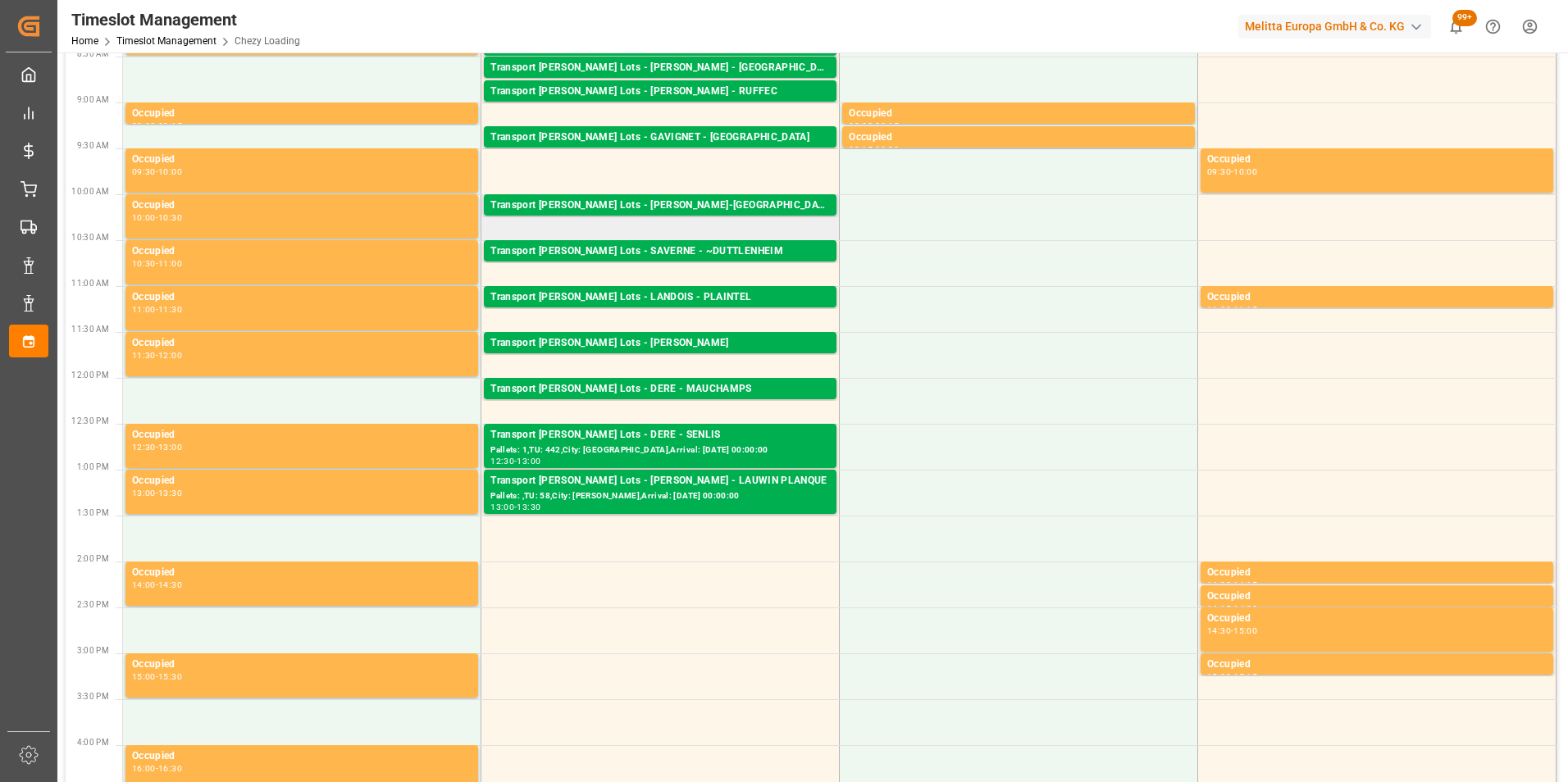
scroll to position [164, 0]
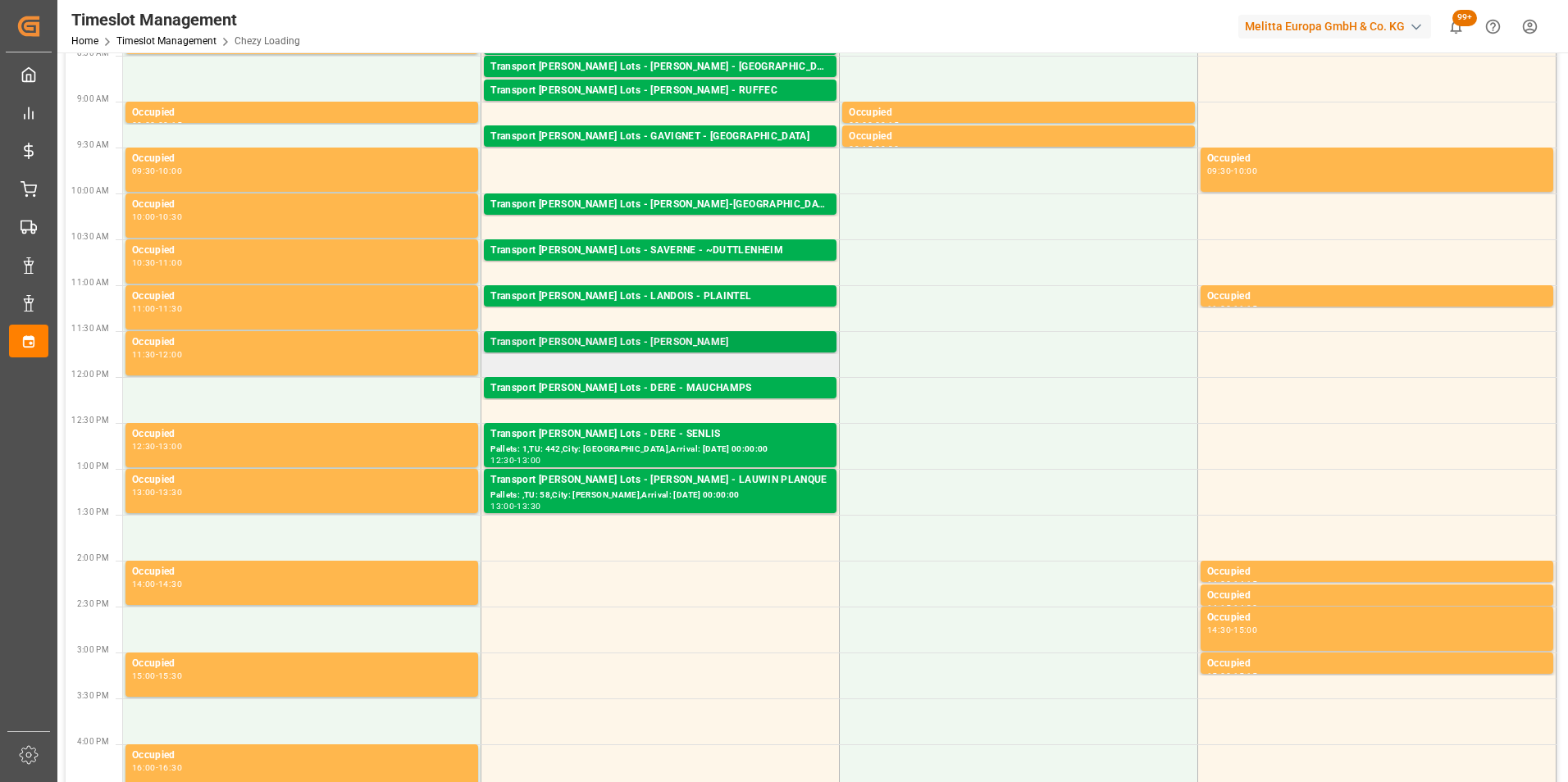
click at [752, 337] on div "Transport [PERSON_NAME] Lots - [PERSON_NAME]" at bounding box center [661, 343] width 340 height 16
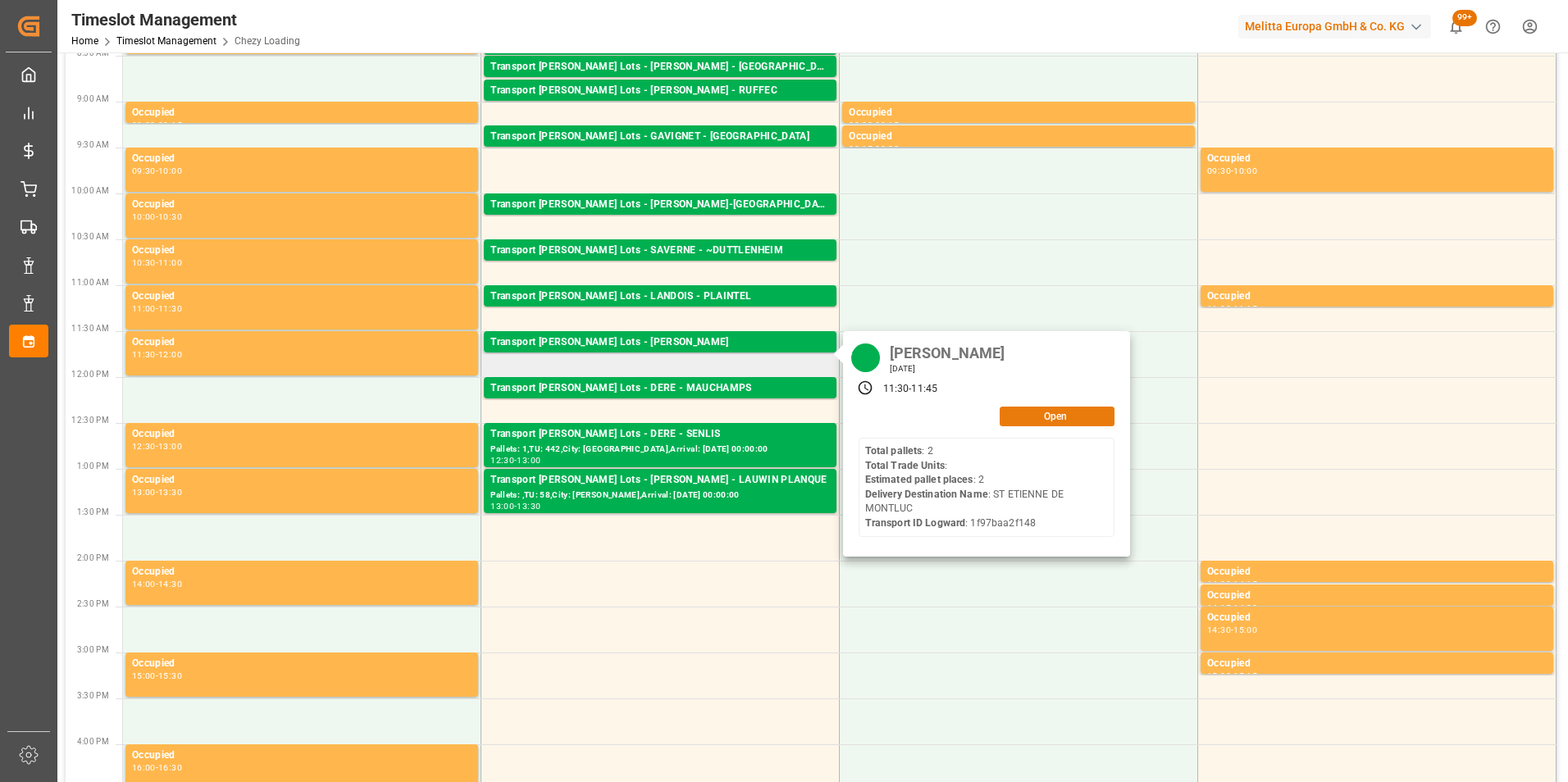
click at [1051, 409] on button "Open" at bounding box center [1057, 417] width 115 height 20
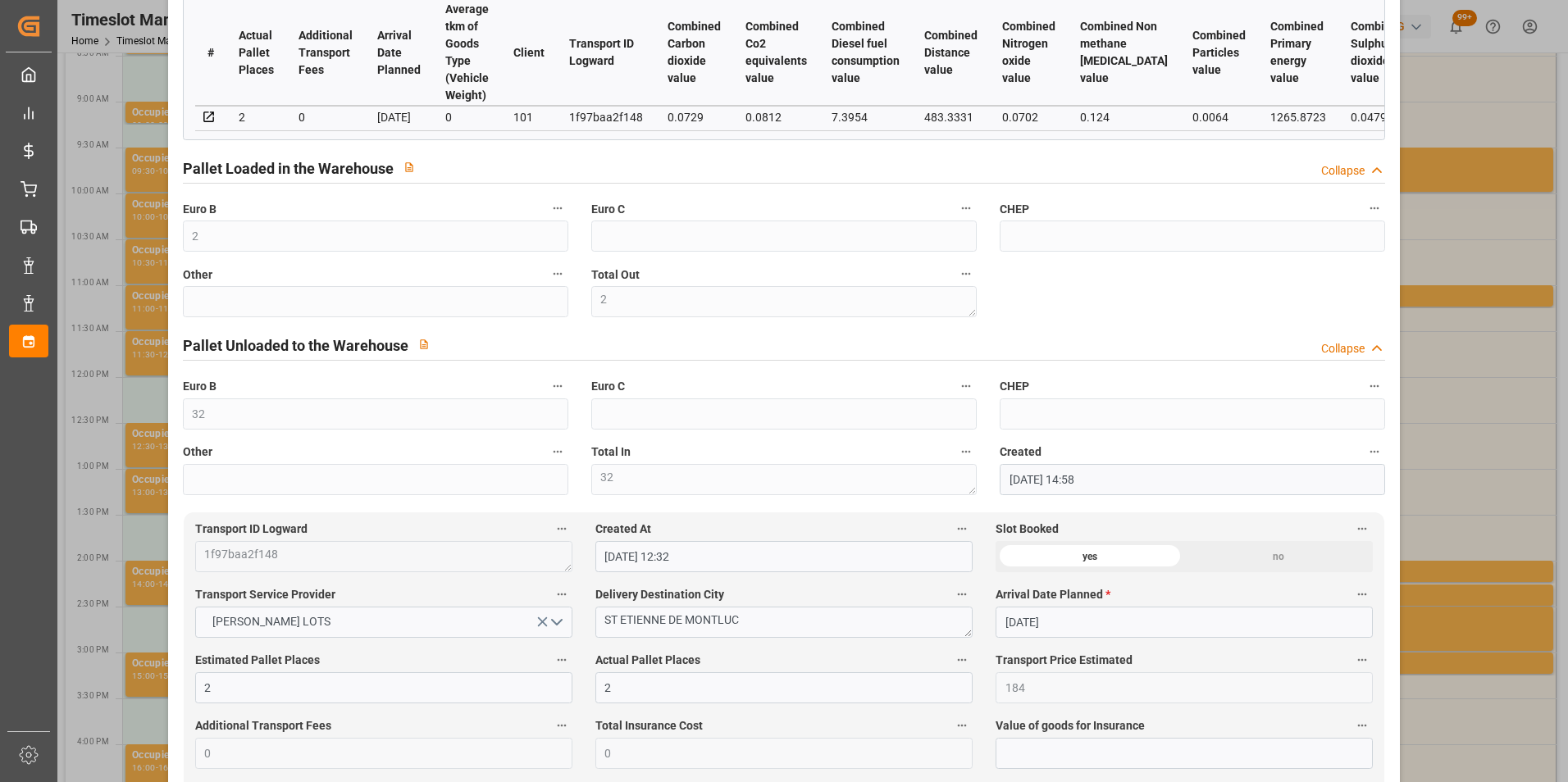
scroll to position [410, 0]
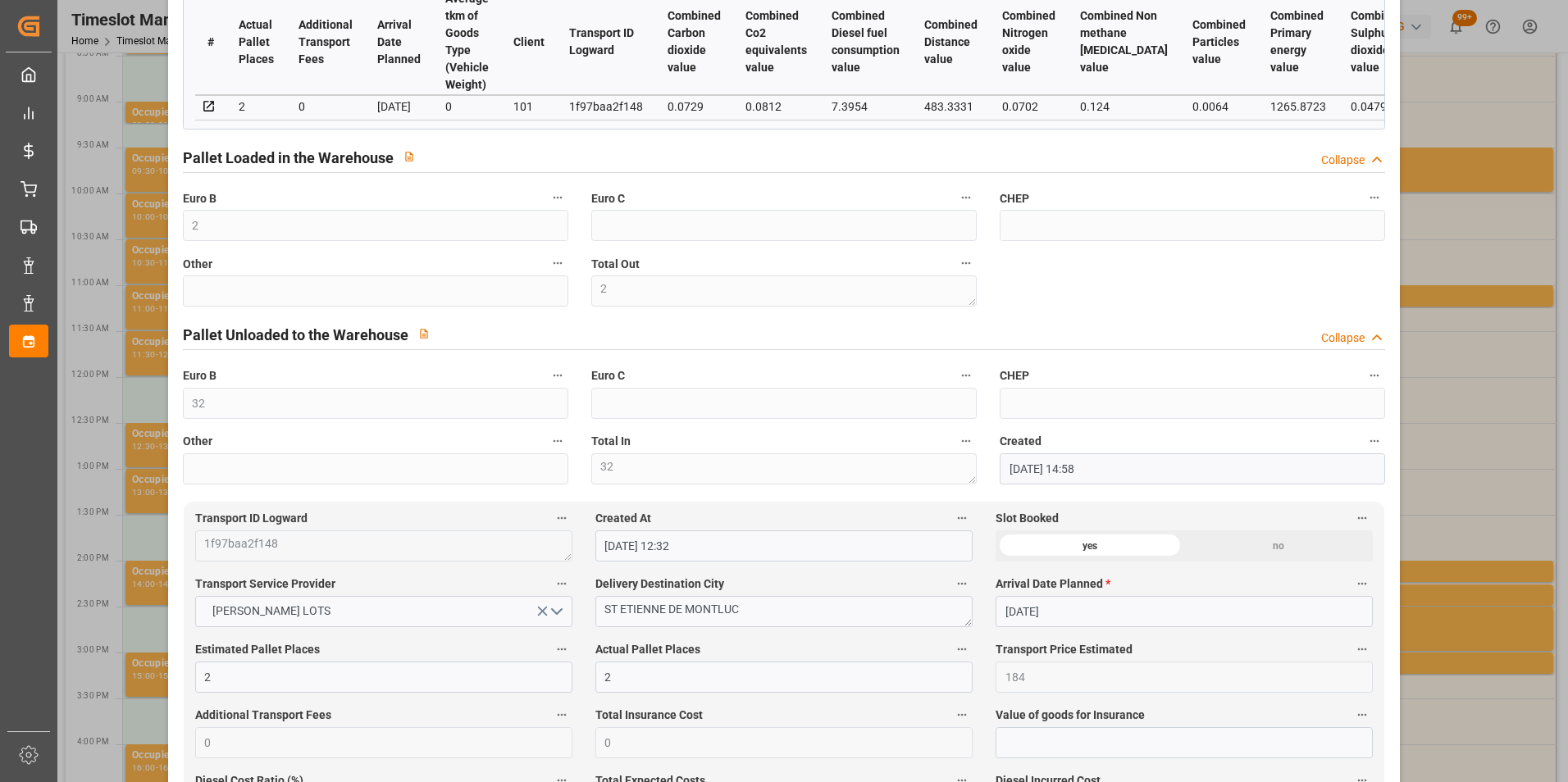
click at [1445, 398] on div "Update Appointment code 0259d4320d7b Trucking company * ANTOINE Business Partne…" at bounding box center [784, 391] width 1568 height 782
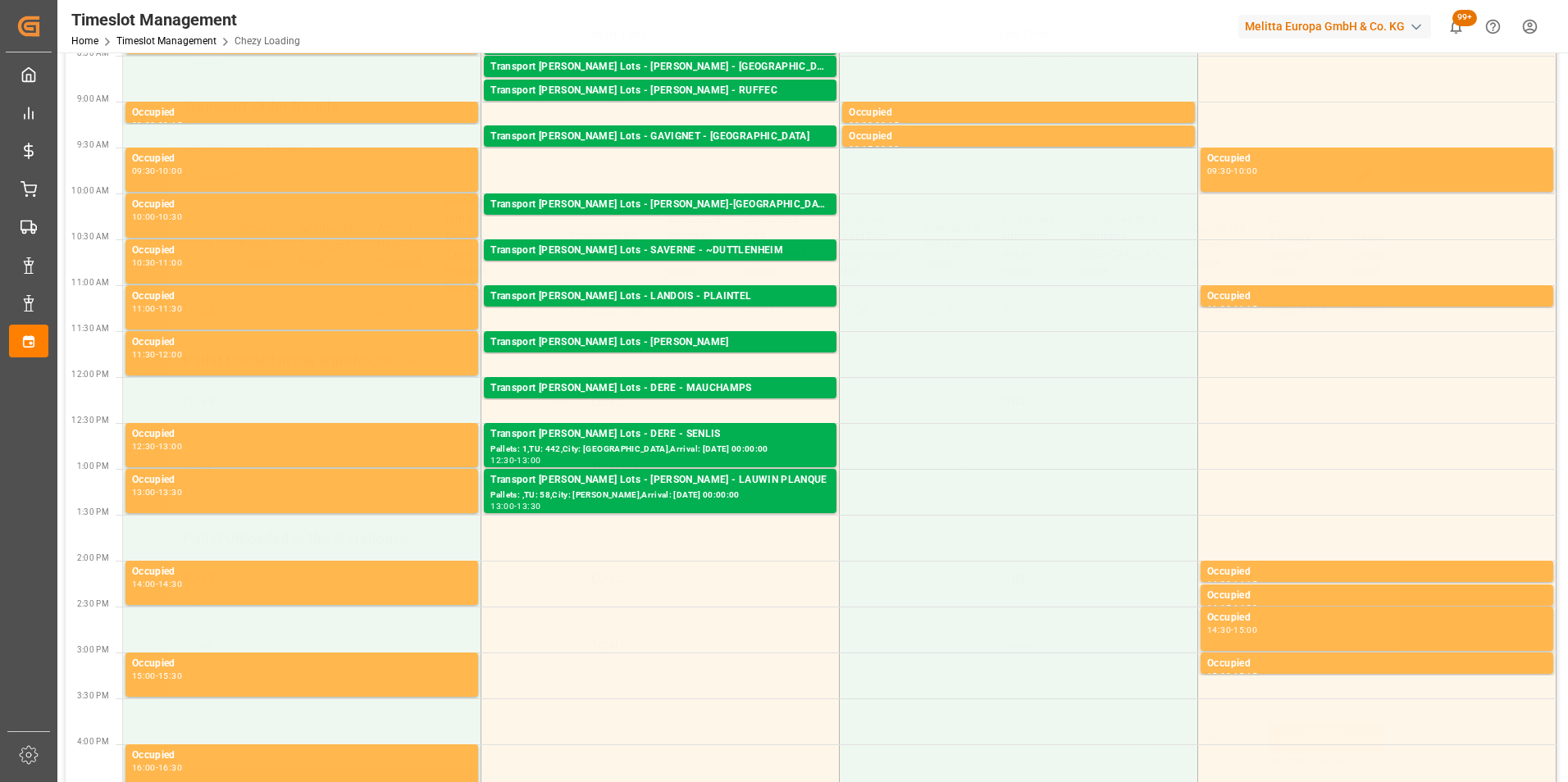
scroll to position [213, 0]
click at [671, 390] on div "Transport [PERSON_NAME] Lots - DERE - MAUCHAMPS" at bounding box center [661, 389] width 340 height 16
click at [692, 426] on div "Transport [PERSON_NAME] Lots - DERE - SENLIS Pallets: 1,TU: 442,City: [GEOGRAPH…" at bounding box center [661, 446] width 353 height 44
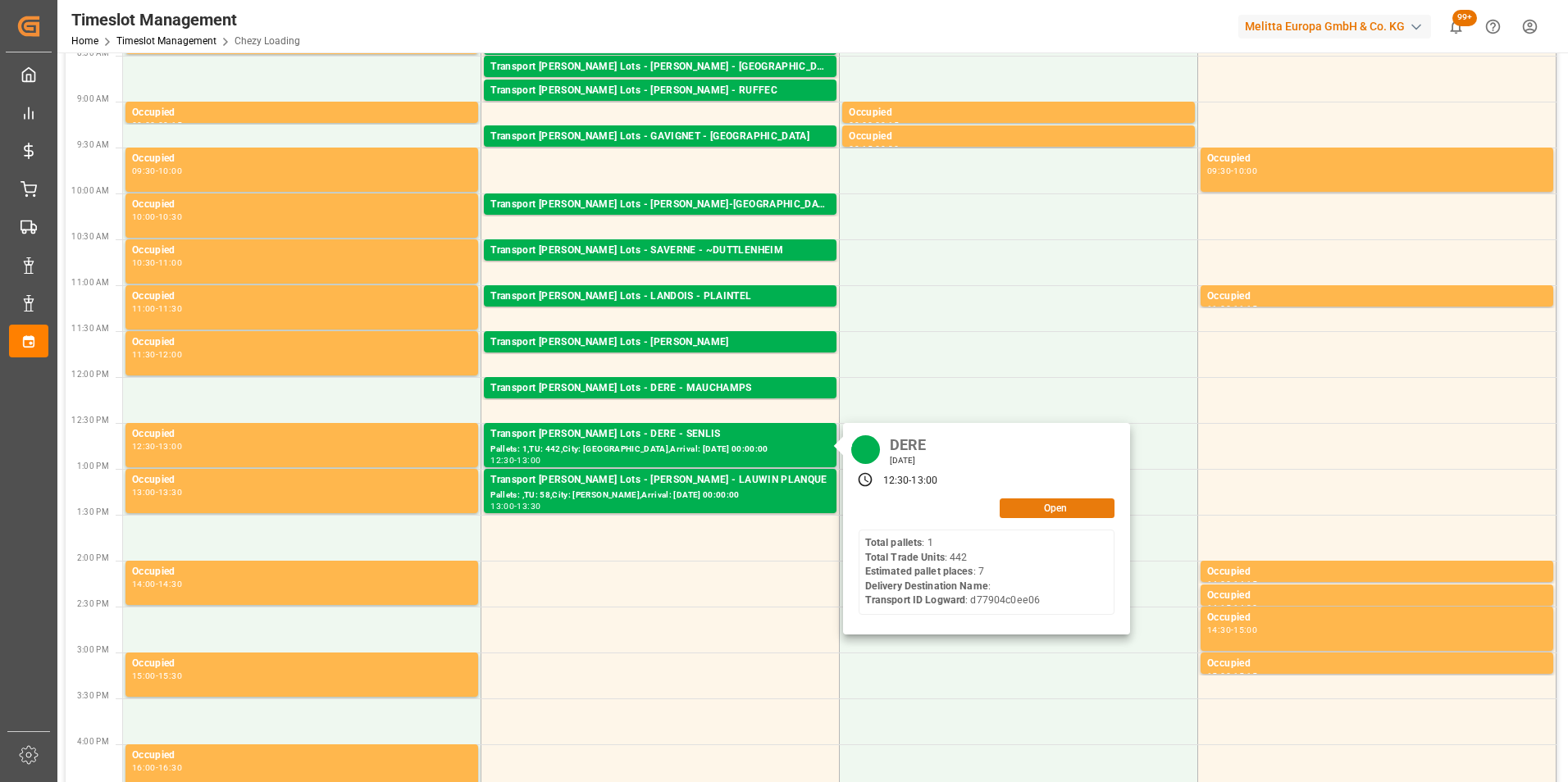
click at [1025, 514] on button "Open" at bounding box center [1057, 509] width 115 height 20
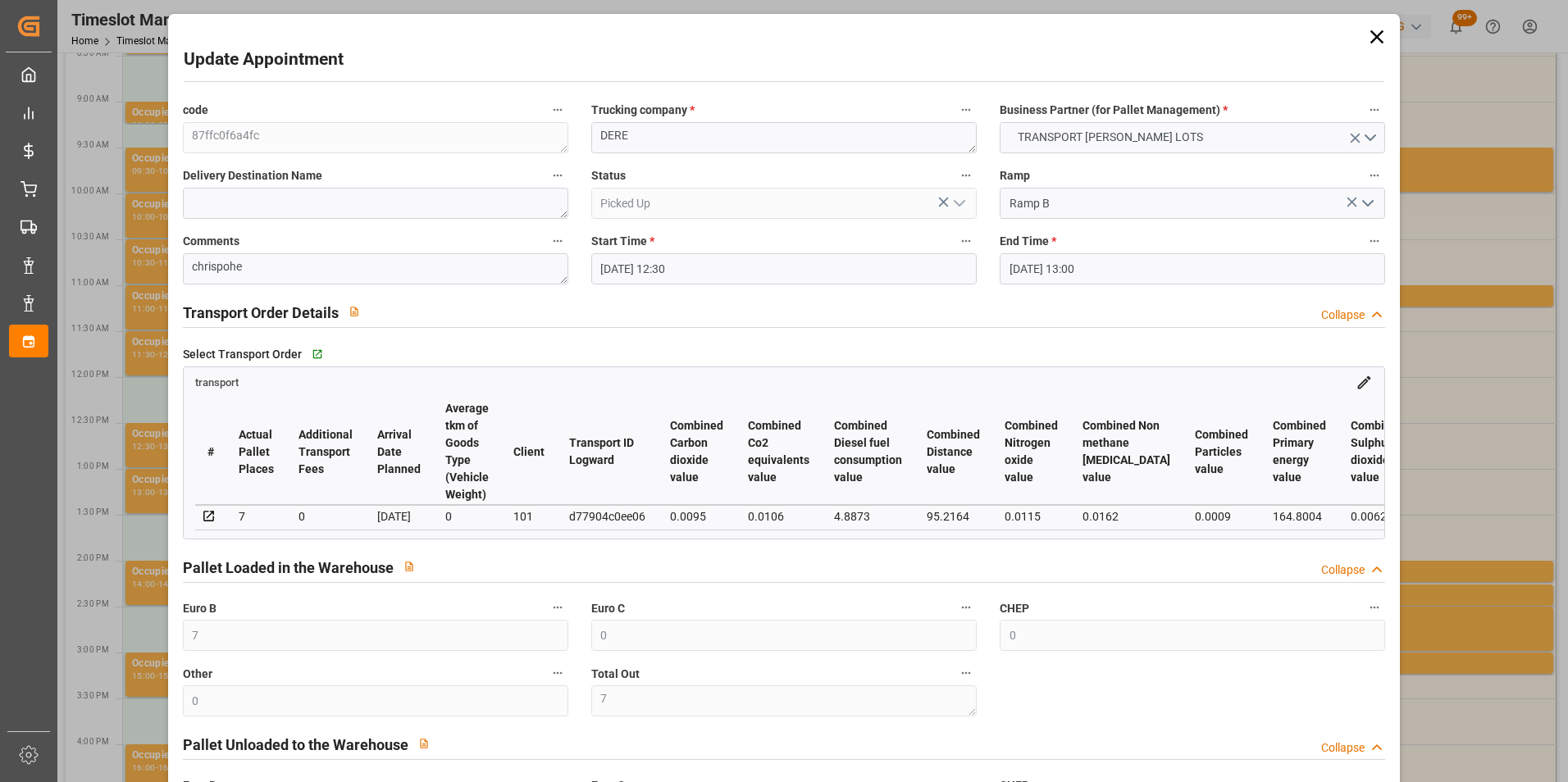
scroll to position [328, 0]
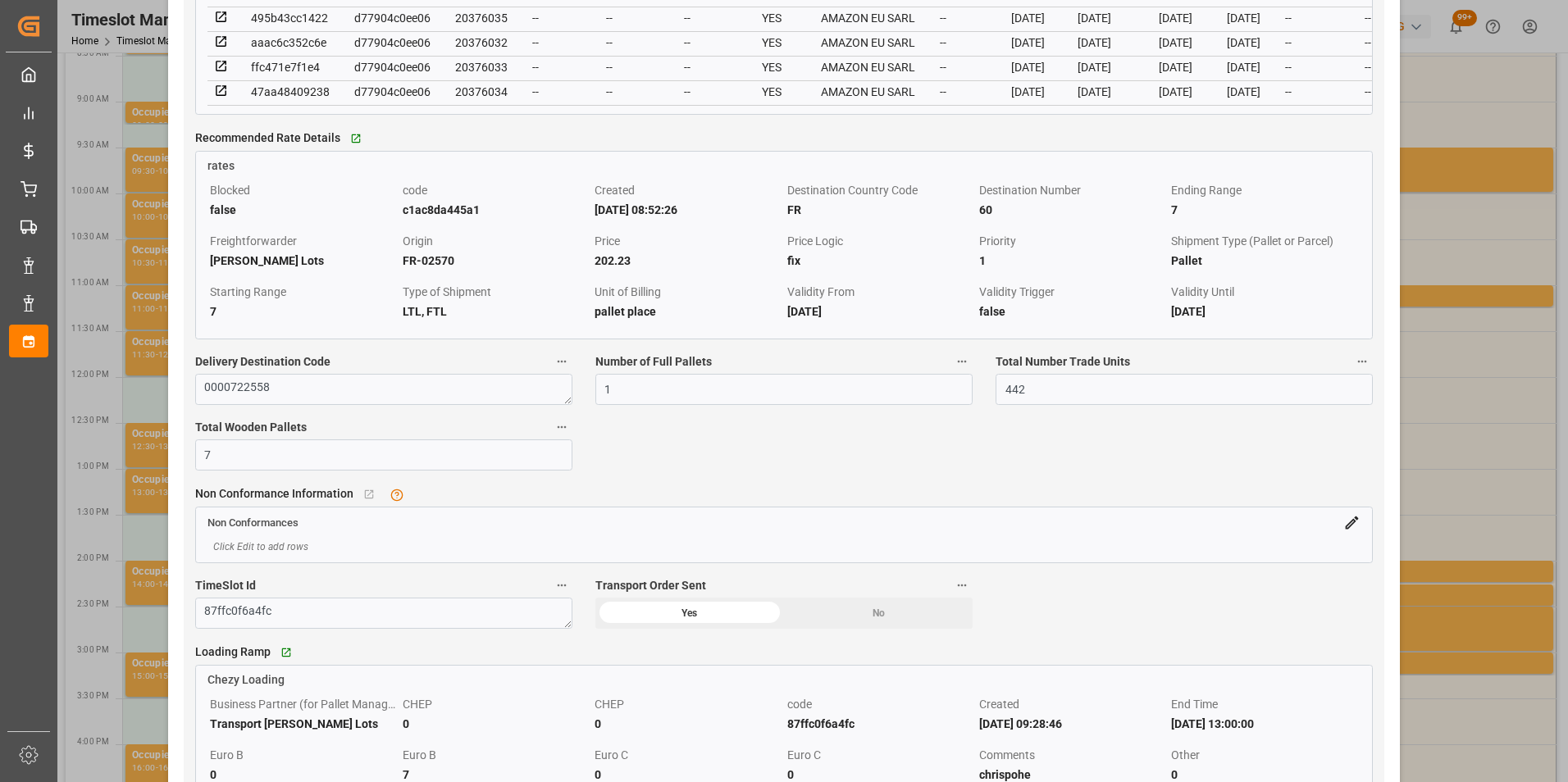
click at [1456, 607] on div "Update Appointment code 87ffc0f6a4fc Trucking company * DERE Business Partner (…" at bounding box center [784, 391] width 1568 height 782
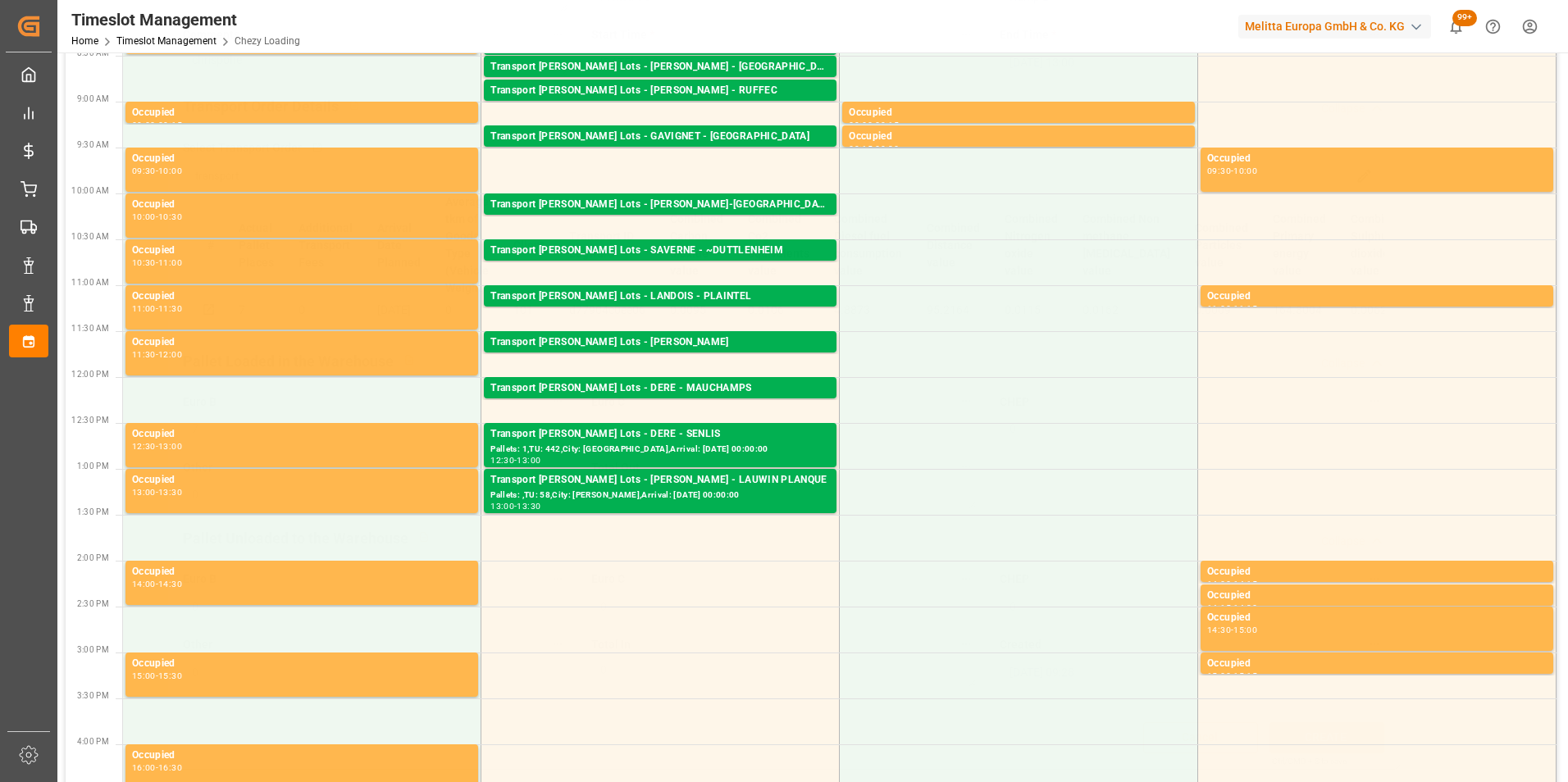
scroll to position [213, 0]
click at [711, 504] on div "13:00 - 13:30" at bounding box center [661, 507] width 340 height 9
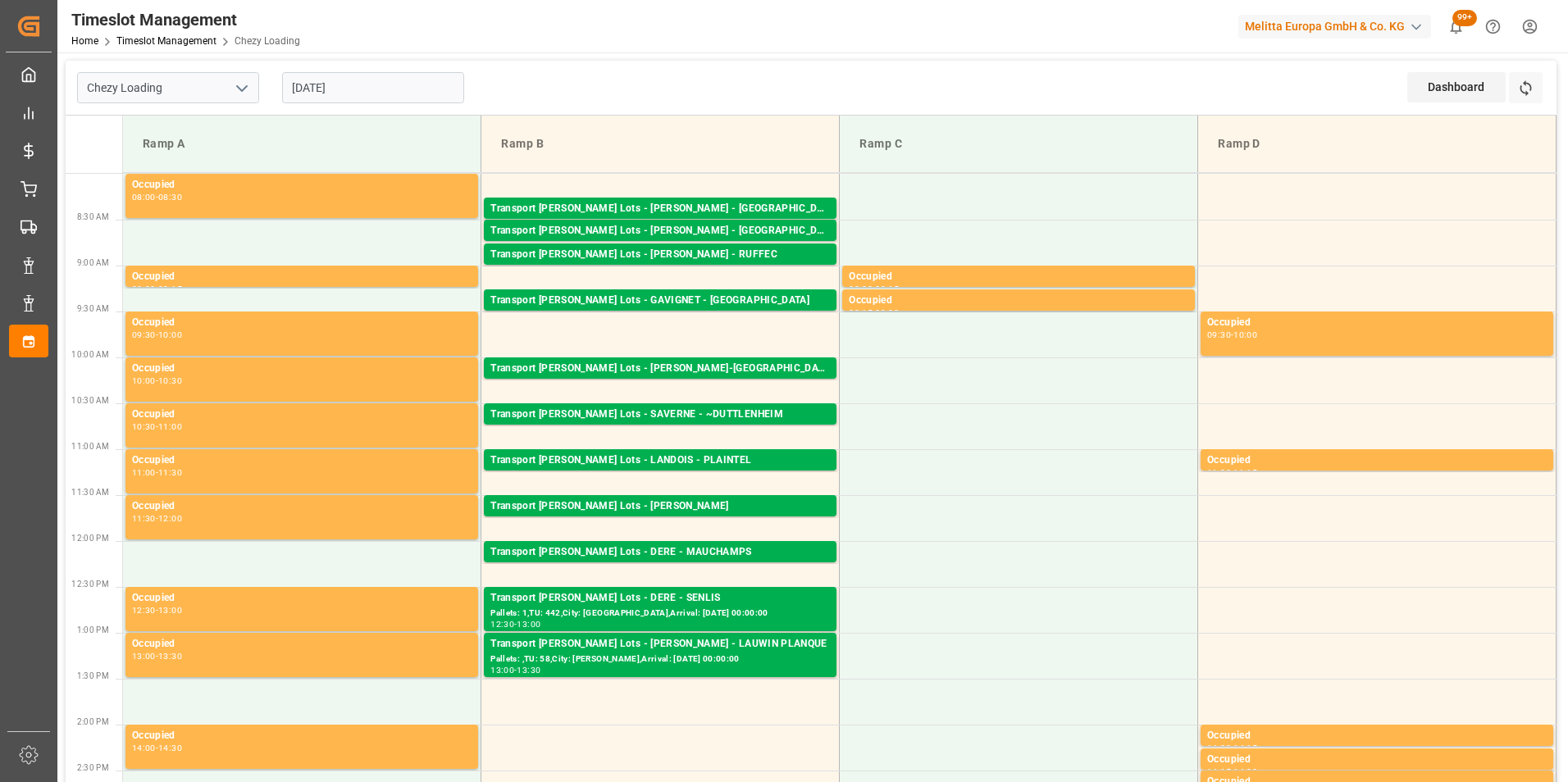
click at [349, 89] on input "[DATE]" at bounding box center [373, 88] width 182 height 31
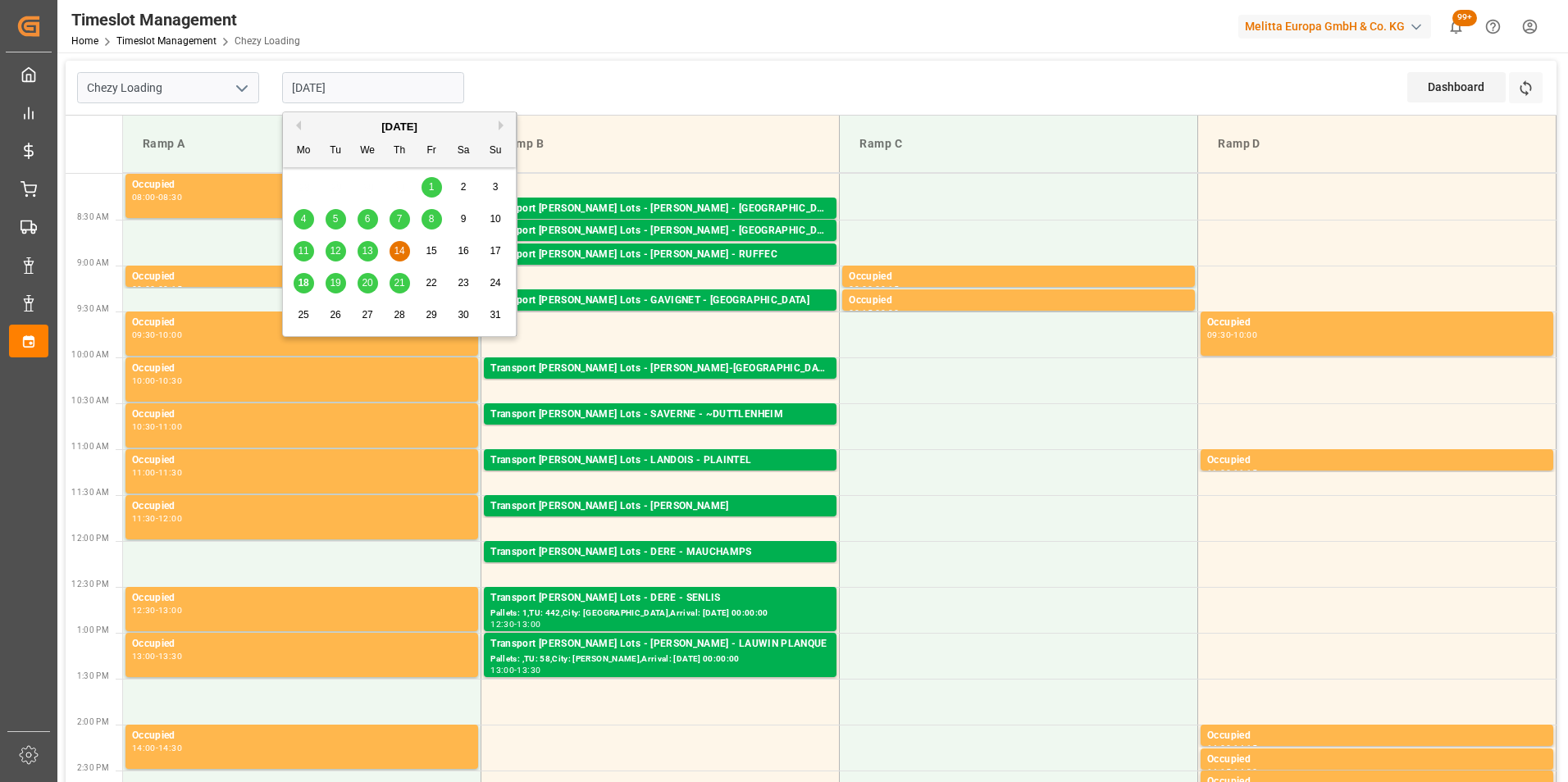
click at [725, 126] on td "Ramp B" at bounding box center [661, 144] width 359 height 57
